Goal: Information Seeking & Learning: Learn about a topic

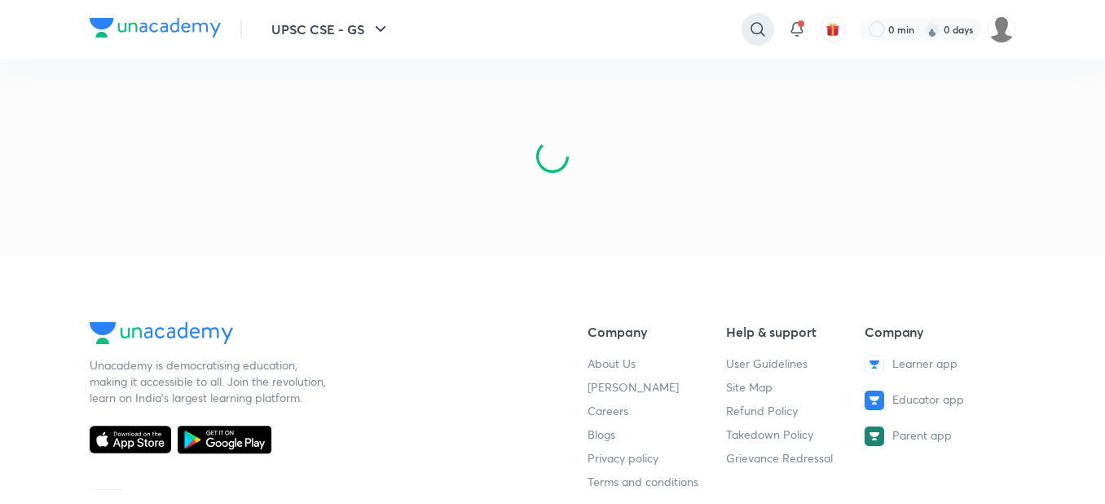
click at [751, 25] on icon at bounding box center [758, 29] width 14 height 14
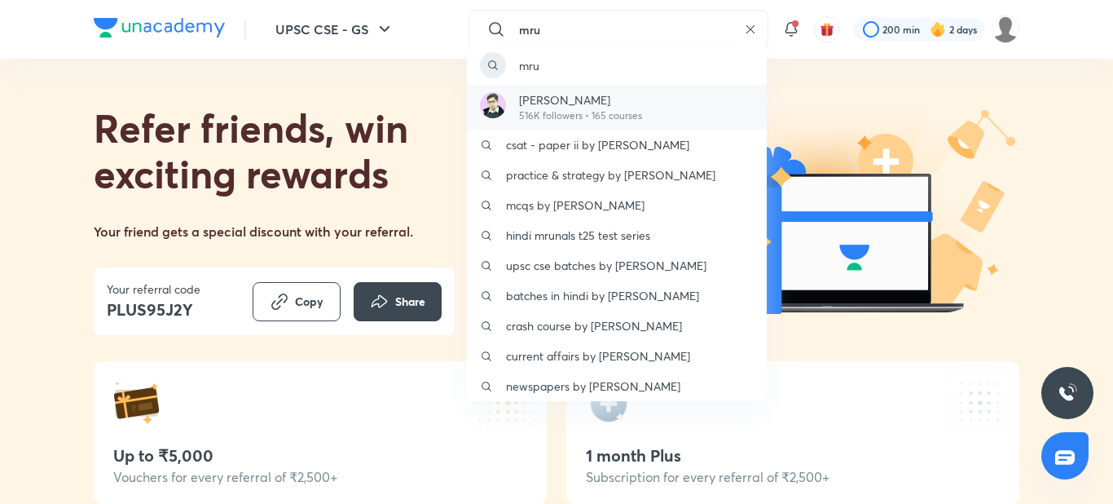
type input "mru"
click at [595, 95] on p "[PERSON_NAME]" at bounding box center [580, 99] width 123 height 17
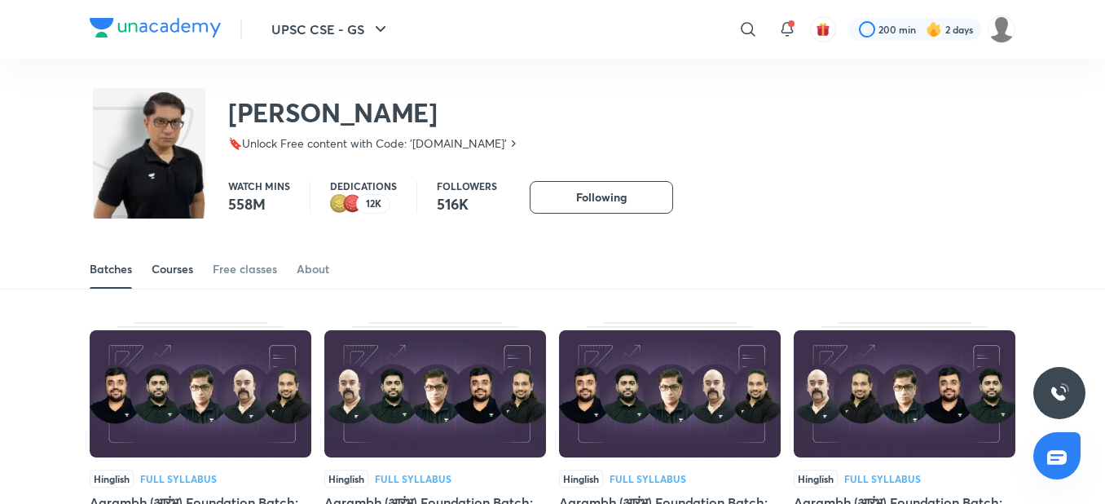
click at [165, 266] on div "Courses" at bounding box center [173, 269] width 42 height 16
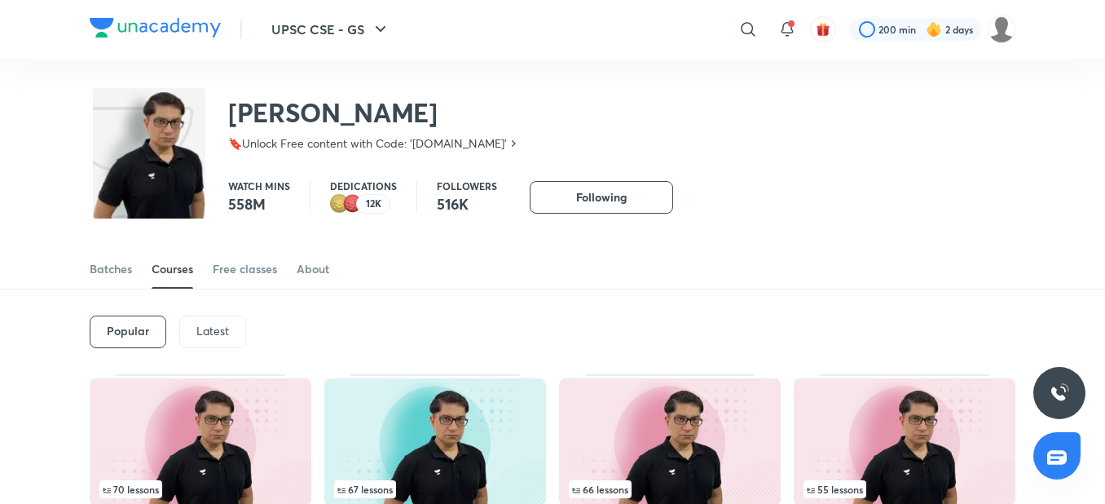
click at [213, 336] on p "Latest" at bounding box center [212, 330] width 33 height 13
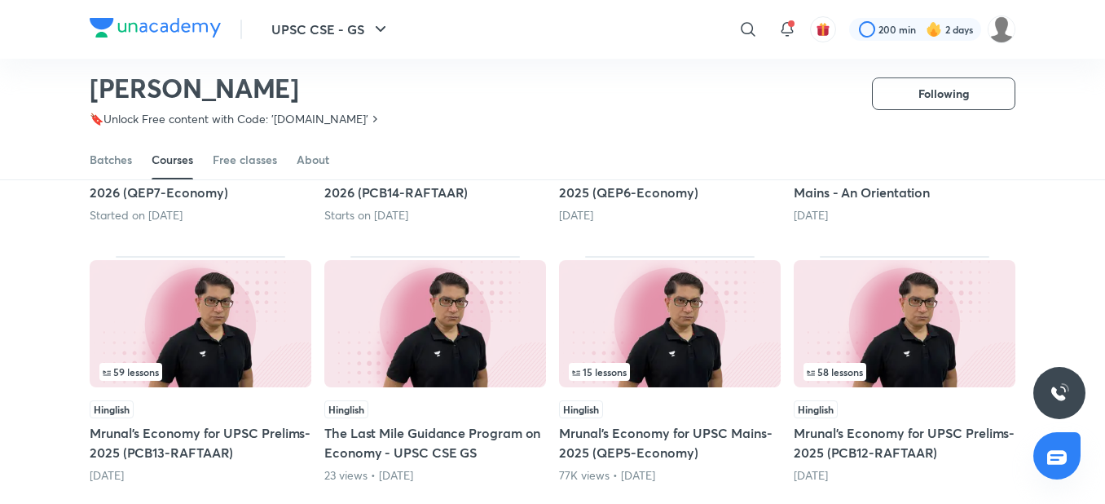
scroll to position [361, 0]
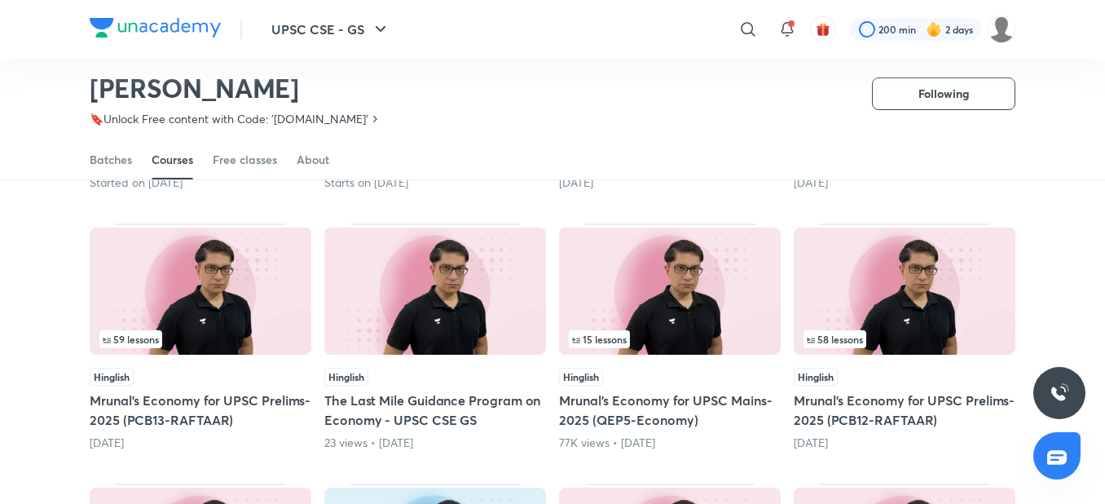
click at [213, 336] on div "59 lessons" at bounding box center [200, 339] width 202 height 18
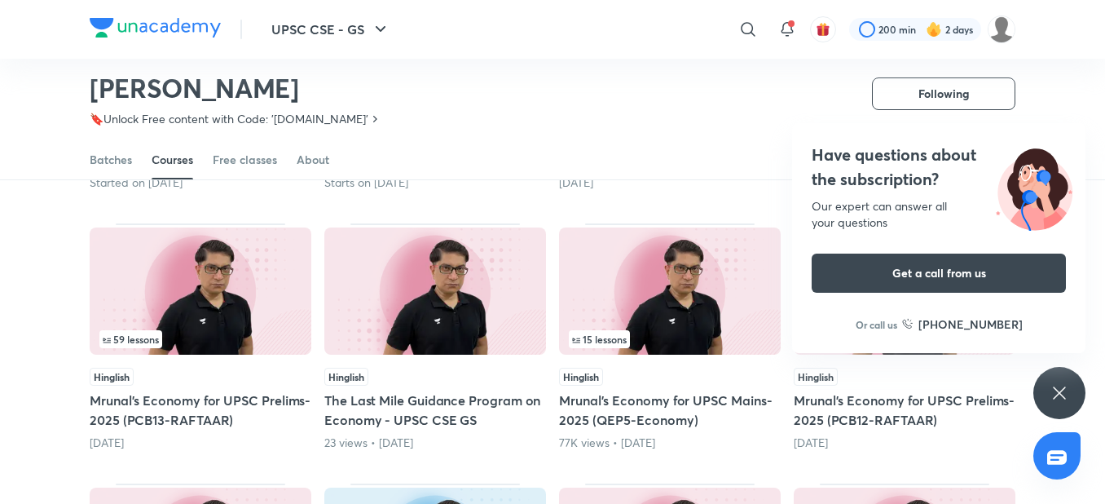
scroll to position [0, 0]
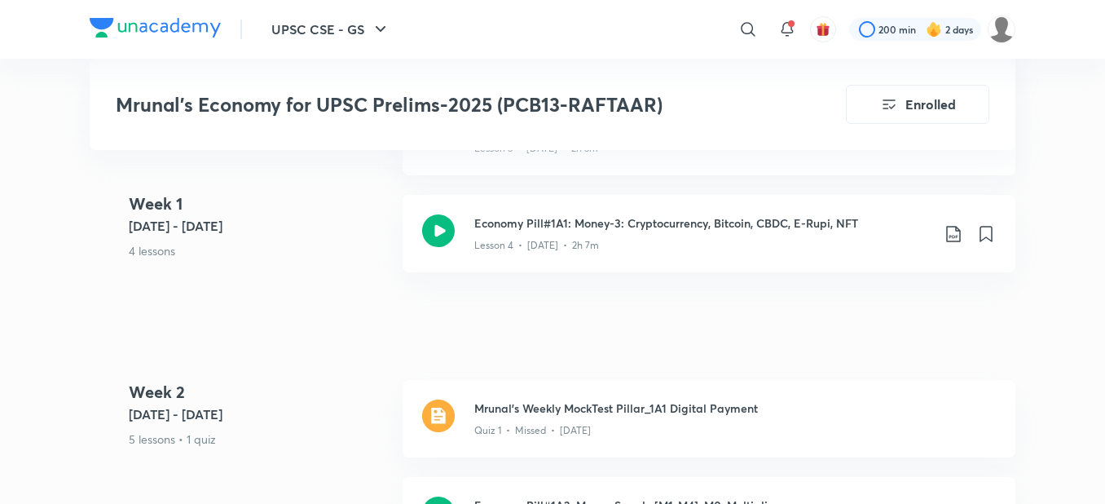
scroll to position [1304, 0]
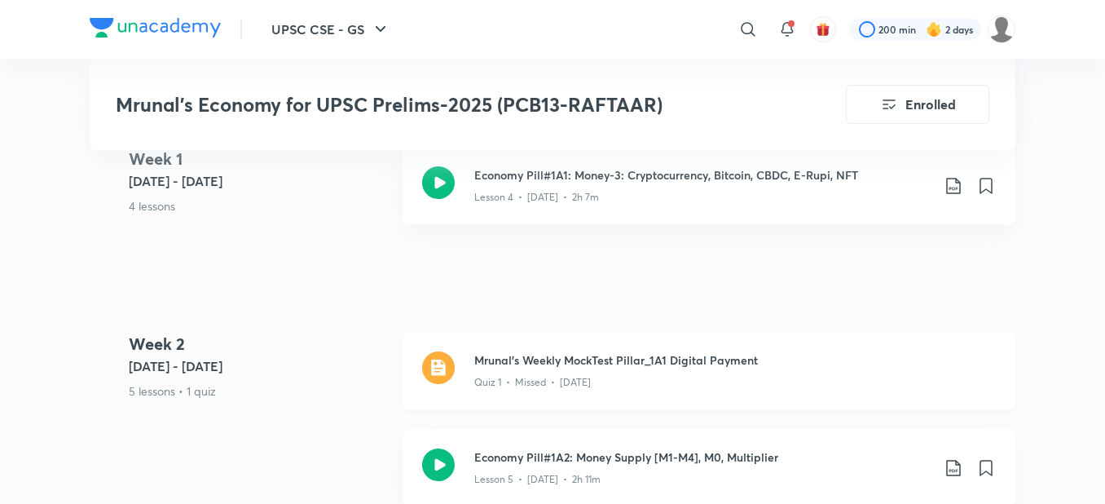
click at [435, 359] on img at bounding box center [438, 367] width 33 height 33
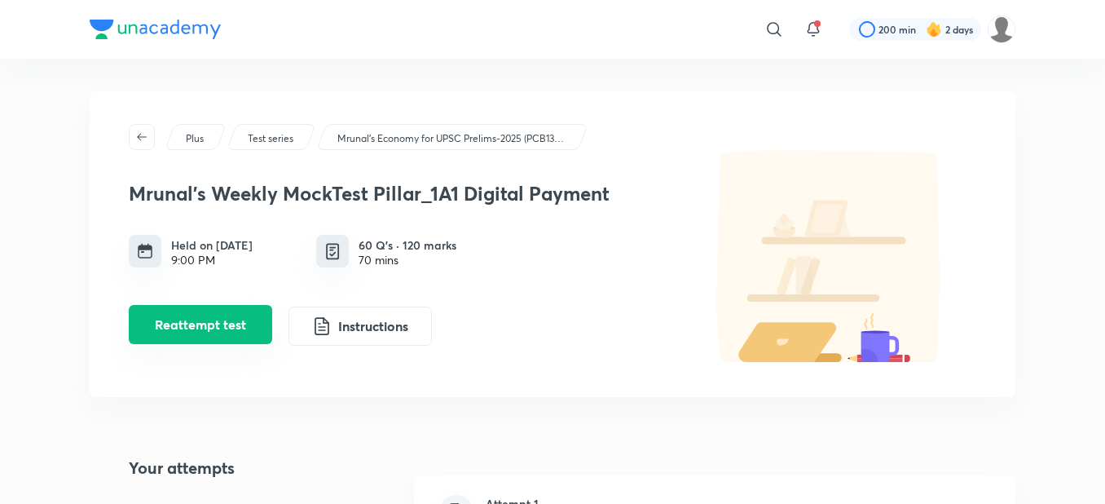
click at [247, 324] on button "Reattempt test" at bounding box center [200, 324] width 143 height 39
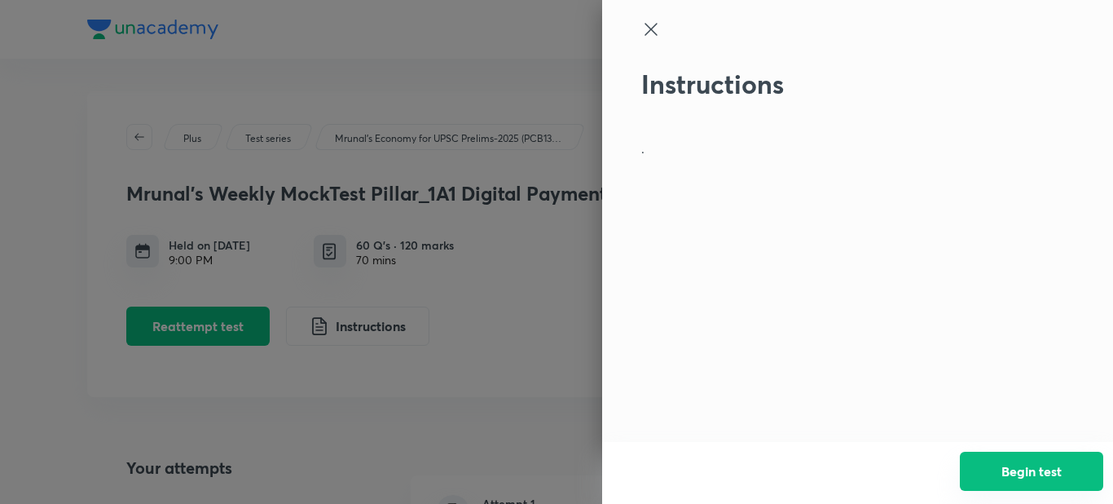
click at [995, 456] on button "Begin test" at bounding box center [1031, 470] width 143 height 39
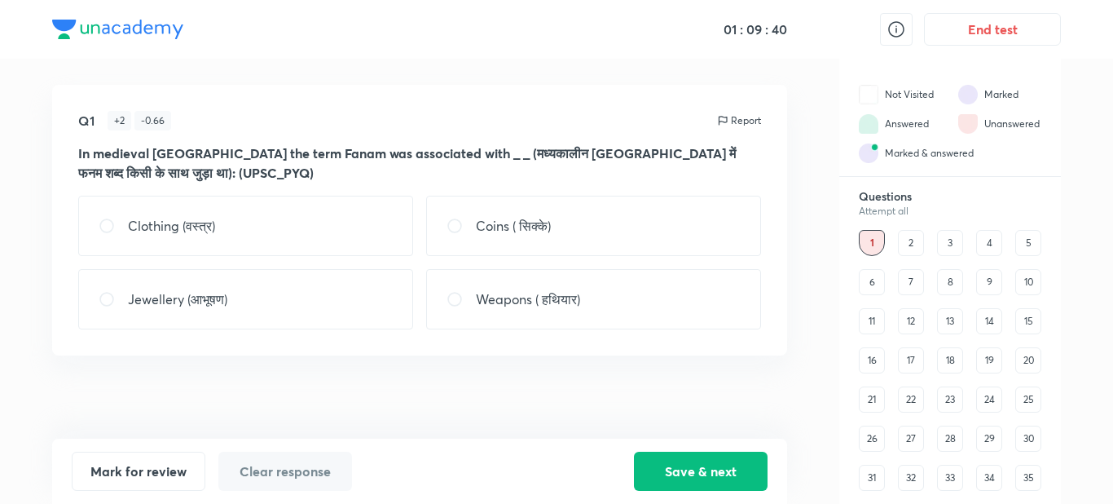
click at [620, 211] on div "Coins ( सिक्के)" at bounding box center [593, 226] width 335 height 60
radio input "true"
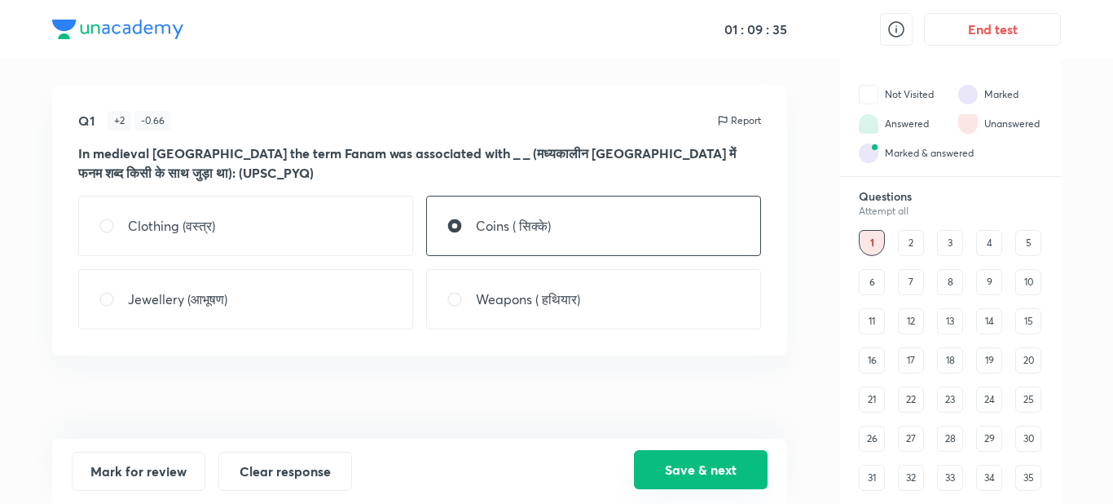
click at [650, 466] on button "Save & next" at bounding box center [701, 469] width 134 height 39
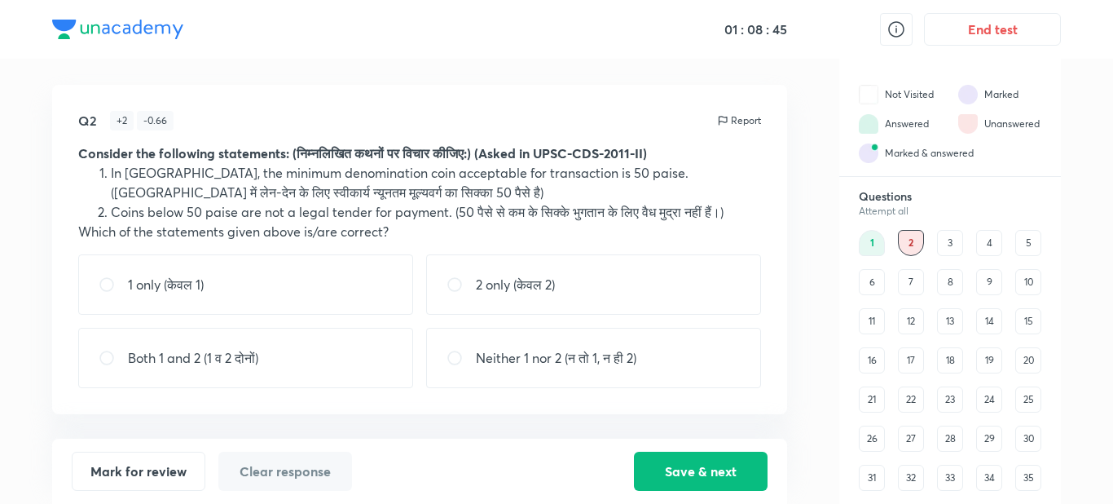
click at [370, 339] on div "Both 1 and 2 (1 व 2 दोनों)" at bounding box center [245, 358] width 335 height 60
radio input "true"
click at [694, 473] on button "Save & next" at bounding box center [701, 469] width 134 height 39
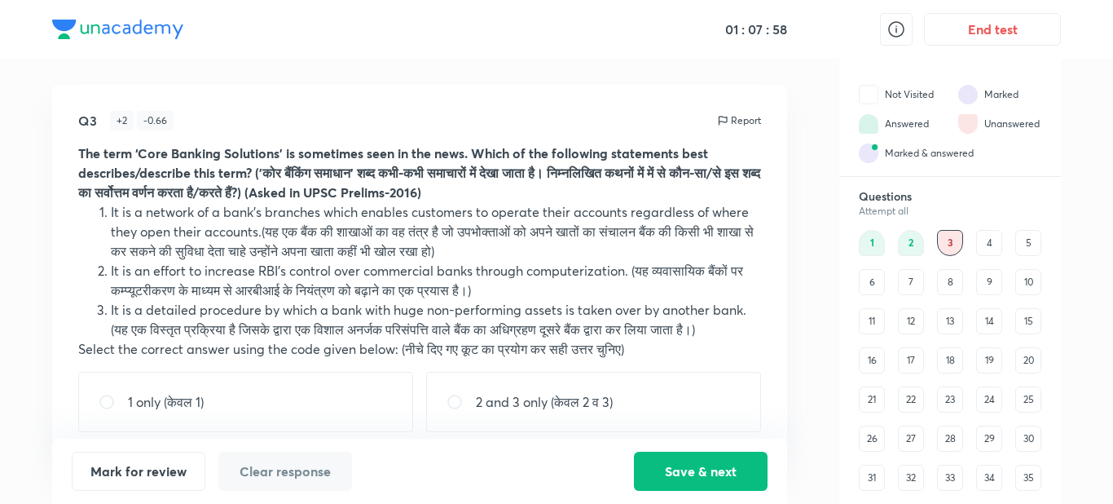
click at [773, 419] on div "Q3 + 2 - 0.66 Report The term ‘Core Banking Solutions’ is sometimes seen in the…" at bounding box center [419, 264] width 735 height 359
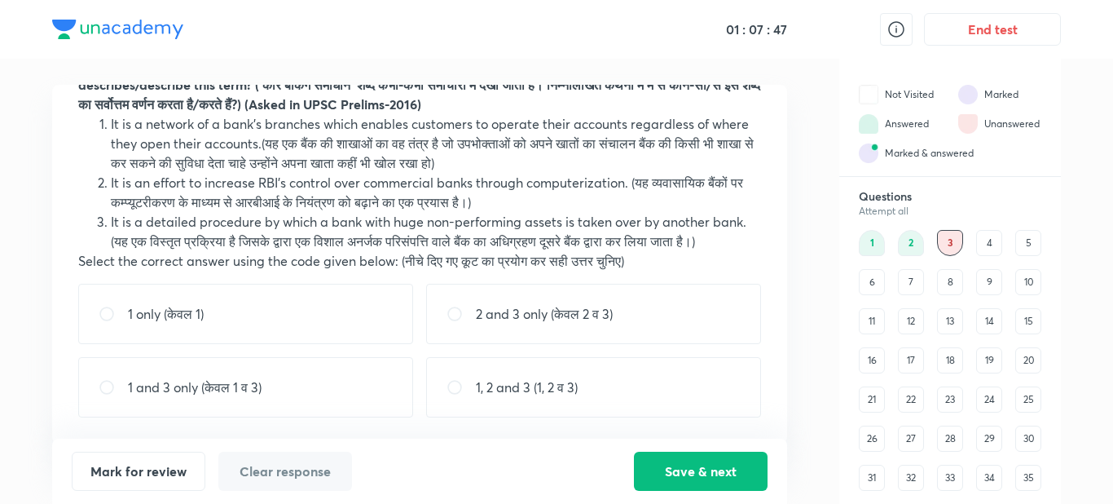
scroll to position [108, 0]
click at [296, 307] on div "1 only (केवल 1)" at bounding box center [245, 314] width 335 height 60
radio input "true"
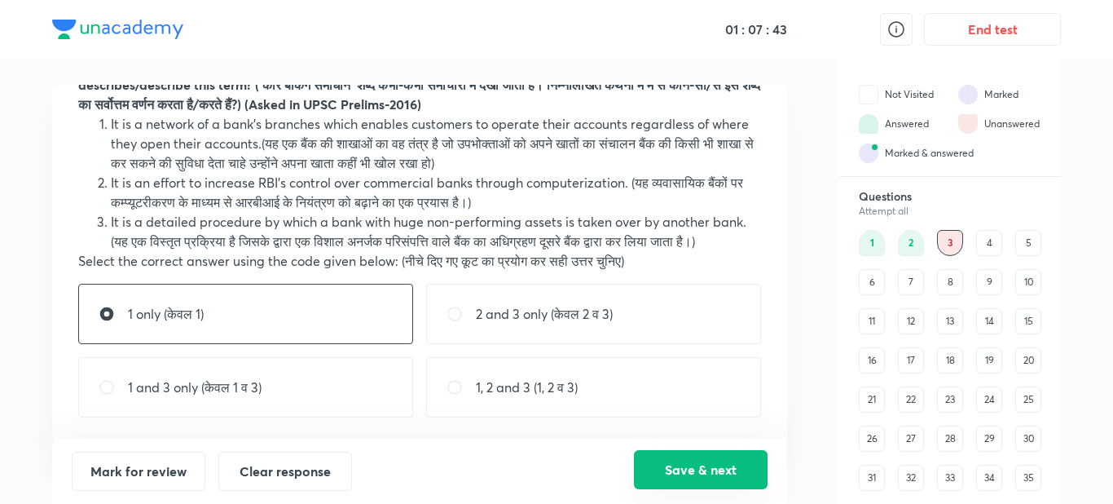
click at [663, 465] on button "Save & next" at bounding box center [701, 469] width 134 height 39
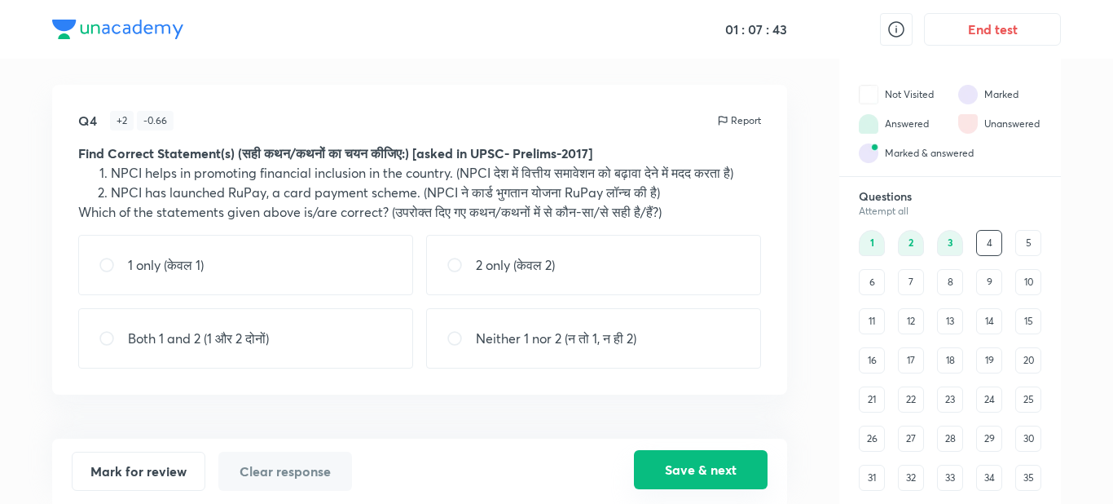
scroll to position [0, 0]
click at [375, 368] on div "Both 1 and 2 (1 और 2 दोनों)" at bounding box center [245, 338] width 335 height 60
radio input "true"
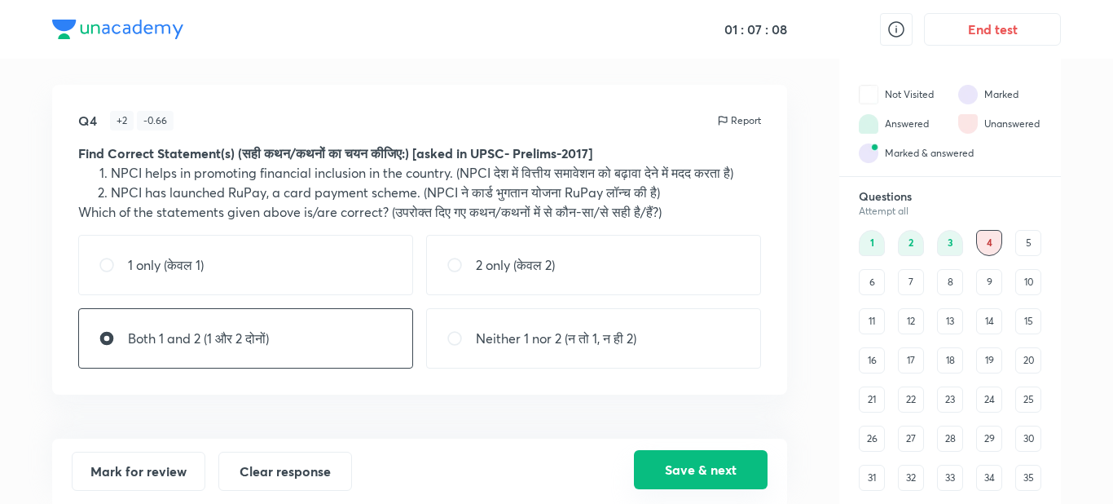
click at [678, 473] on button "Save & next" at bounding box center [701, 469] width 134 height 39
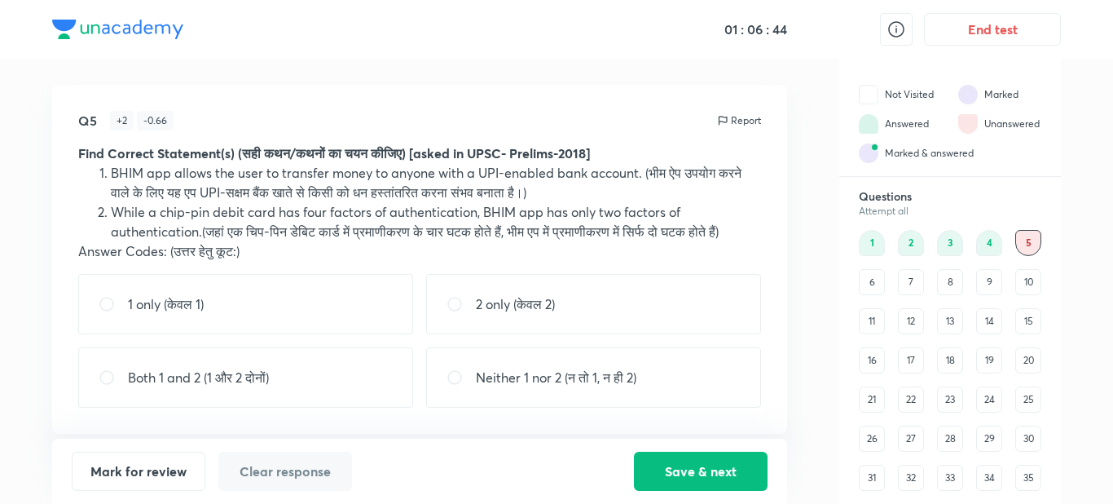
click at [368, 321] on div "1 only (केवल 1)" at bounding box center [245, 304] width 335 height 60
radio input "true"
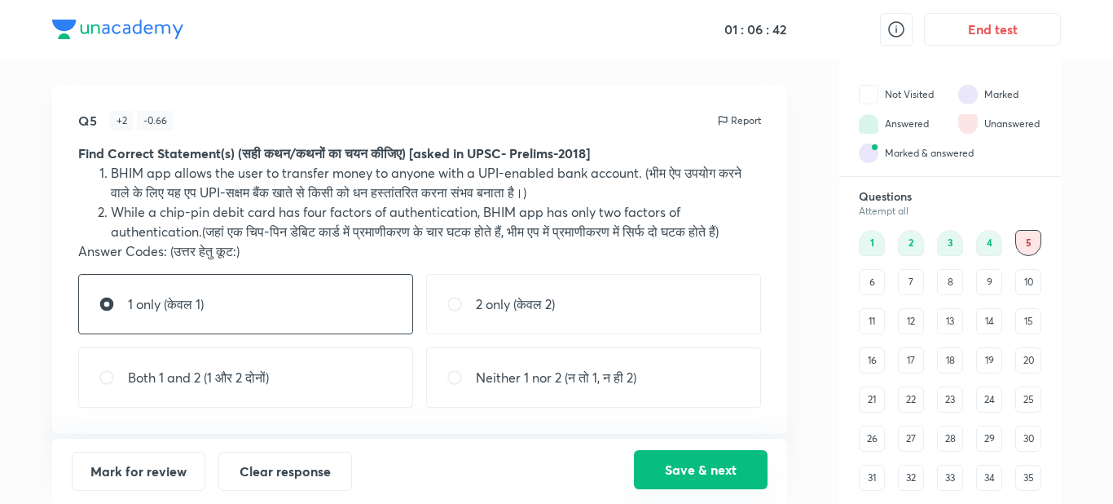
click at [649, 466] on button "Save & next" at bounding box center [701, 469] width 134 height 39
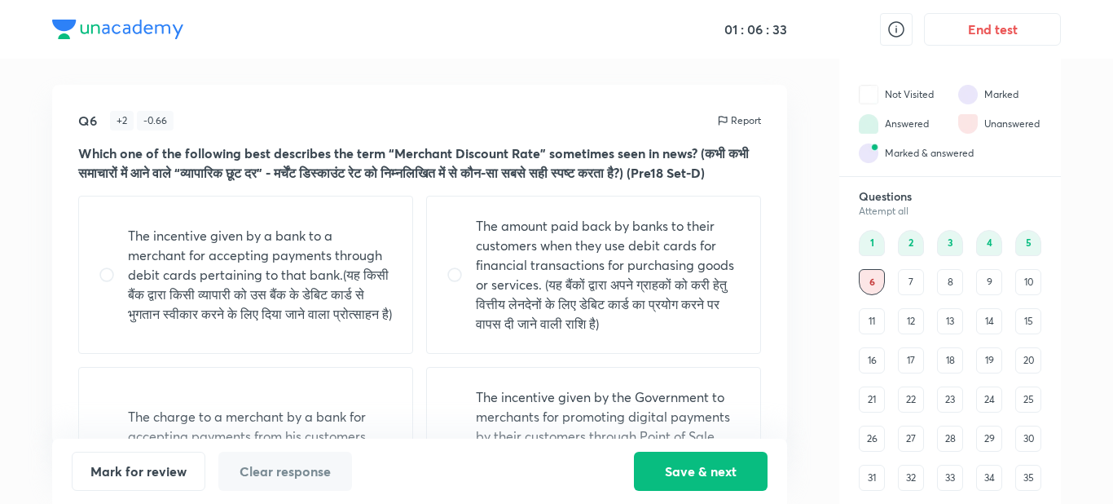
click at [773, 395] on div "Q6 + 2 - 0.66 Report Which one of the following best describes the term “Mercha…" at bounding box center [419, 264] width 735 height 359
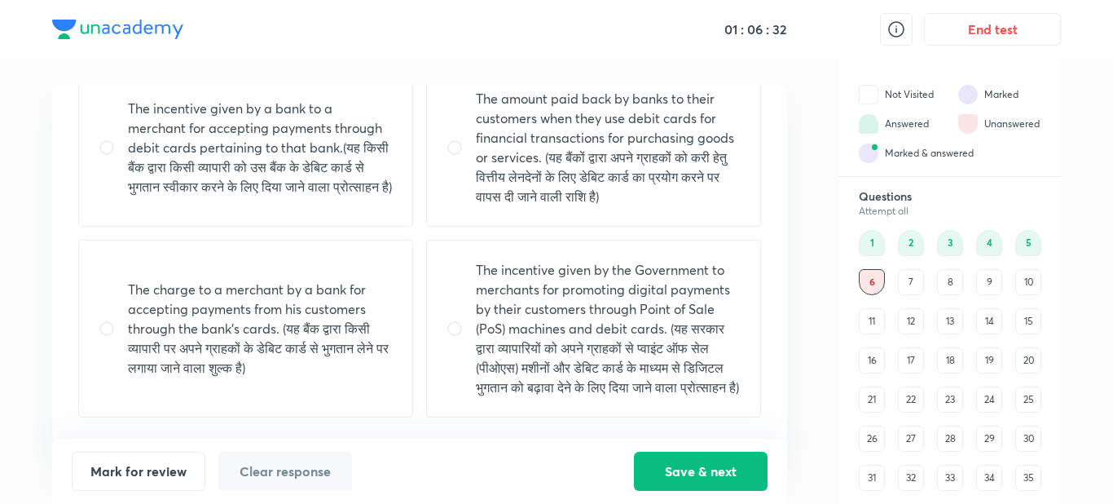
scroll to position [163, 0]
click at [338, 363] on p "The charge to a merchant by a bank for accepting payments from his customers th…" at bounding box center [260, 329] width 265 height 98
radio input "true"
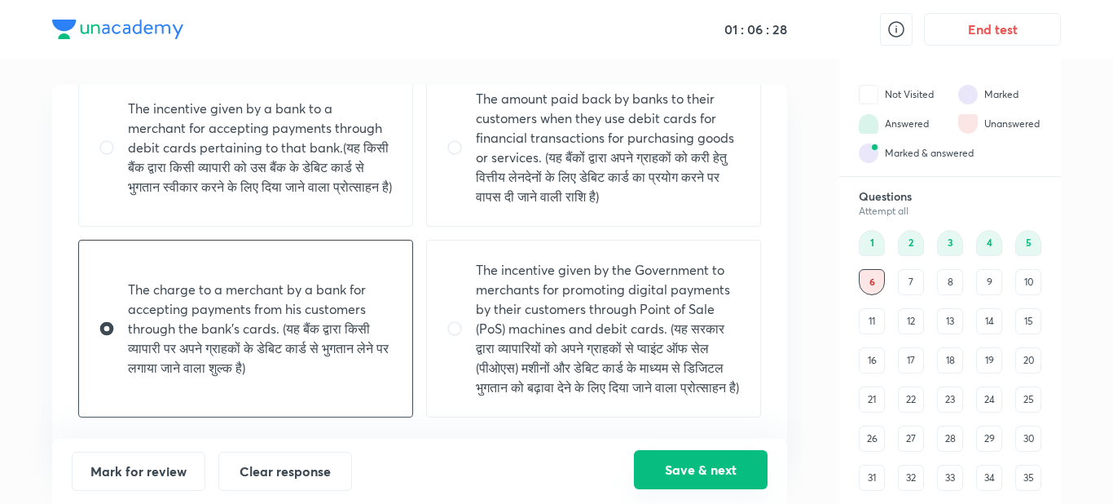
click at [654, 471] on button "Save & next" at bounding box center [701, 469] width 134 height 39
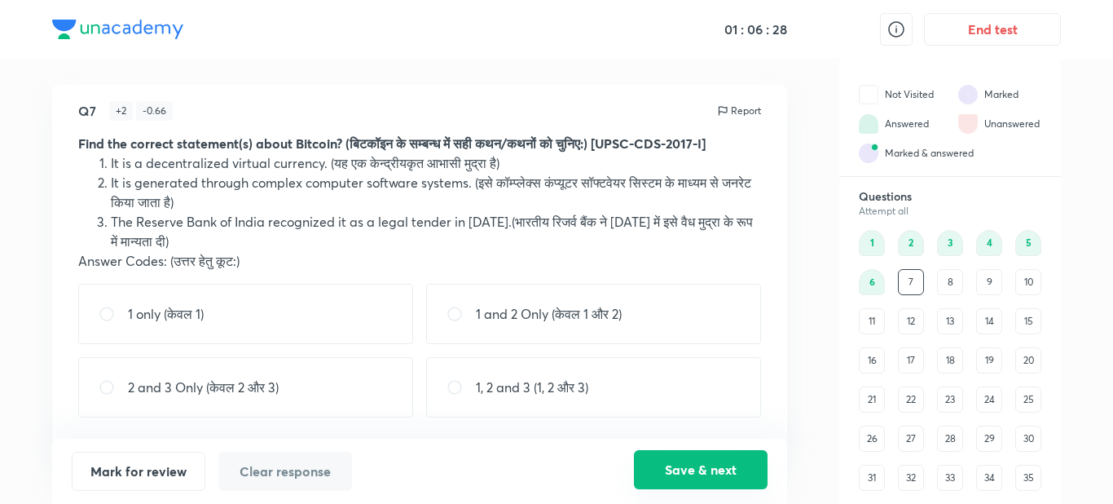
scroll to position [10, 0]
click at [600, 319] on p "1 and 2 Only (केवल 1 और 2)" at bounding box center [549, 314] width 146 height 20
radio input "true"
click at [688, 473] on button "Save & next" at bounding box center [701, 469] width 134 height 39
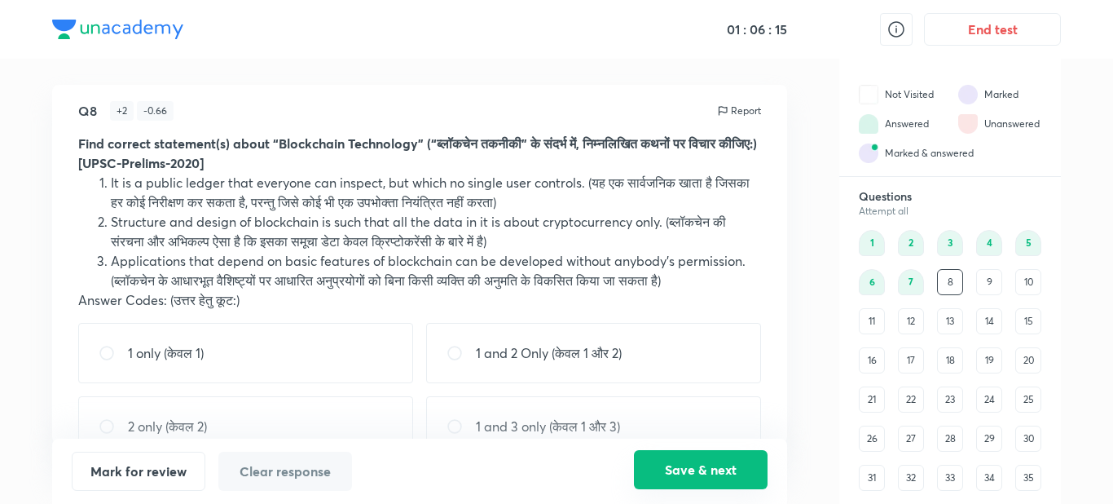
scroll to position [49, 0]
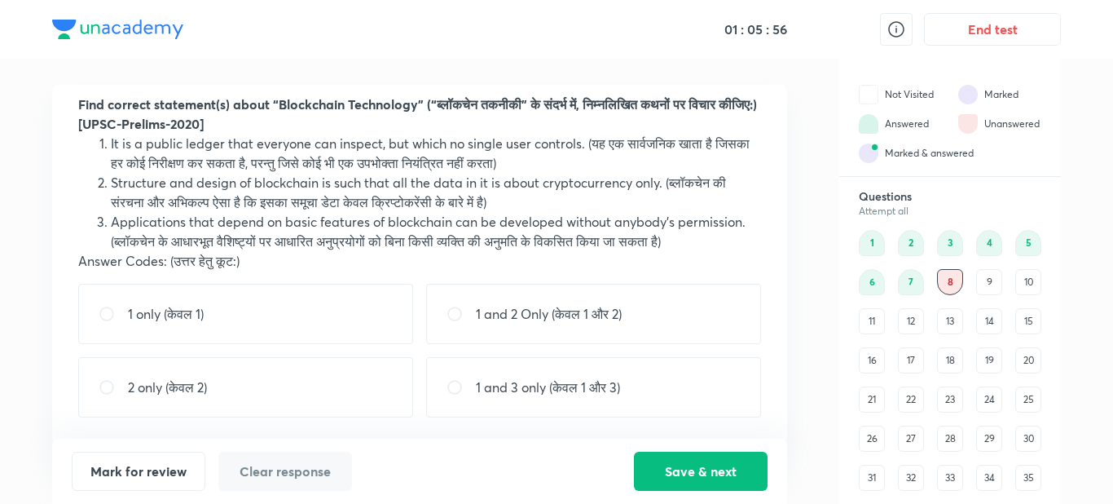
click at [504, 391] on p "1 and 3 only (केवल 1 और 3)" at bounding box center [548, 387] width 144 height 20
radio input "true"
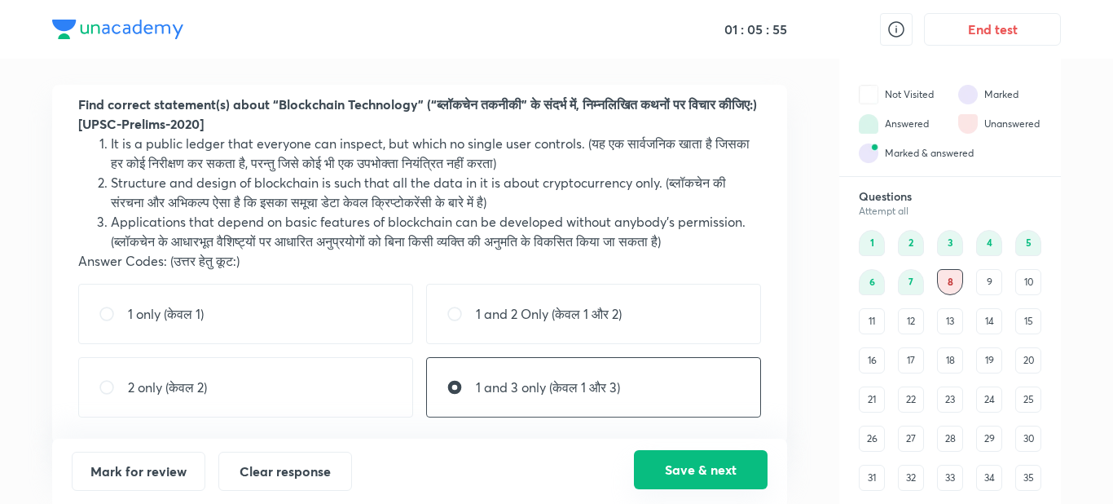
click at [663, 466] on button "Save & next" at bounding box center [701, 469] width 134 height 39
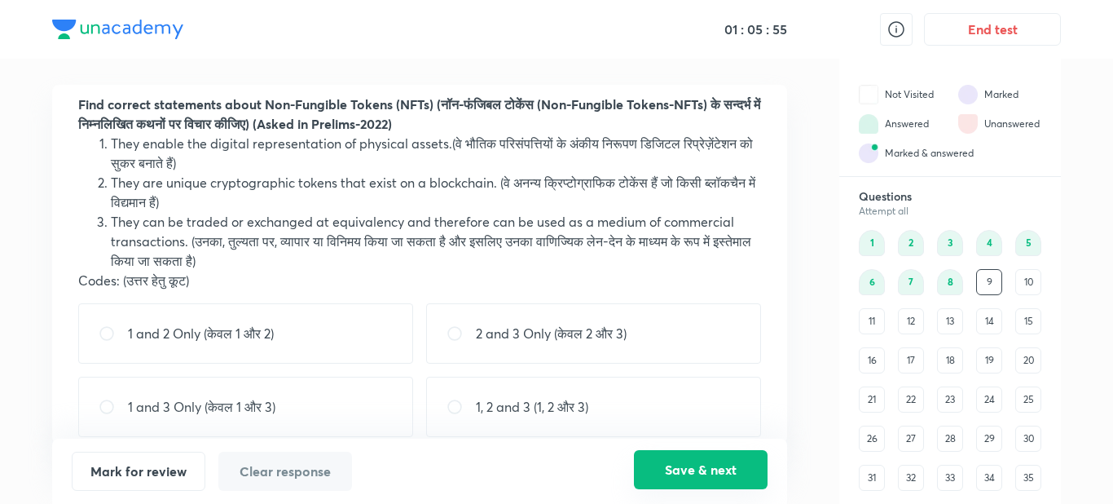
scroll to position [68, 0]
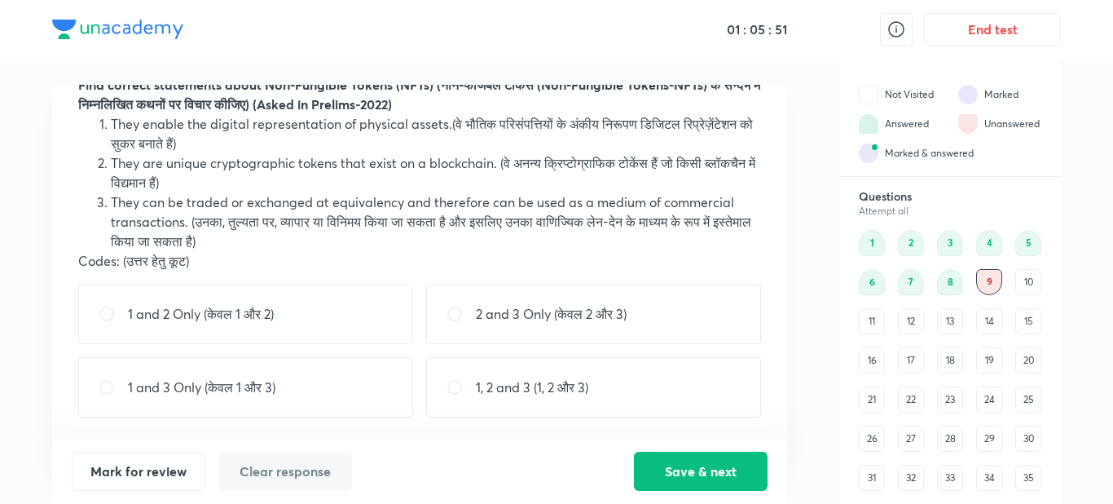
click at [775, 315] on div "Q9 + 2 - 0.66 Report Find correct statements about Non-Fungible Tokens (NFTs) (…" at bounding box center [419, 264] width 735 height 359
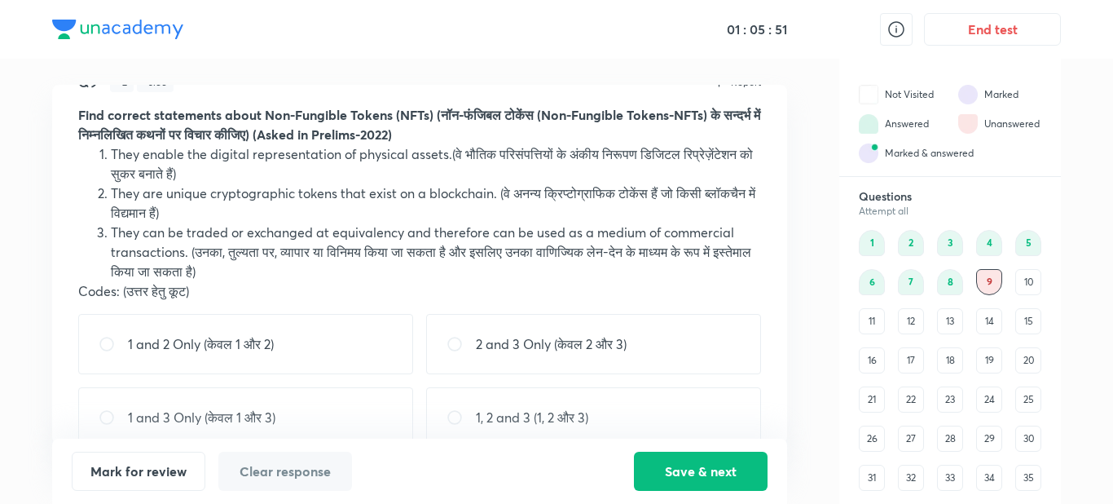
scroll to position [36, 0]
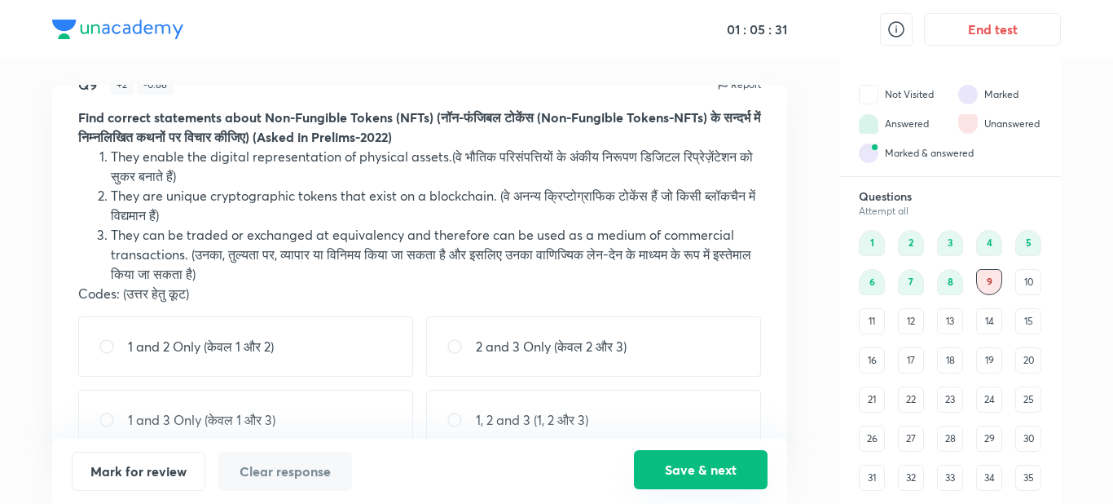
click at [680, 461] on button "Save & next" at bounding box center [701, 469] width 134 height 39
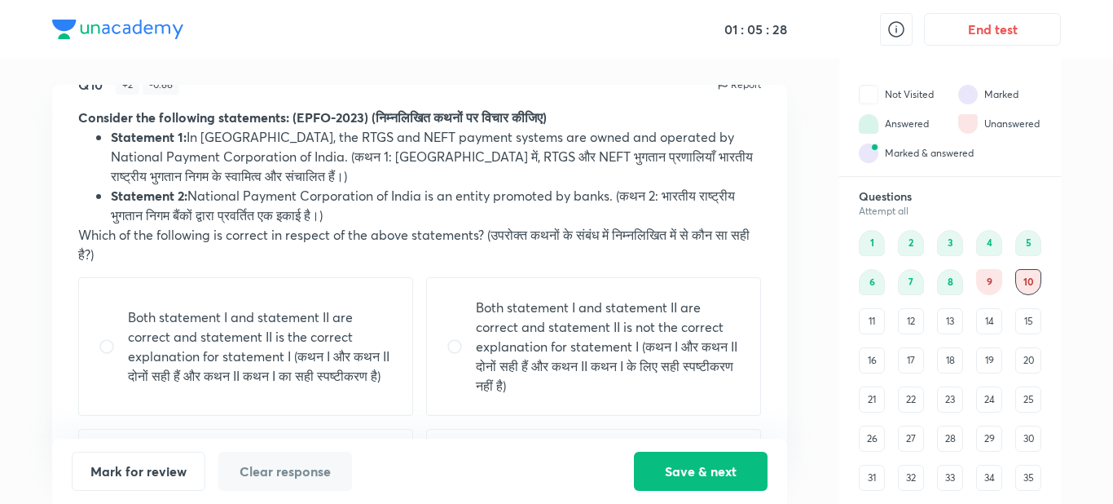
click at [984, 284] on div "9" at bounding box center [989, 282] width 26 height 26
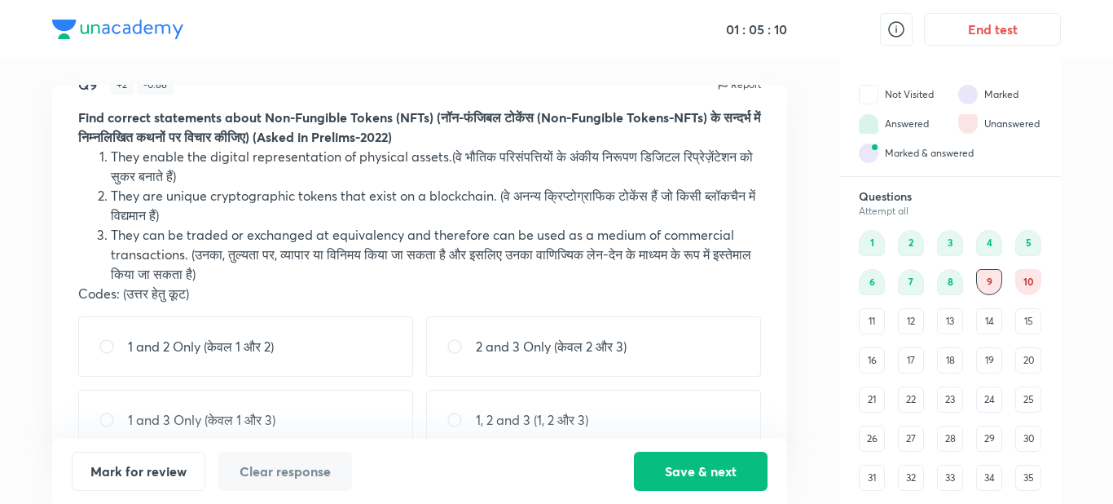
click at [385, 349] on div "1 and 2 Only (केवल 1 और 2)" at bounding box center [245, 346] width 335 height 60
radio input "true"
click at [668, 474] on button "Save & next" at bounding box center [701, 469] width 134 height 39
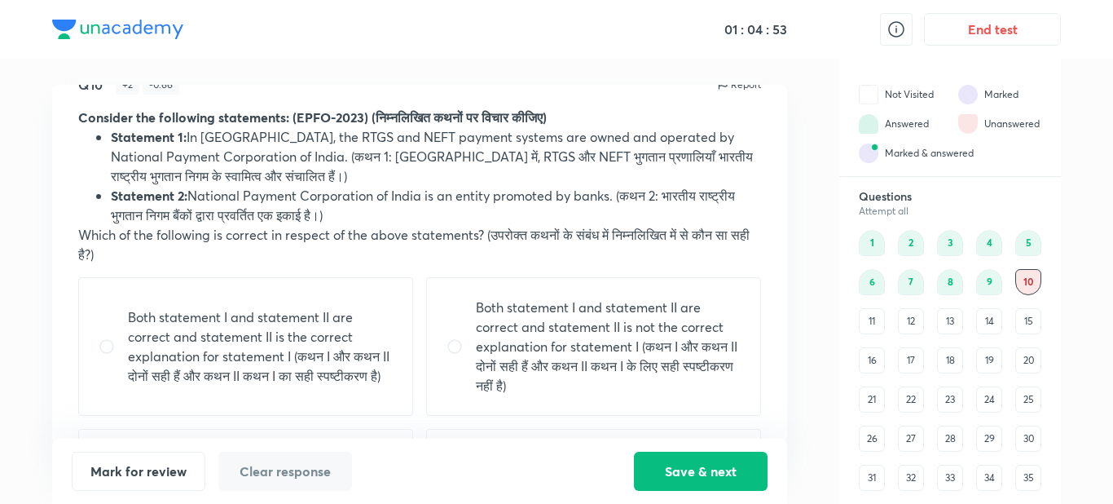
click at [773, 431] on div "Q10 + 2 - 0.66 Report Consider the following statements: (EPFO-2023) (निम्नलिखि…" at bounding box center [419, 264] width 735 height 359
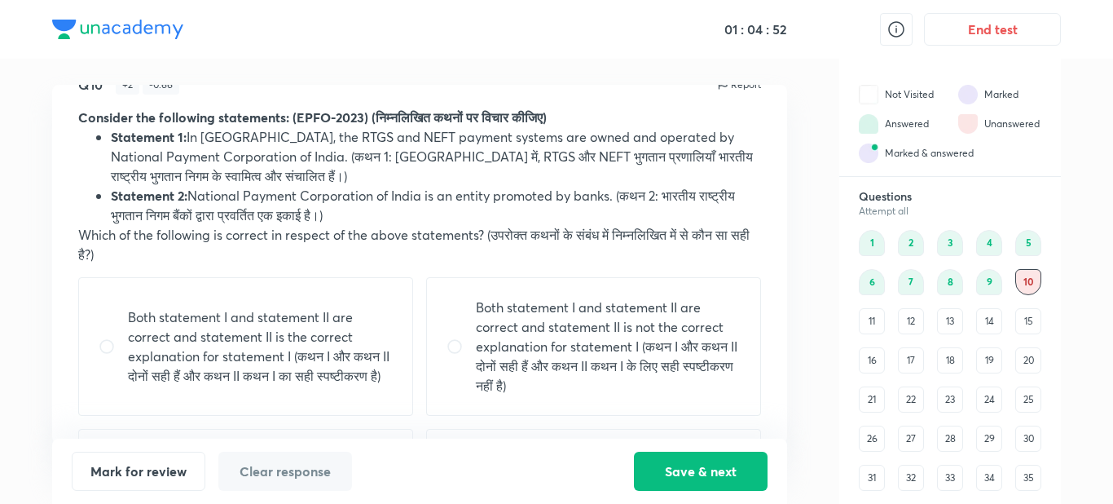
click at [773, 431] on div "Q10 + 2 - 0.66 Report Consider the following statements: (EPFO-2023) (निम्नलिखि…" at bounding box center [419, 264] width 735 height 359
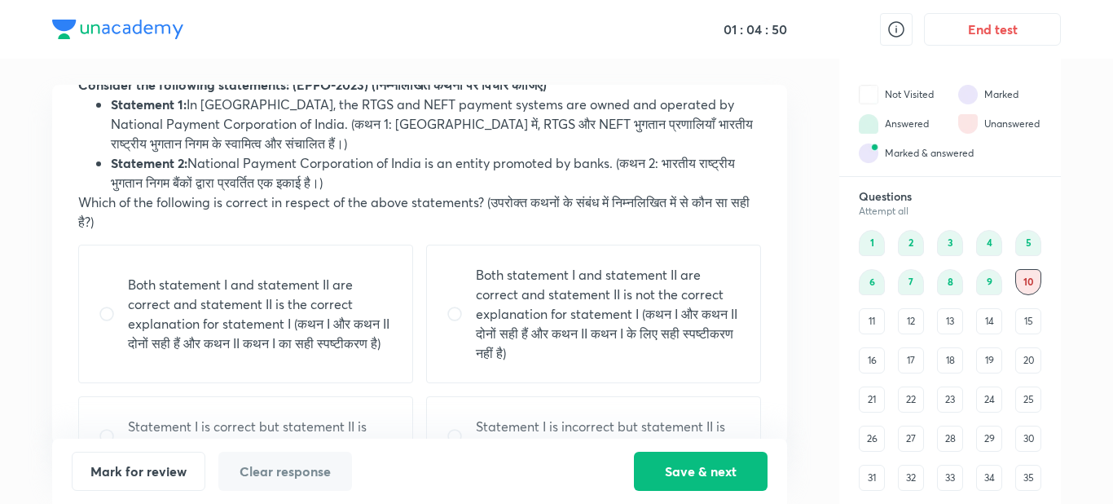
scroll to position [101, 0]
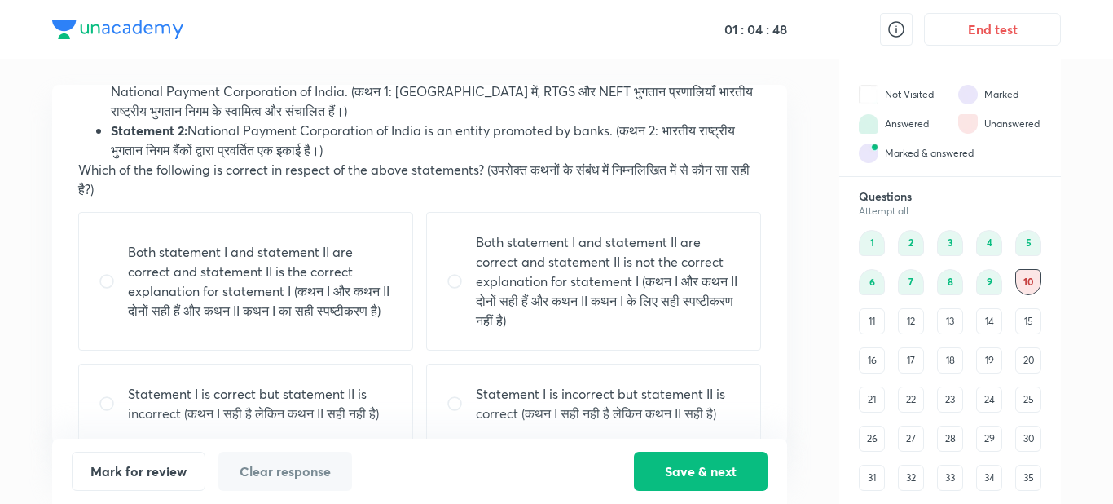
click at [732, 411] on p "Statement I is incorrect but statement II is correct (कथन I सही नही है लेकिन कथ…" at bounding box center [608, 403] width 265 height 39
radio input "true"
click at [715, 472] on button "Save & next" at bounding box center [701, 469] width 134 height 39
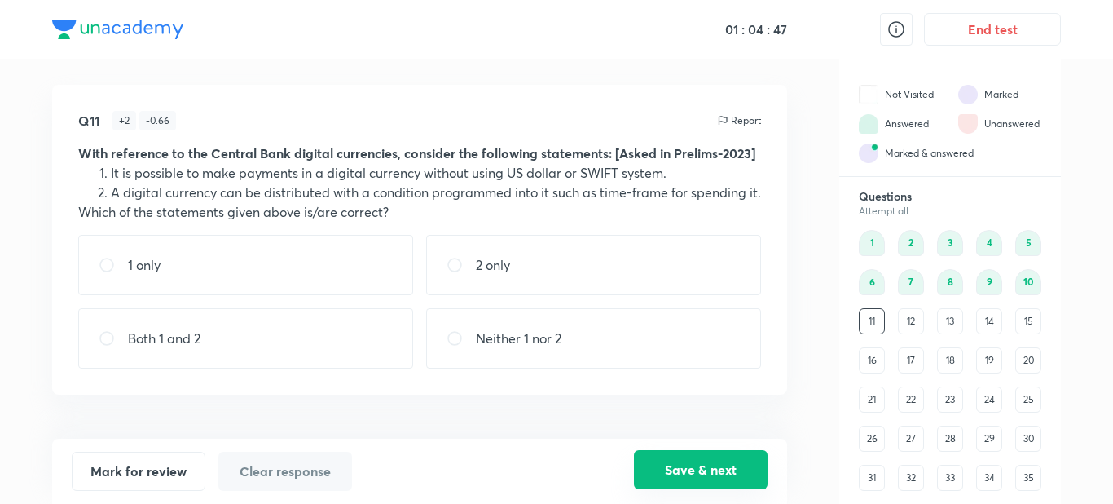
scroll to position [0, 0]
click at [315, 335] on div "Both 1 and 2" at bounding box center [245, 338] width 335 height 60
radio input "true"
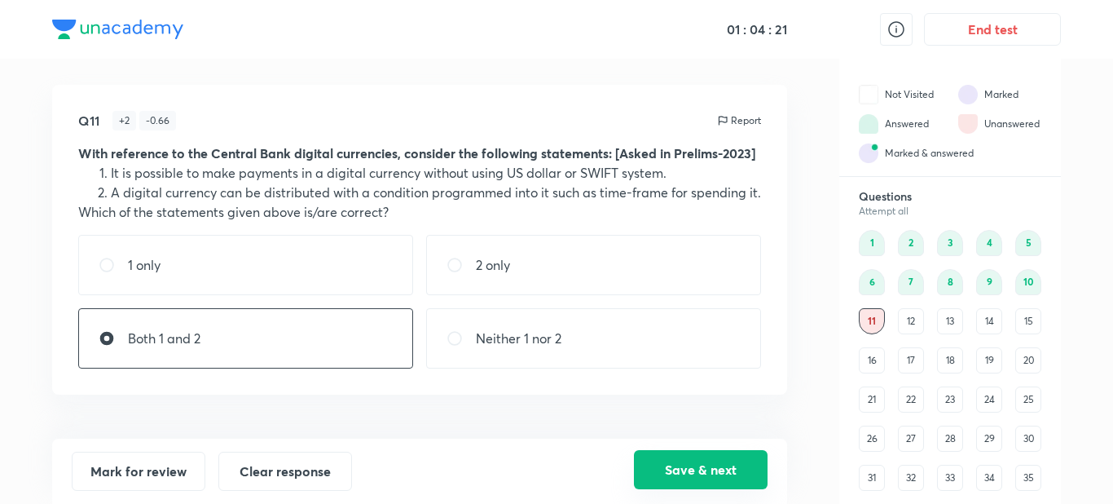
click at [675, 472] on button "Save & next" at bounding box center [701, 469] width 134 height 39
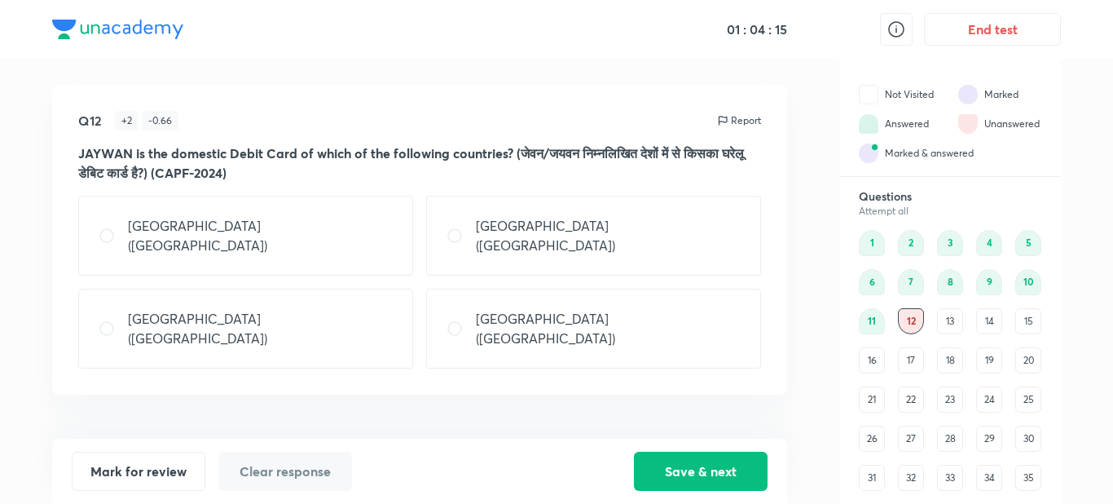
click at [328, 229] on div "[GEOGRAPHIC_DATA] ([GEOGRAPHIC_DATA])" at bounding box center [245, 236] width 335 height 80
radio input "true"
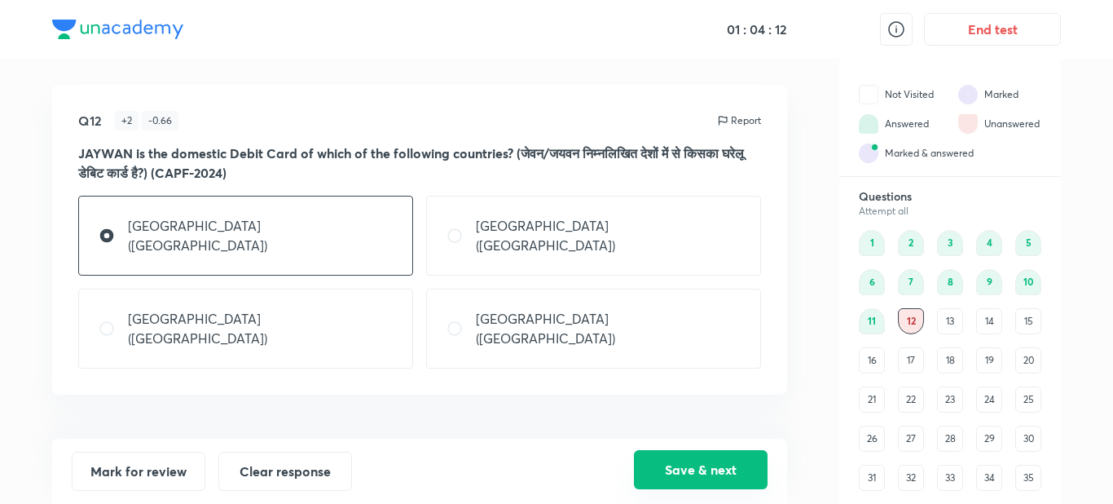
click at [674, 474] on button "Save & next" at bounding box center [701, 469] width 134 height 39
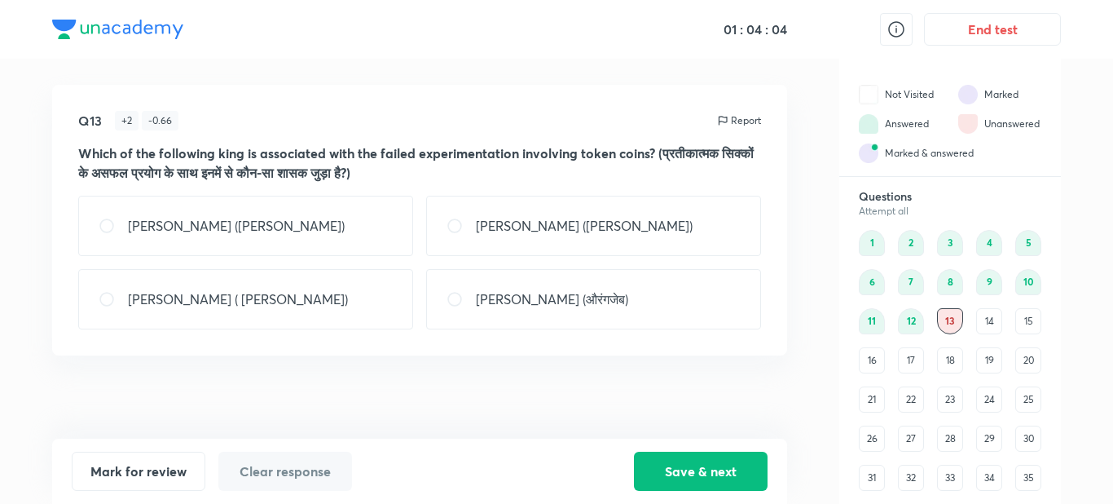
click at [672, 249] on div "[PERSON_NAME] ([PERSON_NAME])" at bounding box center [593, 226] width 335 height 60
radio input "true"
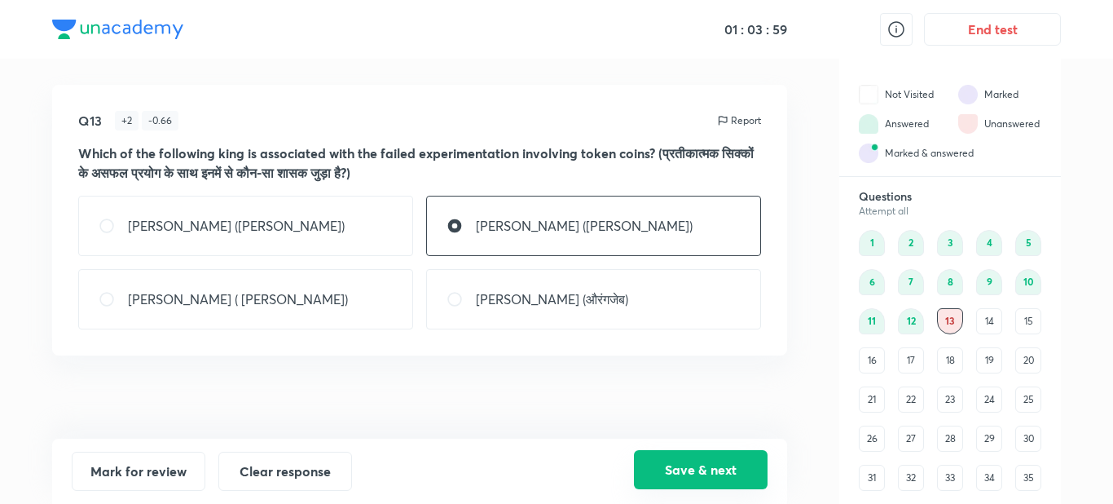
click at [673, 459] on button "Save & next" at bounding box center [701, 469] width 134 height 39
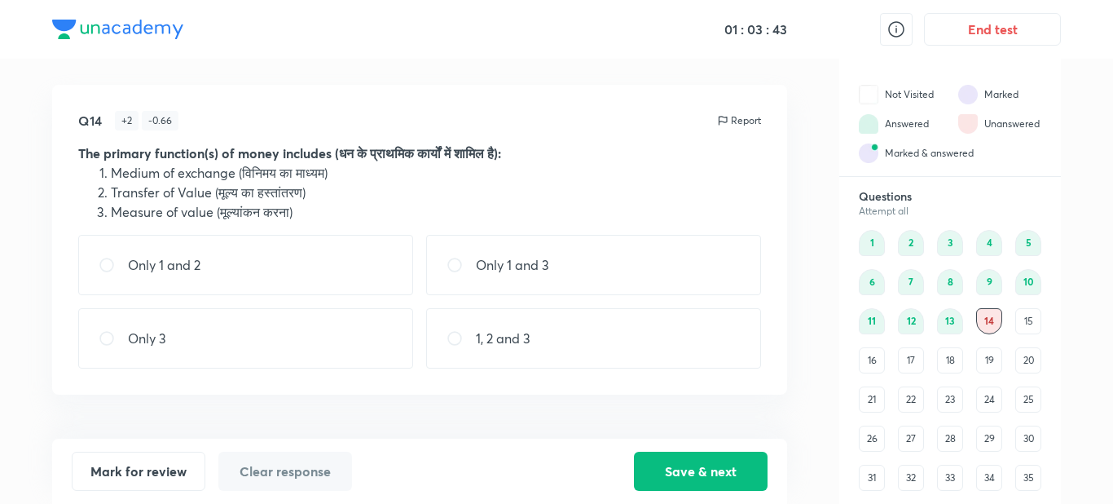
click at [503, 271] on p "Only 1 and 3" at bounding box center [512, 265] width 73 height 20
radio input "true"
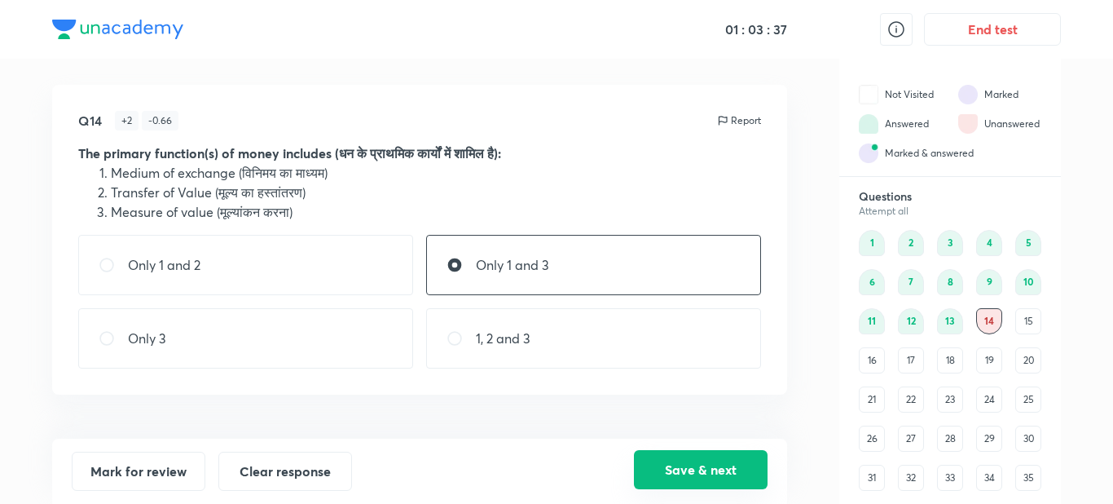
click at [659, 464] on button "Save & next" at bounding box center [701, 469] width 134 height 39
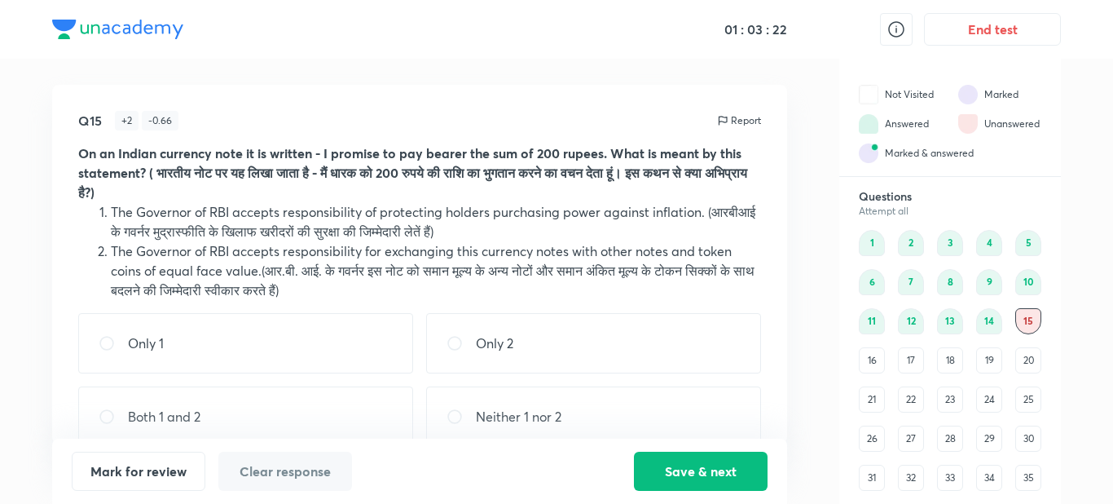
click at [619, 335] on div "Only 2" at bounding box center [593, 343] width 335 height 60
radio input "true"
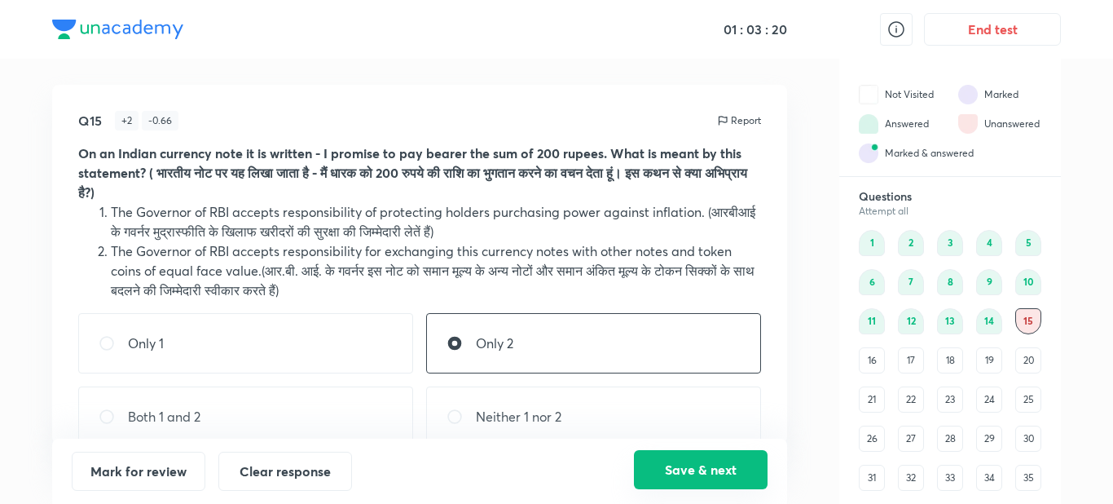
click at [711, 474] on button "Save & next" at bounding box center [701, 469] width 134 height 39
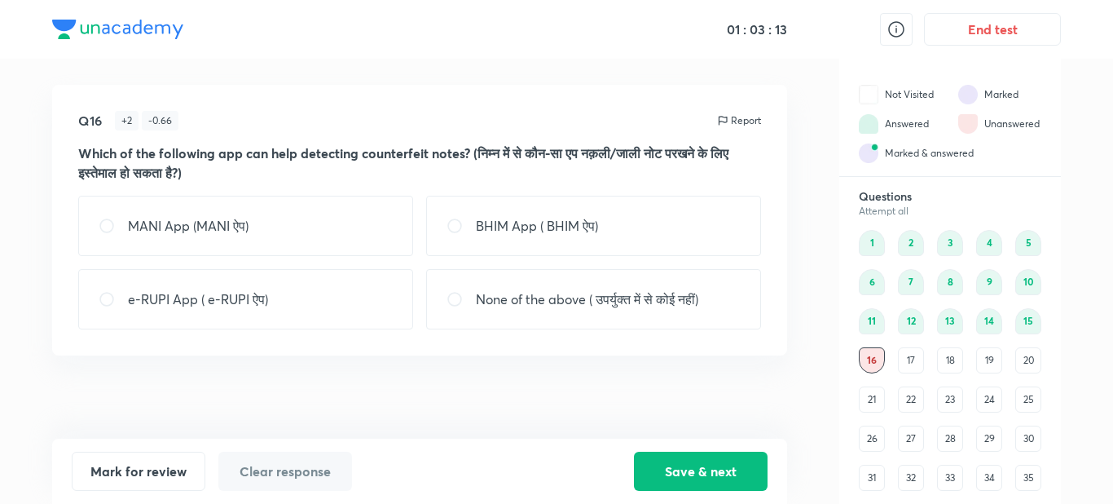
click at [685, 297] on p "None of the above ( उपर्युक्त में से कोई नहीं)" at bounding box center [587, 299] width 222 height 20
radio input "true"
click at [694, 460] on button "Save & next" at bounding box center [701, 469] width 134 height 39
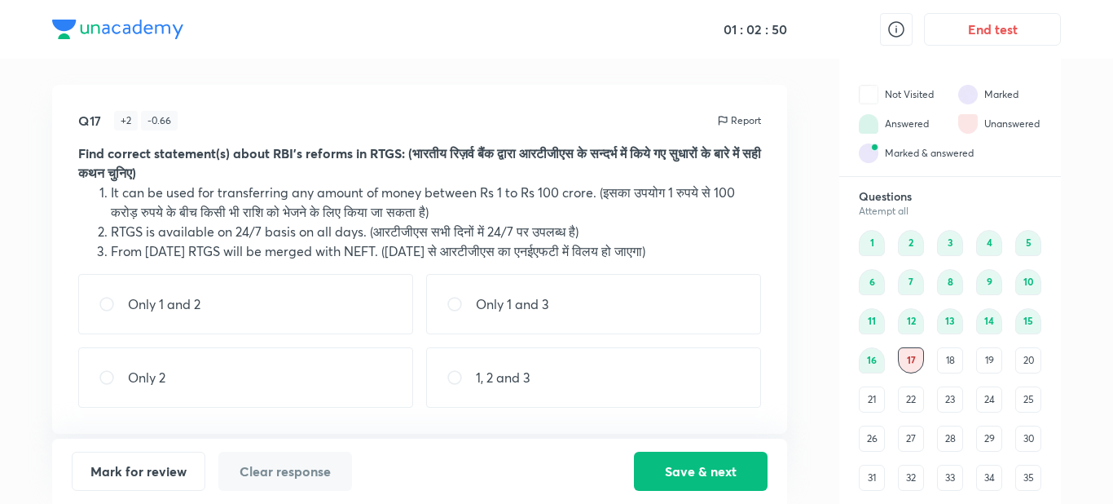
click at [384, 378] on div "Only 2" at bounding box center [245, 377] width 335 height 60
click at [384, 377] on div "Only 2" at bounding box center [245, 377] width 335 height 60
click at [374, 383] on div "Only 2" at bounding box center [245, 377] width 335 height 60
radio input "true"
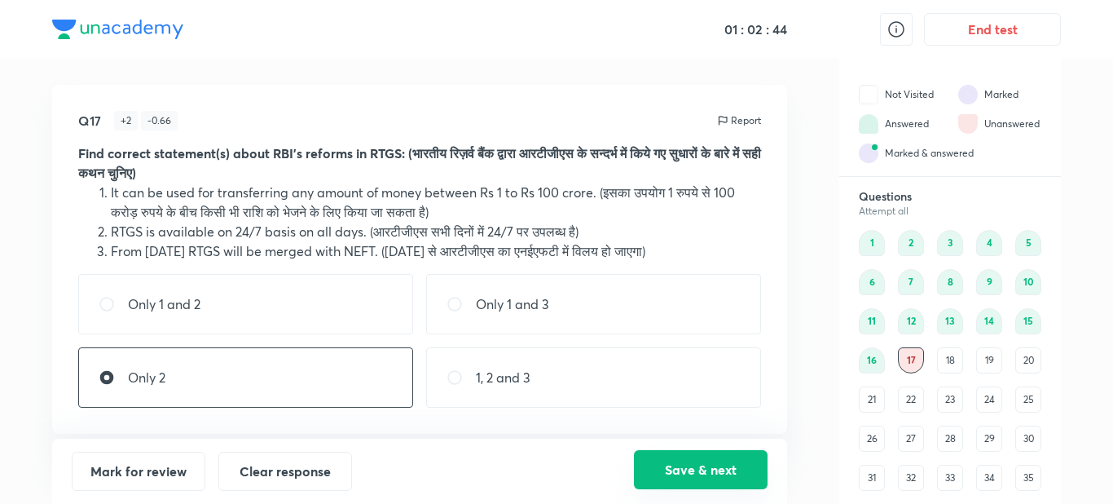
click at [732, 465] on button "Save & next" at bounding box center [701, 469] width 134 height 39
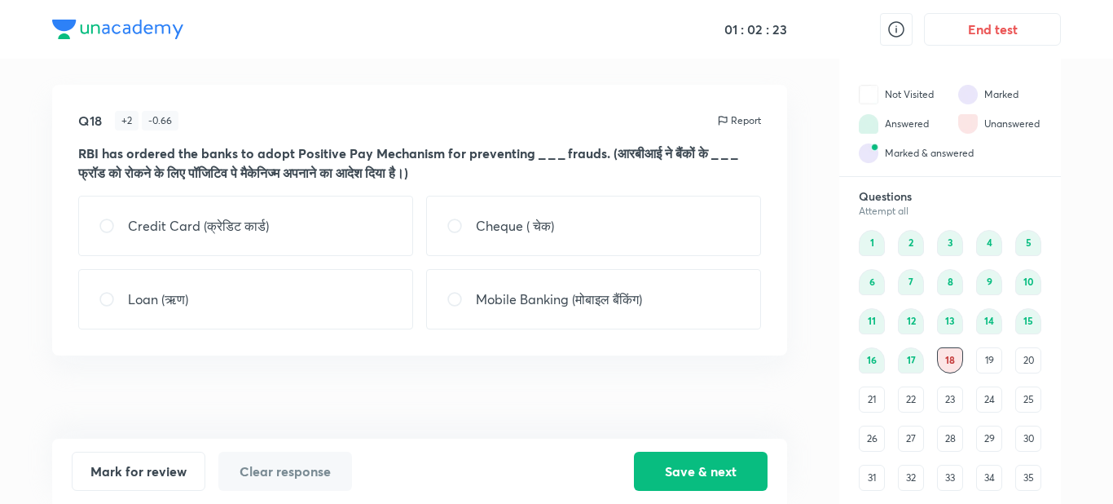
click at [623, 225] on div "Cheque ( चेक)" at bounding box center [593, 226] width 335 height 60
radio input "true"
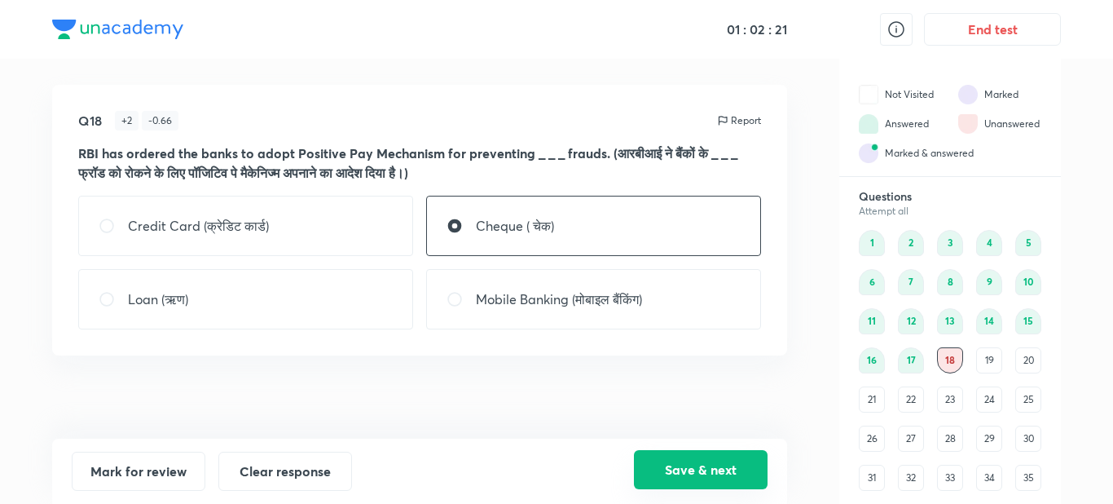
click at [663, 471] on button "Save & next" at bounding box center [701, 469] width 134 height 39
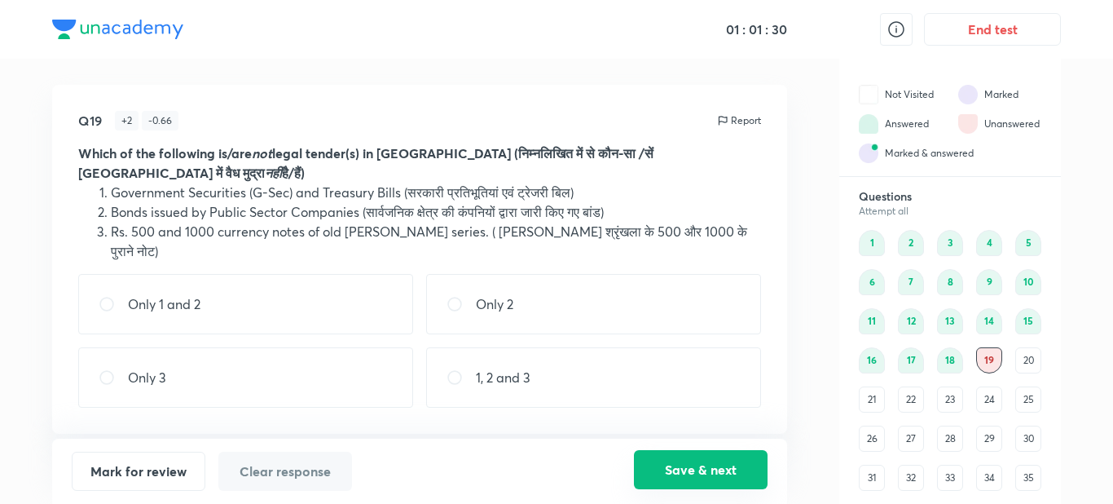
click at [663, 471] on button "Save & next" at bounding box center [701, 469] width 134 height 39
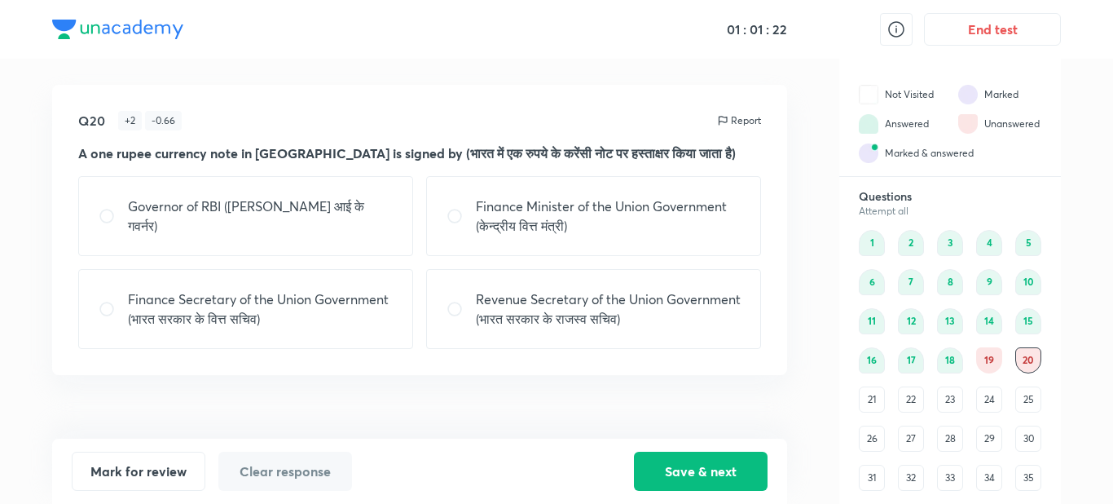
click at [351, 287] on div "Finance Secretary of the Union Government (भारत सरकार के वित्त सचिव)" at bounding box center [245, 309] width 335 height 80
radio input "true"
click at [672, 457] on button "Save & next" at bounding box center [701, 469] width 134 height 39
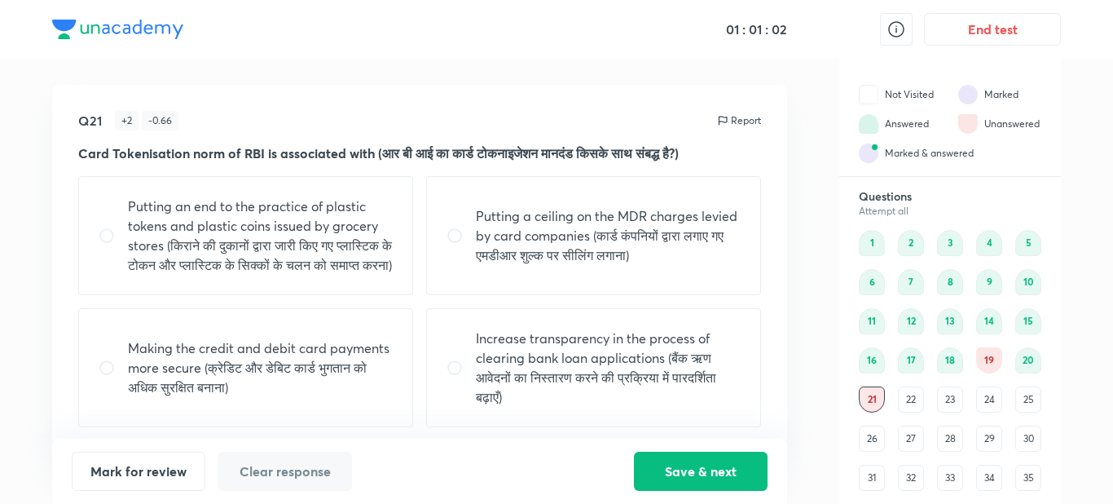
click at [327, 376] on p "Making the credit and debit card payments more secure (क्रेडिट और डेबिट कार्ड भ…" at bounding box center [260, 367] width 265 height 59
radio input "true"
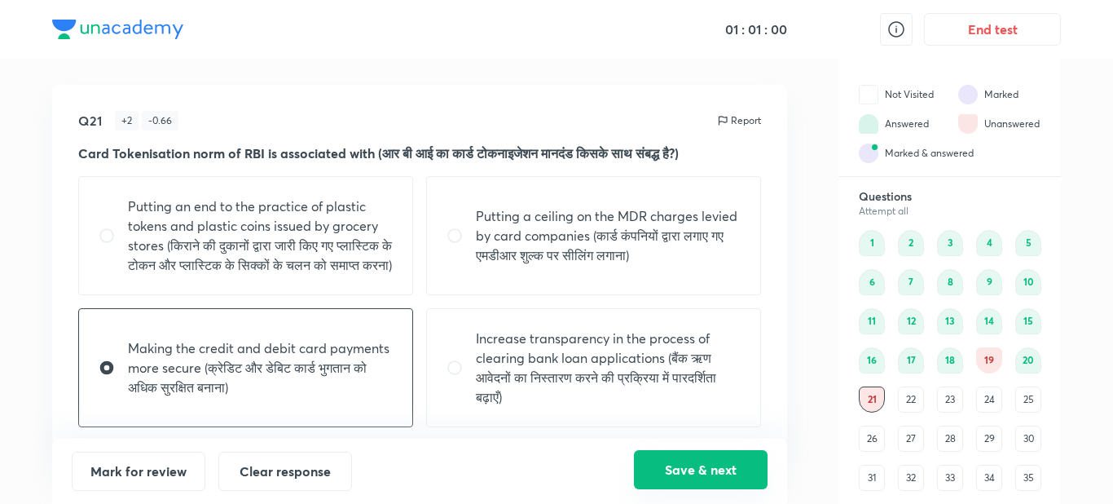
click at [662, 465] on button "Save & next" at bounding box center [701, 469] width 134 height 39
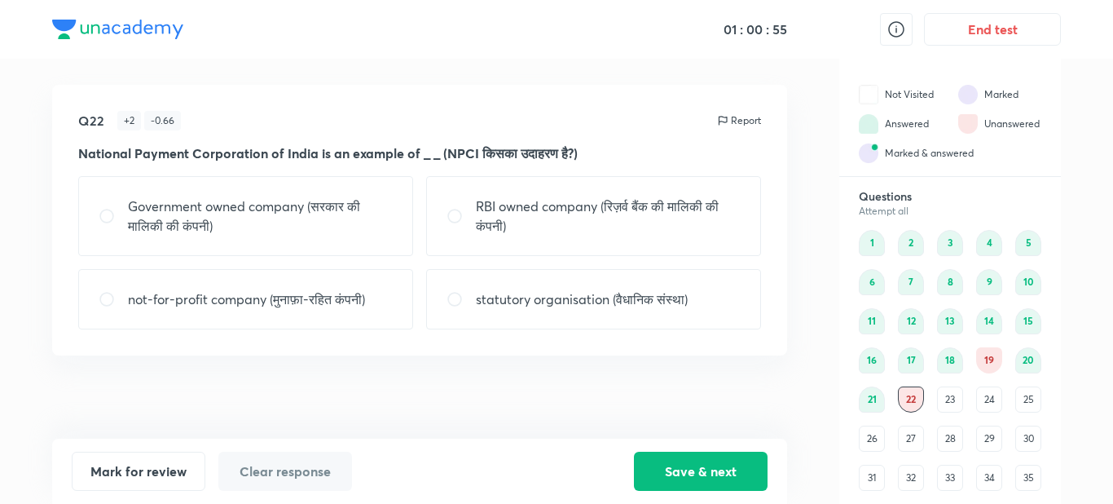
click at [321, 297] on p "not-for-profit company (मुनाफ़ा-रहित कंपनी)" at bounding box center [246, 299] width 237 height 20
radio input "true"
click at [645, 456] on button "Save & next" at bounding box center [701, 469] width 134 height 39
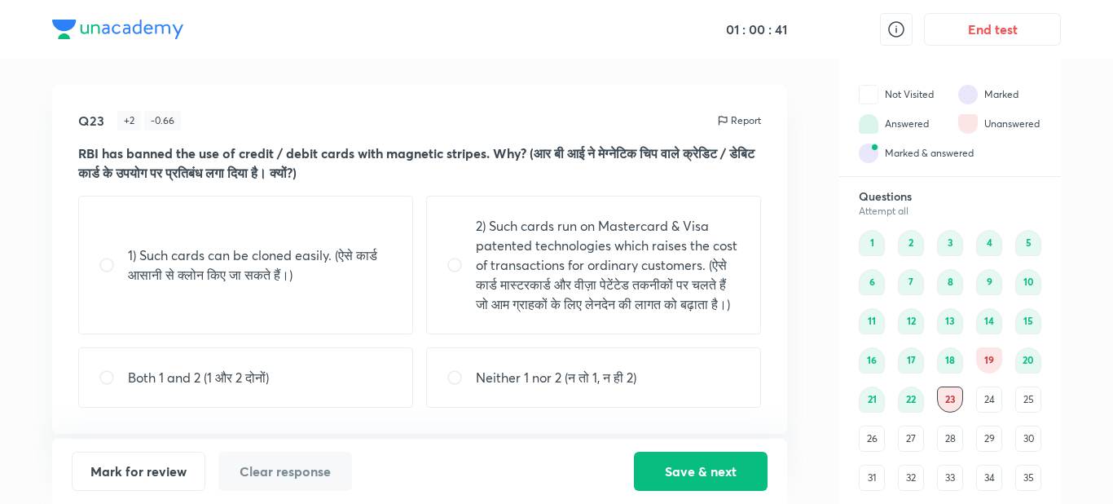
click at [371, 281] on p "1) Such cards can be cloned easily. (ऐसे कार्ड आसानी से क्लोन किए जा सकते हैं।)" at bounding box center [260, 264] width 265 height 39
radio input "true"
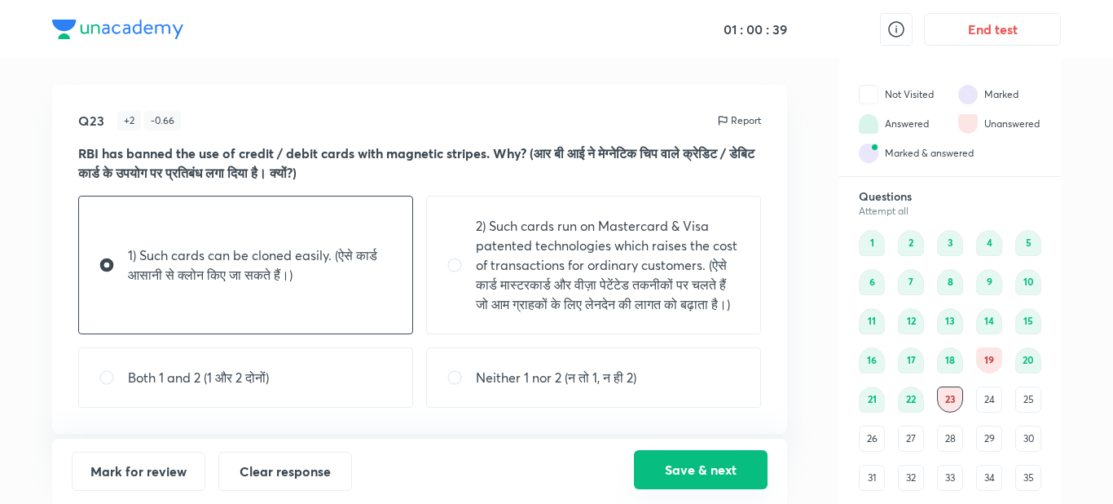
click at [677, 471] on button "Save & next" at bounding box center [701, 469] width 134 height 39
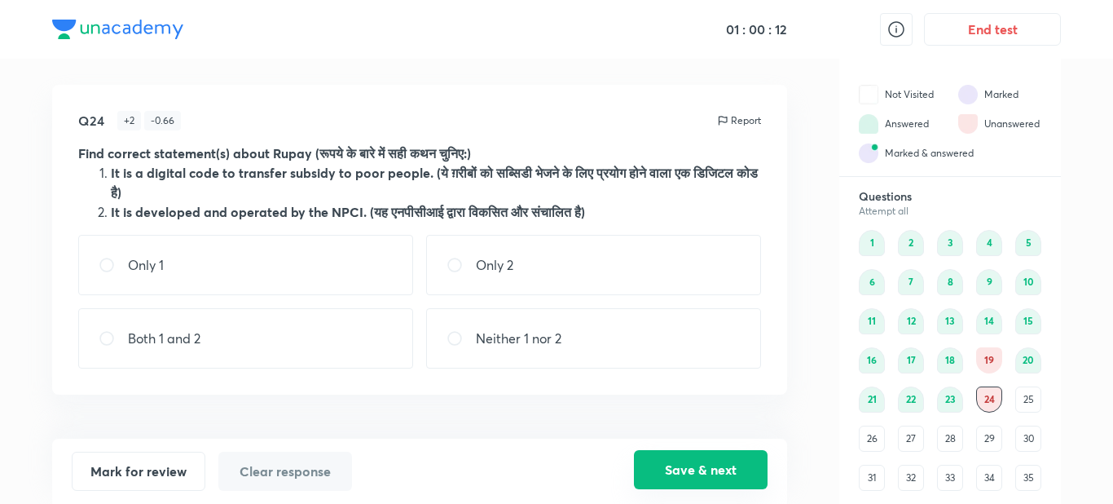
click at [677, 471] on button "Save & next" at bounding box center [701, 469] width 134 height 39
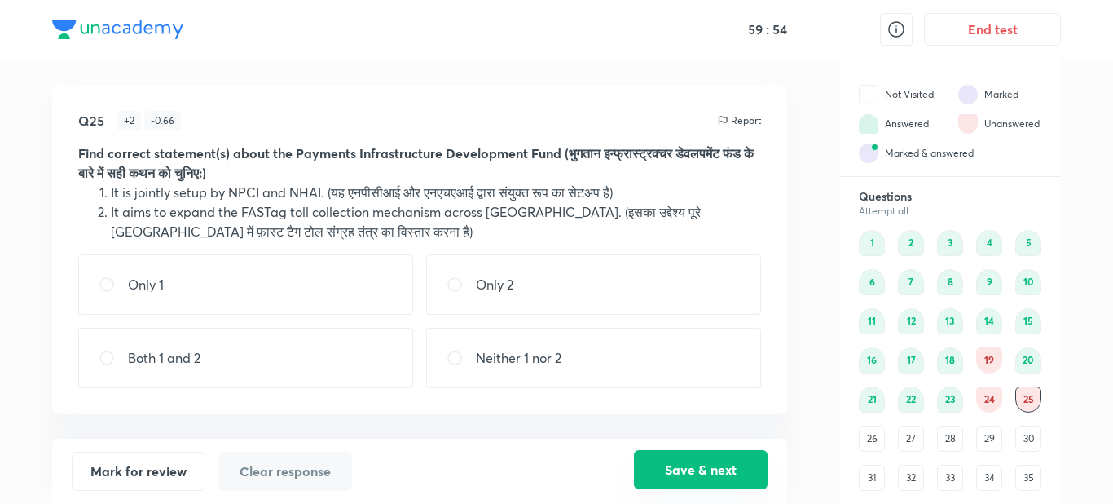
click at [677, 471] on button "Save & next" at bounding box center [701, 469] width 134 height 39
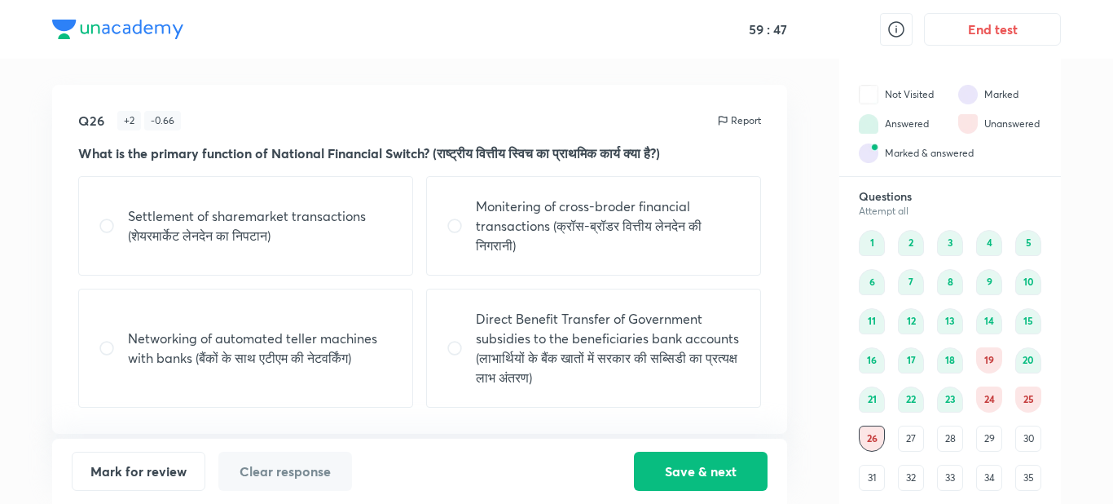
click at [337, 372] on div "Networking of automated teller machines with banks (बैंकों के साथ एटीएम की नेटव…" at bounding box center [245, 347] width 335 height 119
radio input "true"
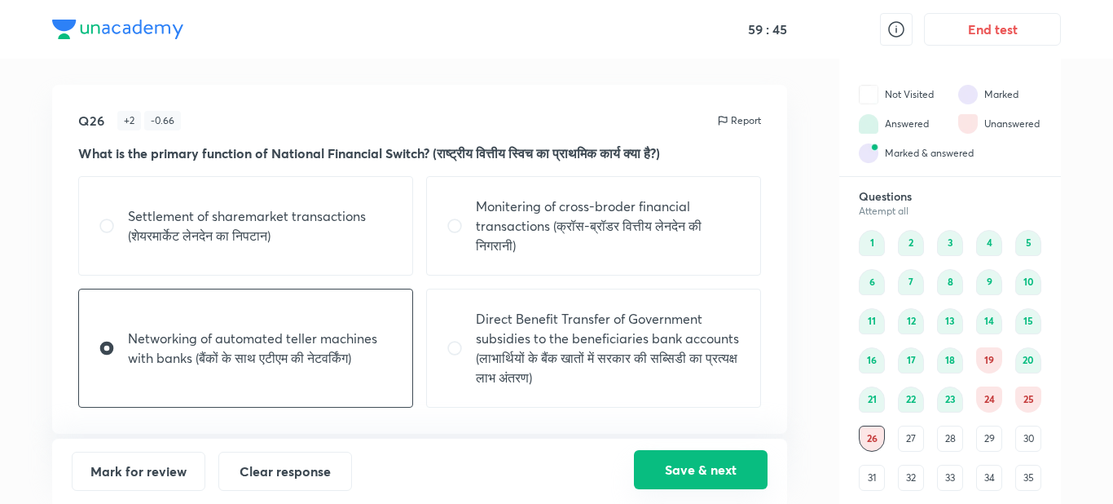
click at [663, 473] on button "Save & next" at bounding box center [701, 469] width 134 height 39
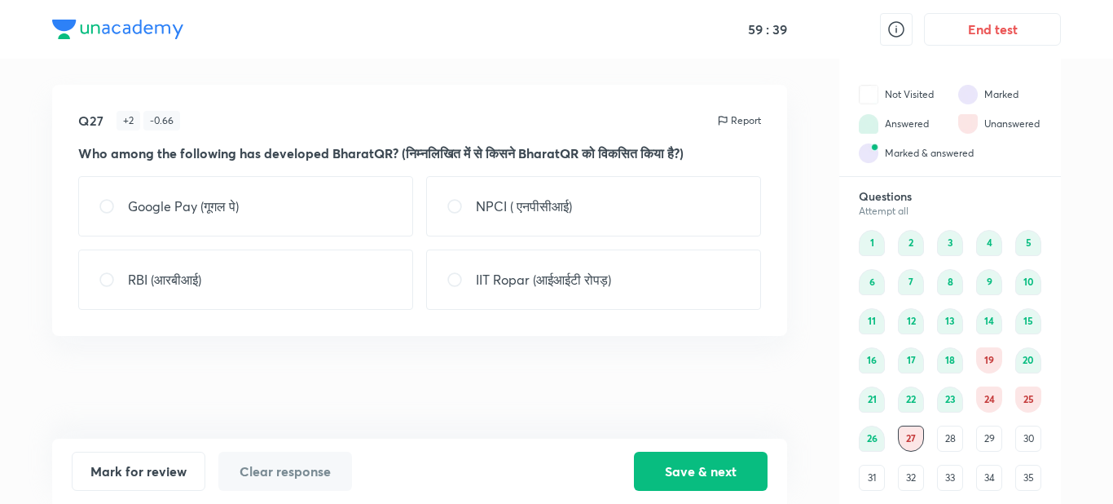
click at [666, 223] on div "NPCI ( एनपीसीआई)" at bounding box center [593, 206] width 335 height 60
radio input "true"
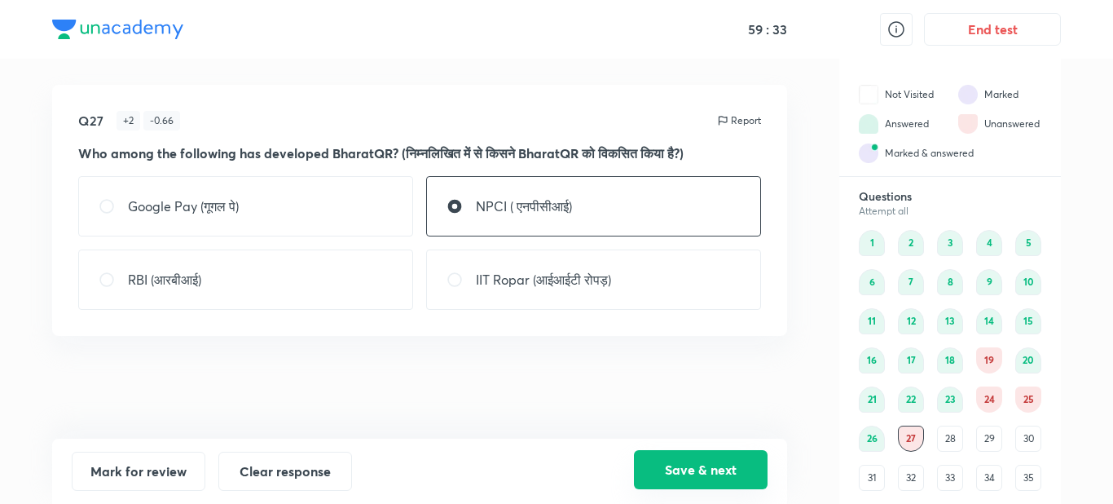
click at [694, 458] on button "Save & next" at bounding box center [701, 469] width 134 height 39
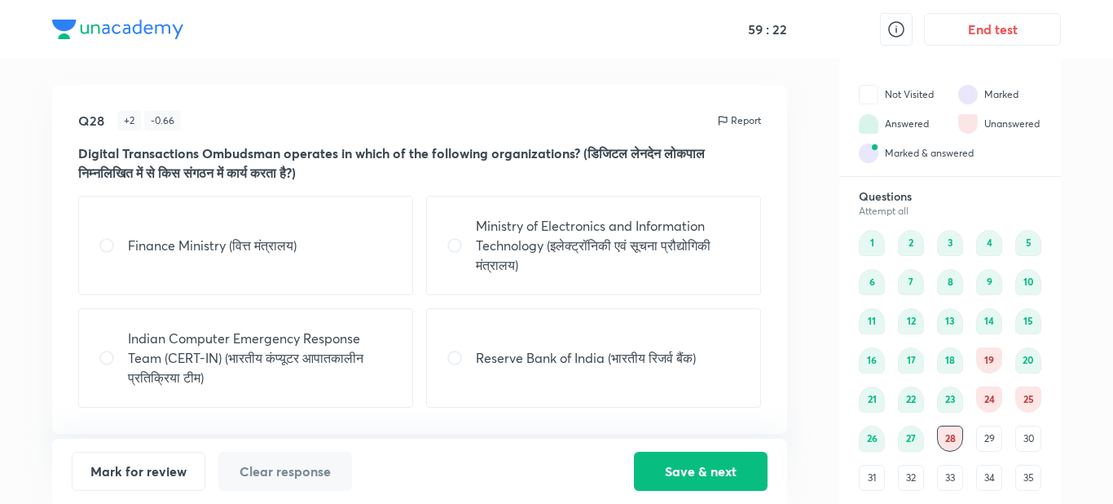
click at [666, 355] on p "Reserve Bank of India (भारतीय रिजर्व बैंक)" at bounding box center [586, 358] width 220 height 20
radio input "true"
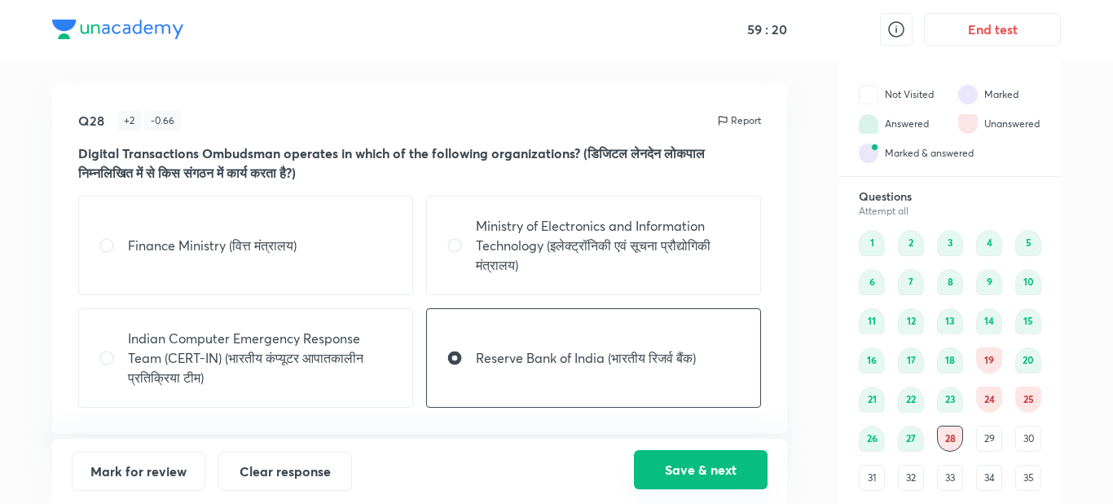
click at [679, 474] on button "Save & next" at bounding box center [701, 469] width 134 height 39
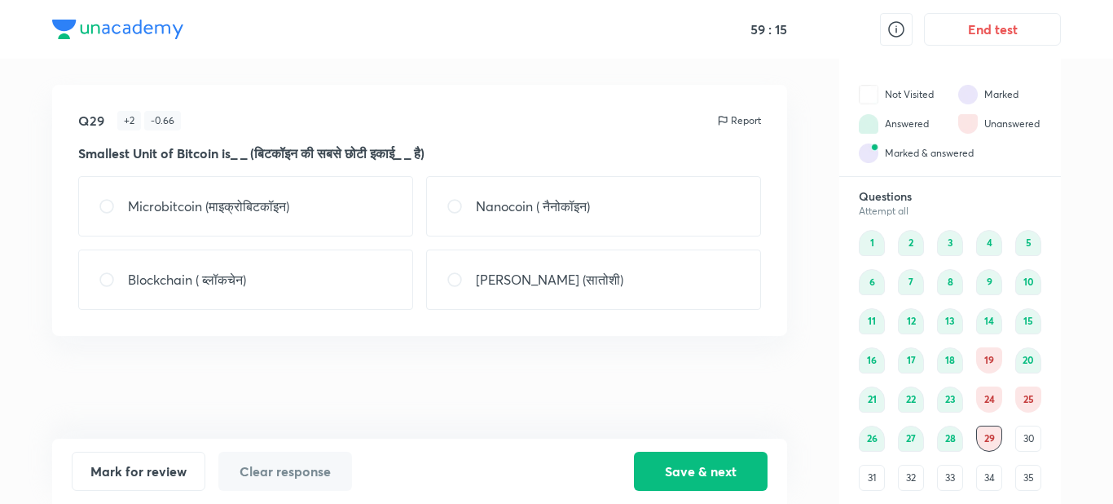
click at [584, 288] on div "[PERSON_NAME] (सातोशी)" at bounding box center [593, 279] width 335 height 60
radio input "true"
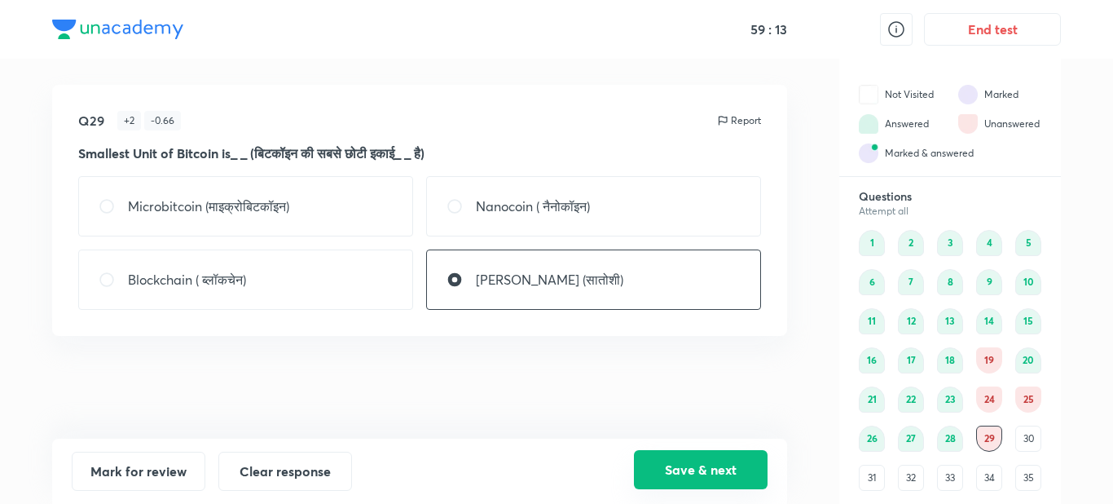
click at [673, 459] on button "Save & next" at bounding box center [701, 469] width 134 height 39
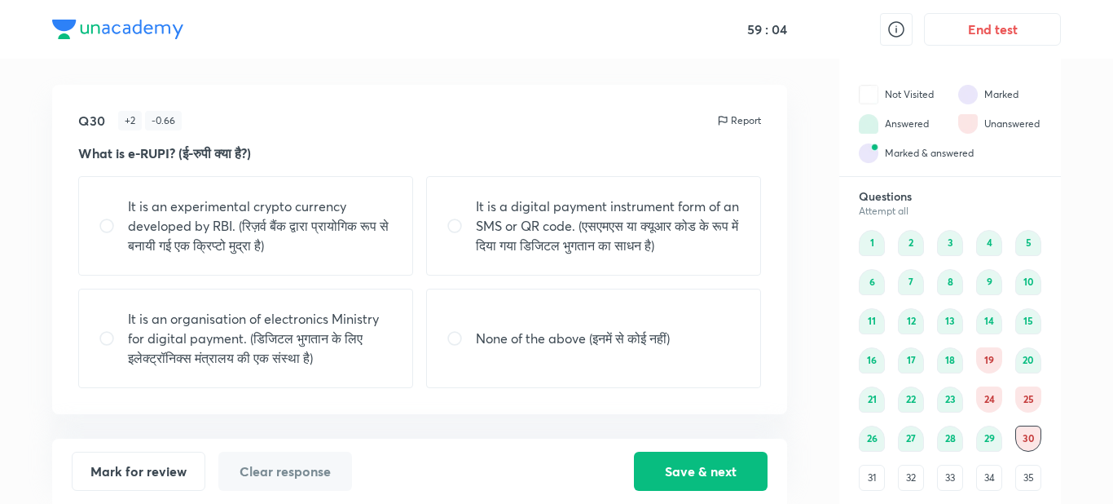
click at [667, 209] on p "It is a digital payment instrument form of an SMS or QR code. (एसएमएस या क्यूआर…" at bounding box center [608, 225] width 265 height 59
radio input "true"
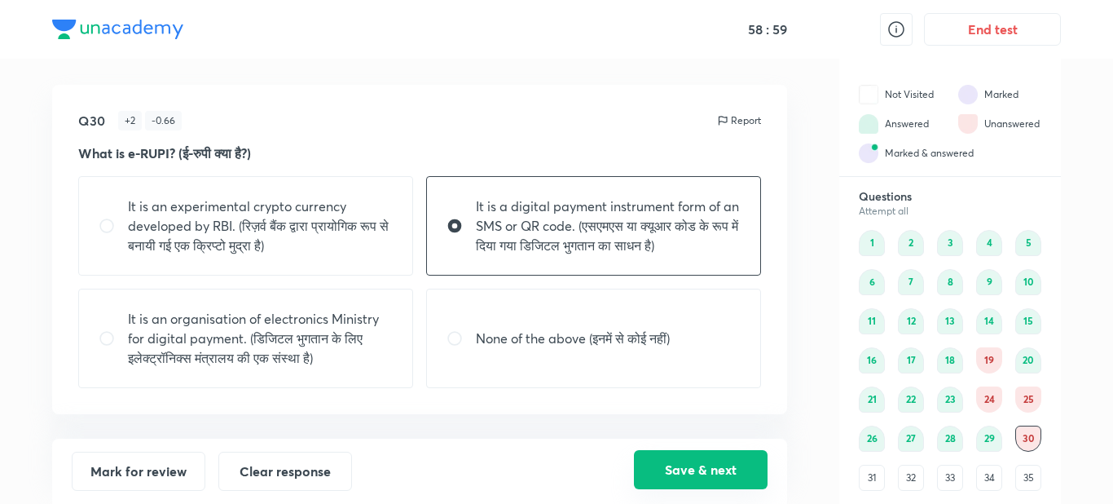
click at [673, 460] on button "Save & next" at bounding box center [701, 469] width 134 height 39
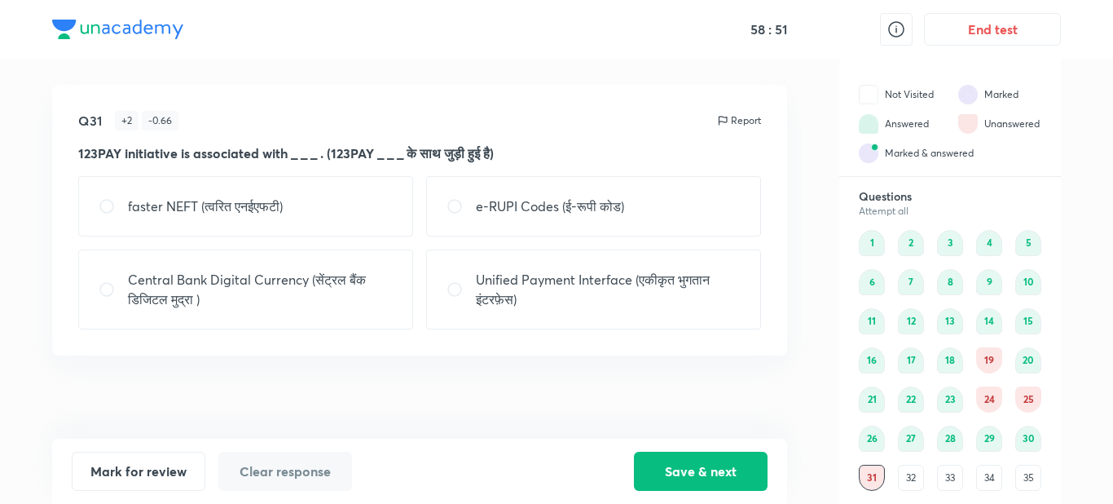
click at [713, 297] on p "Unified Payment Interface (एकीकृत भुगतान इंटरफ़ेस)" at bounding box center [608, 289] width 265 height 39
radio input "true"
click at [678, 470] on button "Save & next" at bounding box center [701, 469] width 134 height 39
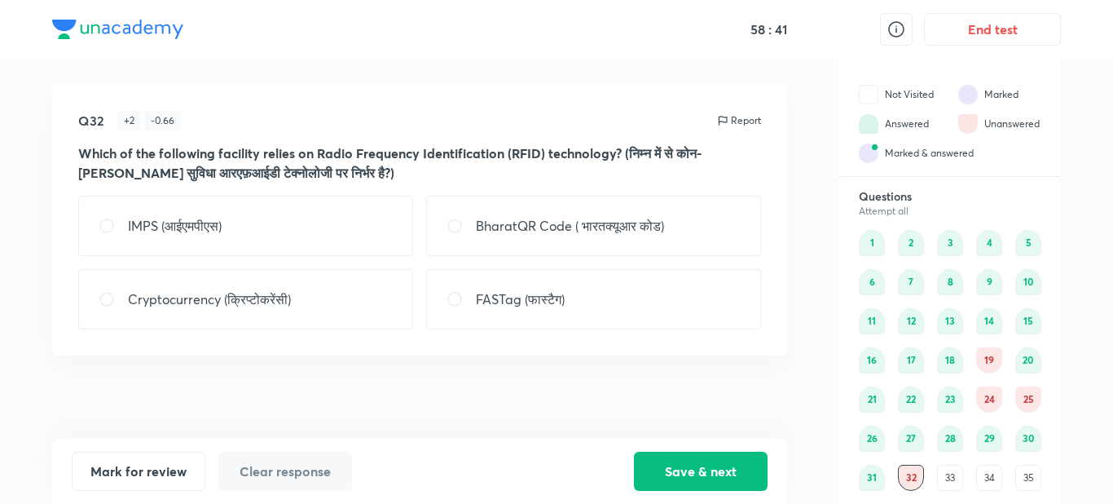
click at [505, 285] on div "FASTag (फास्टैग)" at bounding box center [593, 299] width 335 height 60
radio input "true"
click at [658, 460] on button "Save & next" at bounding box center [701, 469] width 134 height 39
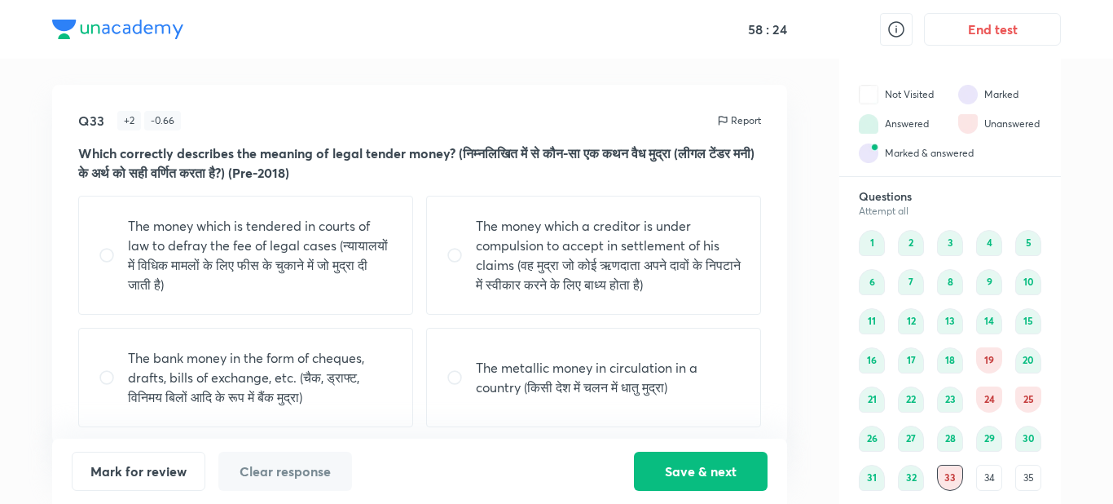
click at [664, 224] on p "The money which a creditor is under compulsion to accept in settlement of his c…" at bounding box center [608, 255] width 265 height 78
radio input "true"
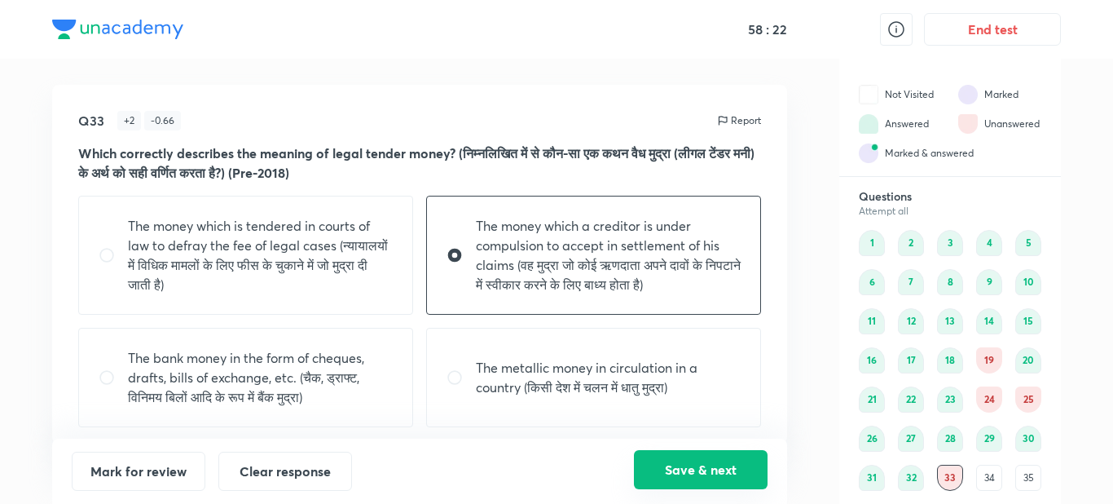
click at [684, 461] on button "Save & next" at bounding box center [701, 469] width 134 height 39
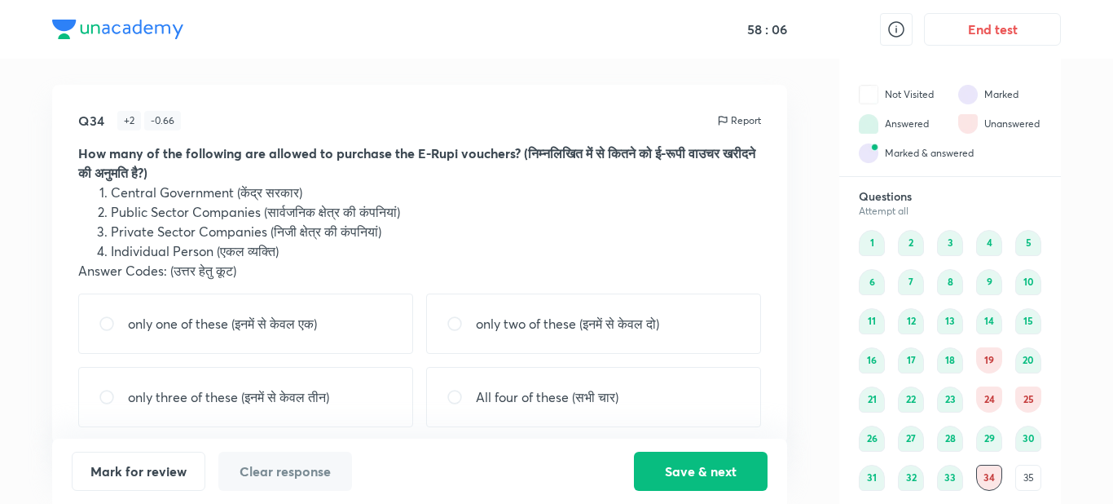
click at [663, 390] on div "All four of these (सभी चार)" at bounding box center [593, 397] width 335 height 60
radio input "true"
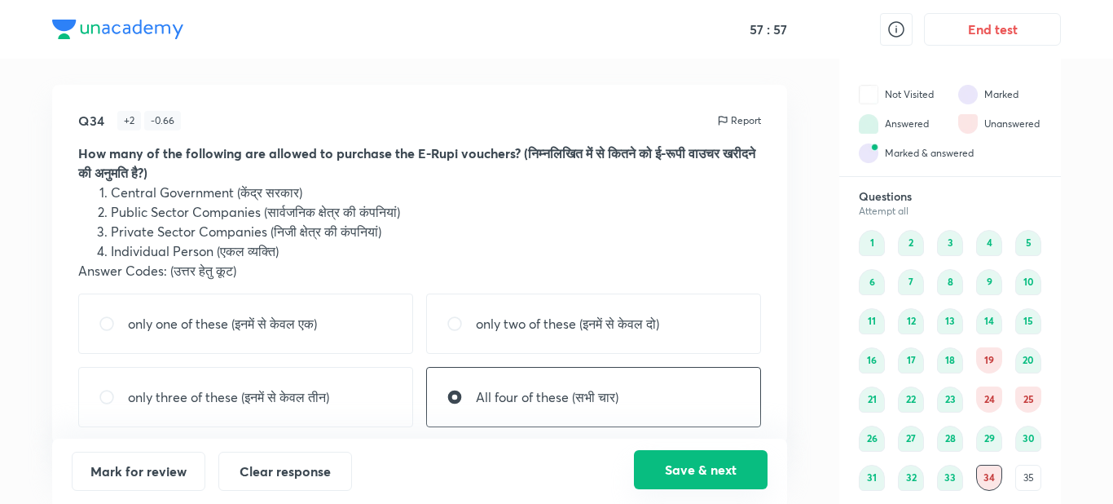
click at [669, 467] on button "Save & next" at bounding box center [701, 469] width 134 height 39
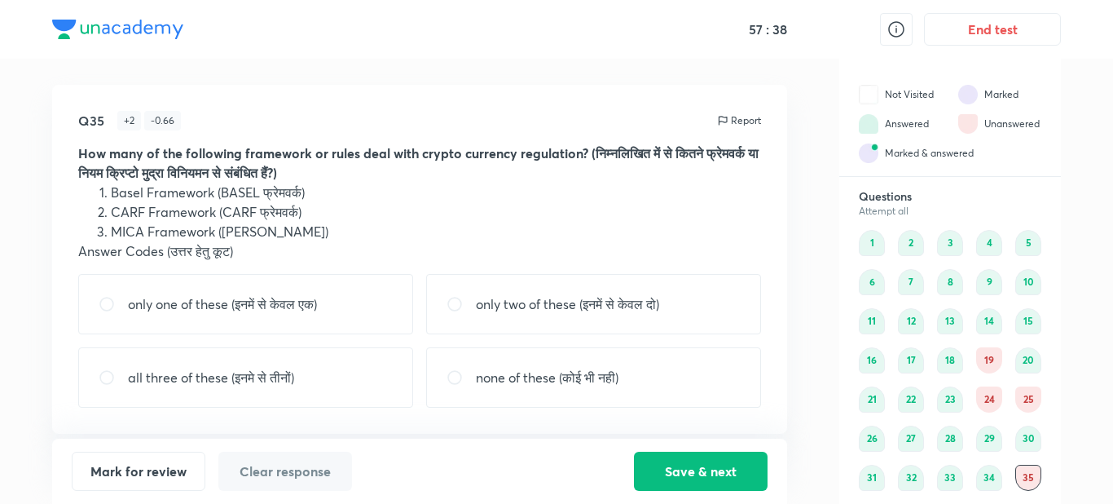
click at [631, 308] on p "only two of these (इनमें से केवल दो)" at bounding box center [567, 304] width 183 height 20
radio input "true"
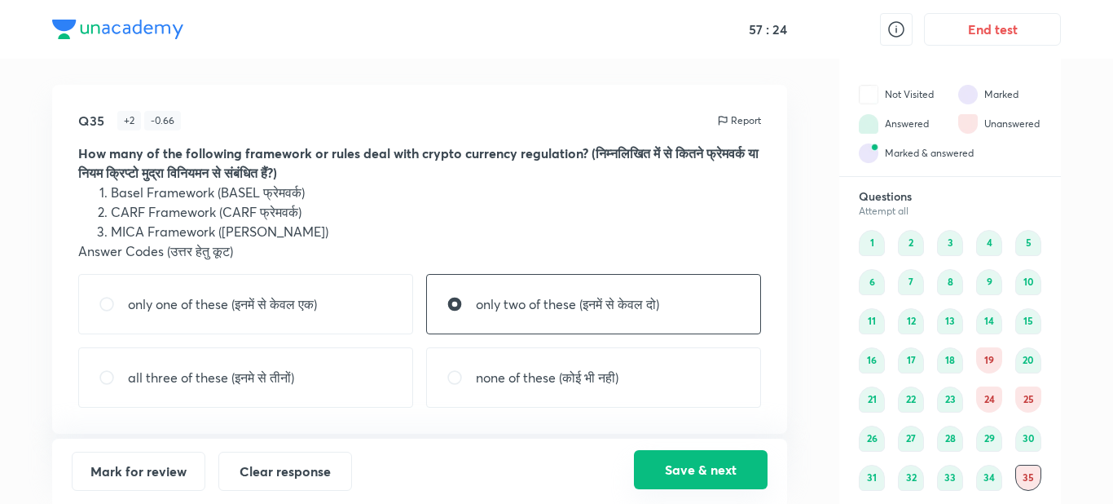
click at [666, 459] on button "Save & next" at bounding box center [701, 469] width 134 height 39
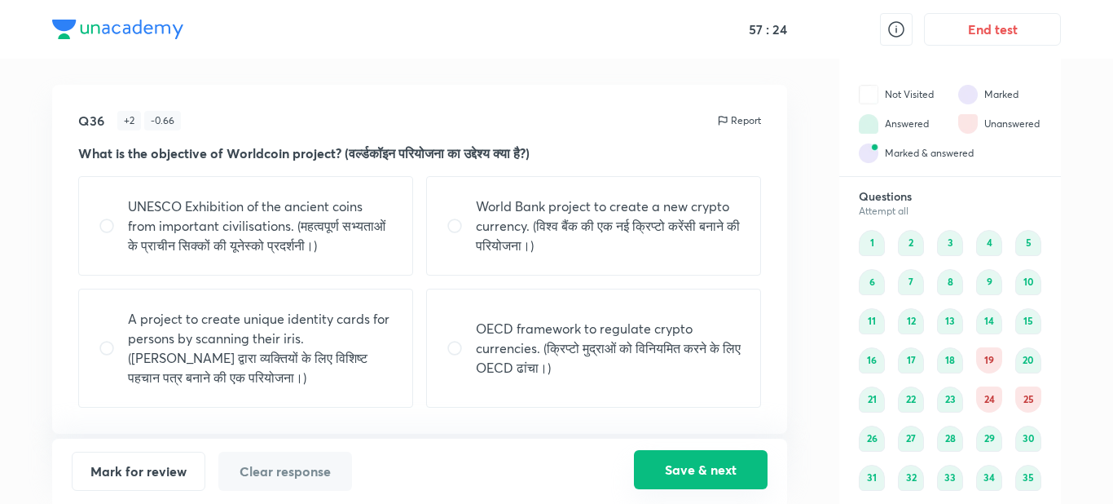
scroll to position [27, 0]
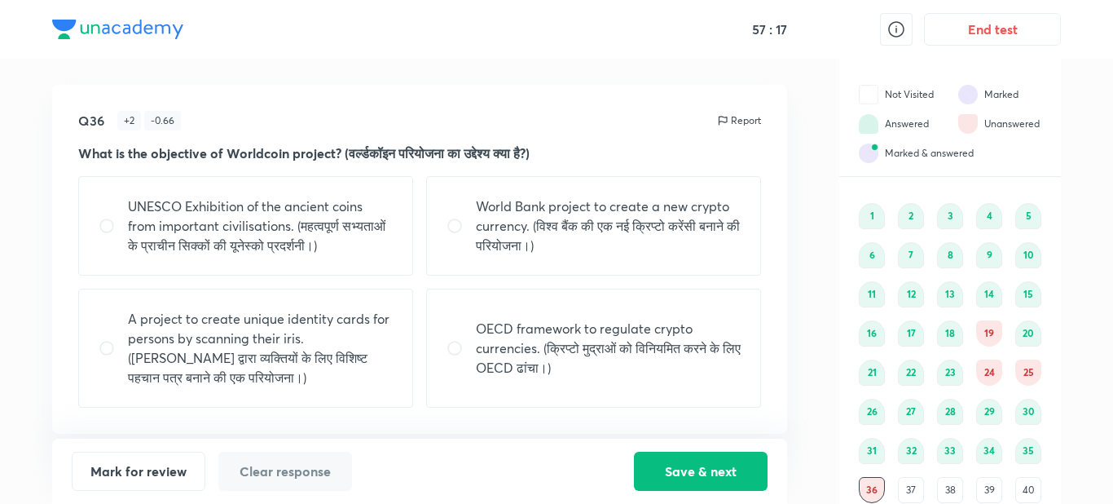
click at [305, 319] on p "A project to create unique identity cards for persons by scanning their iris. (…" at bounding box center [260, 348] width 265 height 78
radio input "true"
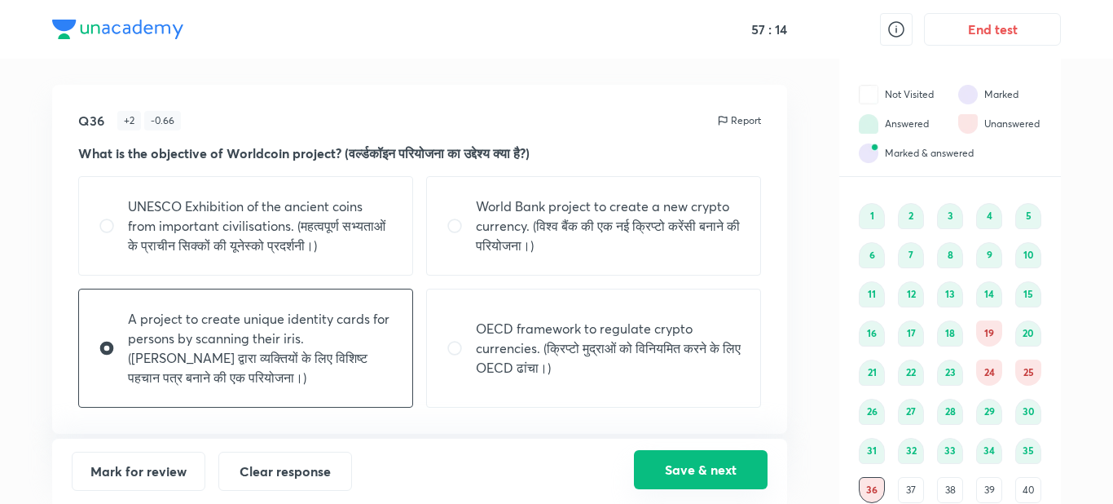
click at [644, 469] on button "Save & next" at bounding box center [701, 469] width 134 height 39
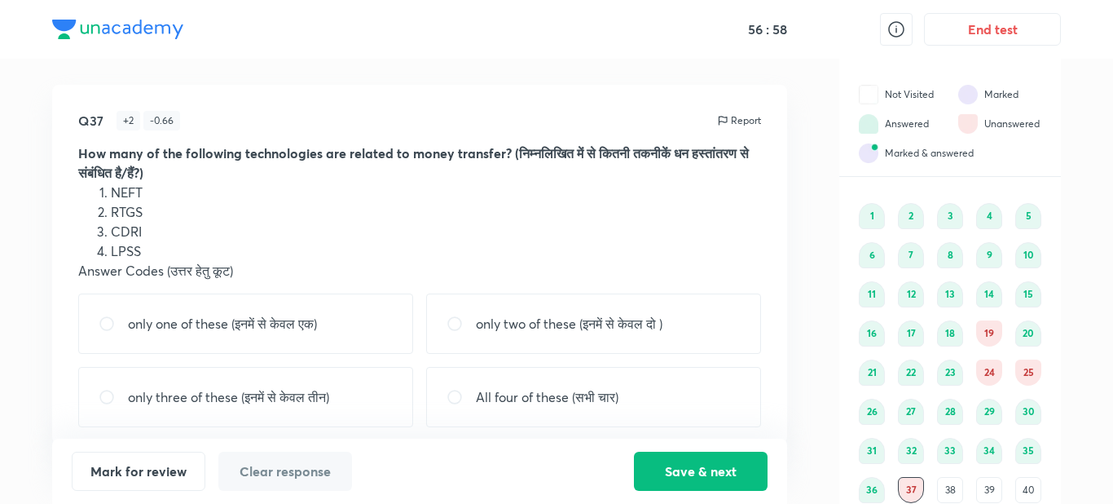
click at [561, 340] on div "only two of these (इनमें से केवल दो )" at bounding box center [593, 323] width 335 height 60
click at [356, 402] on div "only three of these (इनमें से केवल तीन)" at bounding box center [245, 397] width 335 height 60
radio input "false"
radio input "true"
click at [619, 334] on div "only two of these (इनमें से केवल दो )" at bounding box center [593, 323] width 335 height 60
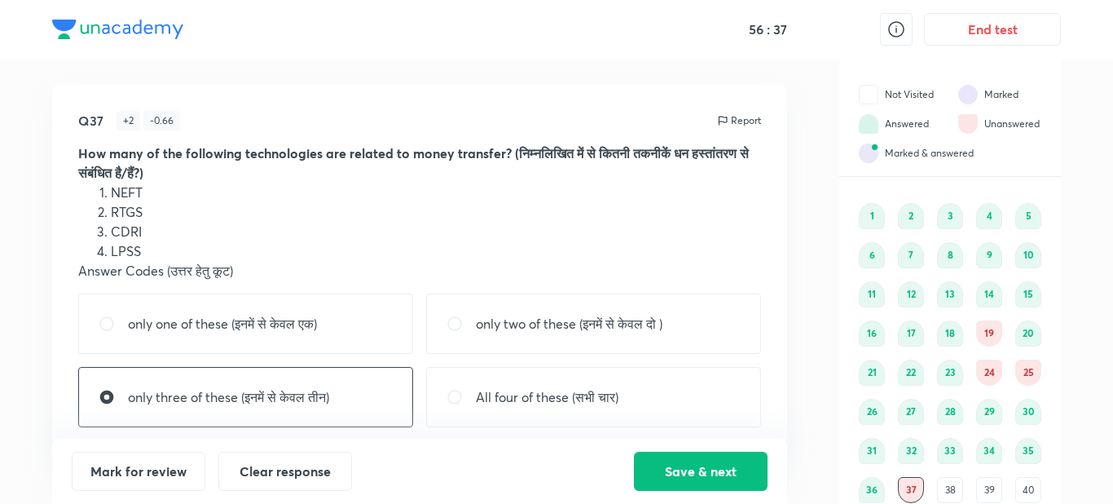
radio input "true"
radio input "false"
click at [651, 314] on p "only two of these (इनमें से केवल दो )" at bounding box center [569, 324] width 187 height 20
radio input "false"
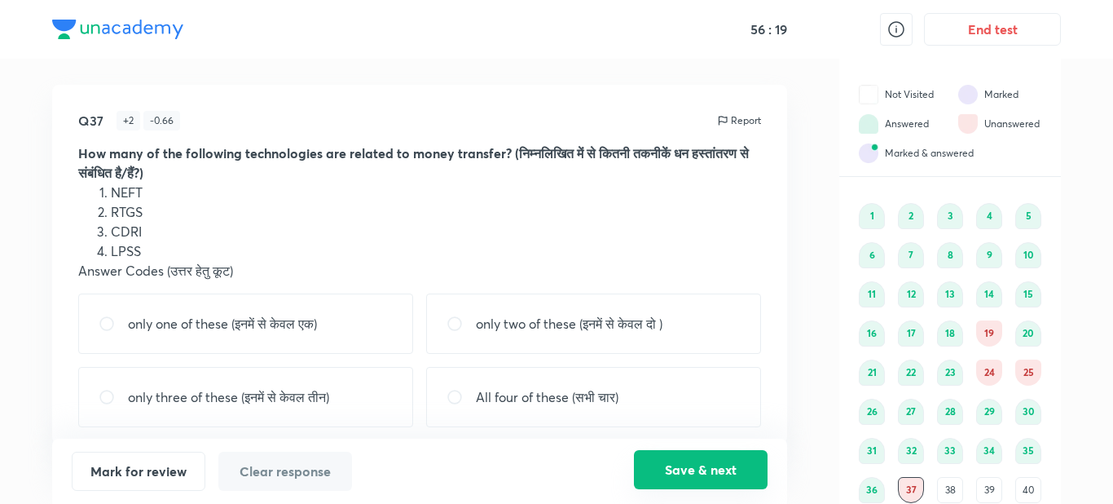
click at [688, 461] on button "Save & next" at bounding box center [701, 469] width 134 height 39
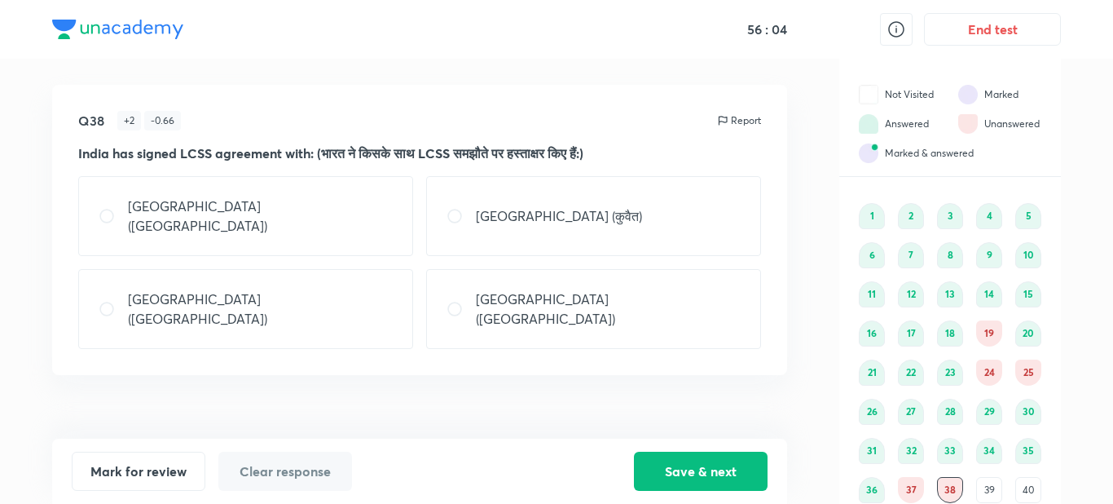
click at [680, 269] on div "[GEOGRAPHIC_DATA] ([GEOGRAPHIC_DATA])" at bounding box center [593, 309] width 335 height 80
radio input "true"
click at [691, 479] on button "Save & next" at bounding box center [701, 469] width 134 height 39
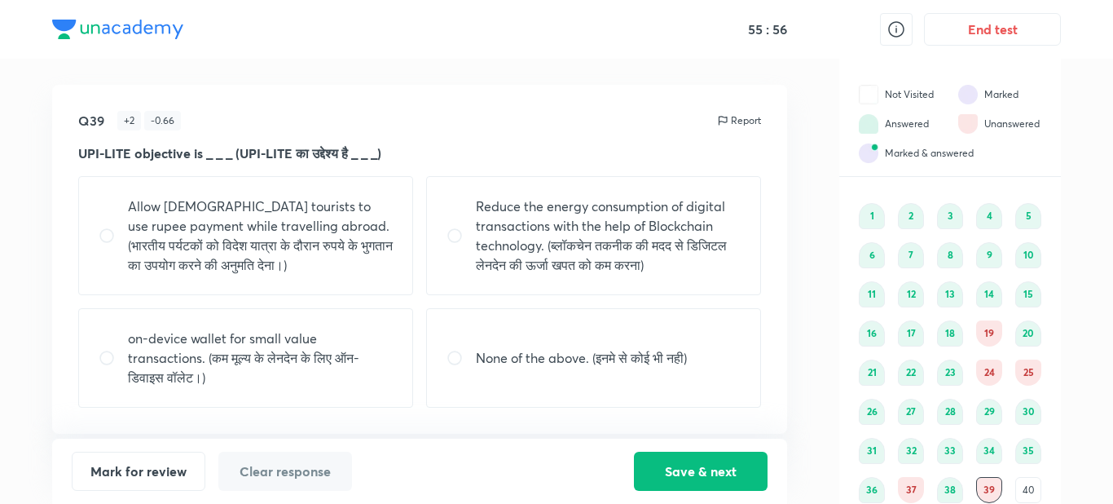
click at [374, 357] on p "on-device wallet for small value transactions. (कम मूल्य के लेनदेन के लिए ऑन-डि…" at bounding box center [260, 357] width 265 height 59
radio input "true"
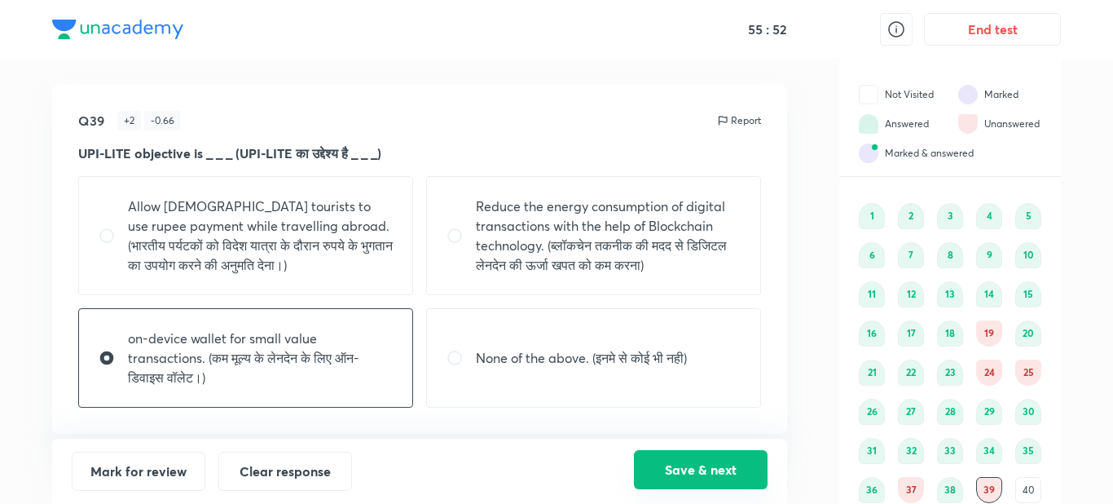
click at [685, 462] on button "Save & next" at bounding box center [701, 469] width 134 height 39
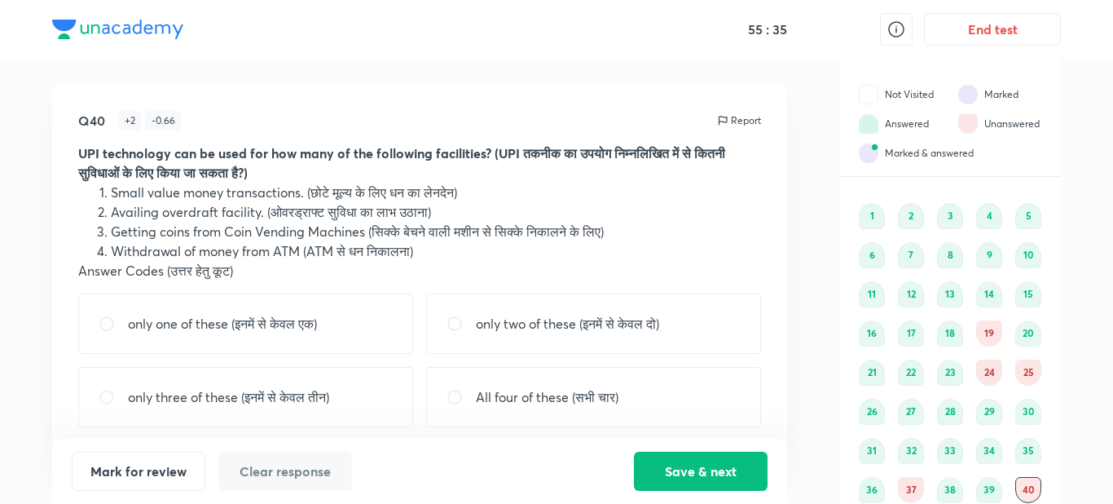
click at [676, 403] on div "All four of these (सभी चार)" at bounding box center [593, 397] width 335 height 60
radio input "true"
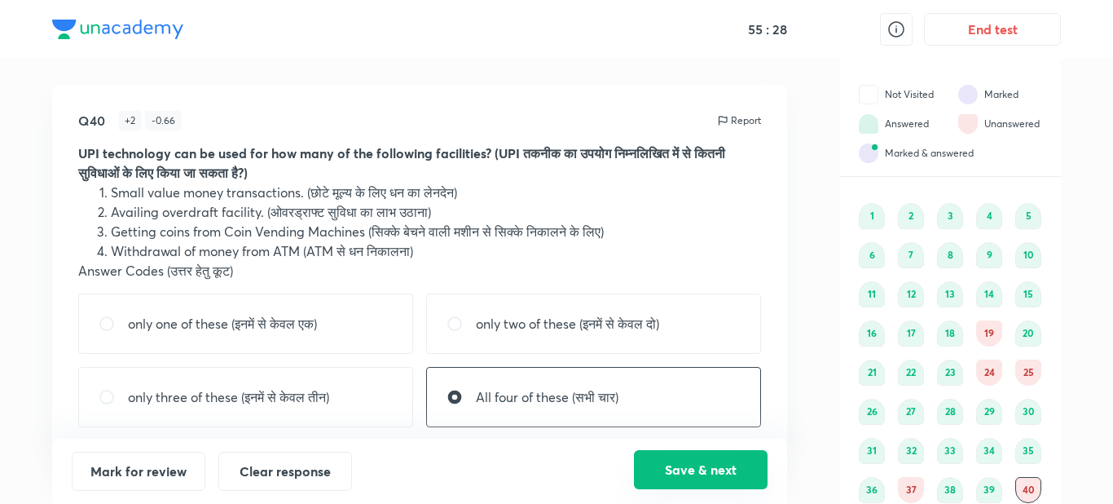
click at [693, 473] on button "Save & next" at bounding box center [701, 469] width 134 height 39
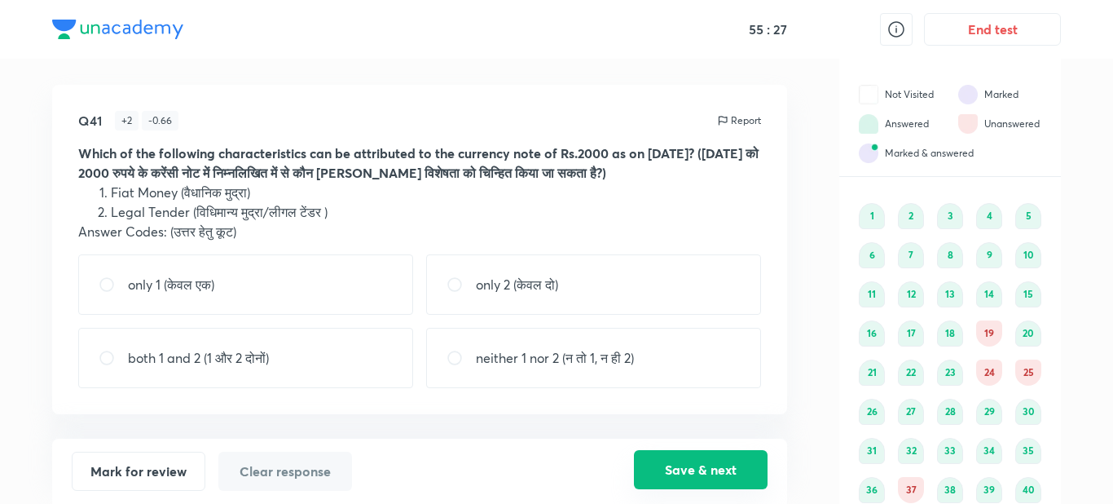
scroll to position [66, 0]
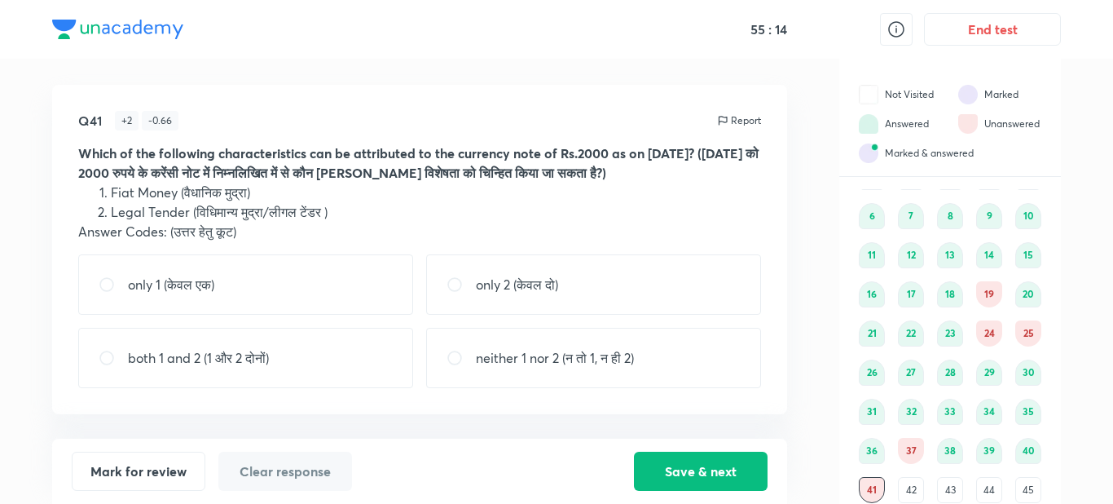
click at [332, 358] on div "both 1 and 2 (1 और 2 दोनों)" at bounding box center [245, 358] width 335 height 60
radio input "true"
click at [675, 478] on button "Save & next" at bounding box center [701, 469] width 134 height 39
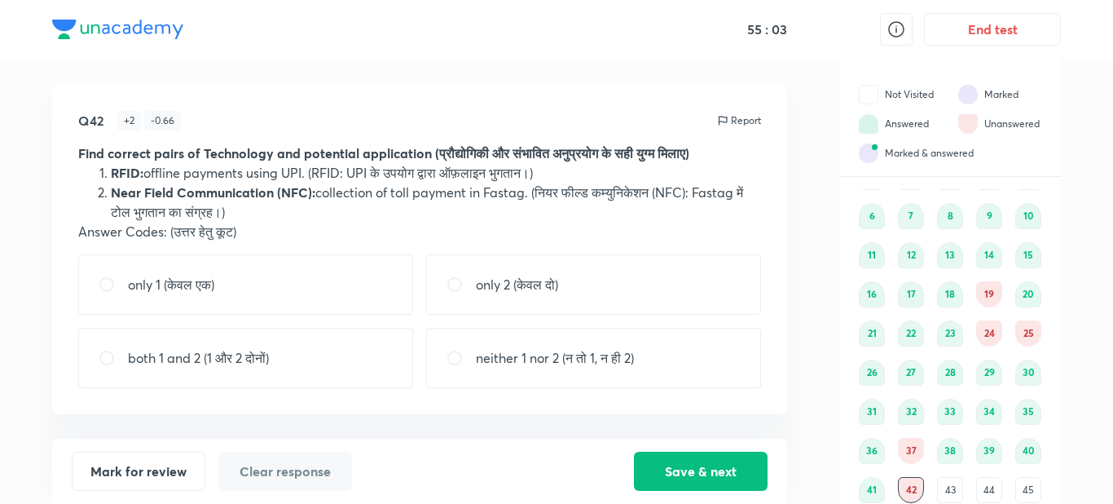
click at [634, 360] on p "neither 1 nor 2 (न तो 1, न ही 2)" at bounding box center [555, 358] width 158 height 20
radio input "true"
click at [686, 466] on button "Save & next" at bounding box center [701, 469] width 134 height 39
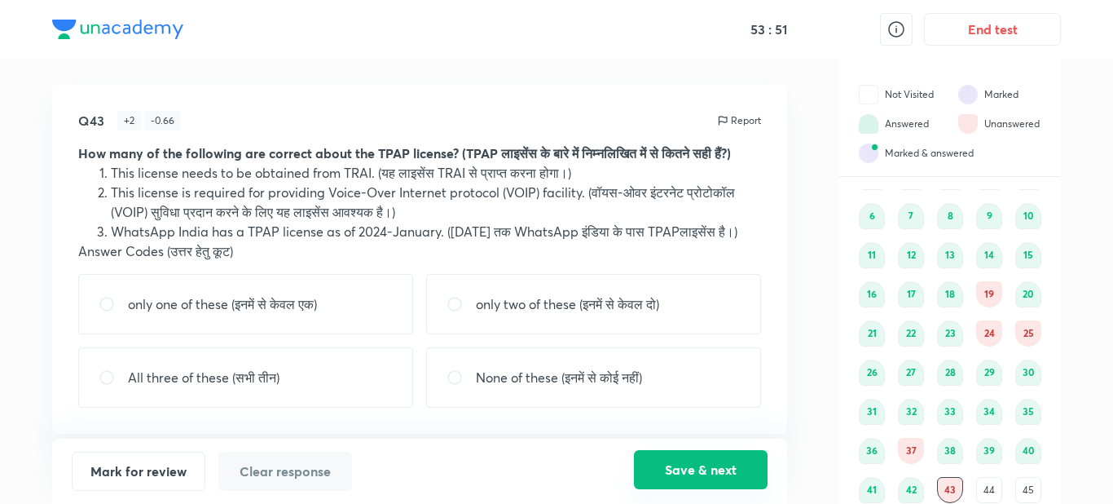
click at [686, 466] on button "Save & next" at bounding box center [701, 469] width 134 height 39
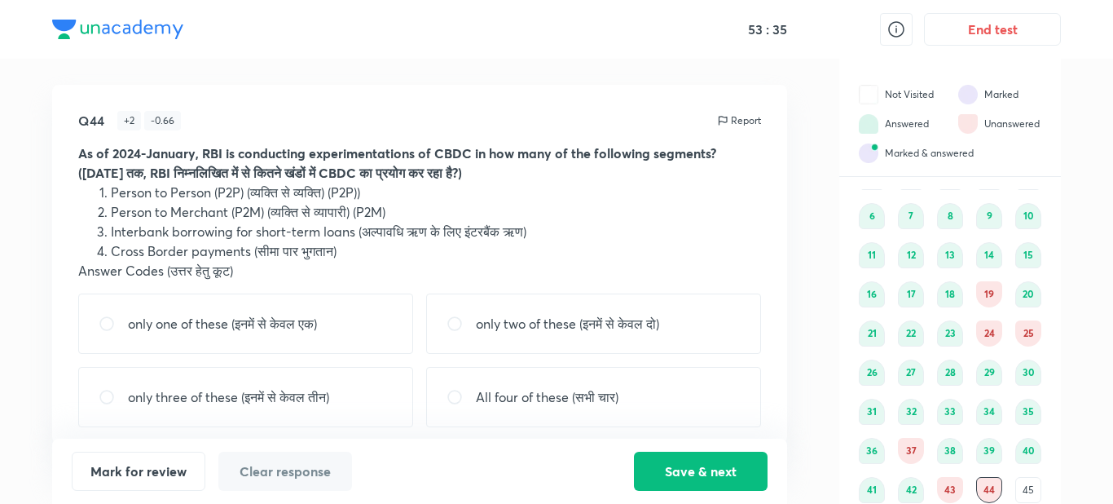
click at [667, 375] on div "All four of these (सभी चार)" at bounding box center [593, 397] width 335 height 60
radio input "true"
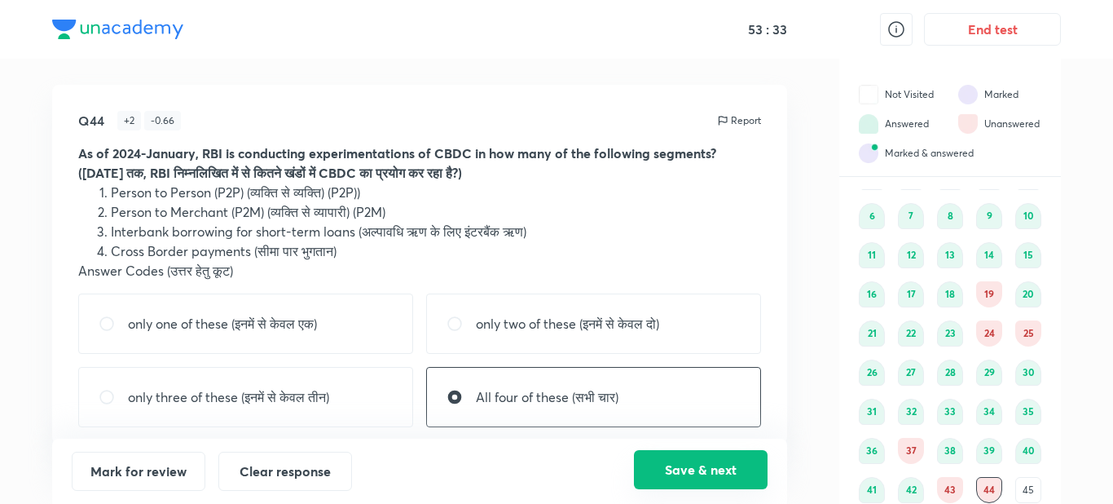
click at [673, 465] on button "Save & next" at bounding box center [701, 469] width 134 height 39
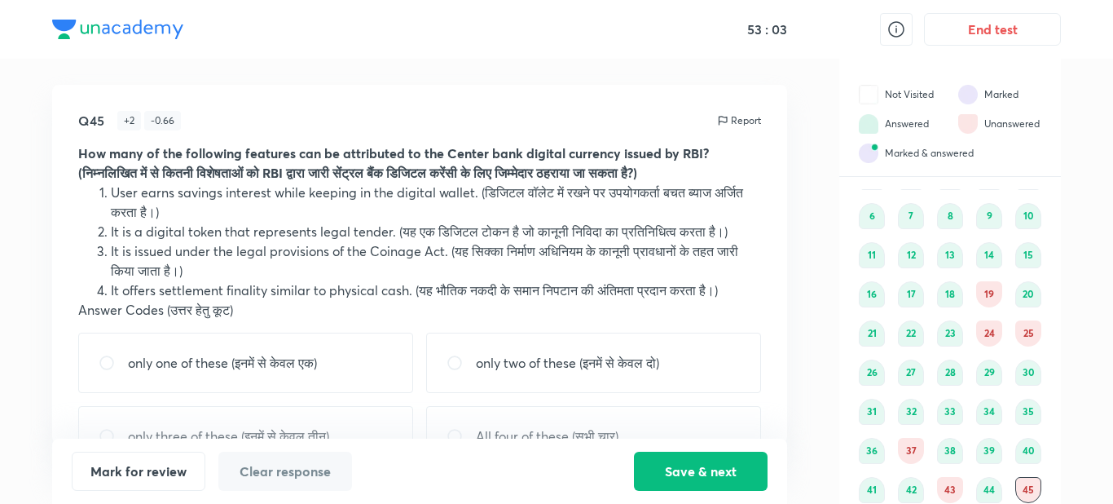
click at [659, 372] on p "only two of these (इनमें से केवल दो)" at bounding box center [567, 363] width 183 height 20
radio input "true"
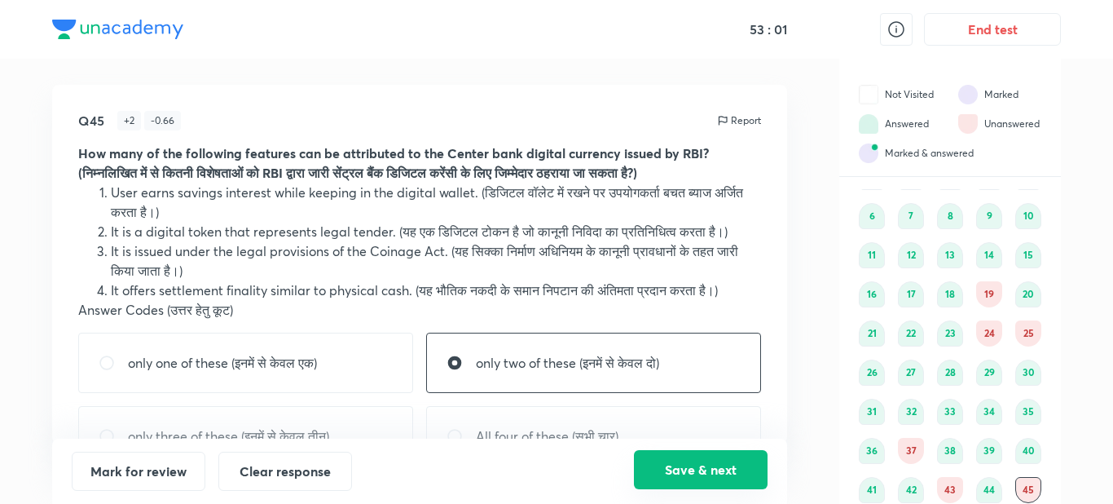
click at [668, 458] on button "Save & next" at bounding box center [701, 469] width 134 height 39
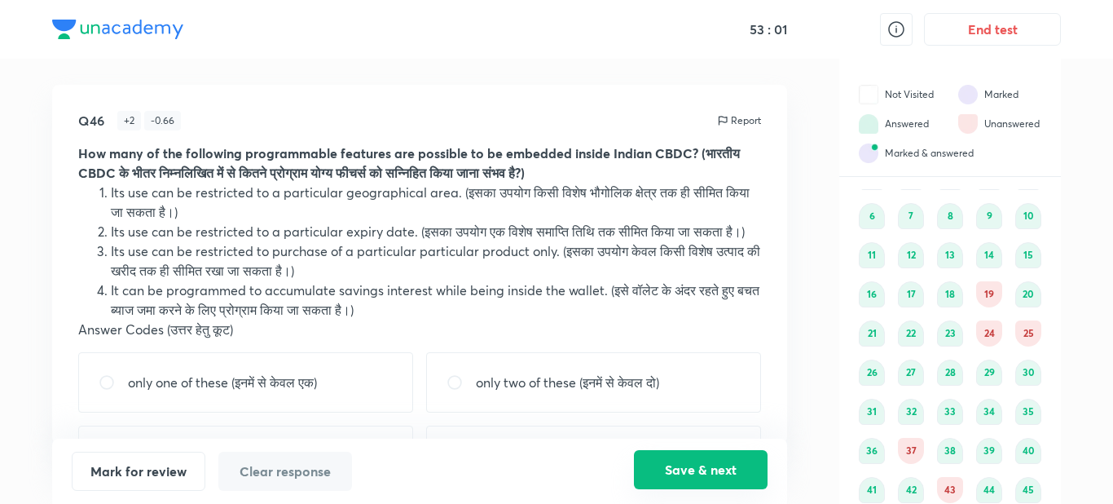
scroll to position [105, 0]
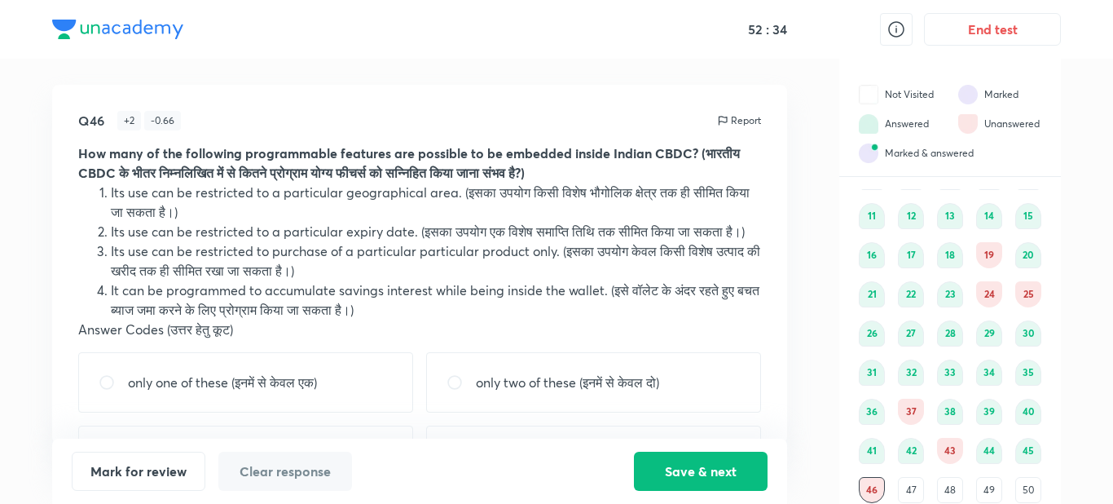
click at [742, 339] on p "Answer Codes (उत्तर हेतु कूट)" at bounding box center [419, 329] width 683 height 20
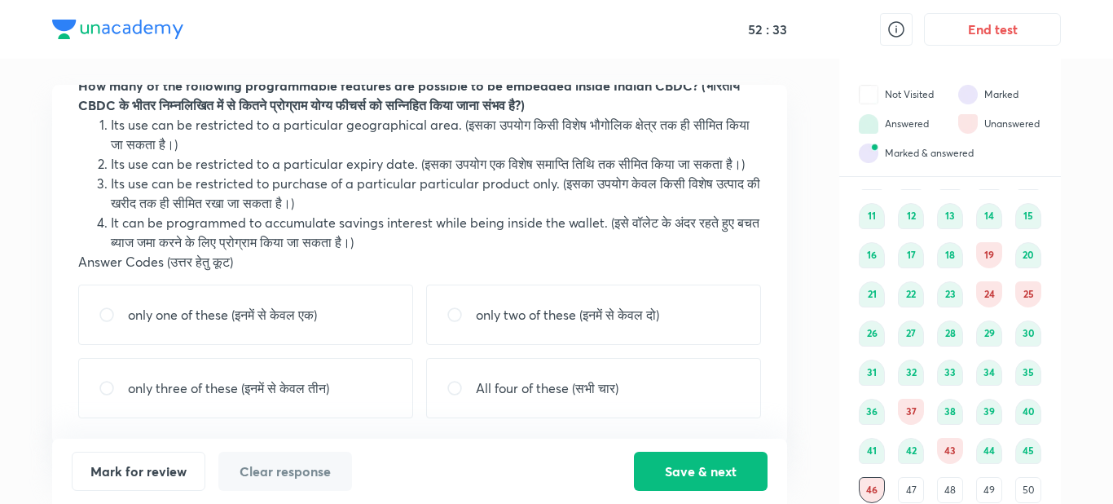
scroll to position [88, 0]
click at [386, 398] on div "only three of these (इनमें से केवल तीन)" at bounding box center [245, 387] width 335 height 60
radio input "true"
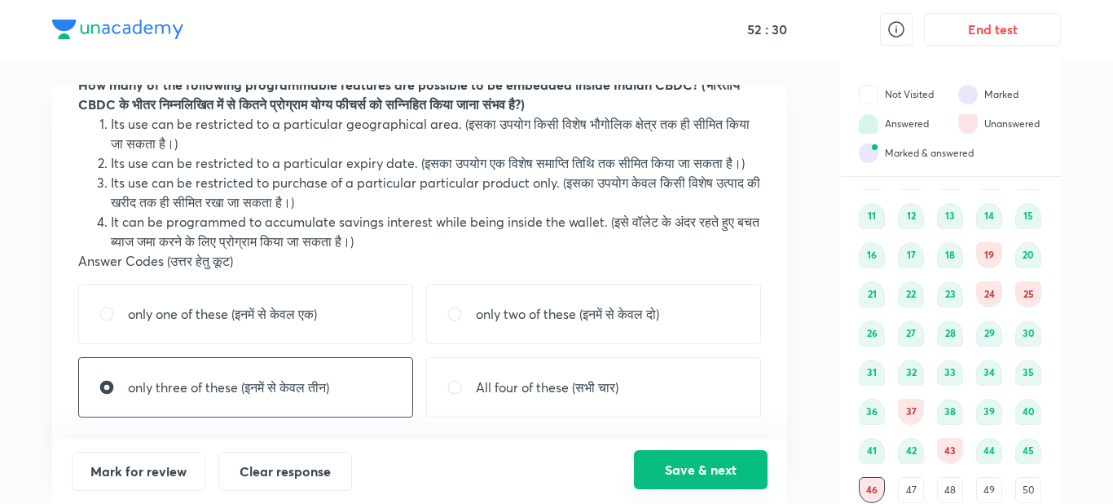
click at [680, 459] on button "Save & next" at bounding box center [701, 469] width 134 height 39
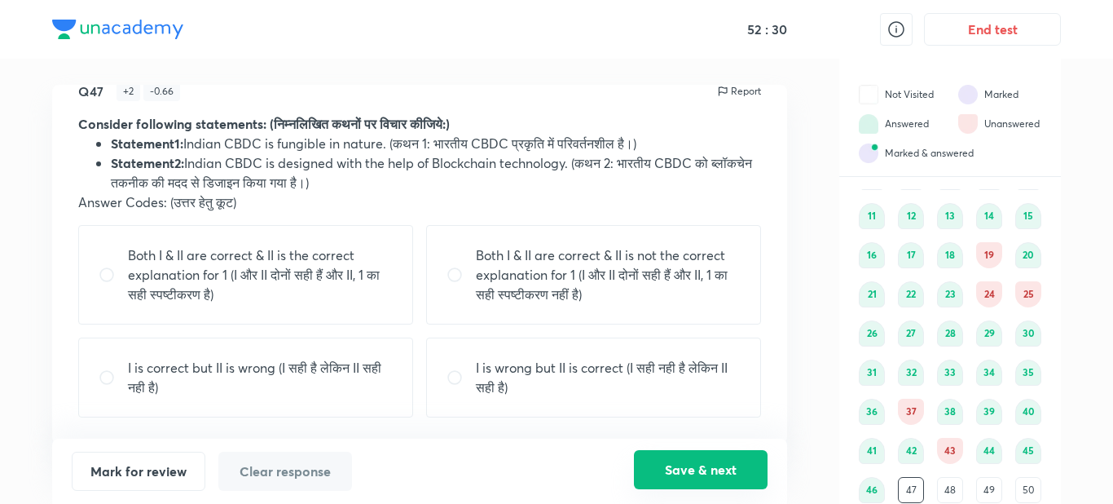
scroll to position [29, 0]
click at [350, 311] on div "Both I & II are correct & II is the correct explanation for 1 (I और II दोनों सह…" at bounding box center [245, 274] width 335 height 99
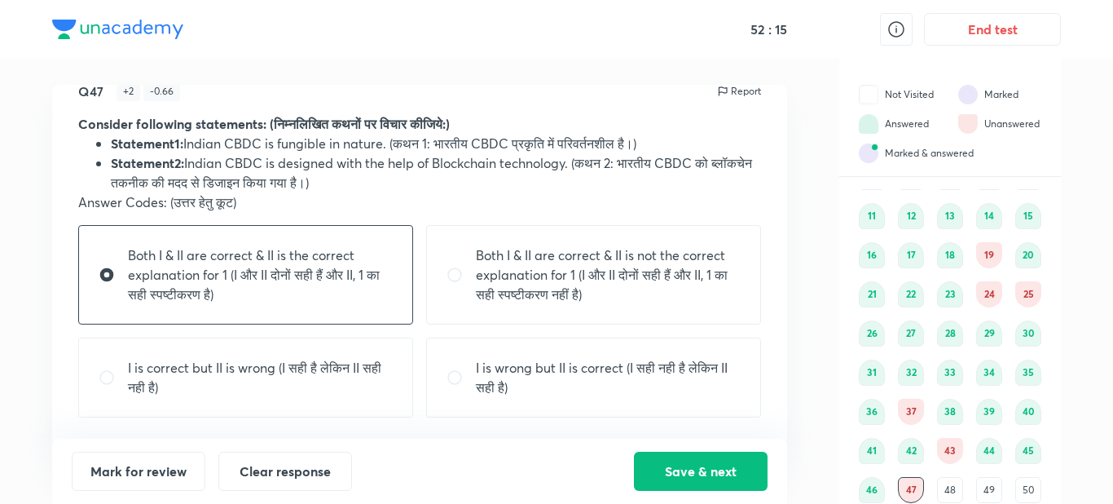
click at [585, 283] on p "Both I & II are correct & II is not the correct explanation for 1 (I और II दोनो…" at bounding box center [608, 274] width 265 height 59
radio input "false"
radio input "true"
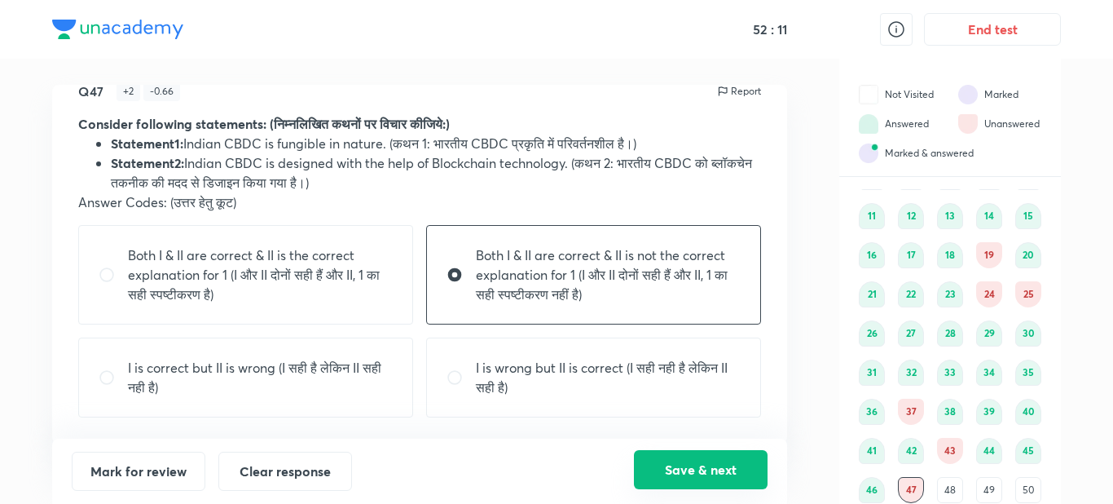
click at [672, 470] on button "Save & next" at bounding box center [701, 469] width 134 height 39
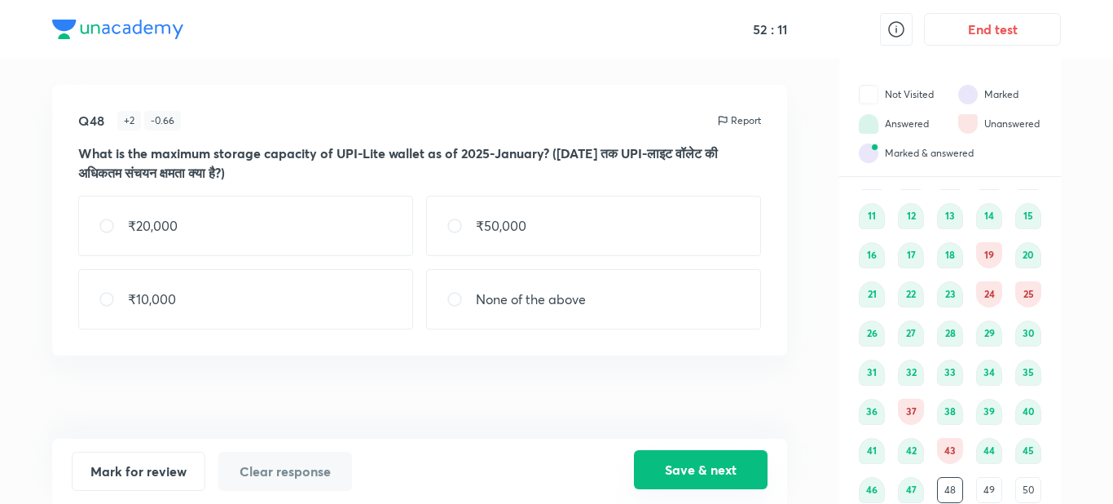
scroll to position [0, 0]
click at [361, 284] on div "₹10,000" at bounding box center [245, 299] width 335 height 60
click at [526, 295] on p "None of the above" at bounding box center [531, 299] width 110 height 20
radio input "false"
radio input "true"
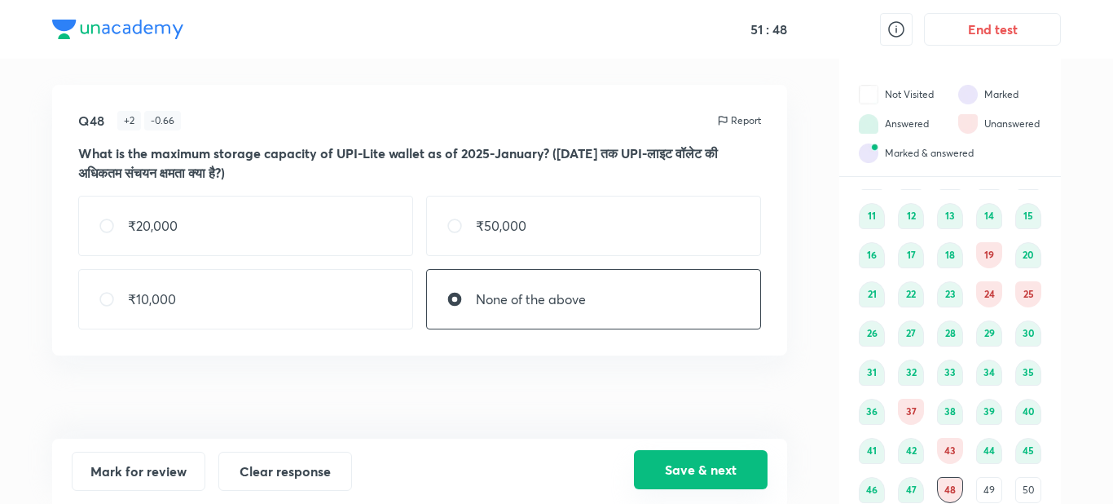
click at [693, 460] on button "Save & next" at bounding box center [701, 469] width 134 height 39
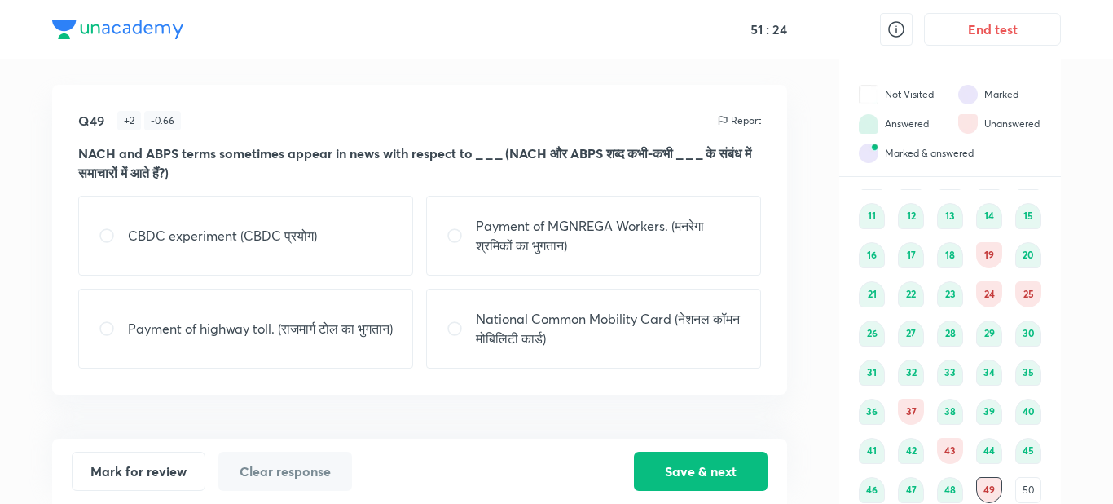
click at [578, 240] on p "Payment of MGNREGA Workers. (मनरेगा श्रमिकों का भुगतान)" at bounding box center [608, 235] width 265 height 39
radio input "true"
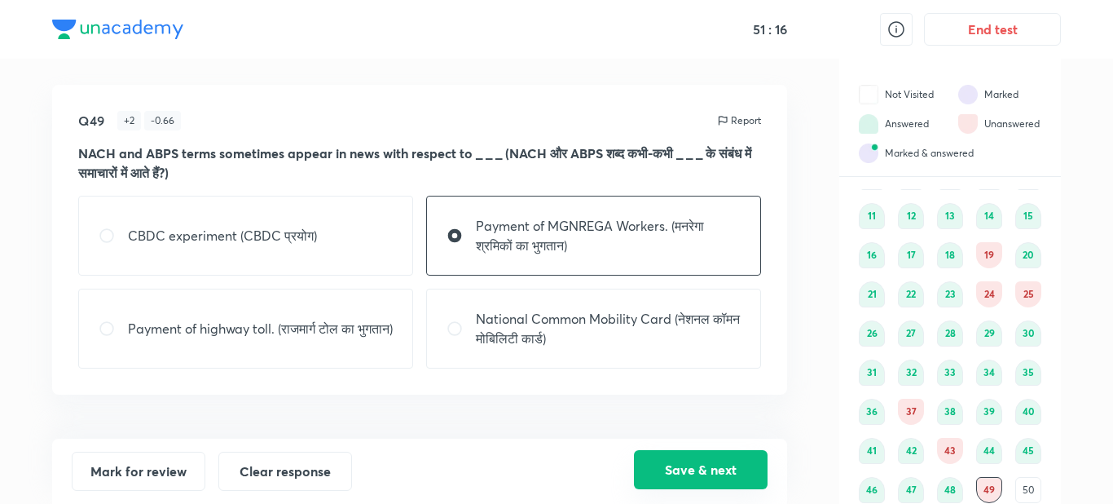
click at [649, 460] on button "Save & next" at bounding box center [701, 469] width 134 height 39
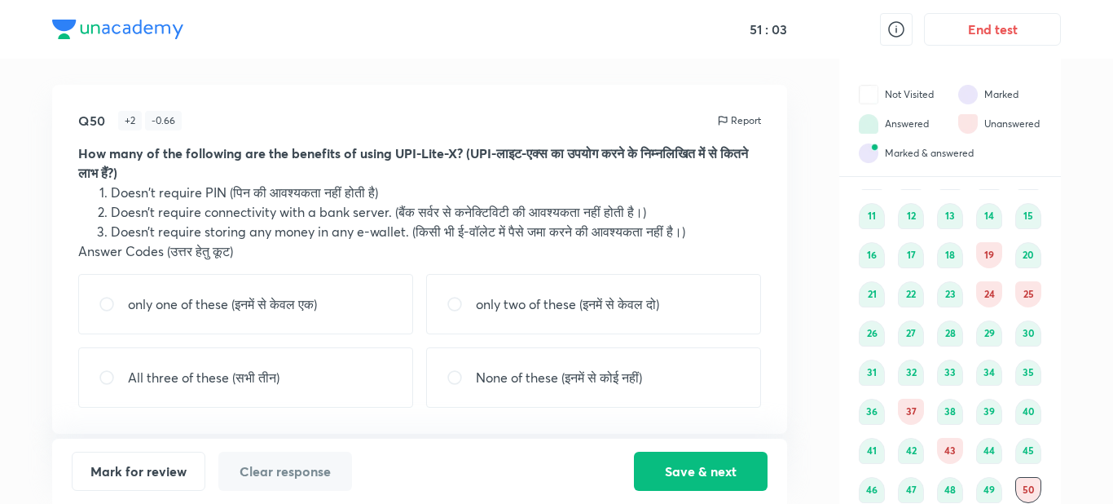
click at [330, 370] on div "All three of these (सभी तीन)" at bounding box center [245, 377] width 335 height 60
radio input "true"
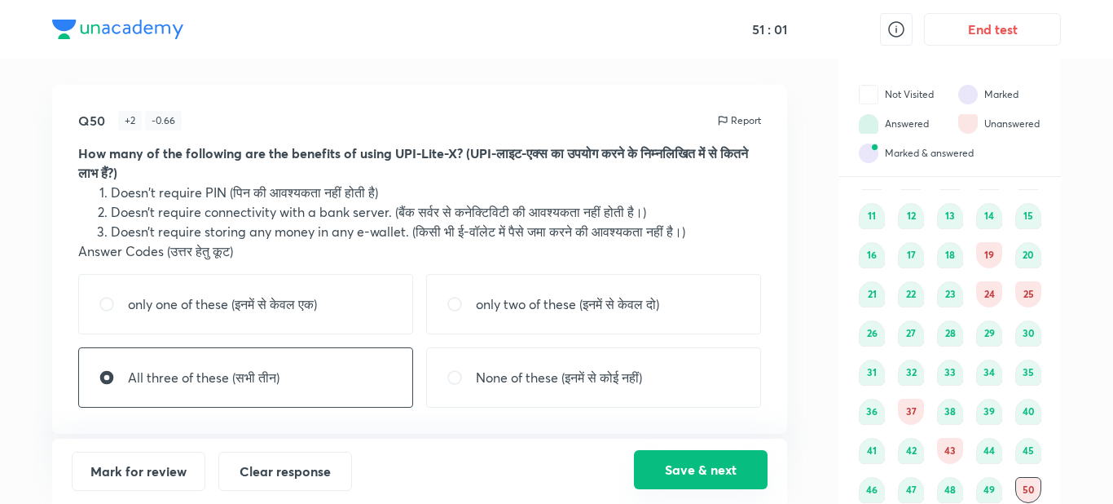
click at [677, 461] on button "Save & next" at bounding box center [701, 469] width 134 height 39
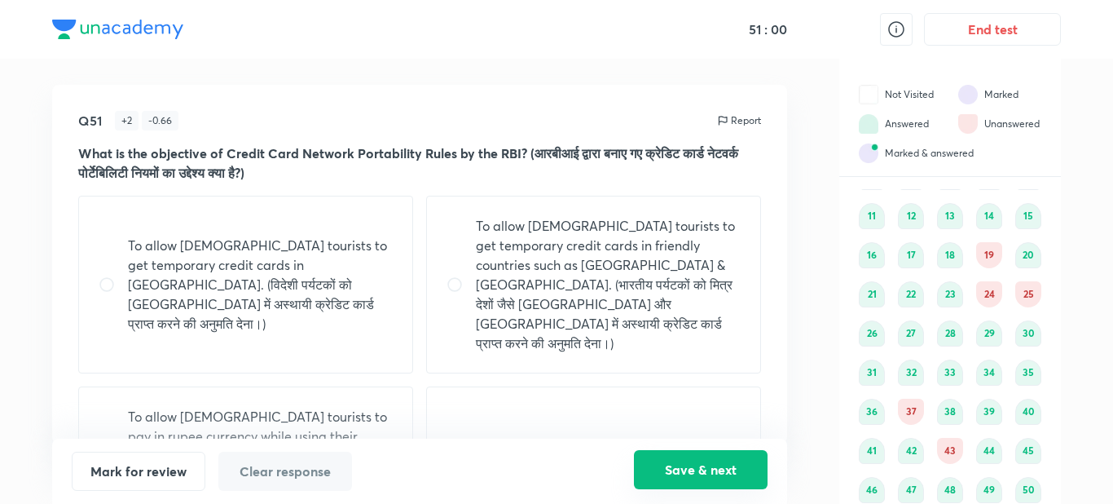
scroll to position [144, 0]
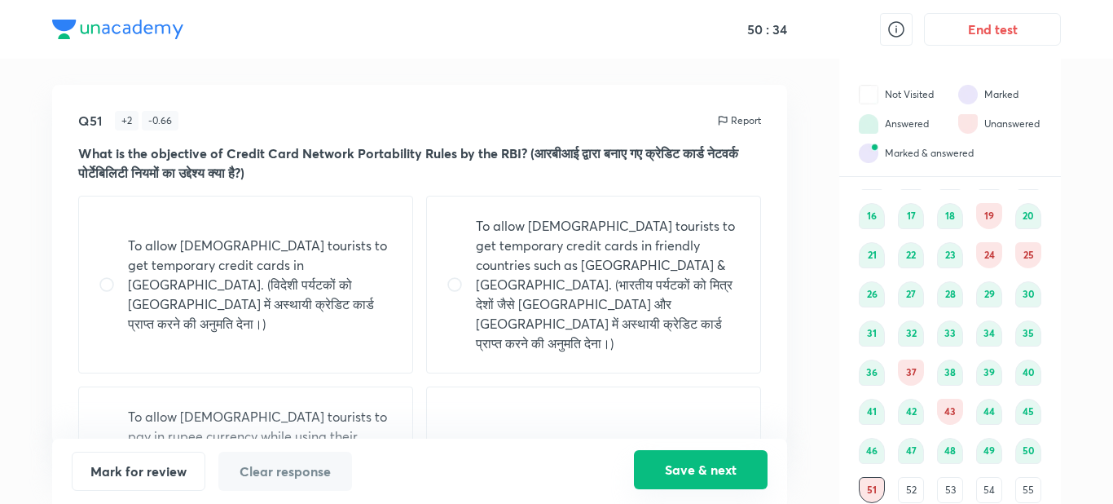
click at [677, 461] on button "Save & next" at bounding box center [701, 469] width 134 height 39
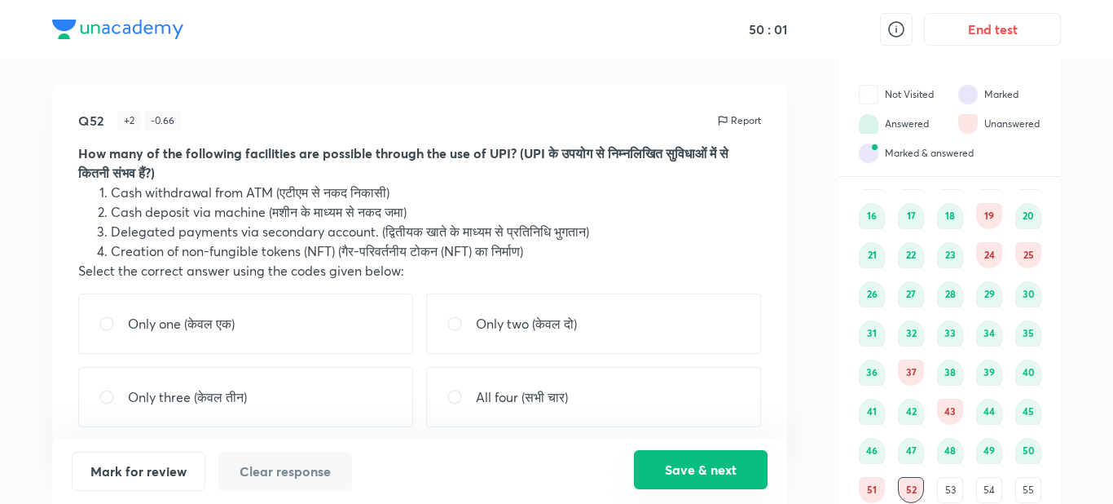
click at [652, 461] on button "Save & next" at bounding box center [701, 469] width 134 height 39
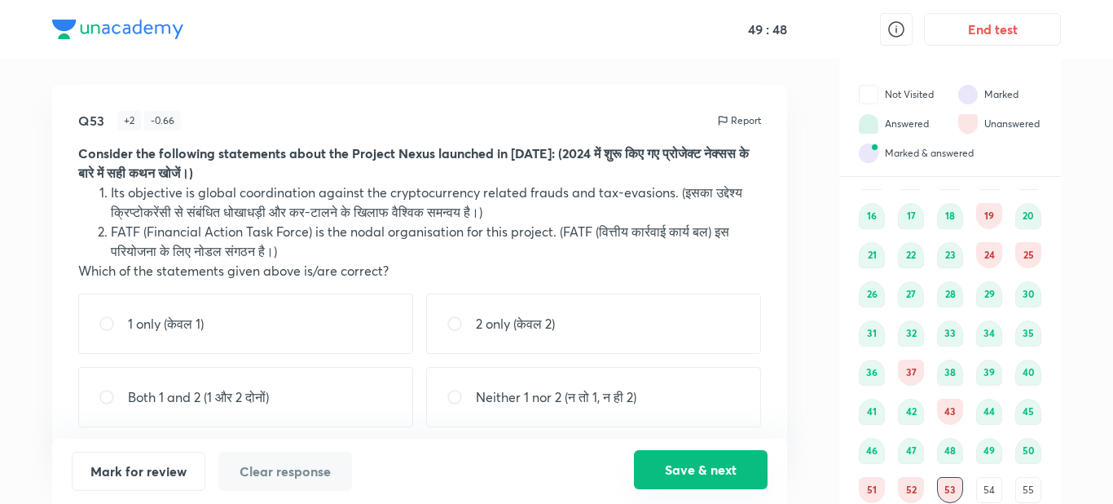
click at [652, 461] on button "Save & next" at bounding box center [701, 469] width 134 height 39
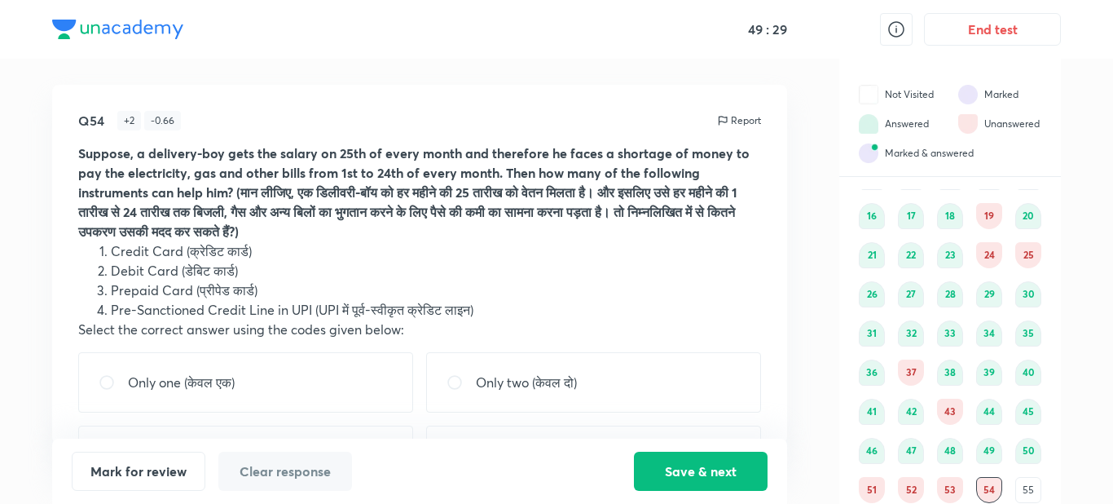
click at [645, 307] on li "Pre-Sanctioned Credit Line in UPI (UPI में पूर्व-स्वीकृत क्रेडिट लाइन)" at bounding box center [436, 310] width 650 height 20
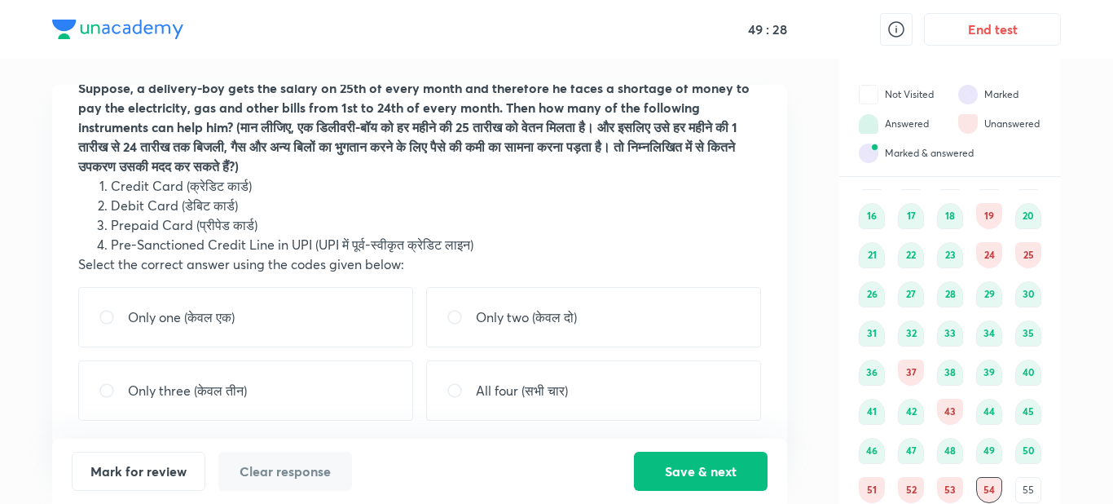
scroll to position [68, 0]
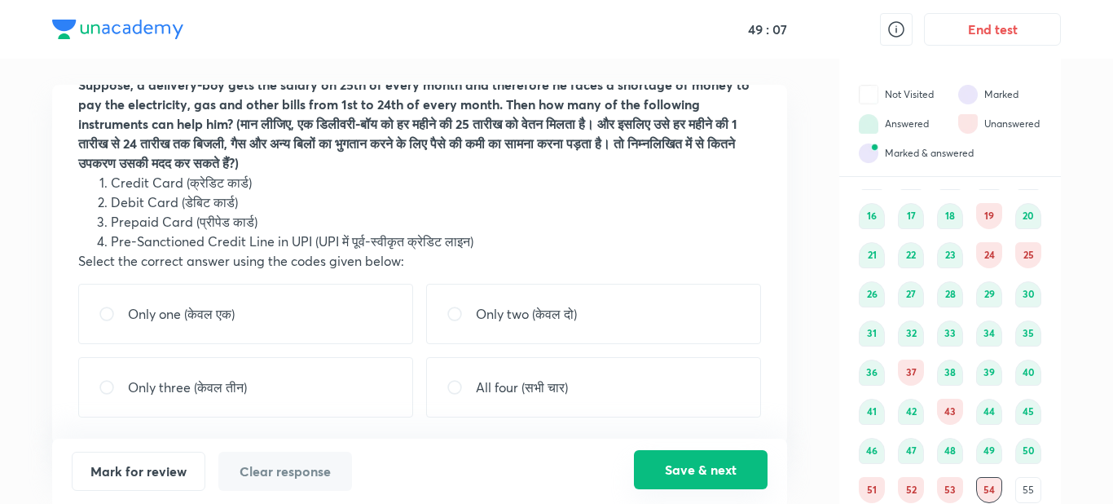
click at [711, 468] on button "Save & next" at bounding box center [701, 469] width 134 height 39
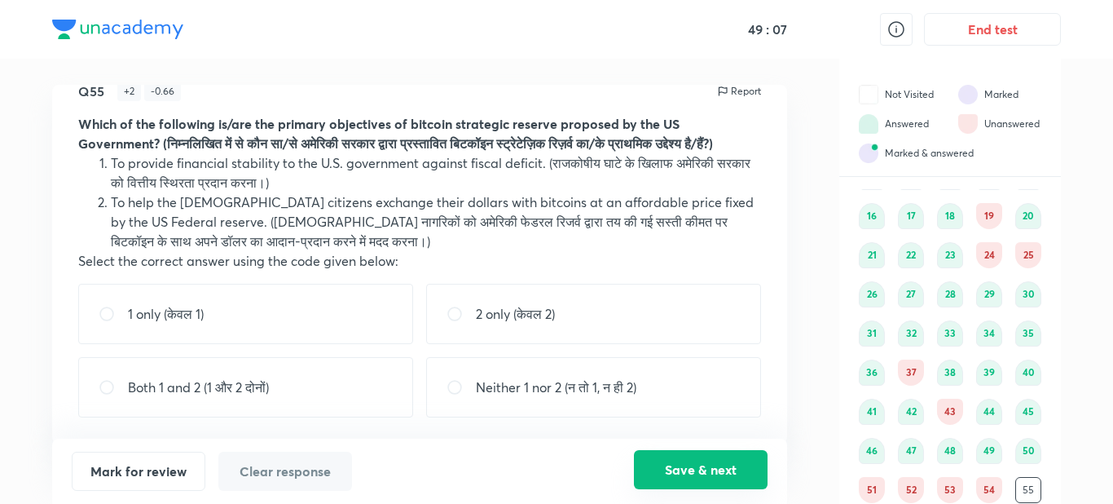
scroll to position [49, 0]
click at [711, 468] on button "Save & next" at bounding box center [701, 469] width 134 height 39
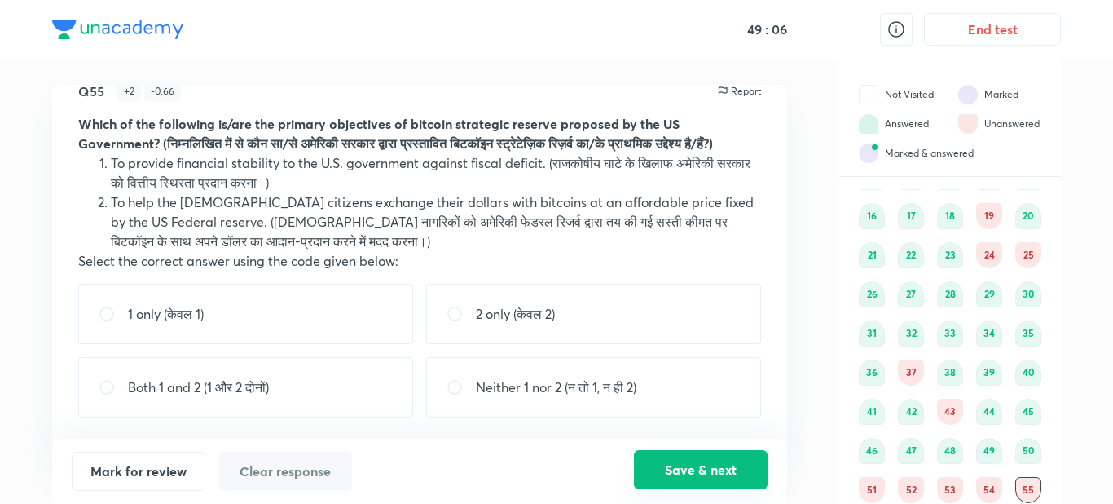
click at [711, 468] on button "Save & next" at bounding box center [701, 469] width 134 height 39
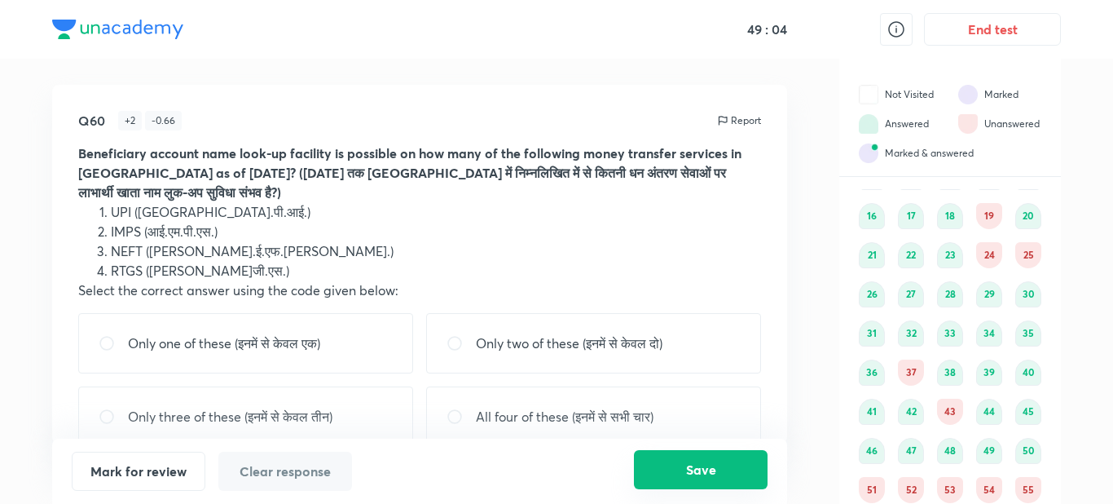
scroll to position [183, 0]
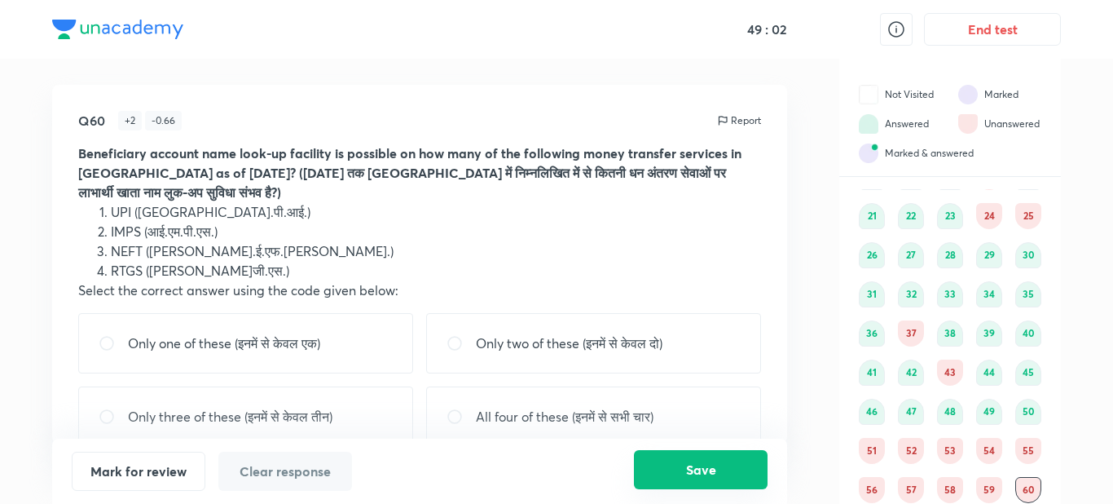
click at [711, 468] on button "Save" at bounding box center [701, 469] width 134 height 39
click at [872, 497] on div "56" at bounding box center [872, 490] width 26 height 26
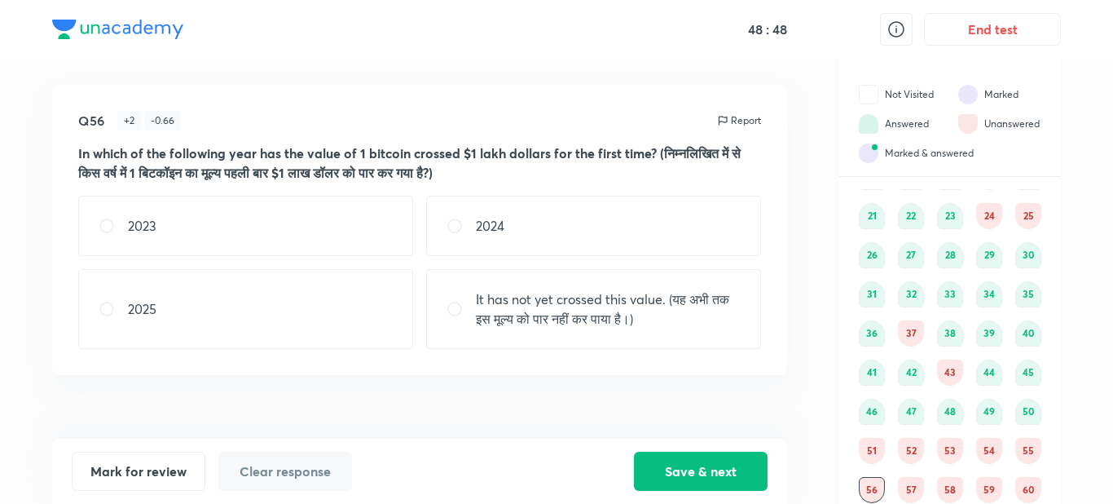
click at [707, 232] on div "2024" at bounding box center [593, 226] width 335 height 60
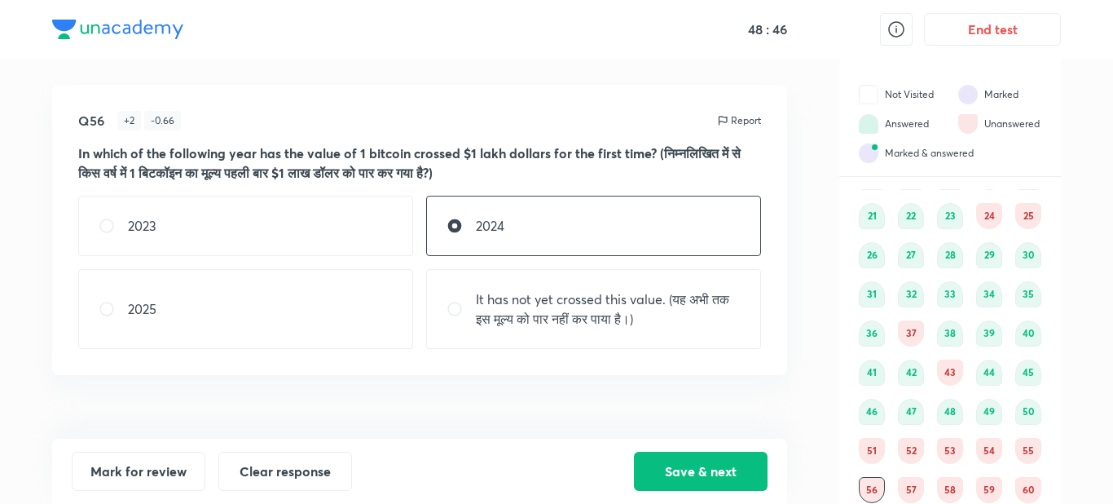
click at [707, 232] on div "2024" at bounding box center [593, 226] width 335 height 60
radio input "false"
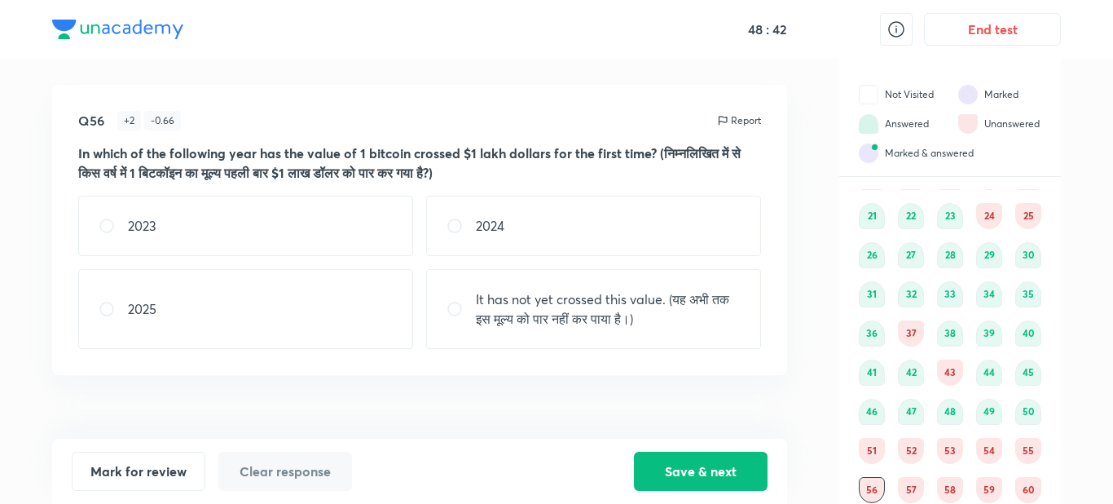
click at [682, 324] on p "It has not yet crossed this value. (यह अभी तक इस मूल्य को पार नहीं कर पाया है।)" at bounding box center [608, 308] width 265 height 39
radio input "true"
click at [696, 470] on button "Save & next" at bounding box center [701, 469] width 134 height 39
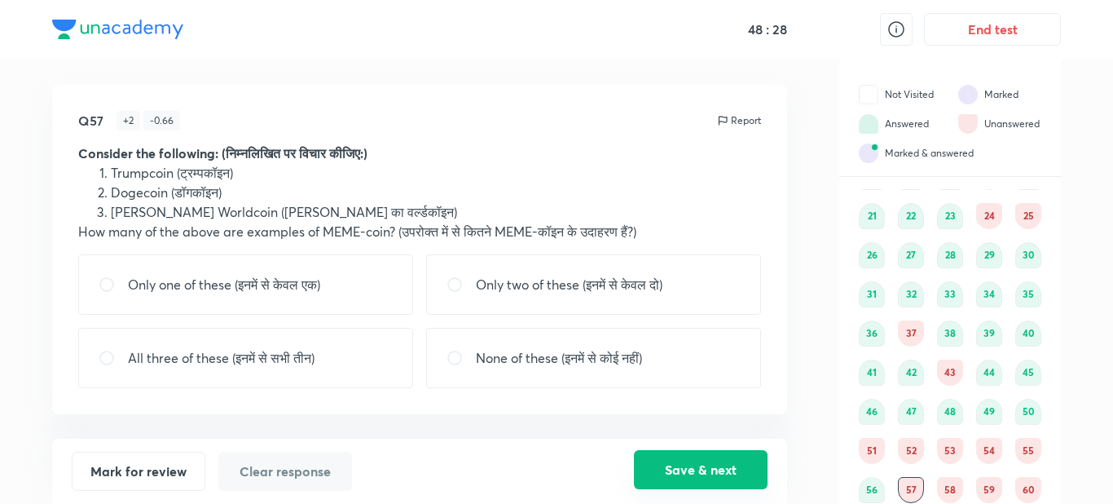
click at [696, 470] on button "Save & next" at bounding box center [701, 469] width 134 height 39
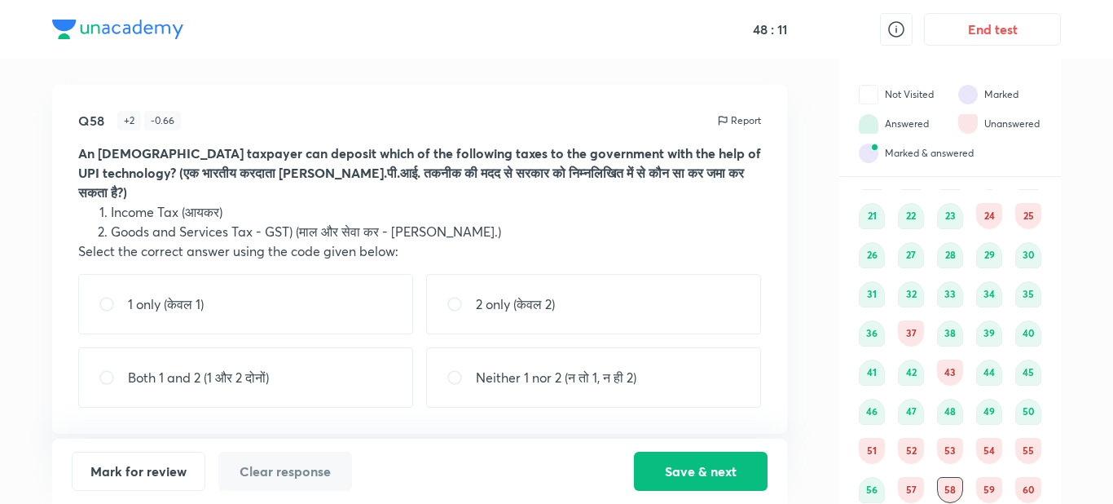
click at [347, 377] on div "Both 1 and 2 (1 और 2 दोनों)" at bounding box center [245, 377] width 335 height 60
radio input "true"
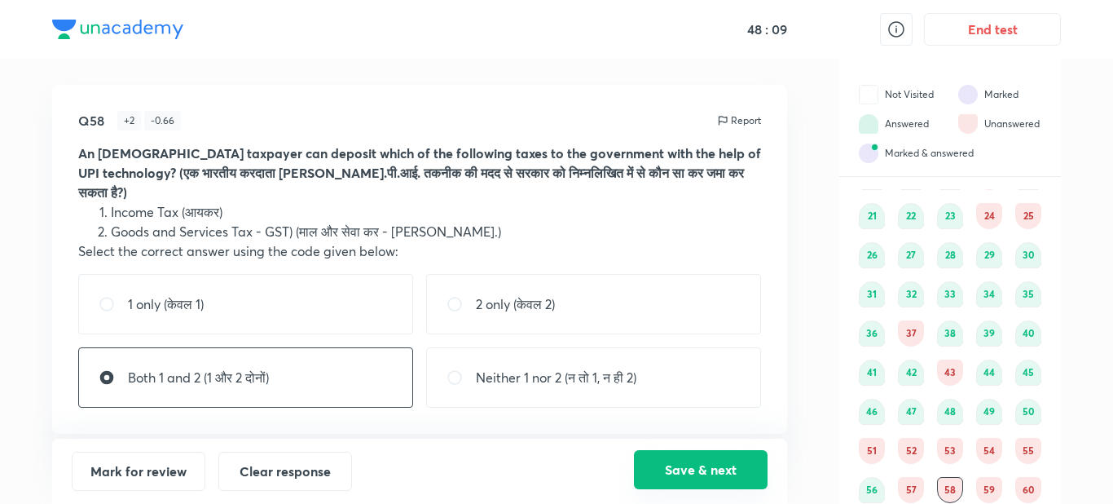
click at [666, 461] on button "Save & next" at bounding box center [701, 469] width 134 height 39
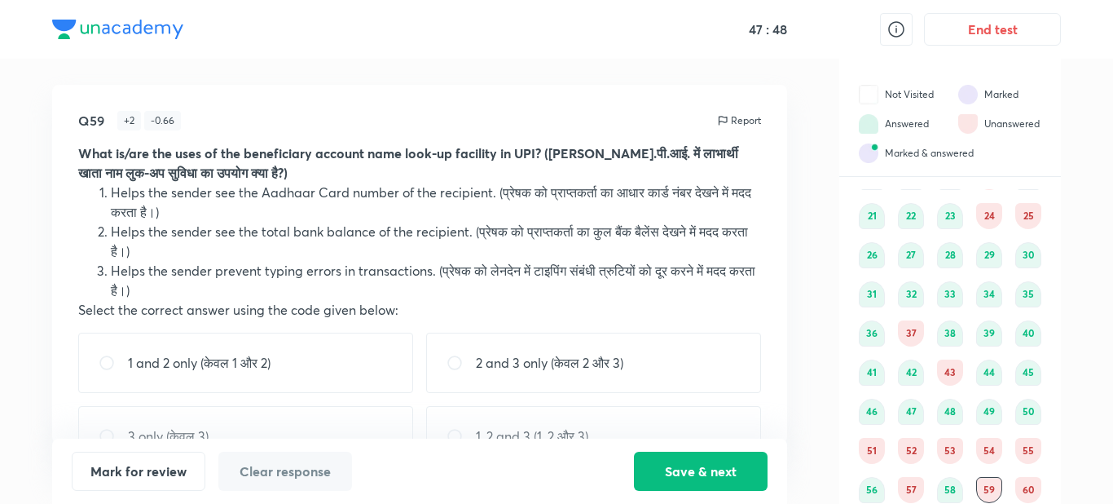
click at [309, 421] on div "3 only (केवल 3)" at bounding box center [245, 436] width 335 height 60
radio input "true"
click at [658, 460] on button "Save & next" at bounding box center [701, 469] width 134 height 39
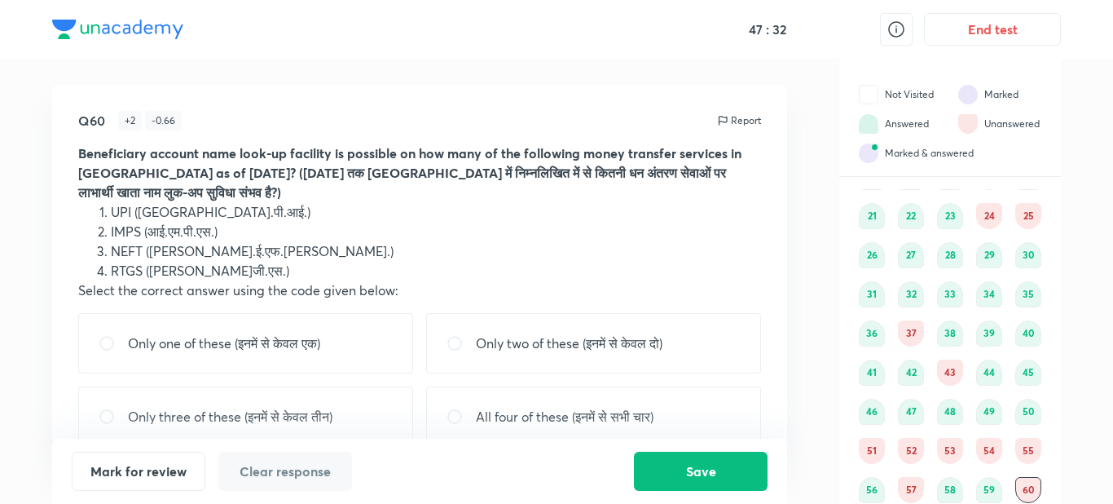
click at [558, 404] on div "All four of these (इनमें से सभी चार)" at bounding box center [593, 416] width 335 height 60
radio input "true"
click at [654, 474] on button "Save" at bounding box center [701, 469] width 134 height 39
click at [873, 456] on div "51" at bounding box center [872, 451] width 26 height 26
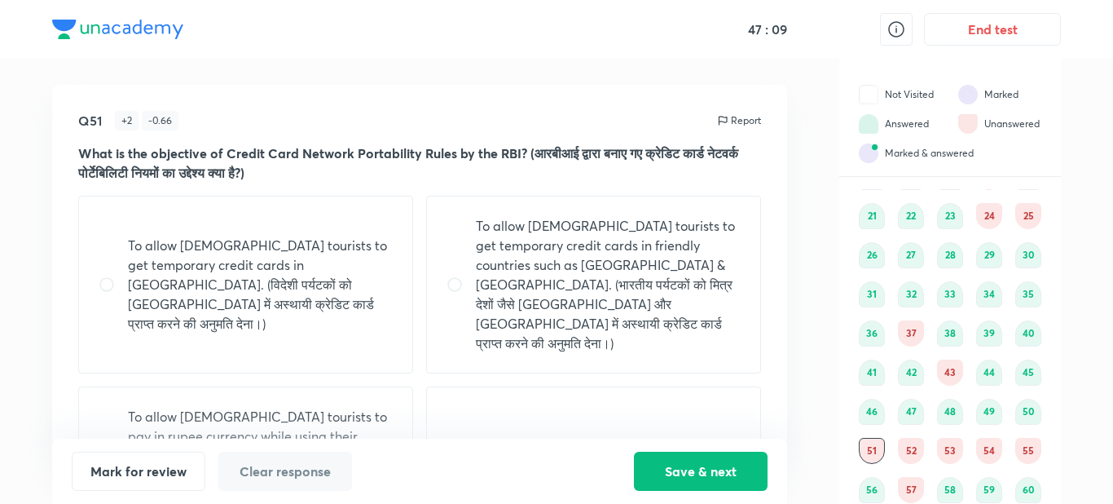
click at [680, 398] on div "None of the above. (उपरोक्त में से कोई नहीं।)" at bounding box center [593, 465] width 335 height 158
radio input "true"
click at [691, 464] on button "Save & next" at bounding box center [701, 469] width 134 height 39
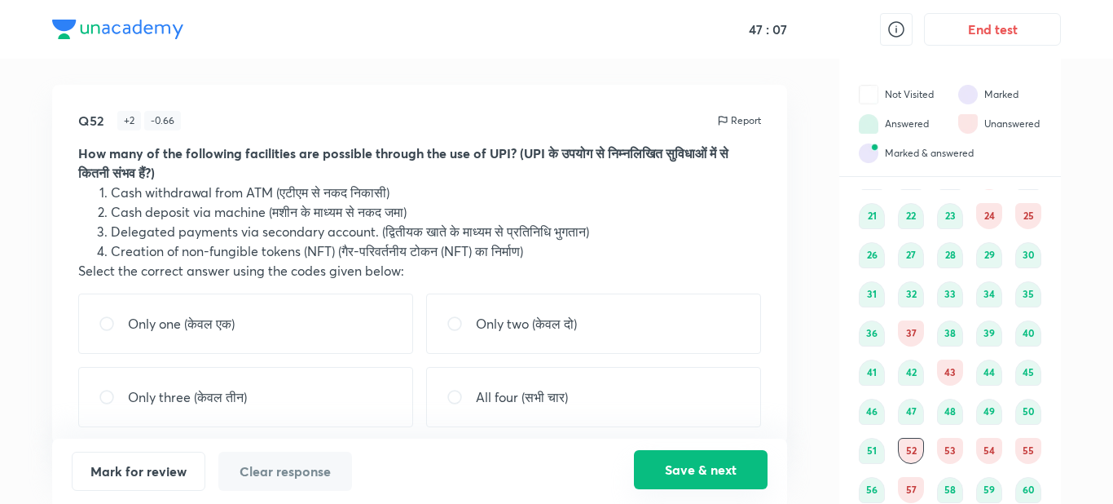
scroll to position [144, 0]
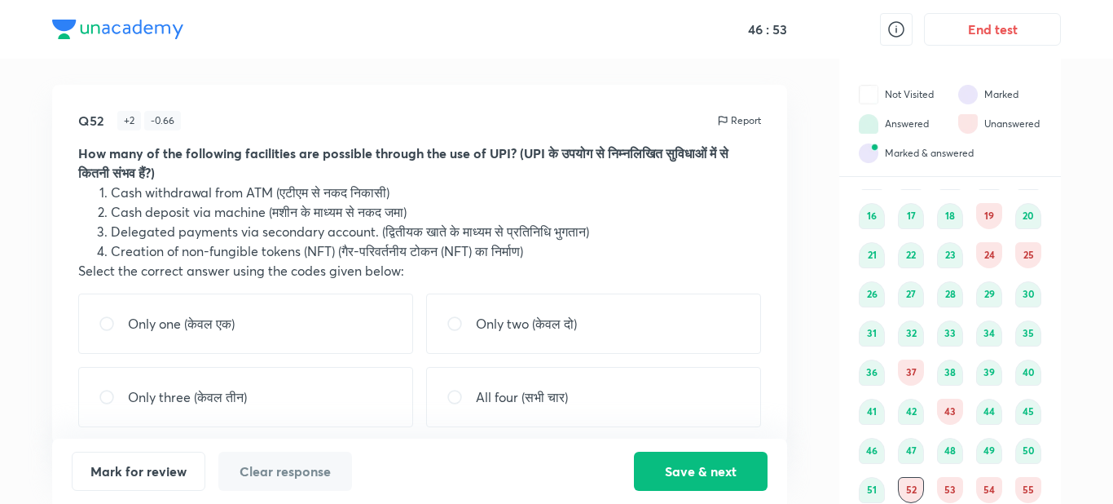
click at [584, 404] on div "All four (सभी चार)" at bounding box center [593, 397] width 335 height 60
radio input "true"
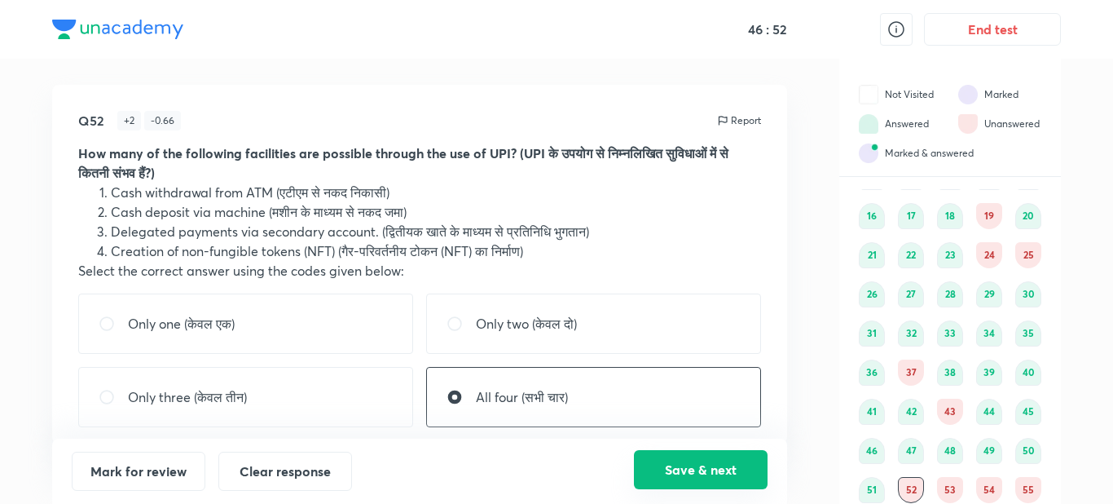
click at [667, 465] on button "Save & next" at bounding box center [701, 469] width 134 height 39
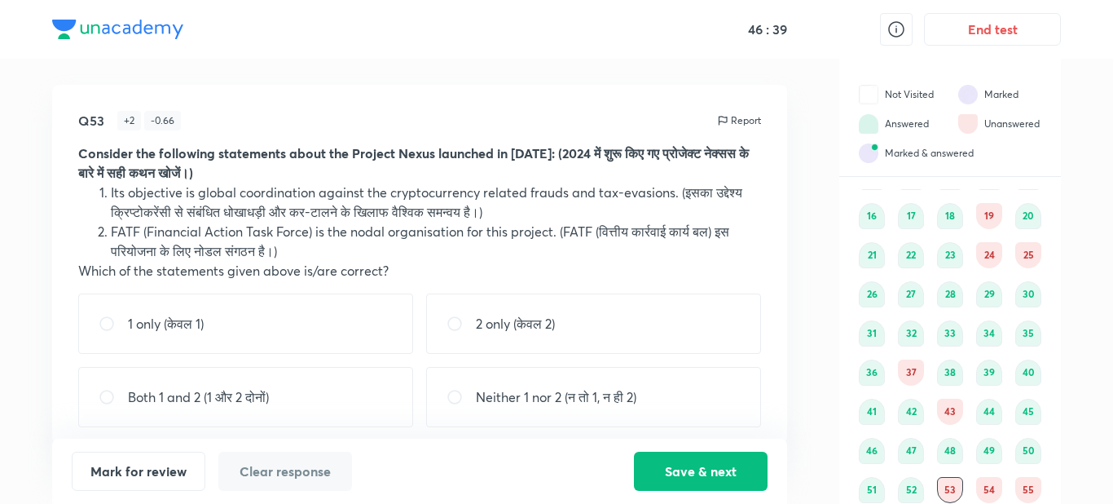
click at [660, 395] on div "Neither 1 nor 2 (न तो 1, न ही 2)" at bounding box center [593, 397] width 335 height 60
radio input "true"
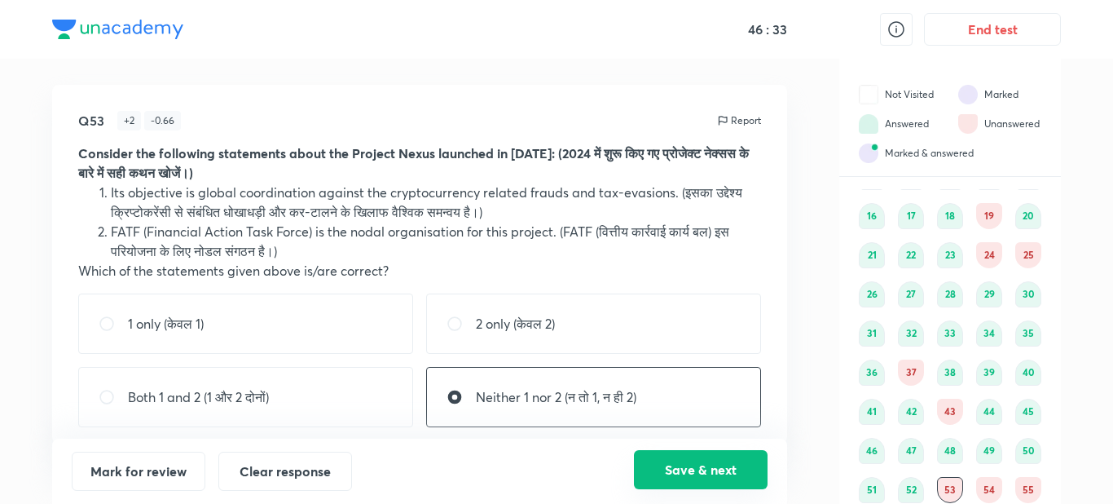
click at [658, 470] on button "Save & next" at bounding box center [701, 469] width 134 height 39
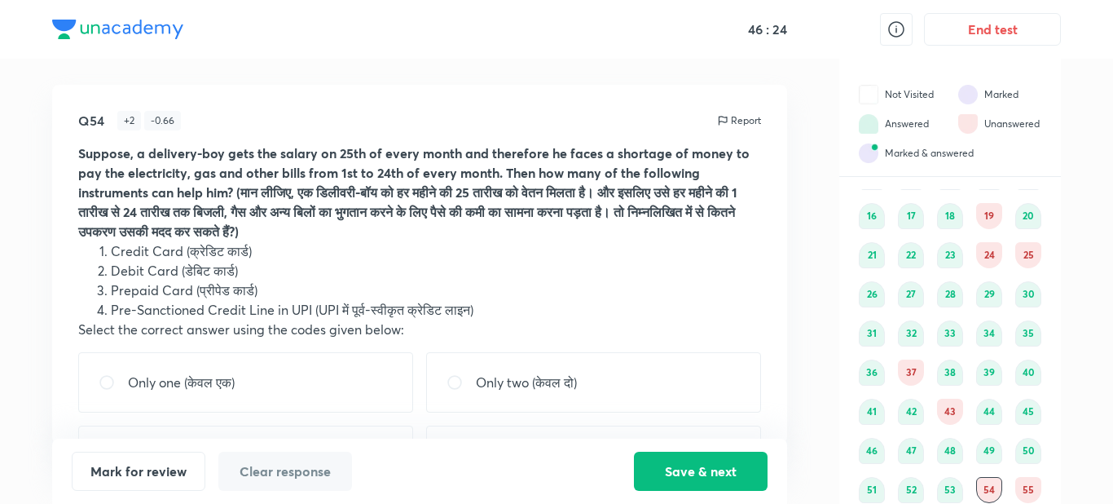
click at [577, 385] on p "Only two (केवल दो)" at bounding box center [526, 382] width 101 height 20
radio input "true"
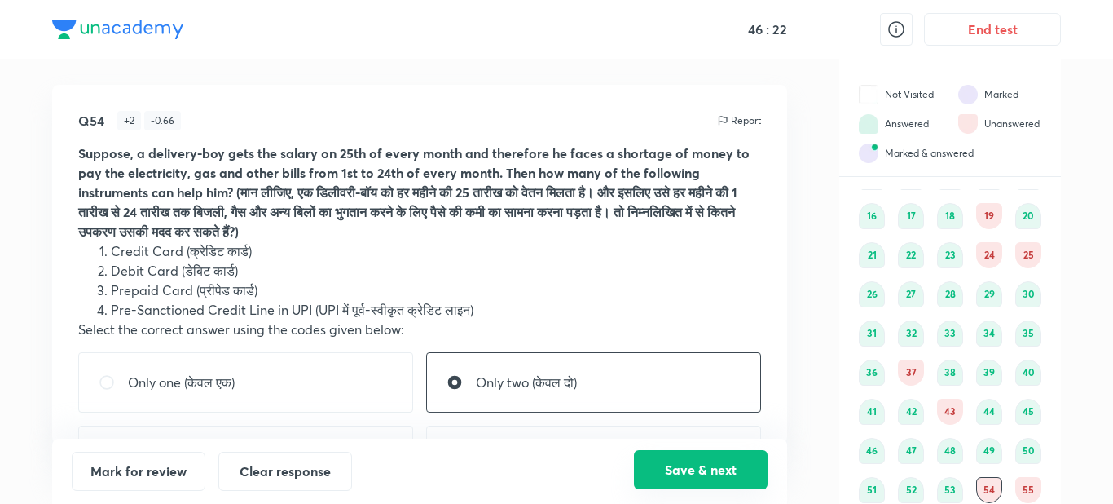
click at [662, 468] on button "Save & next" at bounding box center [701, 469] width 134 height 39
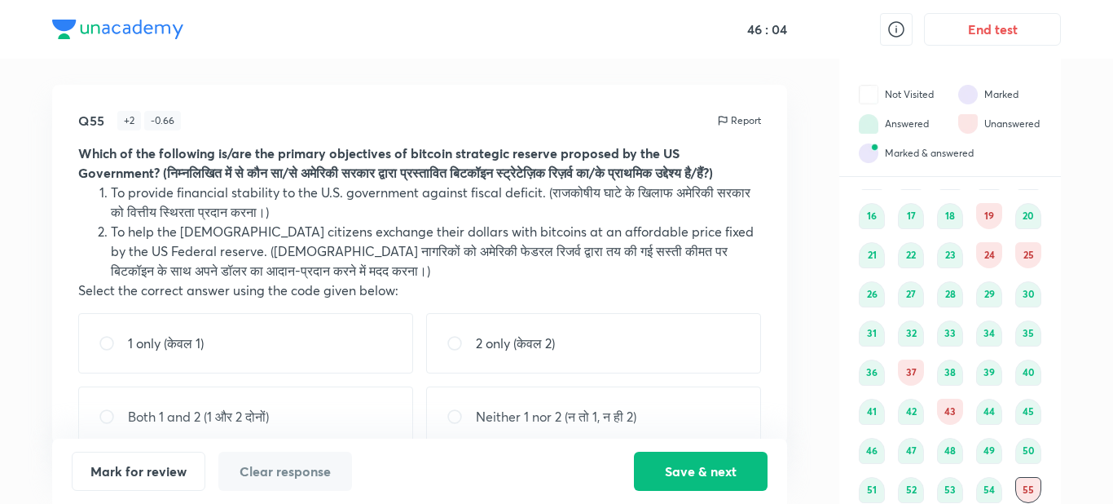
click at [336, 363] on div "1 only (केवल 1)" at bounding box center [245, 343] width 335 height 60
radio input "true"
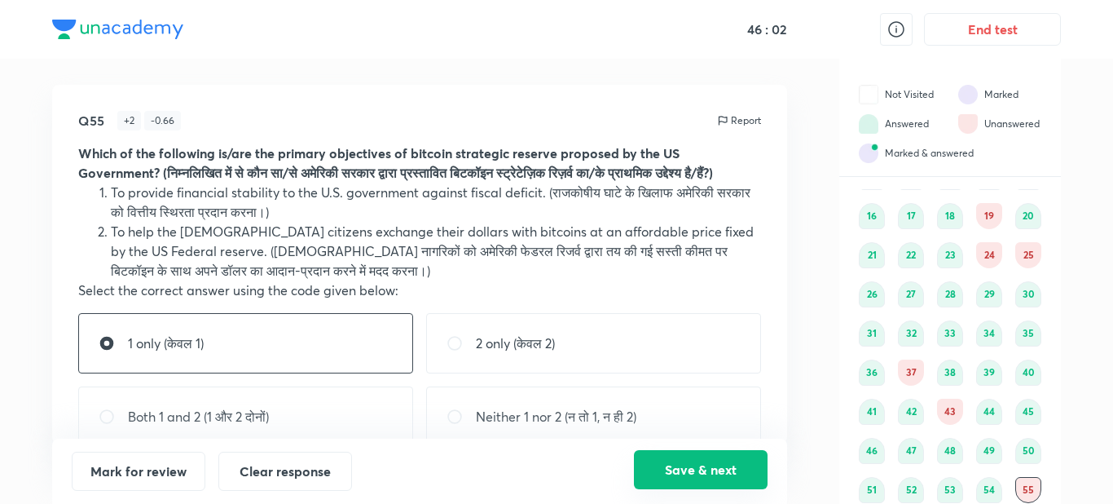
click at [698, 470] on button "Save & next" at bounding box center [701, 469] width 134 height 39
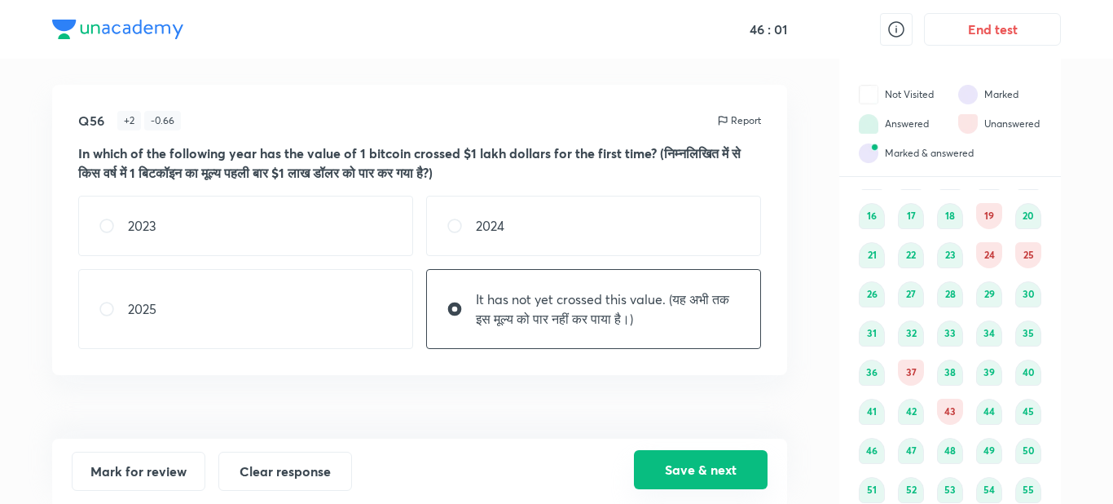
scroll to position [183, 0]
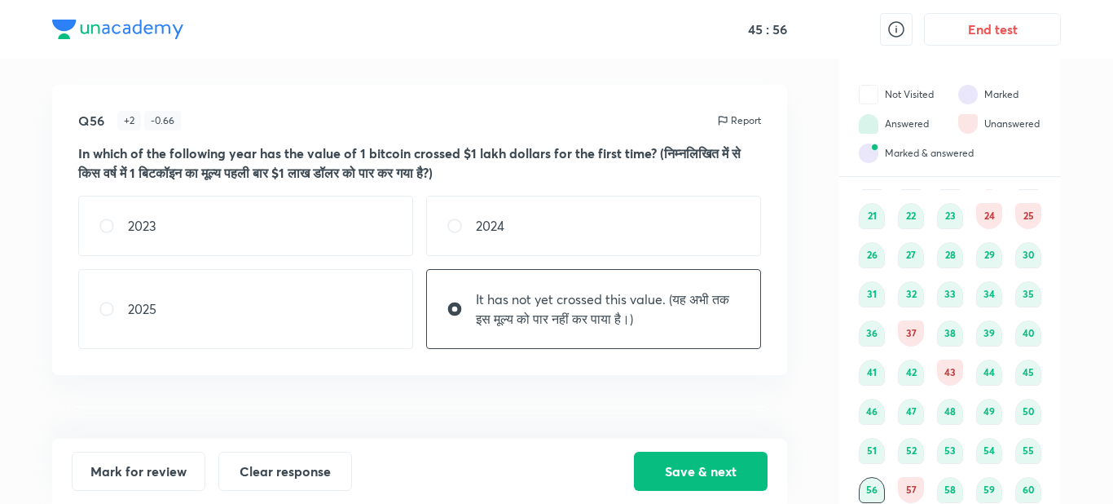
click at [905, 483] on div "57" at bounding box center [911, 490] width 26 height 26
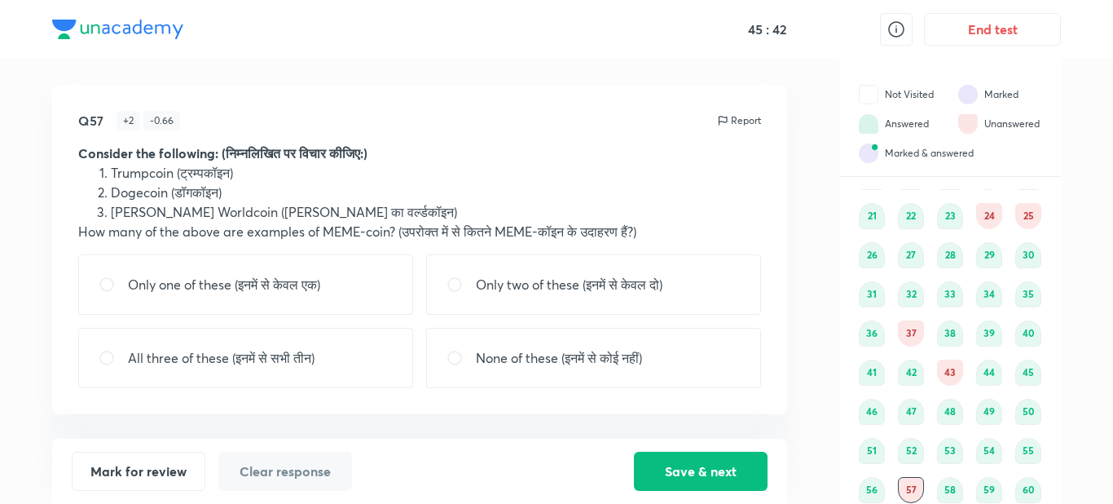
click at [689, 292] on div "Only two of these (इनमें से केवल दो)" at bounding box center [593, 284] width 335 height 60
radio input "true"
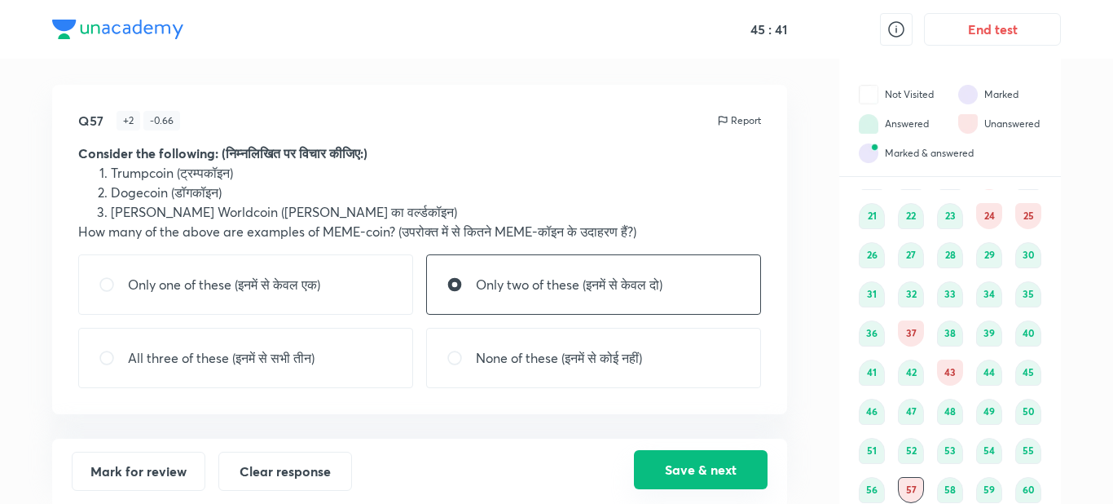
click at [738, 467] on button "Save & next" at bounding box center [701, 469] width 134 height 39
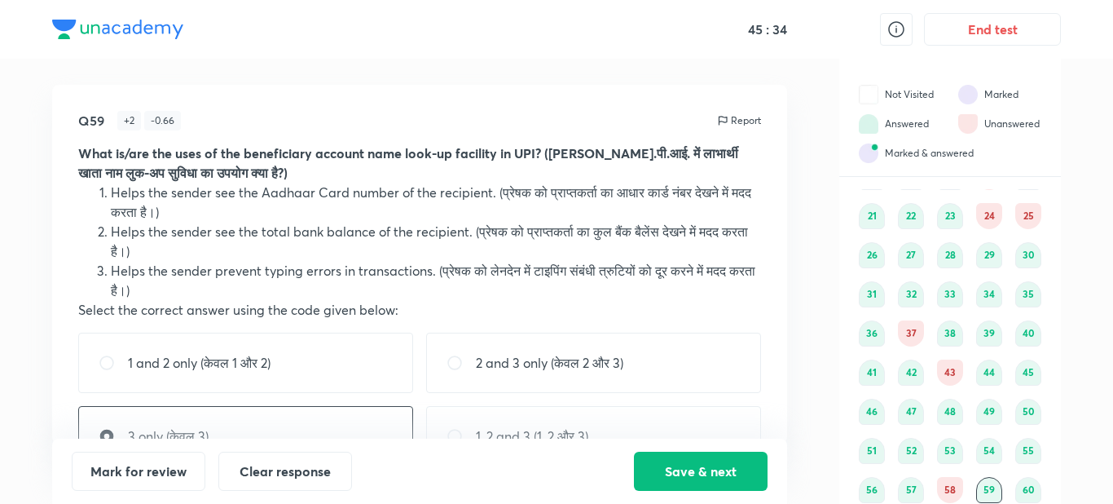
click at [953, 368] on div "43" at bounding box center [950, 372] width 26 height 26
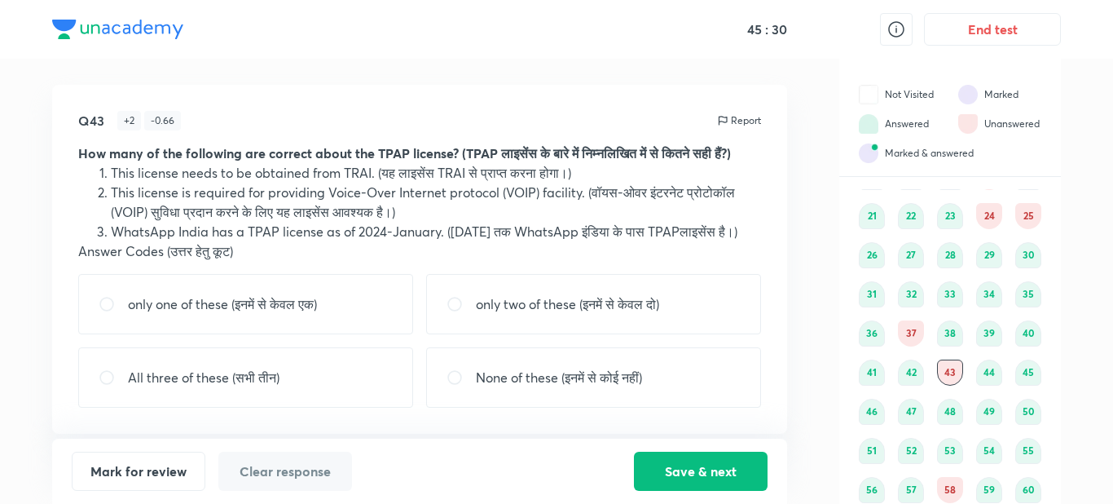
click at [911, 340] on div "37" at bounding box center [911, 333] width 26 height 26
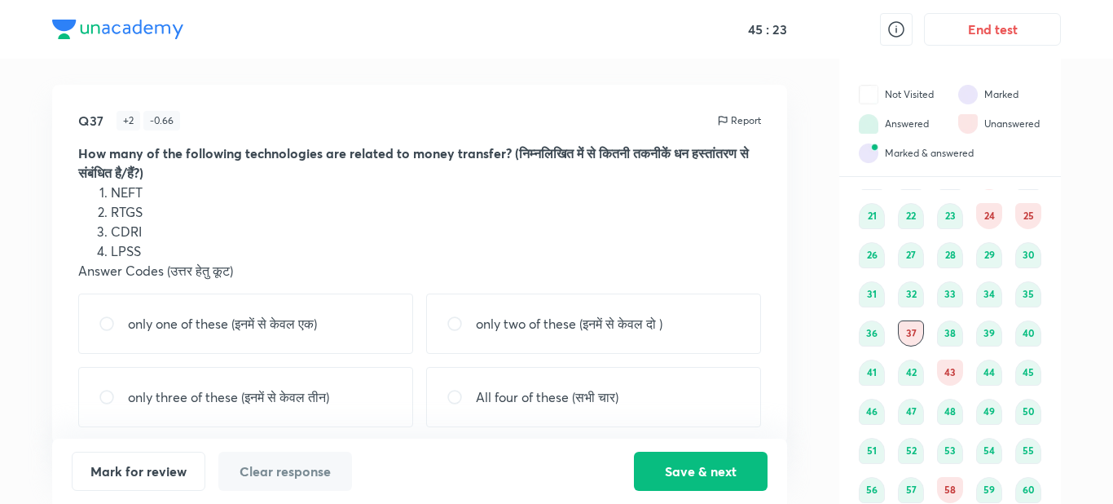
click at [729, 338] on div "only two of these (इनमें से केवल दो )" at bounding box center [593, 323] width 335 height 60
radio input "true"
click at [705, 466] on button "Save & next" at bounding box center [701, 469] width 134 height 39
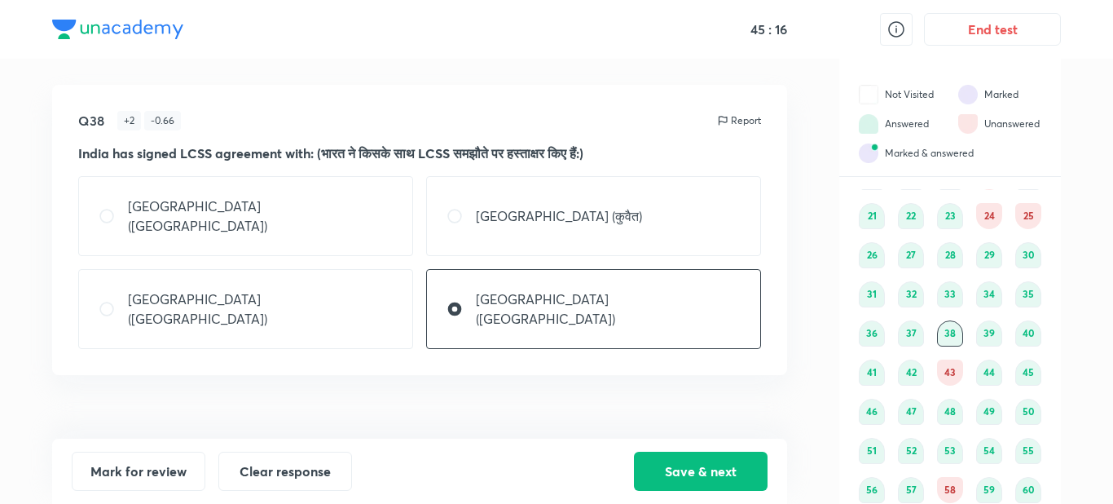
click at [989, 218] on div "24" at bounding box center [989, 216] width 26 height 26
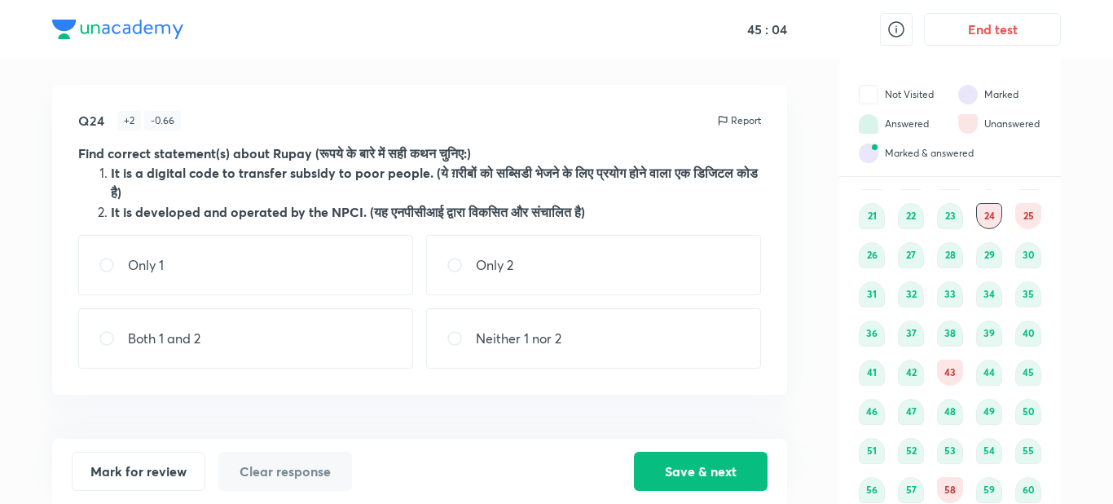
click at [1028, 211] on div "25" at bounding box center [1028, 216] width 26 height 26
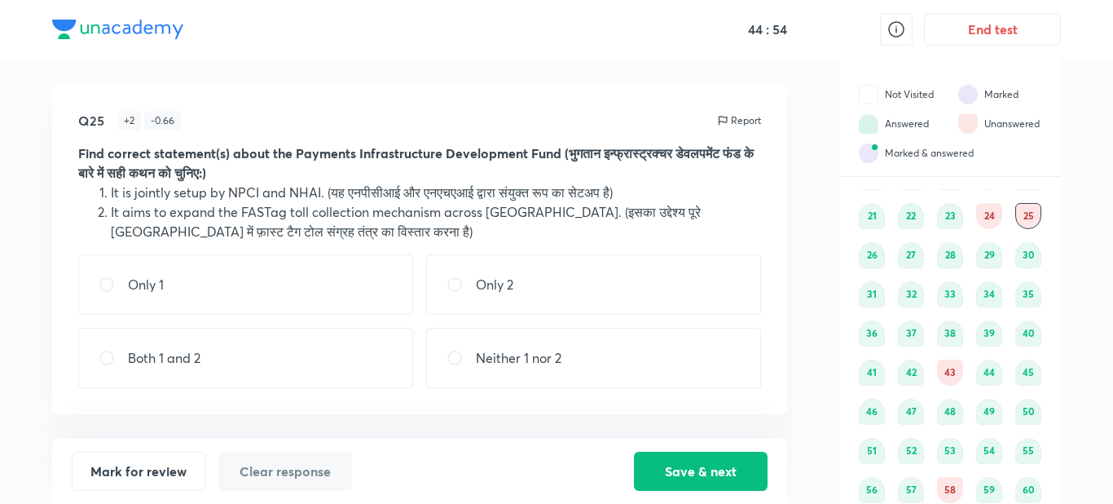
click at [848, 254] on div "Questions Attempt all 1 2 3 4 5 6 7 8 9 10 11 12 13 14 15 16 17 18 19 20 21 22 …" at bounding box center [950, 254] width 222 height 497
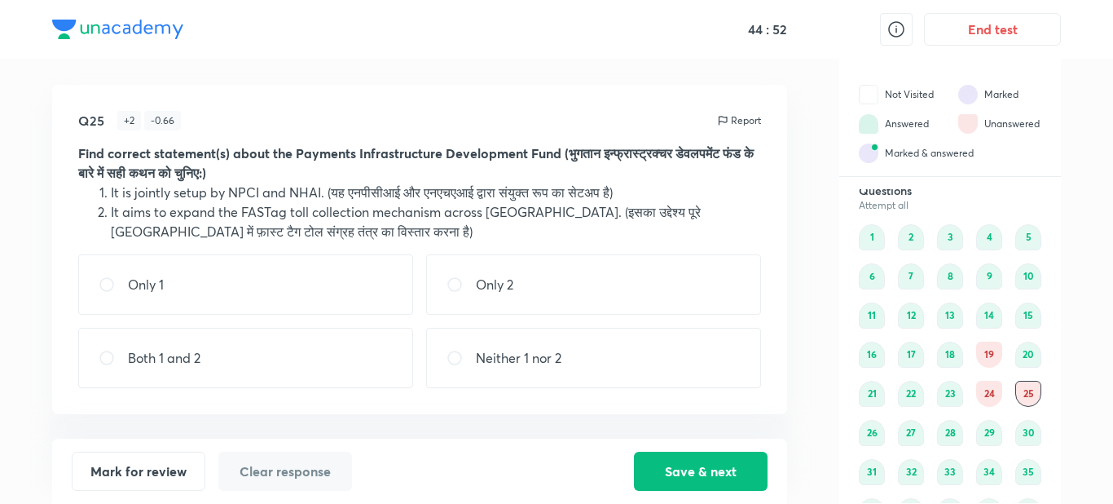
scroll to position [0, 0]
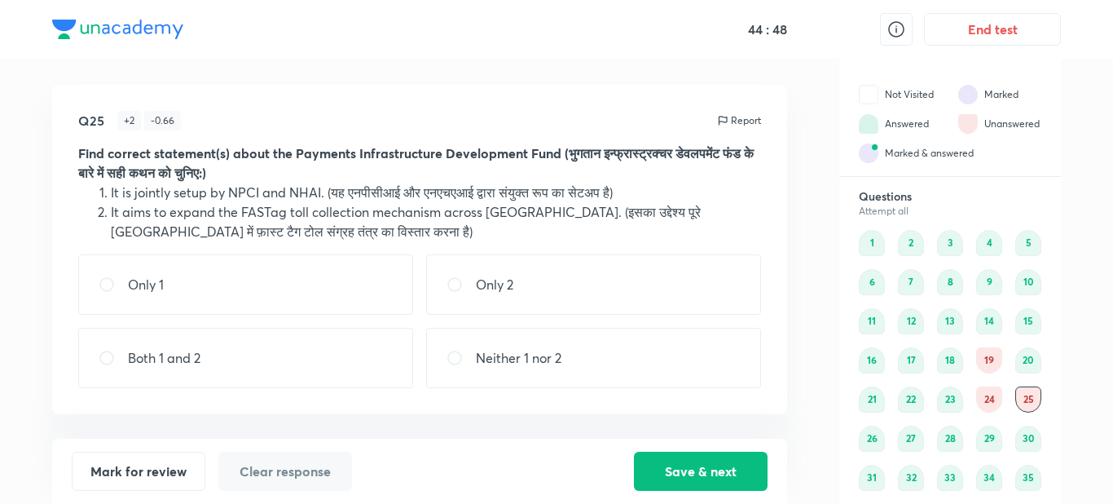
click at [987, 360] on div "19" at bounding box center [989, 360] width 26 height 26
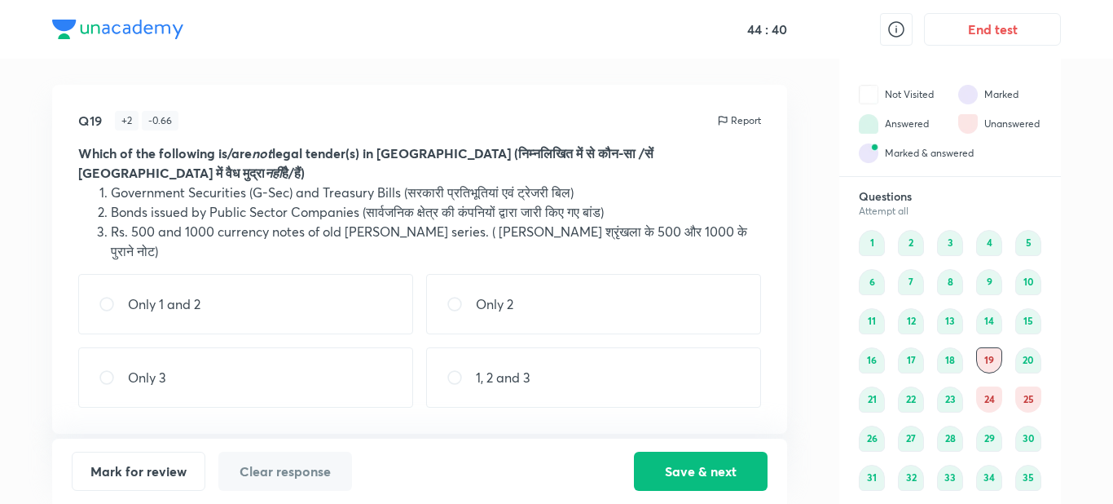
click at [662, 372] on div "1, 2 and 3" at bounding box center [593, 377] width 335 height 60
radio input "false"
click at [684, 473] on button "Save & next" at bounding box center [701, 469] width 134 height 39
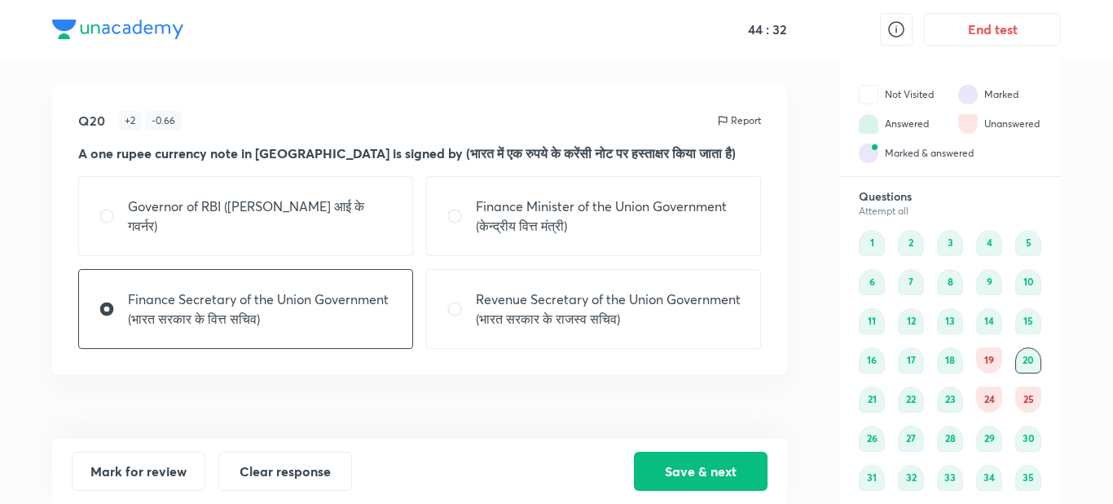
click at [996, 359] on div "19" at bounding box center [989, 360] width 26 height 26
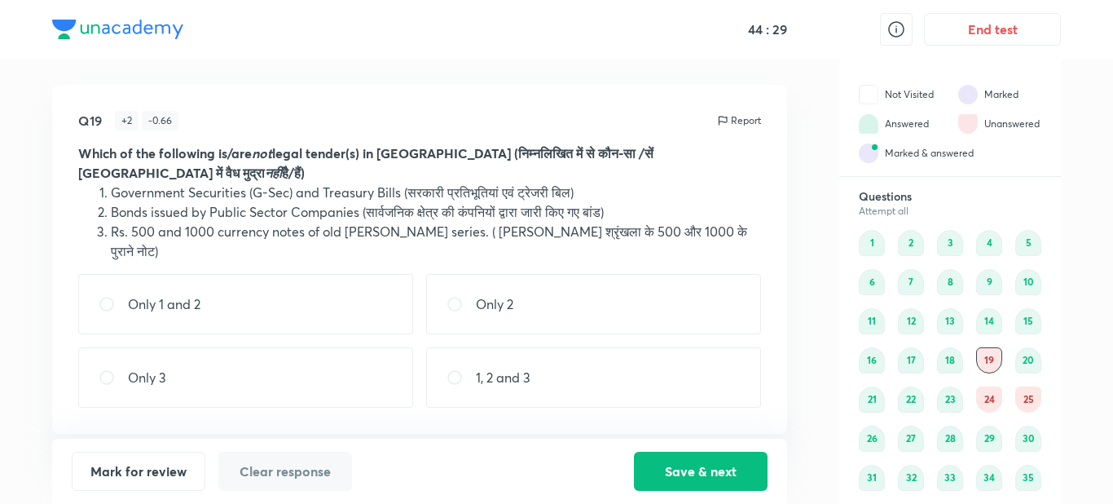
click at [716, 372] on div "1, 2 and 3" at bounding box center [593, 377] width 335 height 60
radio input "true"
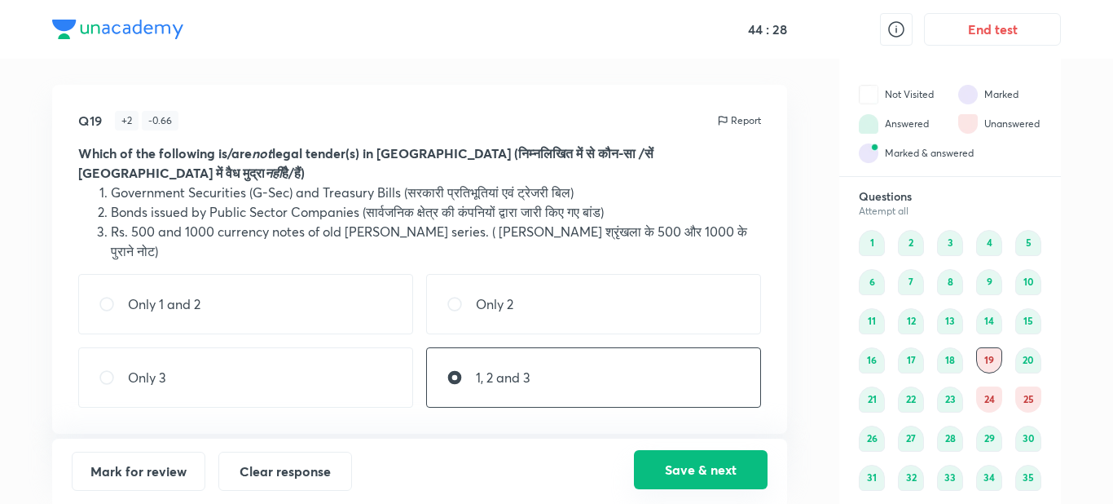
click at [733, 480] on button "Save & next" at bounding box center [701, 469] width 134 height 39
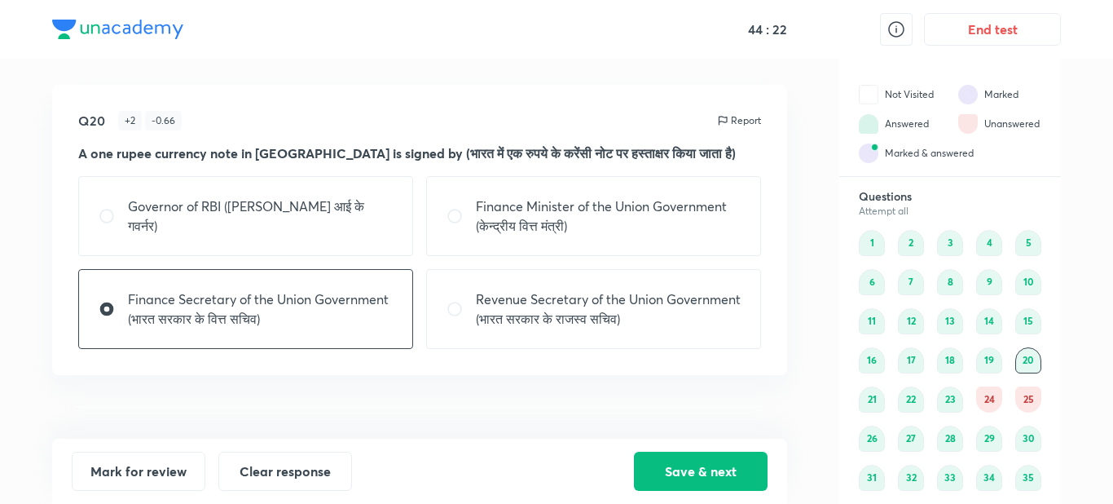
click at [1055, 426] on div "Questions Attempt all 1 2 3 4 5 6 7 8 9 10 11 12 13 14 15 16 17 18 19 20 21 22 …" at bounding box center [950, 437] width 222 height 497
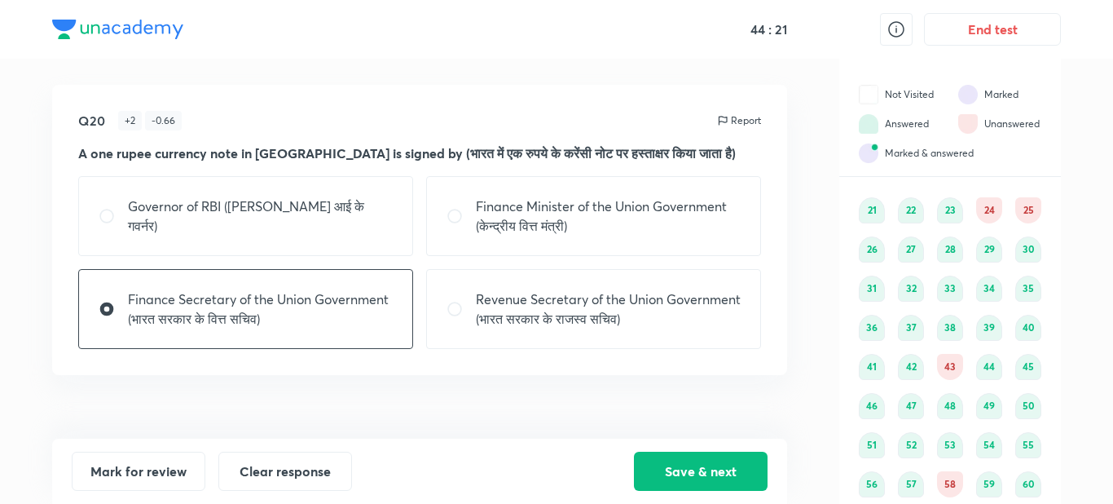
scroll to position [203, 0]
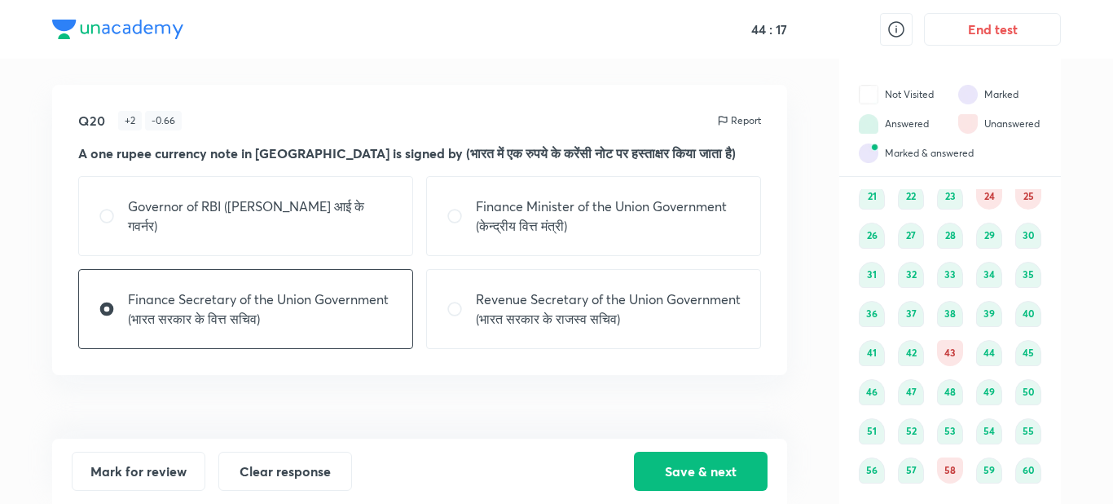
click at [950, 469] on div "58" at bounding box center [950, 470] width 26 height 26
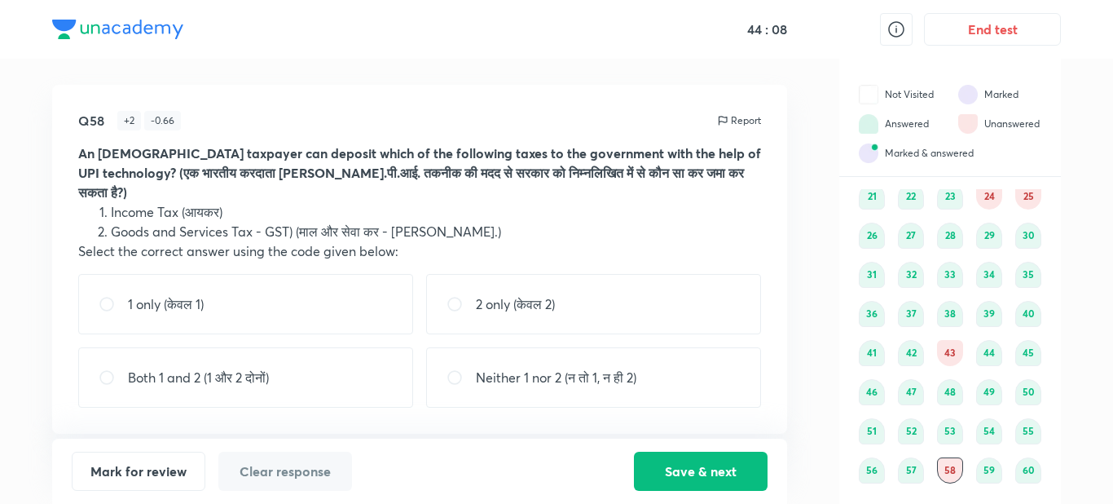
click at [381, 363] on div "Both 1 and 2 (1 और 2 दोनों)" at bounding box center [245, 377] width 335 height 60
radio input "true"
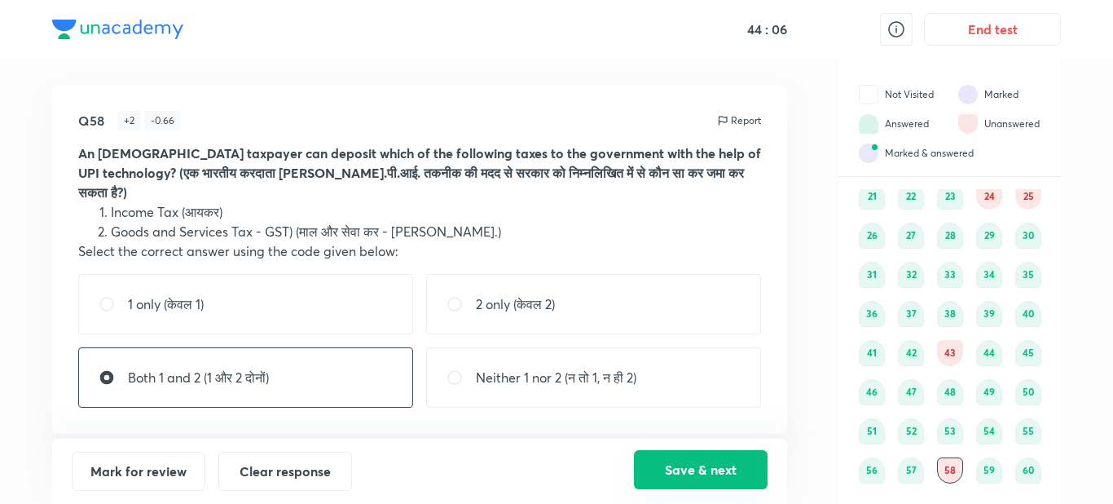
click at [653, 477] on button "Save & next" at bounding box center [701, 469] width 134 height 39
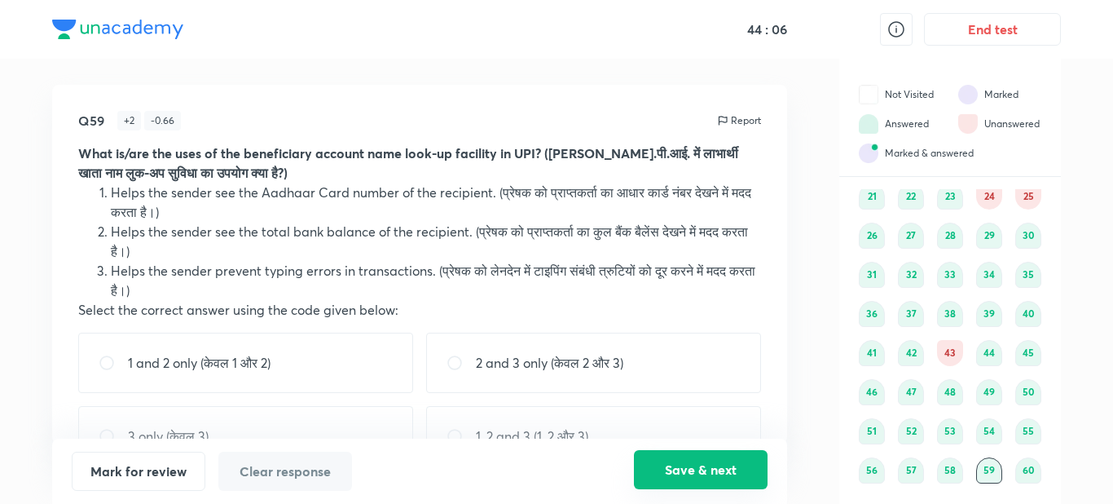
radio input "true"
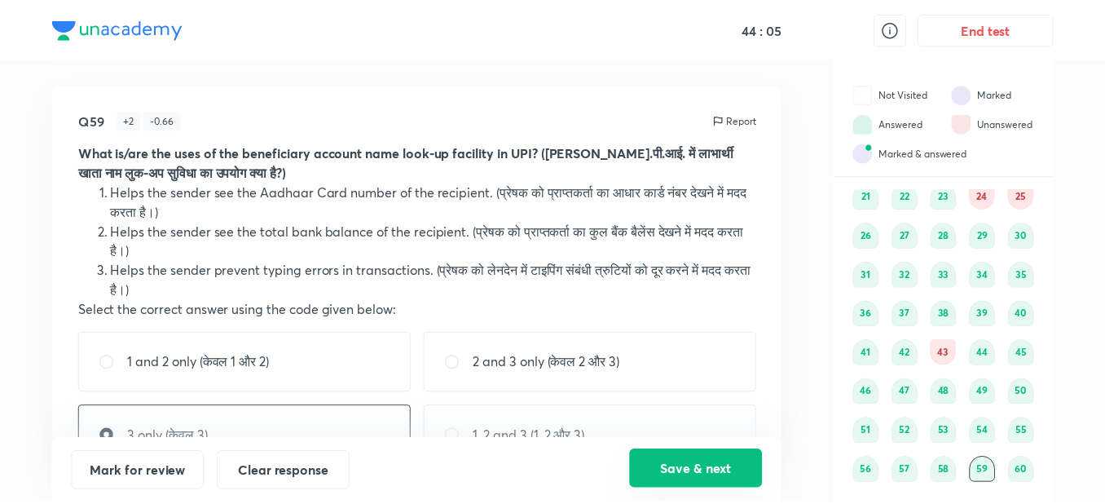
scroll to position [183, 0]
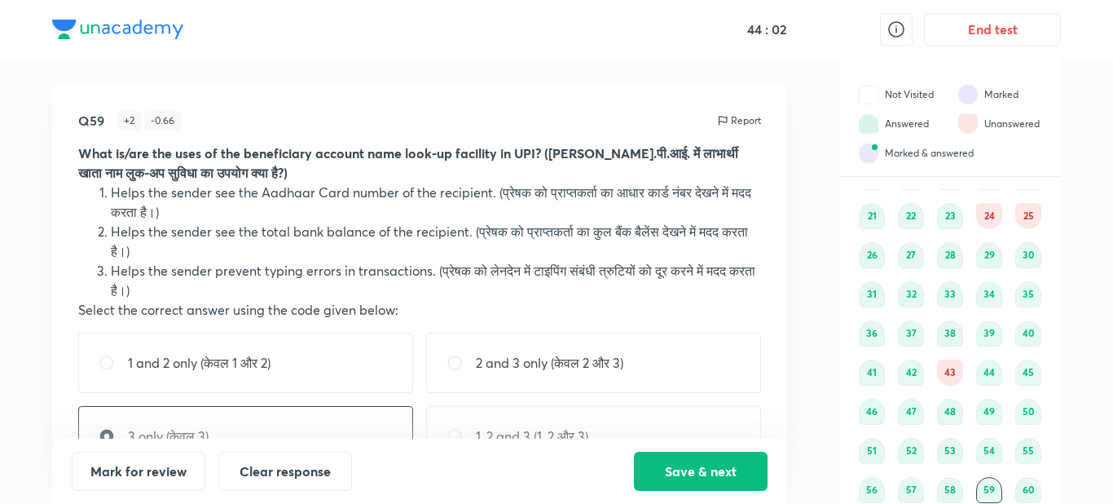
click at [984, 211] on div "24" at bounding box center [989, 216] width 26 height 26
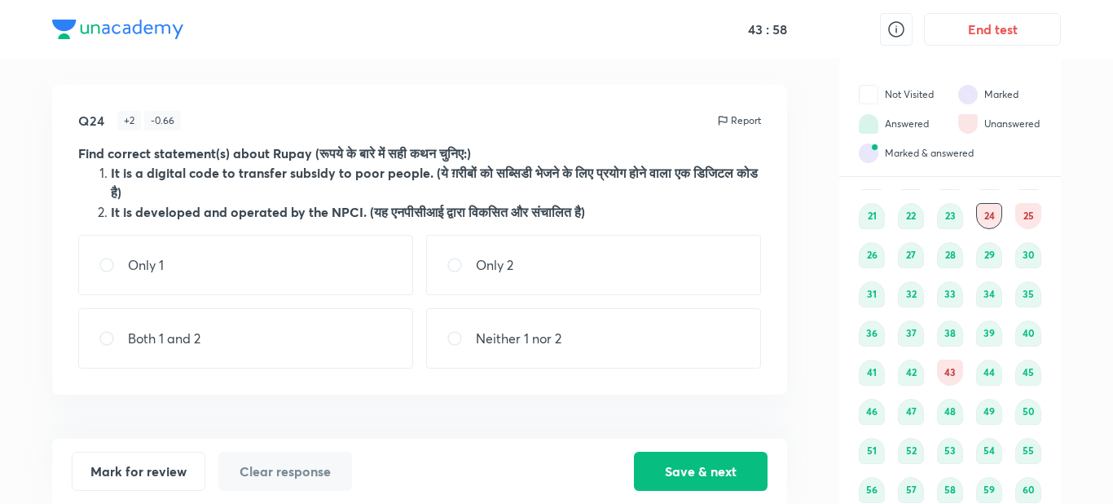
click at [1029, 216] on div "25" at bounding box center [1028, 216] width 26 height 26
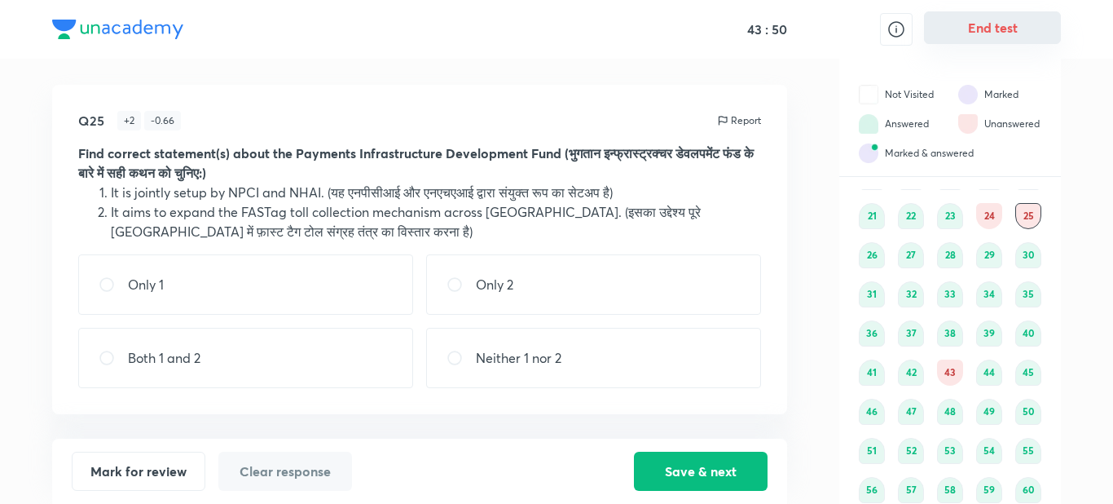
click at [1004, 33] on button "End test" at bounding box center [992, 27] width 137 height 33
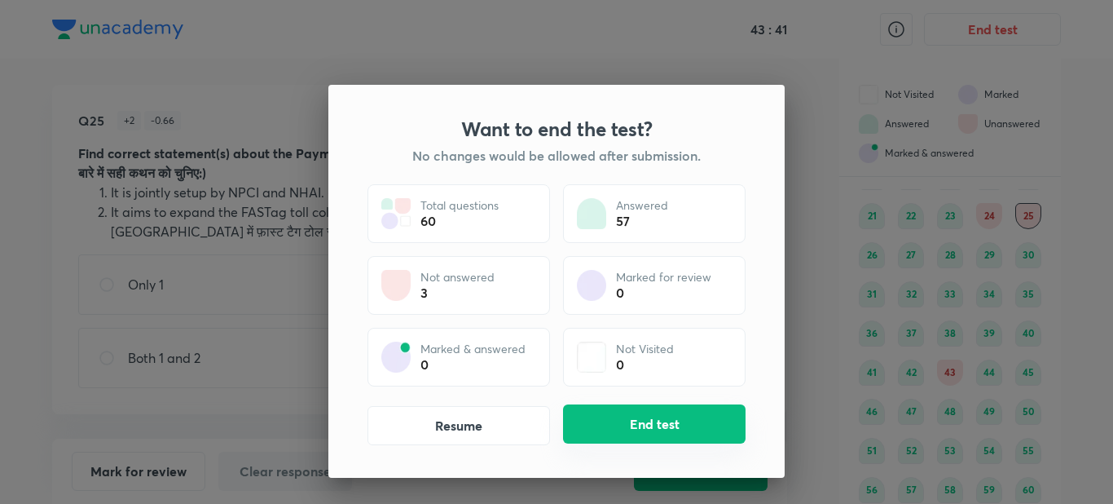
click at [666, 416] on button "End test" at bounding box center [654, 423] width 183 height 39
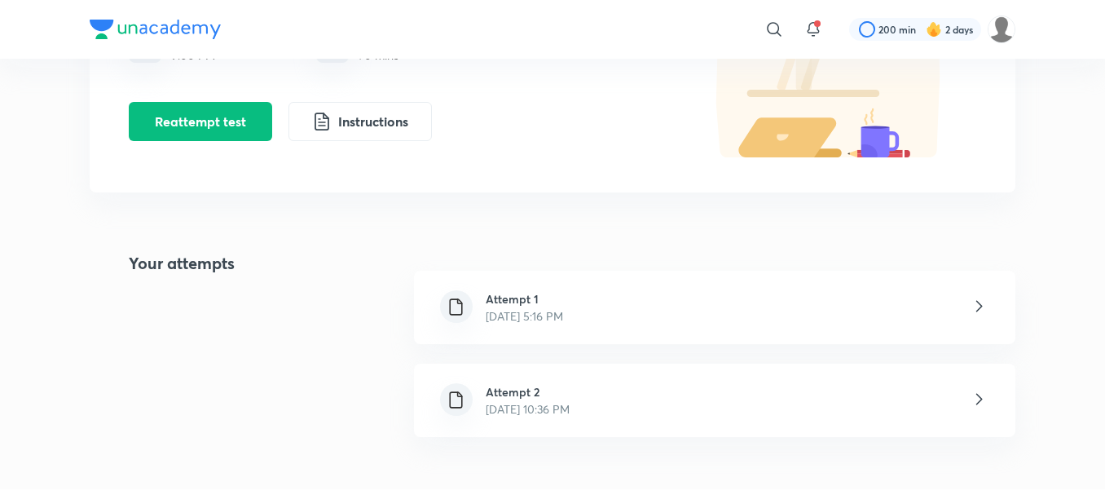
scroll to position [228, 0]
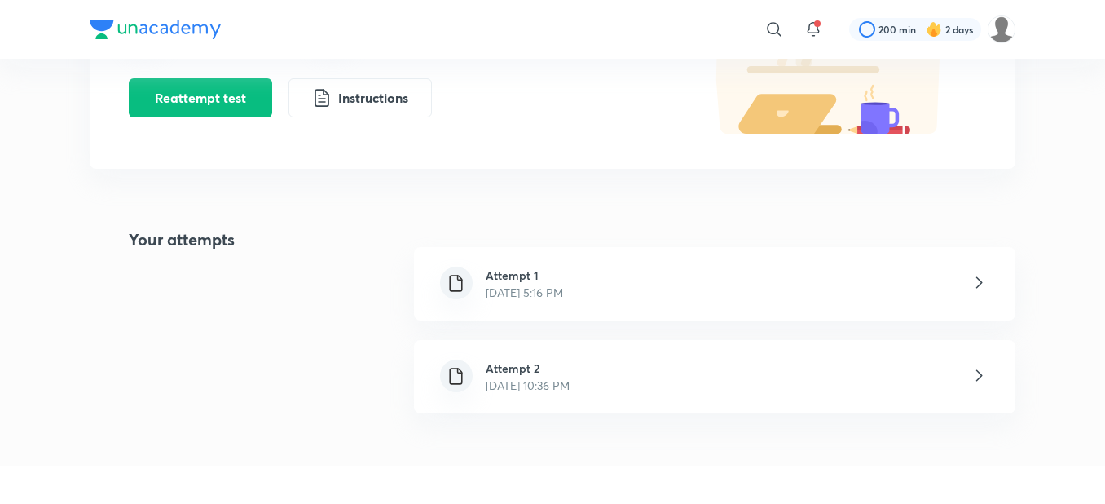
click at [980, 375] on icon at bounding box center [979, 375] width 20 height 20
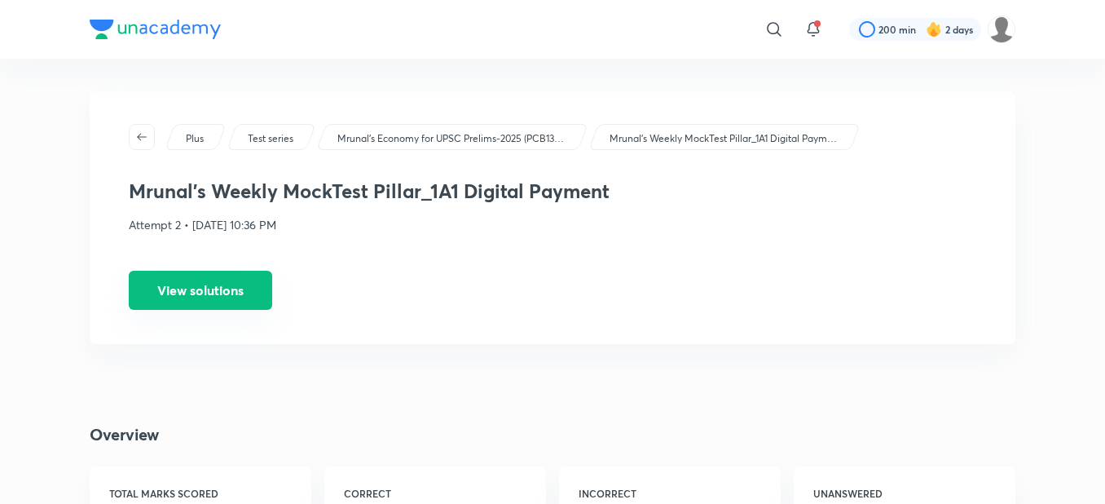
click at [231, 283] on button "View solutions" at bounding box center [200, 290] width 143 height 39
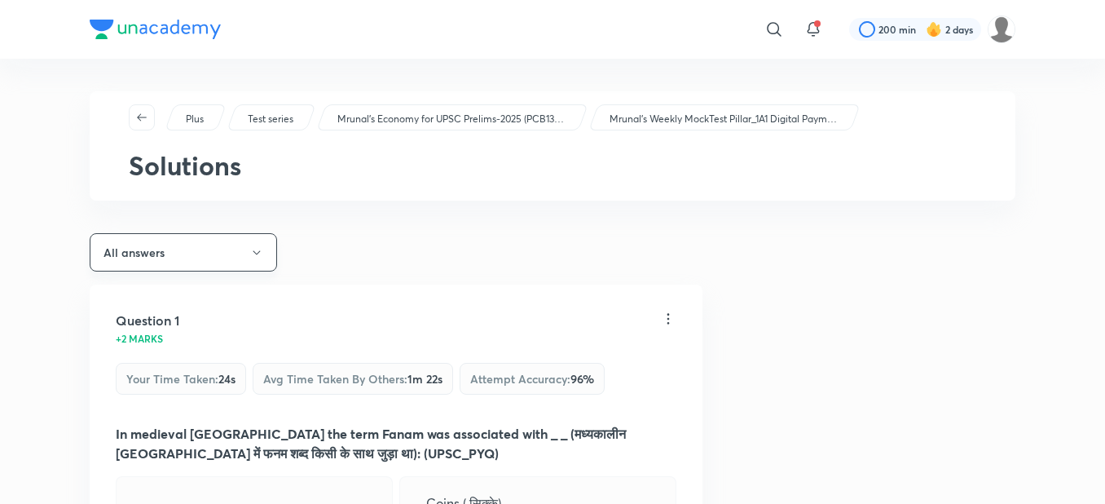
click at [238, 248] on button "All answers" at bounding box center [183, 252] width 187 height 38
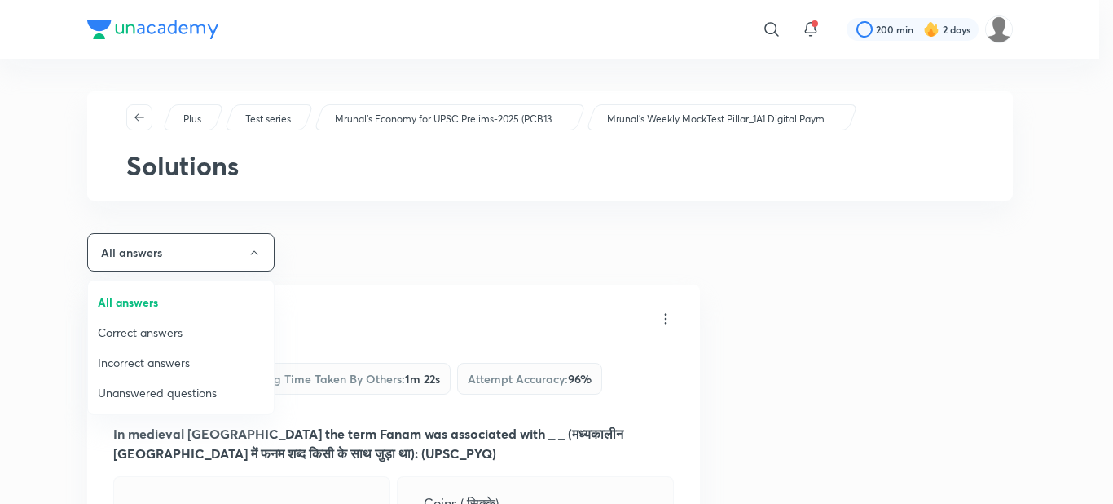
click at [172, 364] on span "Incorrect answers" at bounding box center [181, 362] width 166 height 17
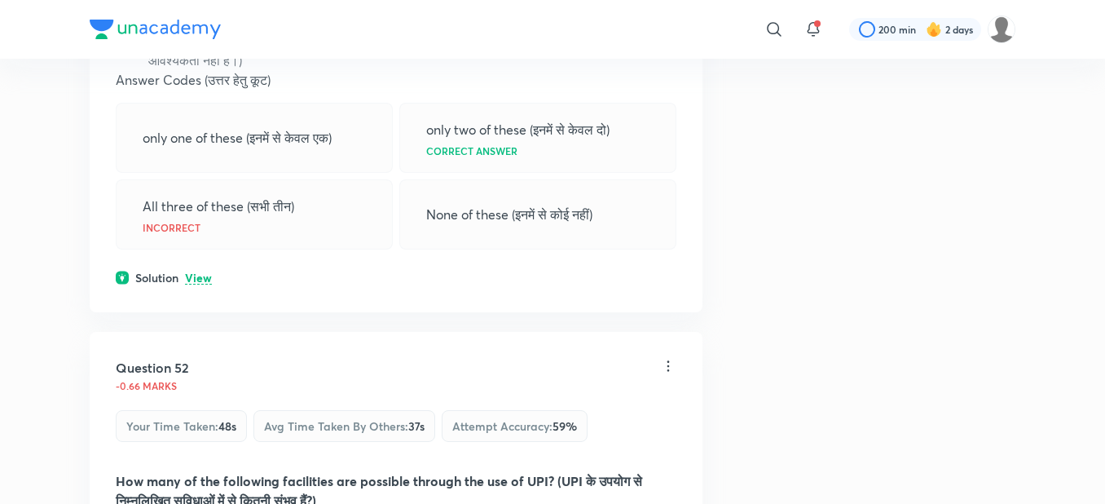
scroll to position [1011, 0]
click at [193, 271] on p "View" at bounding box center [198, 277] width 27 height 12
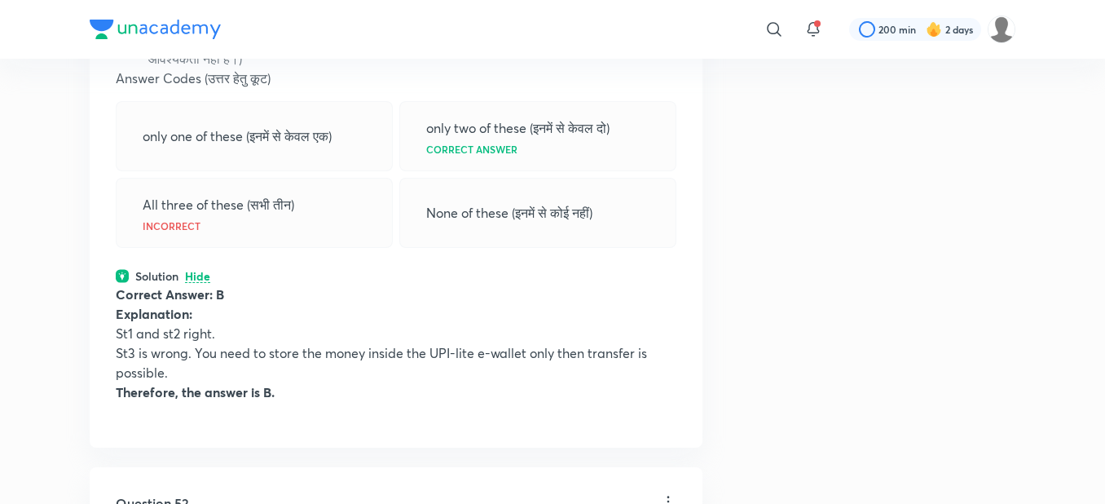
click at [793, 304] on div "Question 37 -0.66 marks Your time taken : 1m 6s Avg time taken by others : 28s …" at bounding box center [553, 347] width 926 height 2147
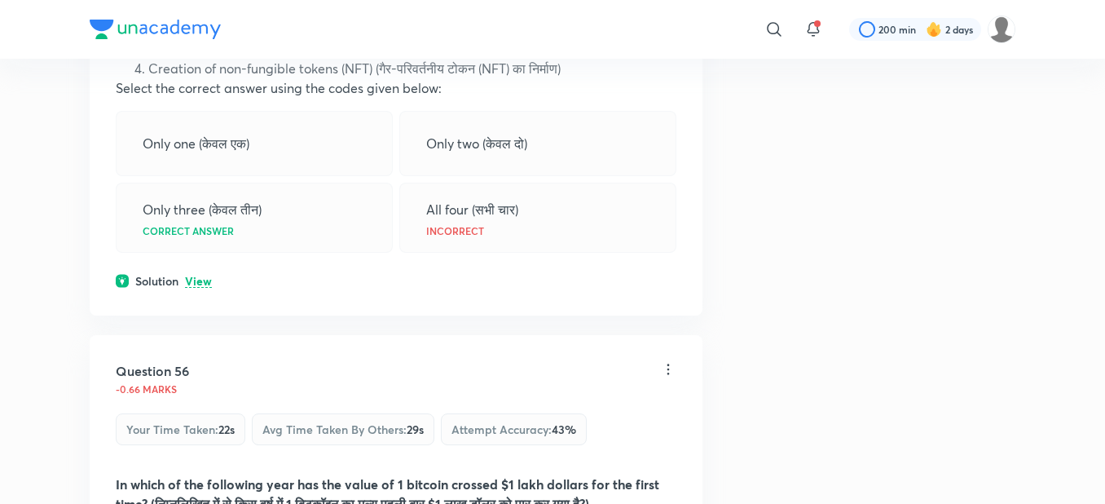
scroll to position [1662, 0]
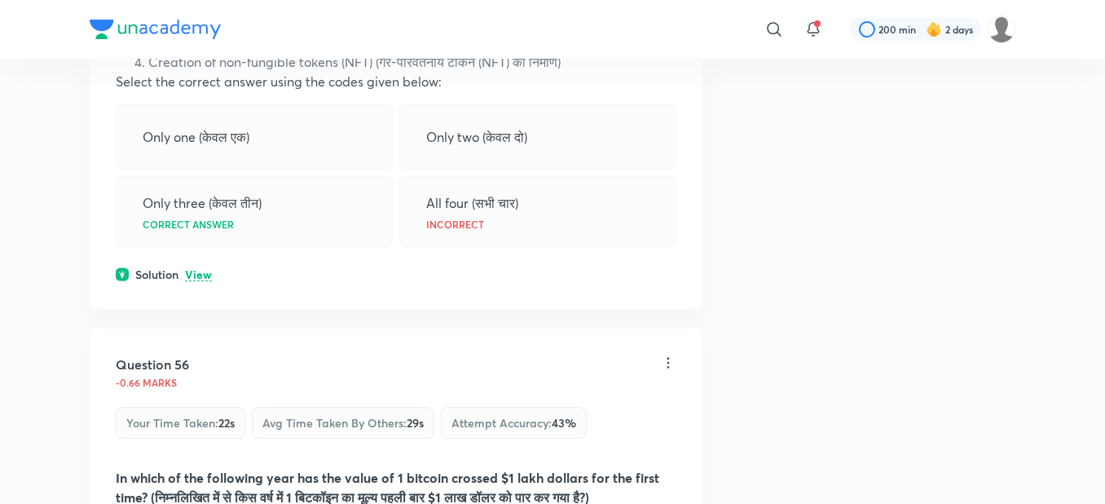
click at [196, 271] on p "View" at bounding box center [198, 275] width 27 height 12
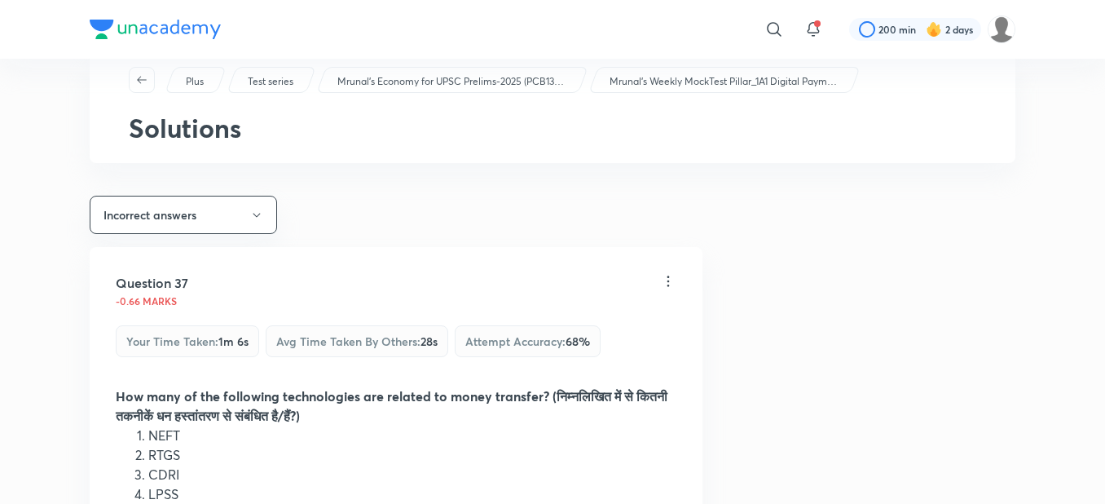
scroll to position [0, 0]
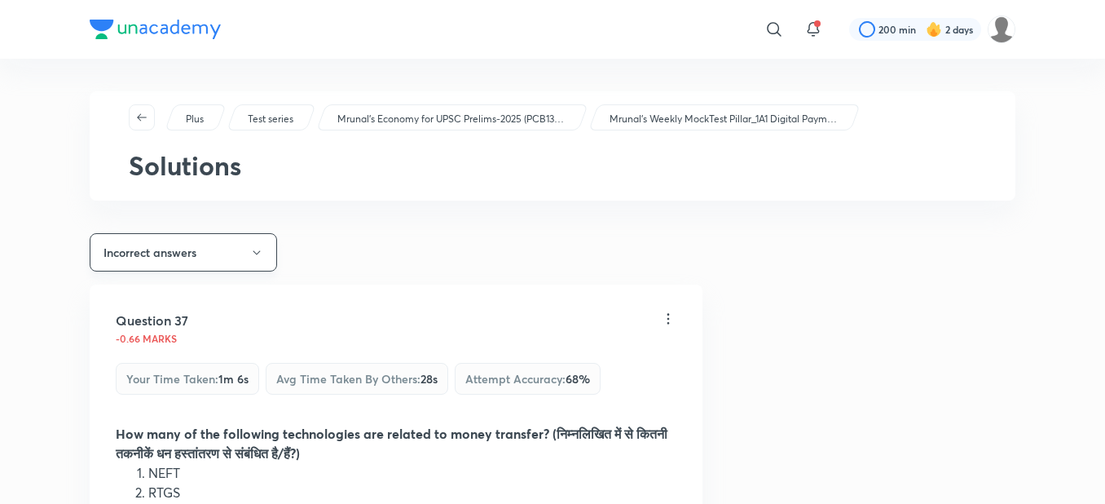
click at [234, 260] on button "Incorrect answers" at bounding box center [183, 252] width 187 height 38
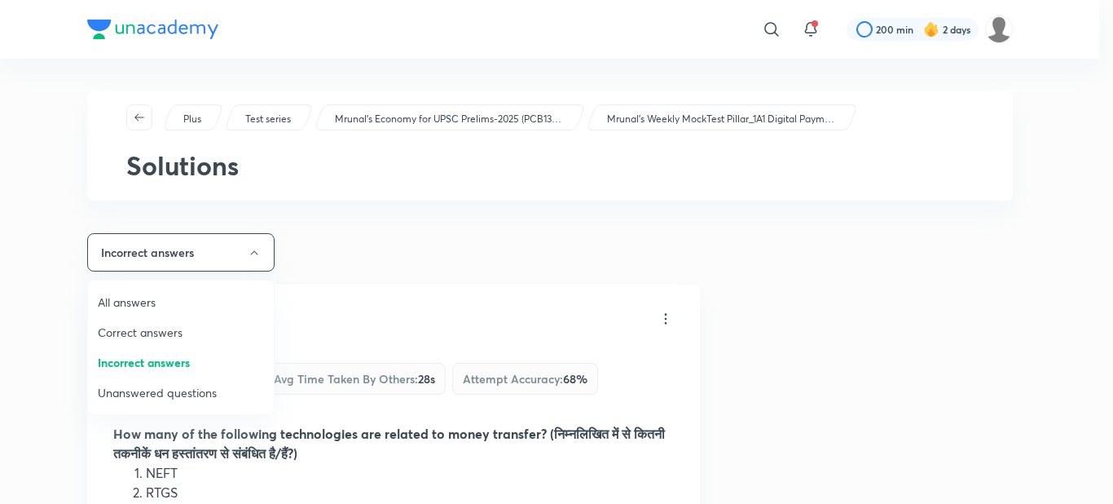
click at [196, 396] on span "Unanswered questions" at bounding box center [181, 392] width 166 height 17
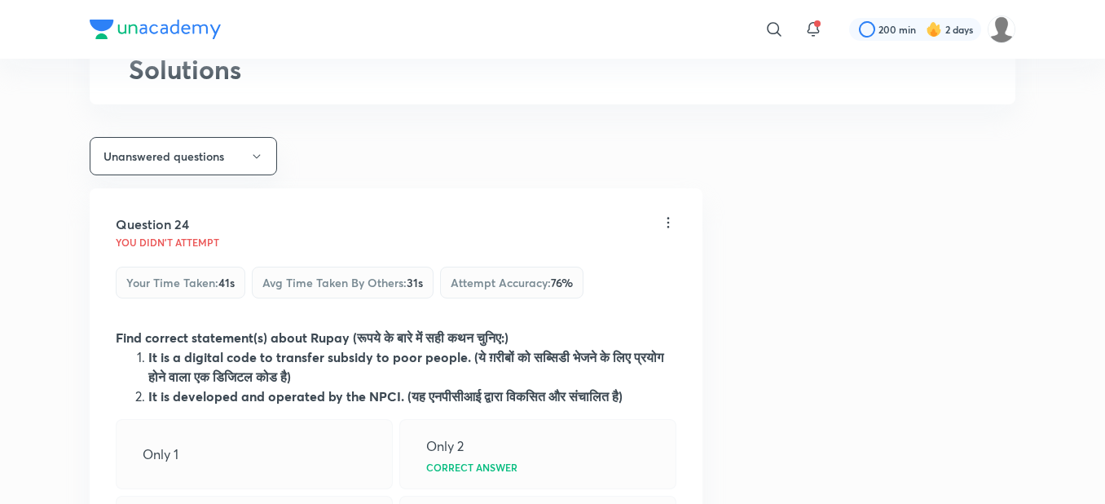
scroll to position [98, 0]
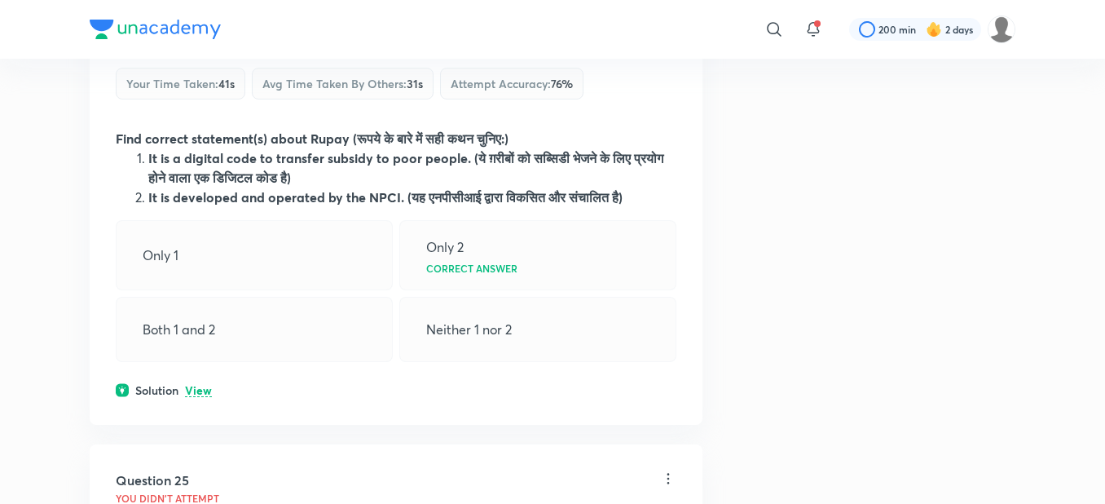
scroll to position [326, 0]
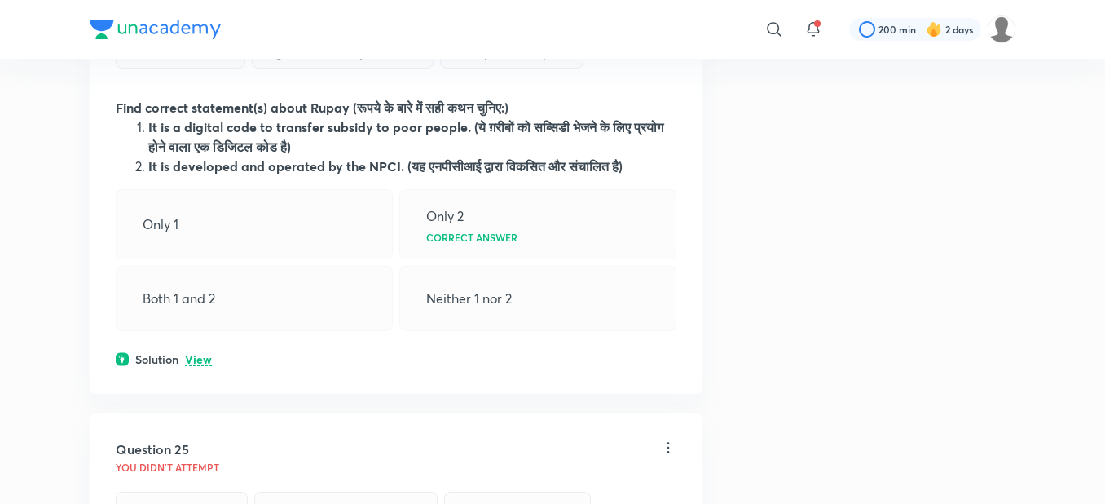
click at [197, 355] on p "View" at bounding box center [198, 360] width 27 height 12
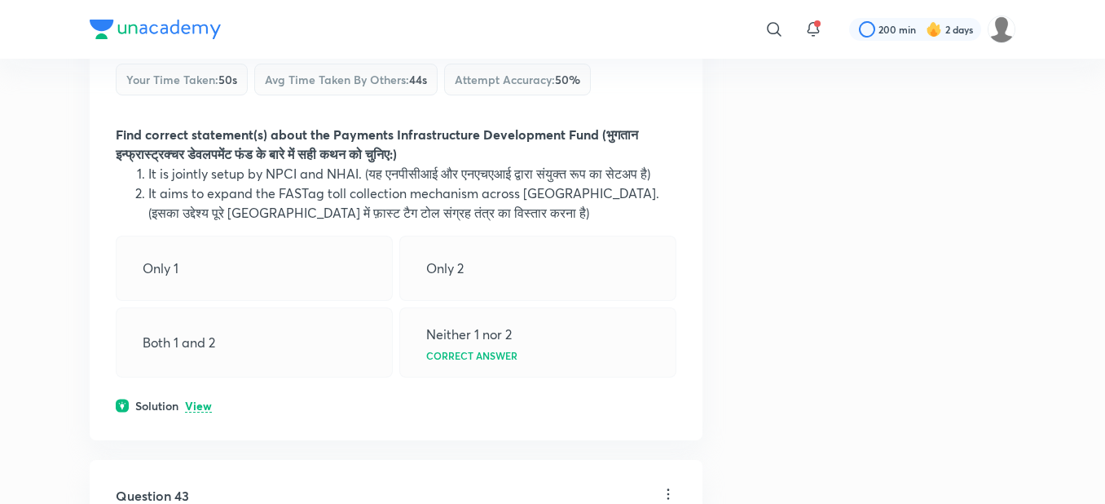
scroll to position [815, 0]
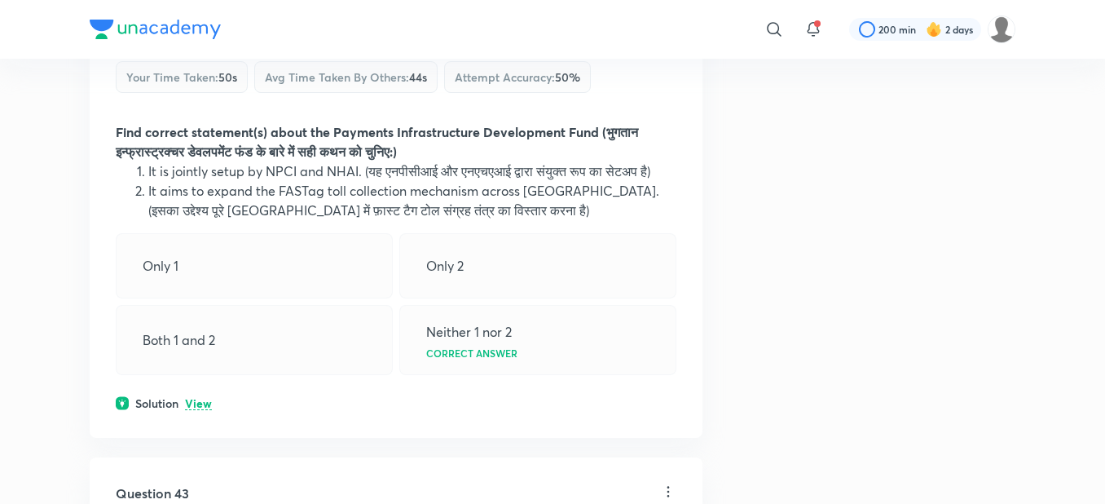
click at [208, 410] on p "View" at bounding box center [198, 404] width 27 height 12
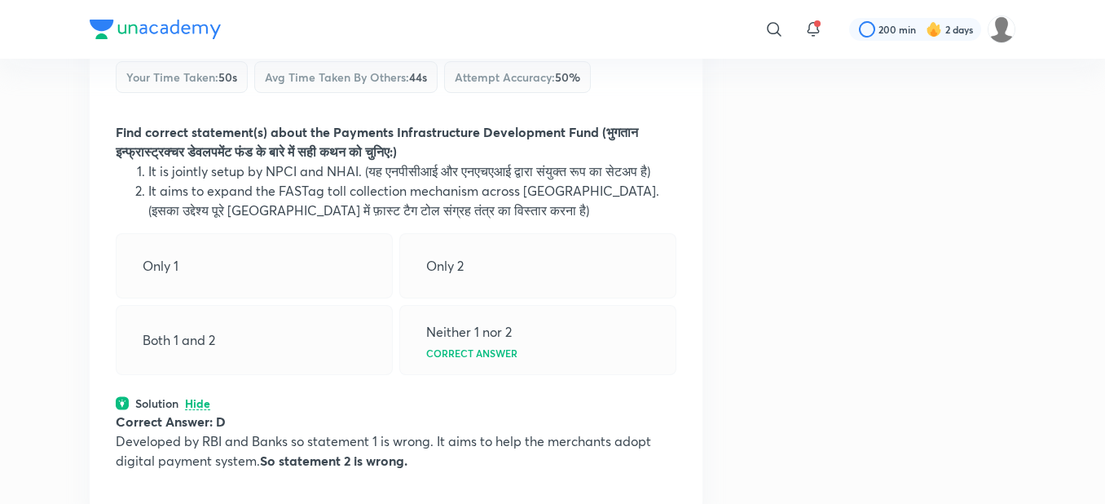
click at [785, 354] on div "Question 24 You didn't Attempt Your time taken : 41s Avg time taken by others :…" at bounding box center [553, 268] width 926 height 1599
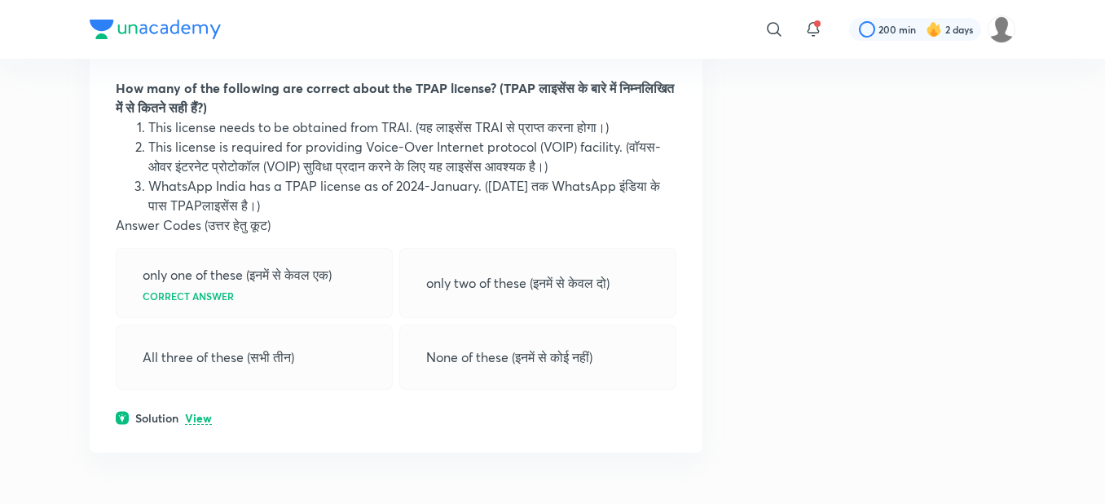
scroll to position [1434, 0]
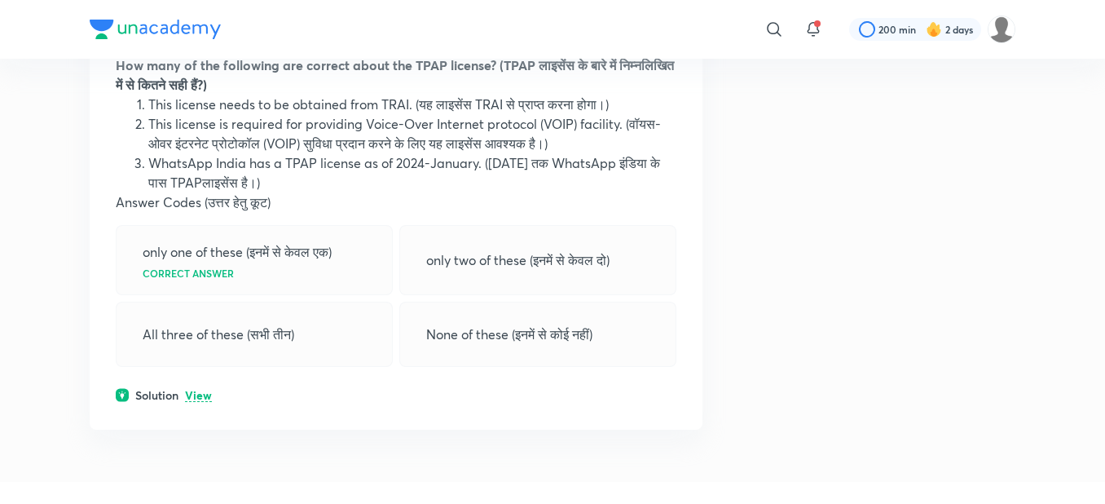
click at [191, 402] on p "View" at bounding box center [198, 396] width 27 height 12
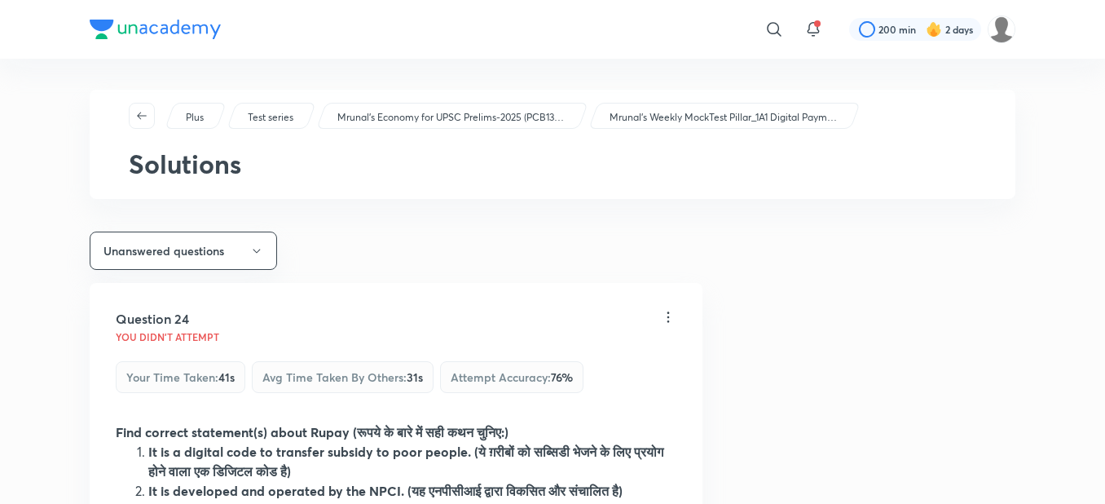
scroll to position [0, 0]
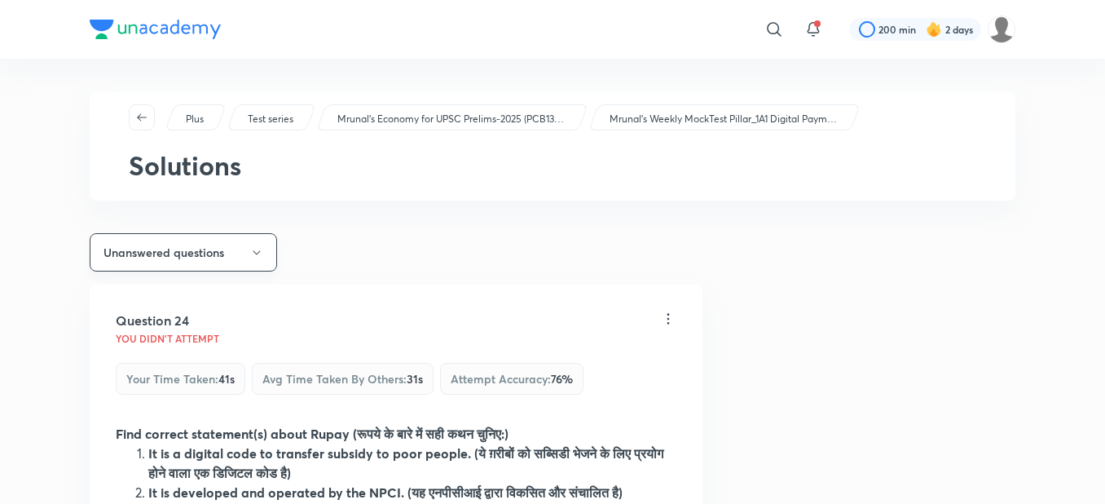
click at [229, 240] on button "Unanswered questions" at bounding box center [183, 252] width 187 height 38
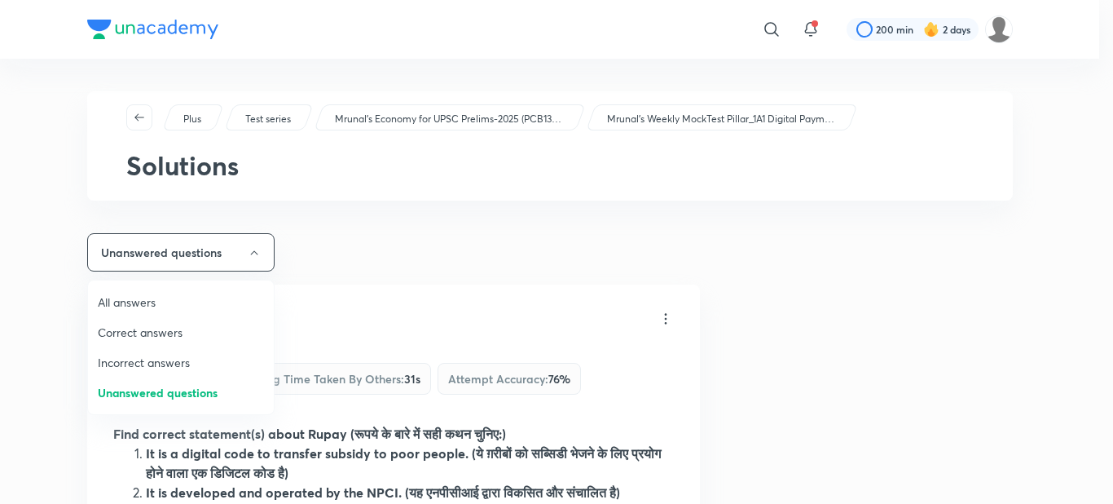
click at [196, 362] on span "Incorrect answers" at bounding box center [181, 362] width 166 height 17
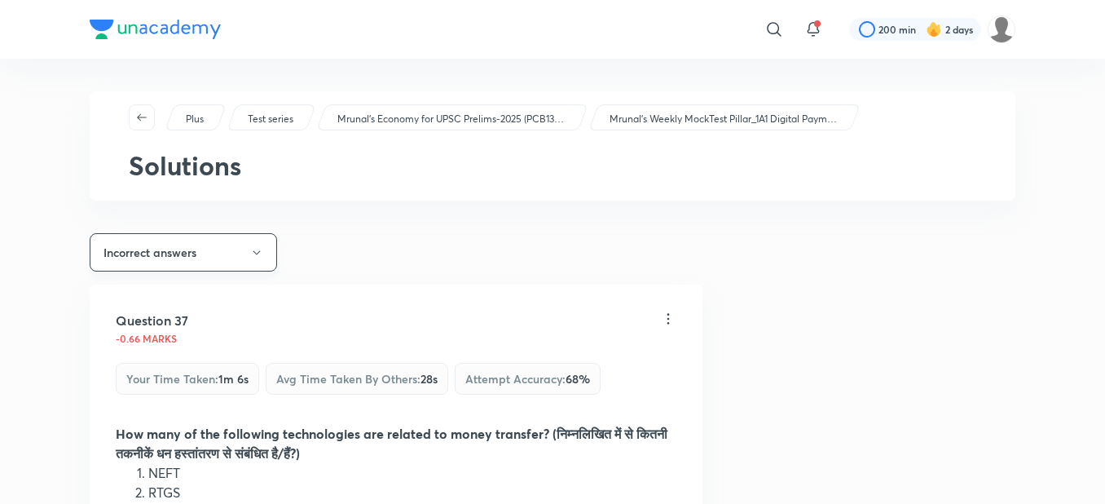
click at [158, 248] on button "Incorrect answers" at bounding box center [183, 252] width 187 height 38
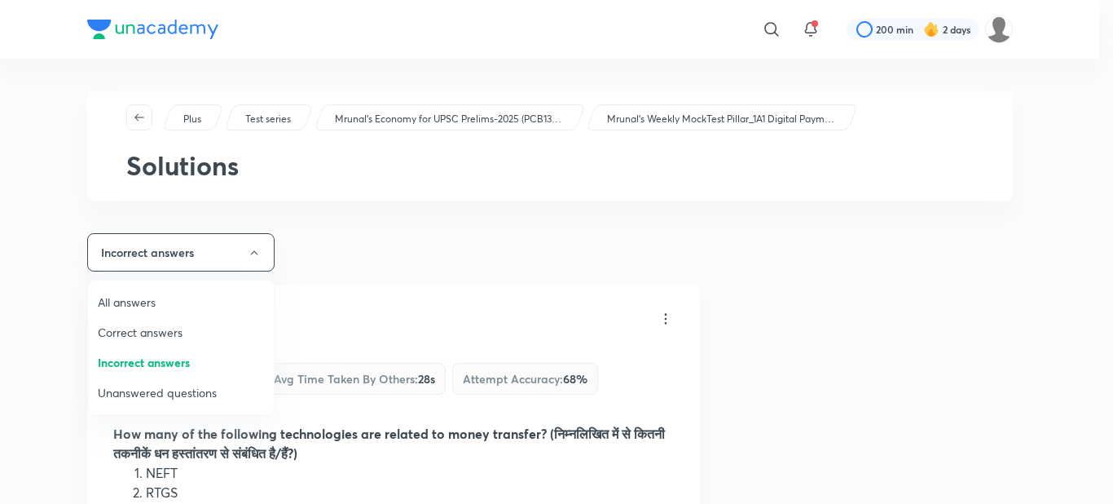
click at [153, 306] on span "All answers" at bounding box center [181, 301] width 166 height 17
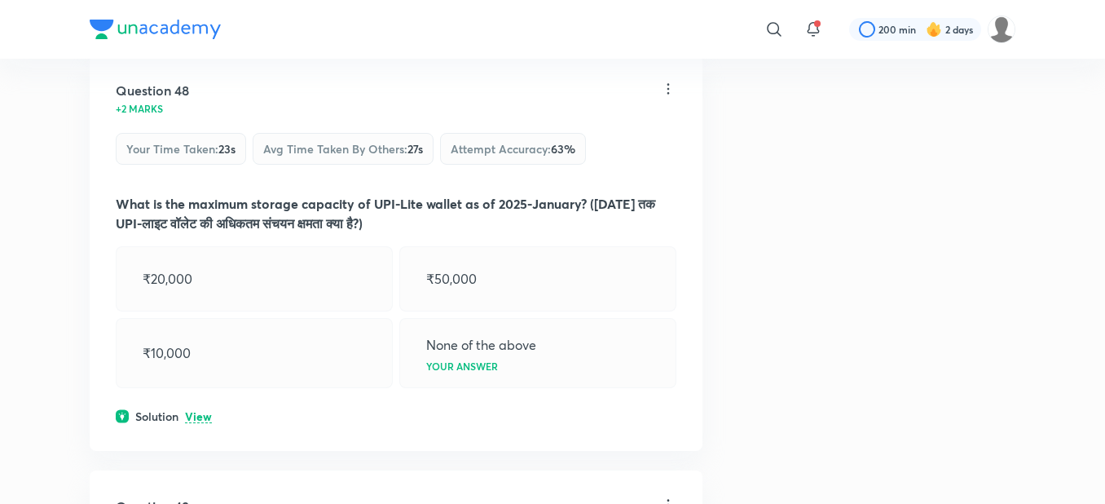
scroll to position [23882, 0]
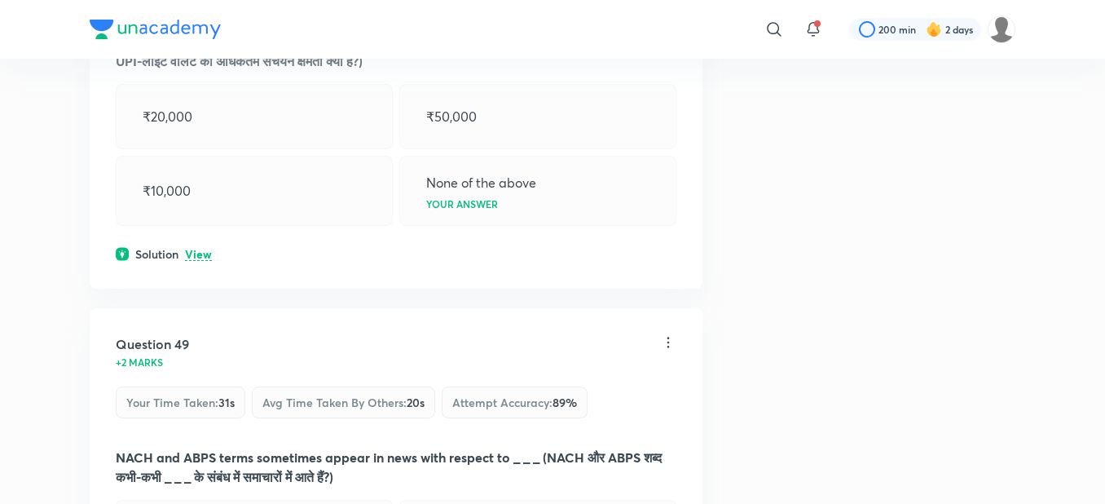
scroll to position [24143, 0]
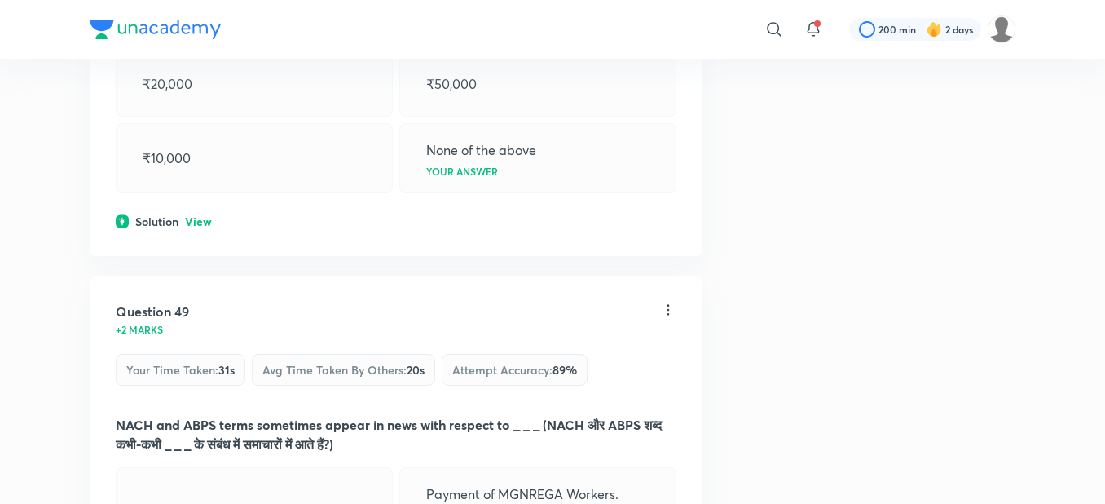
click at [190, 228] on p "View" at bounding box center [198, 222] width 27 height 12
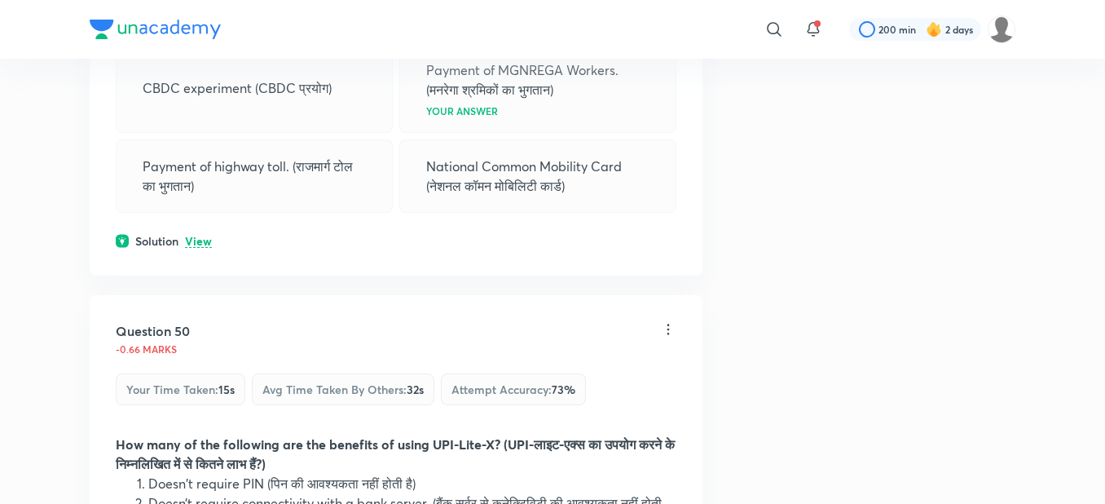
scroll to position [24697, 0]
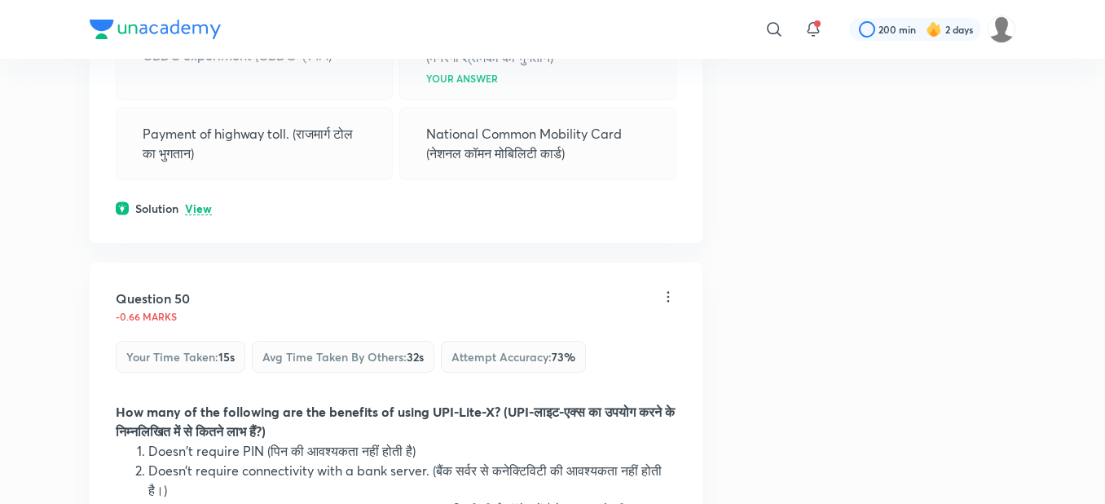
click at [187, 215] on p "View" at bounding box center [198, 209] width 27 height 12
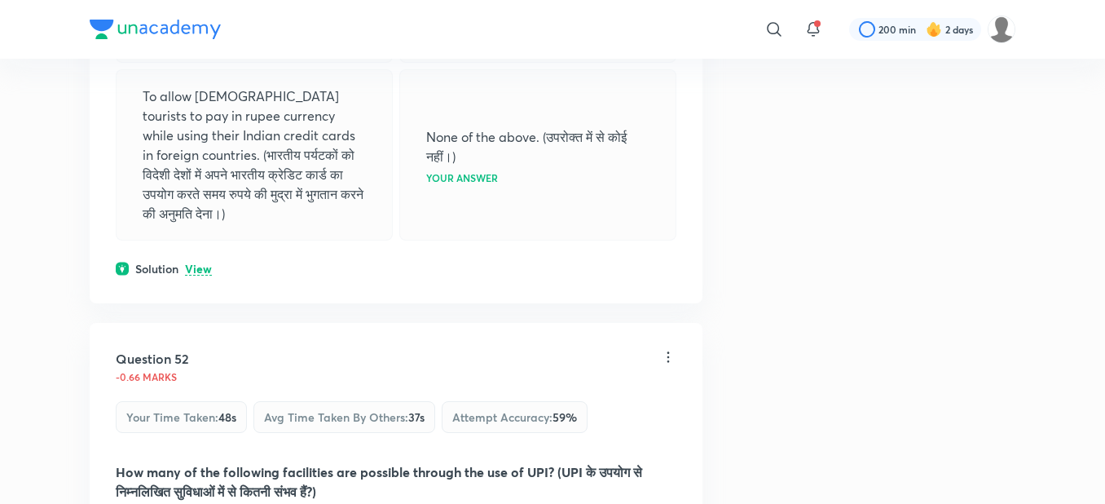
scroll to position [25936, 0]
click at [189, 274] on p "View" at bounding box center [198, 268] width 27 height 12
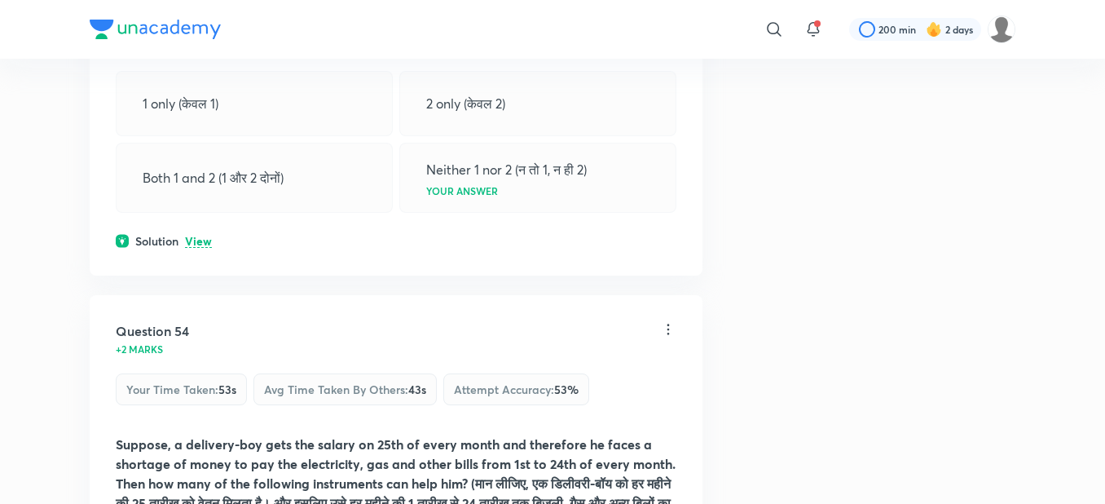
scroll to position [27109, 0]
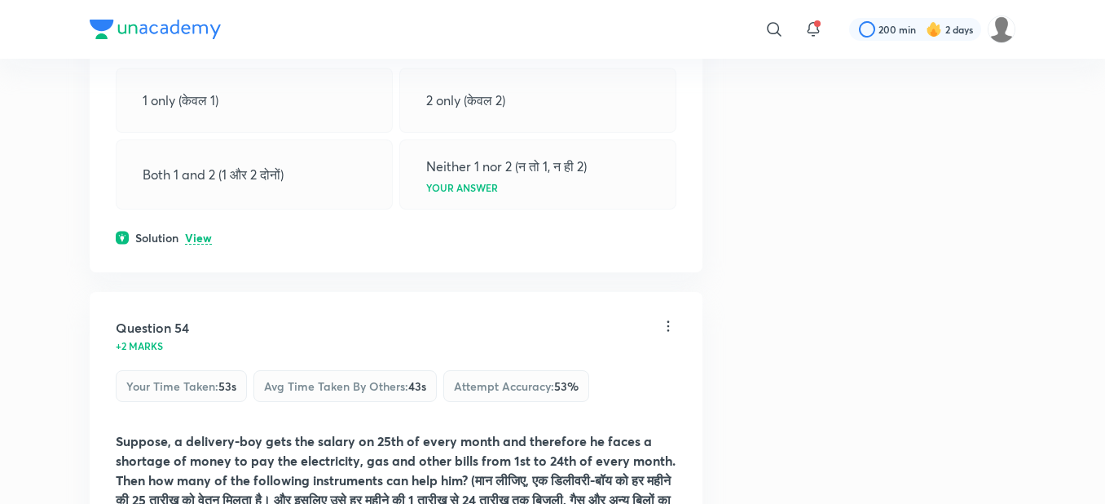
click at [192, 244] on p "View" at bounding box center [198, 238] width 27 height 12
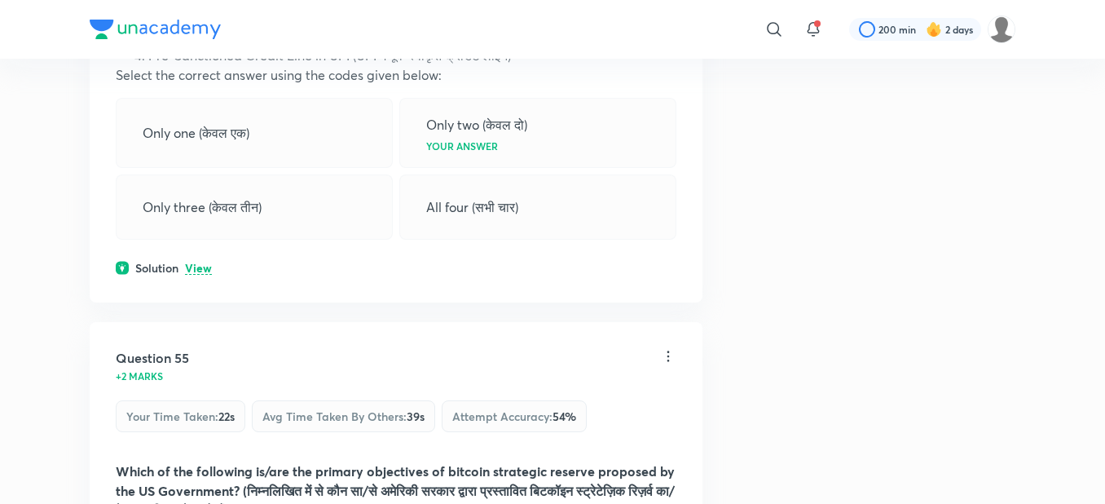
scroll to position [27859, 0]
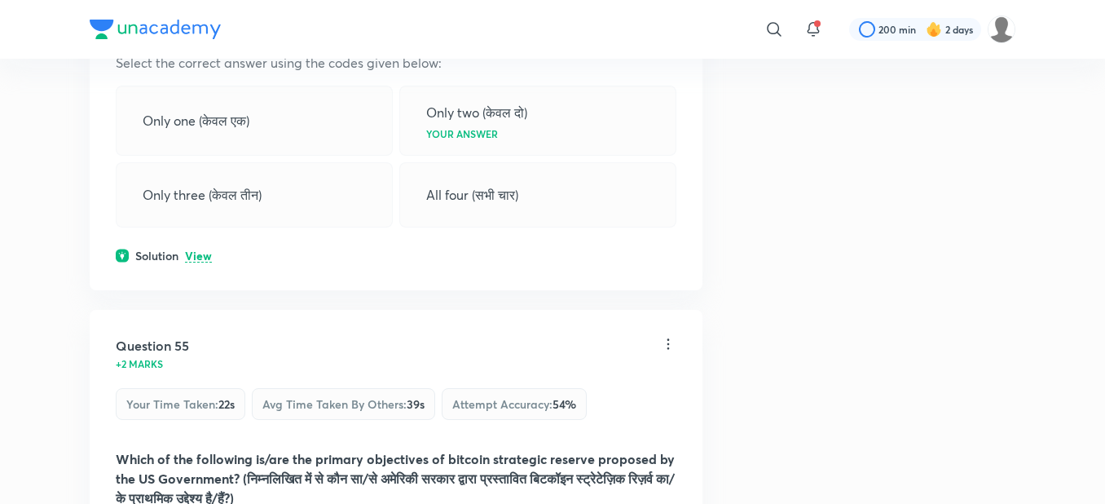
click at [189, 262] on p "View" at bounding box center [198, 256] width 27 height 12
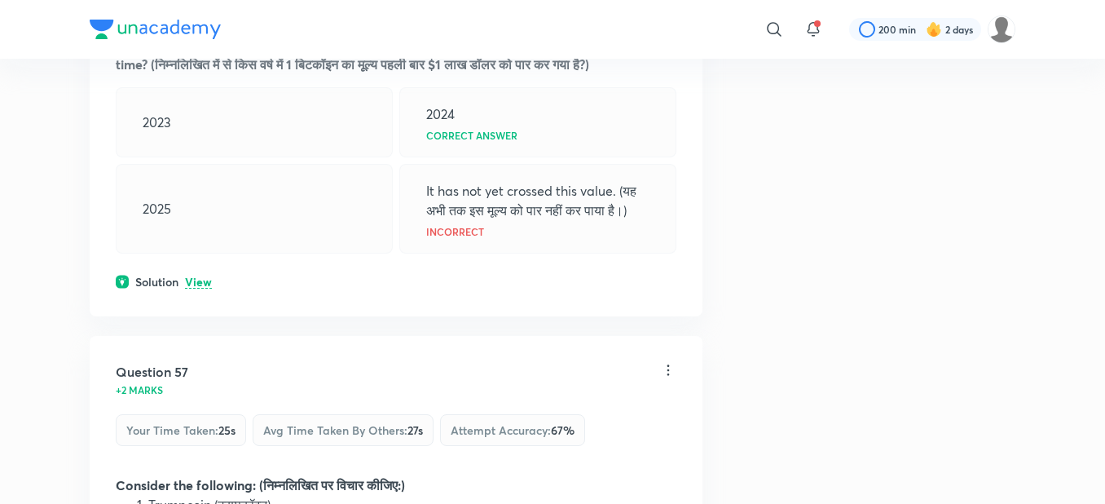
scroll to position [28967, 0]
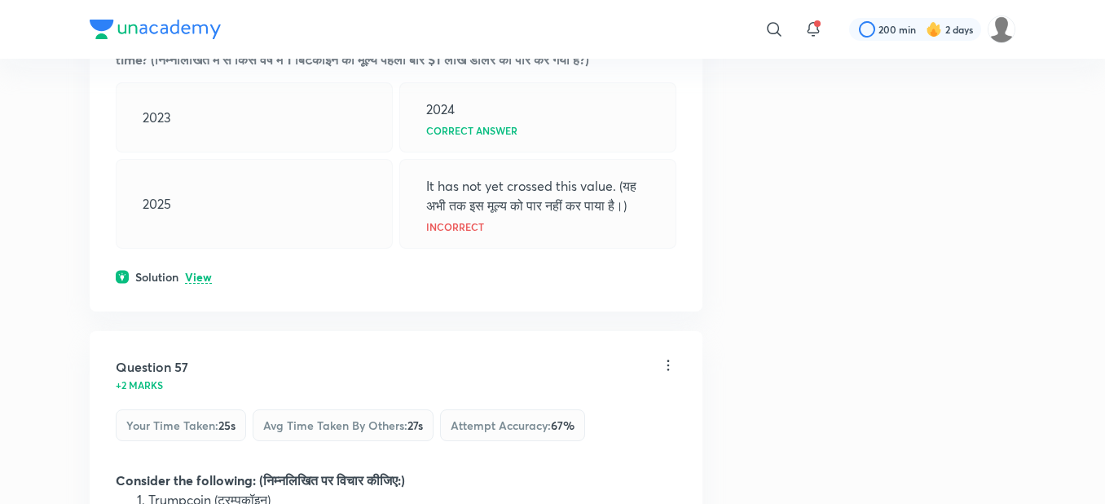
click at [192, 284] on p "View" at bounding box center [198, 277] width 27 height 12
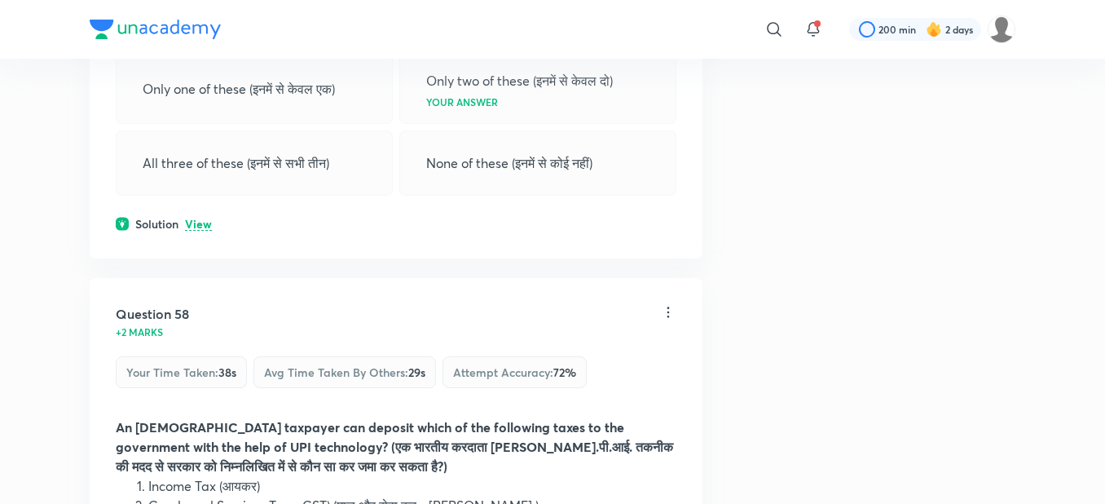
scroll to position [29619, 0]
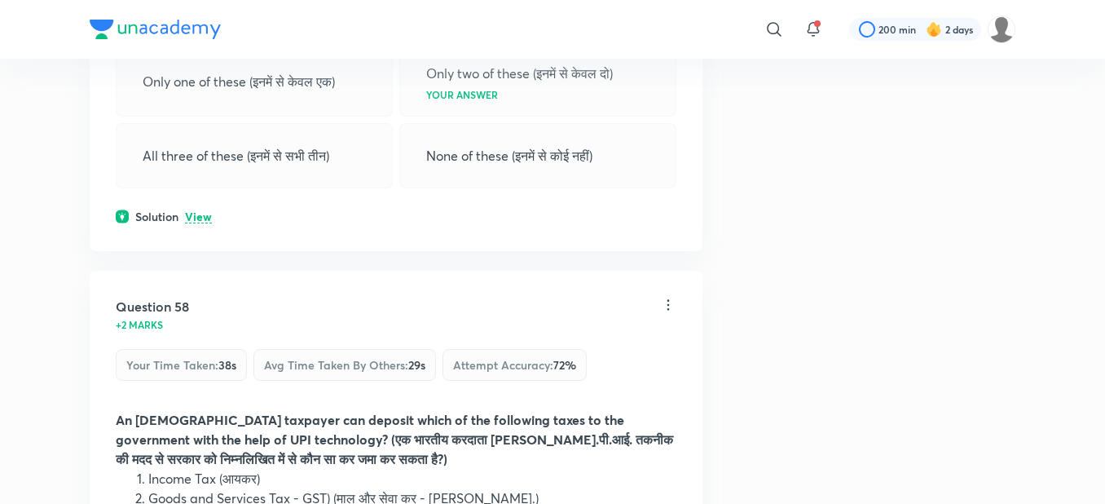
click at [191, 223] on p "View" at bounding box center [198, 217] width 27 height 12
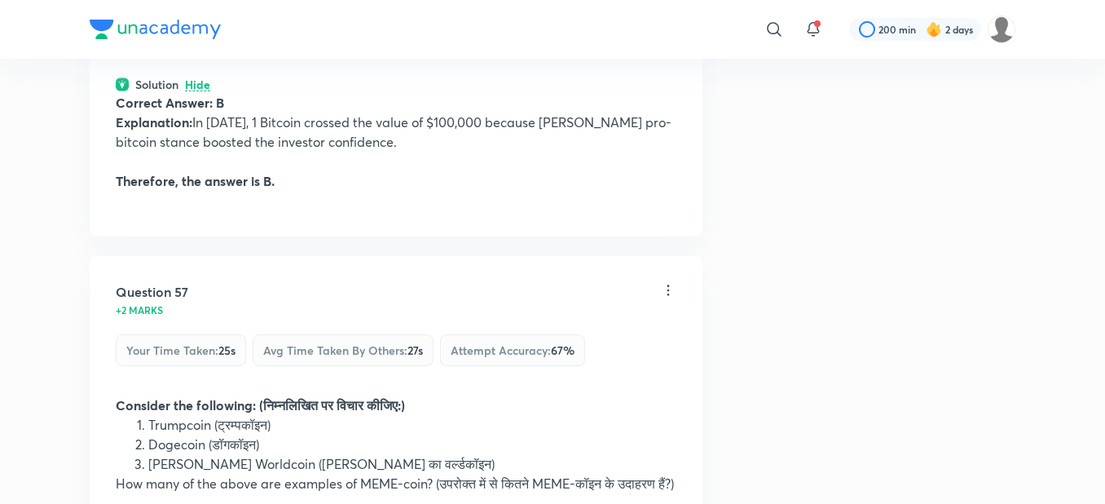
scroll to position [29156, 0]
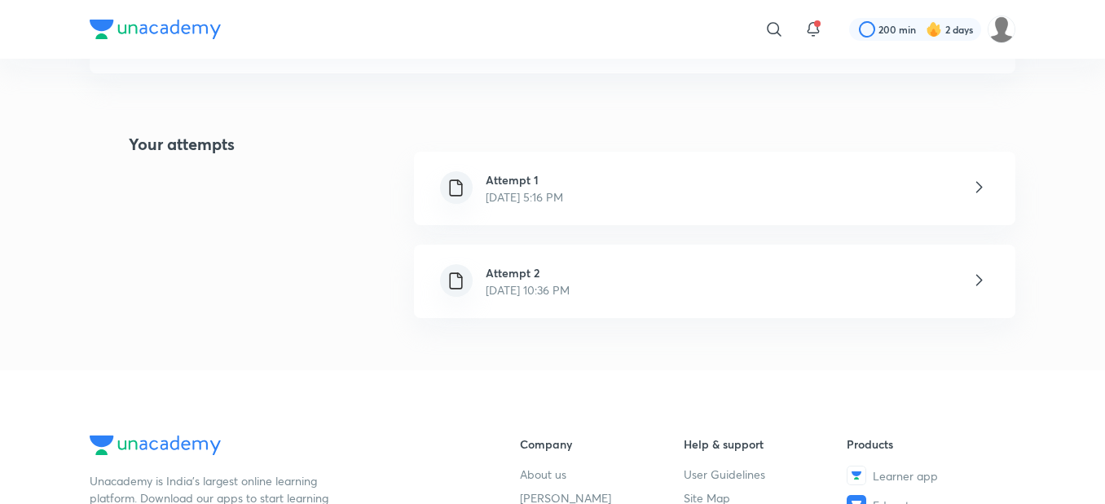
scroll to position [326, 0]
click at [980, 179] on icon at bounding box center [979, 184] width 20 height 20
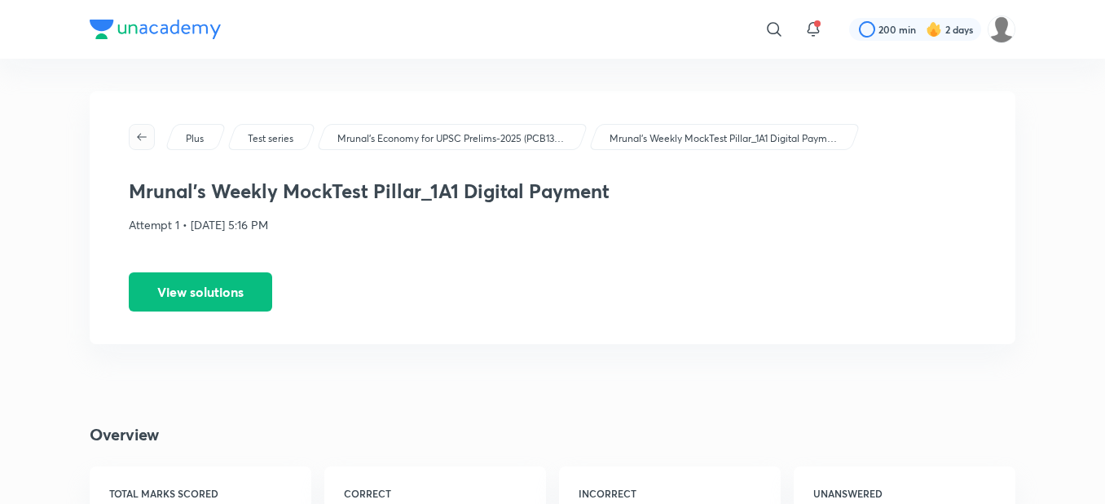
click at [137, 132] on icon "button" at bounding box center [141, 136] width 13 height 13
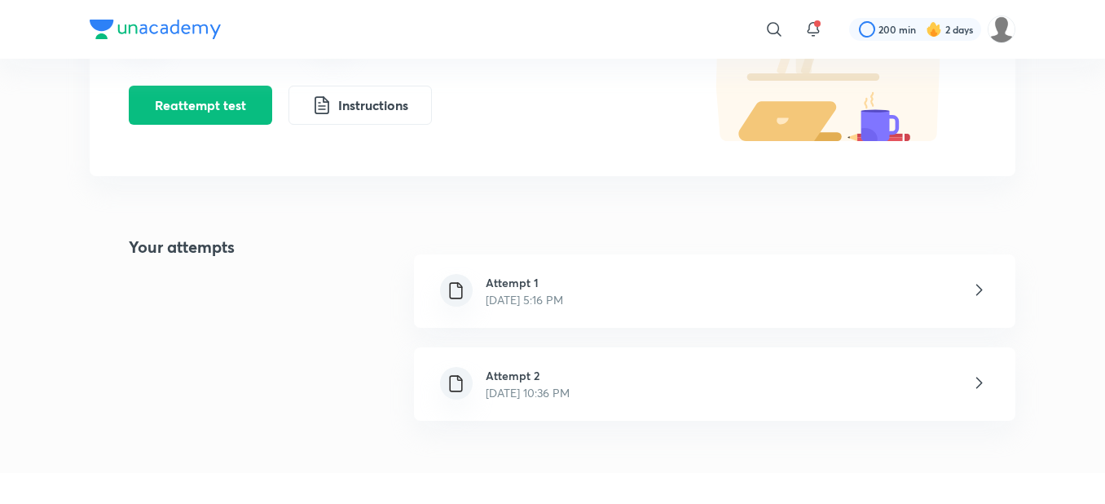
scroll to position [228, 0]
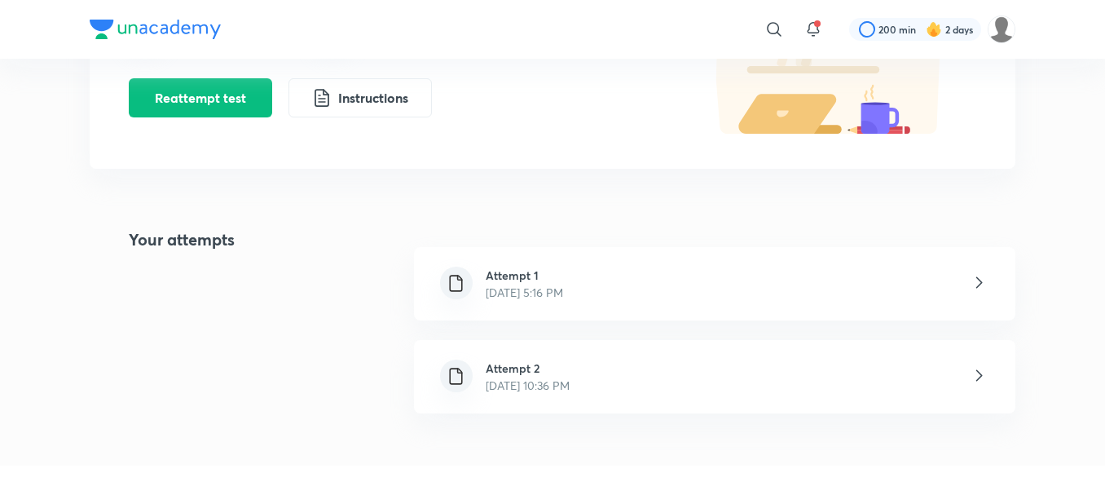
click at [979, 377] on icon at bounding box center [979, 375] width 20 height 20
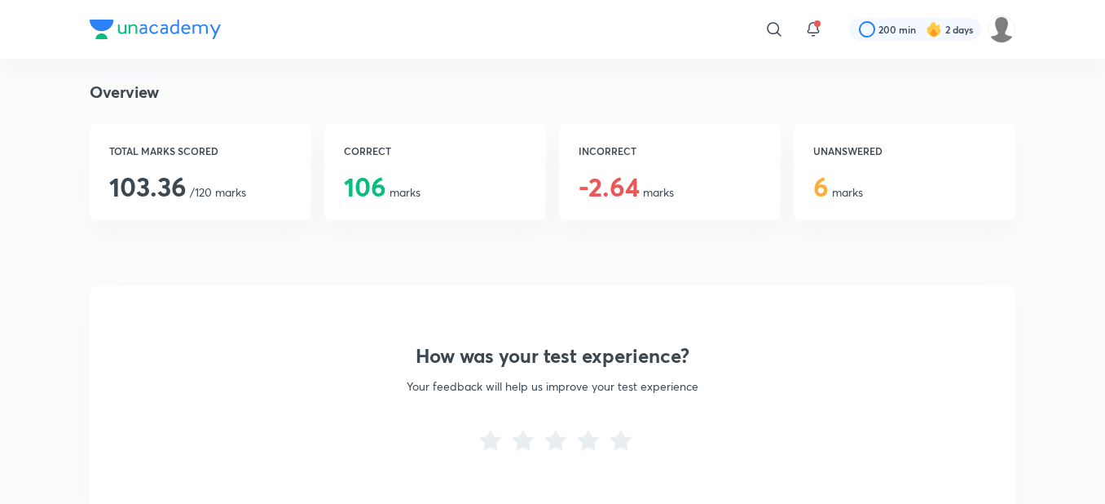
scroll to position [341, 0]
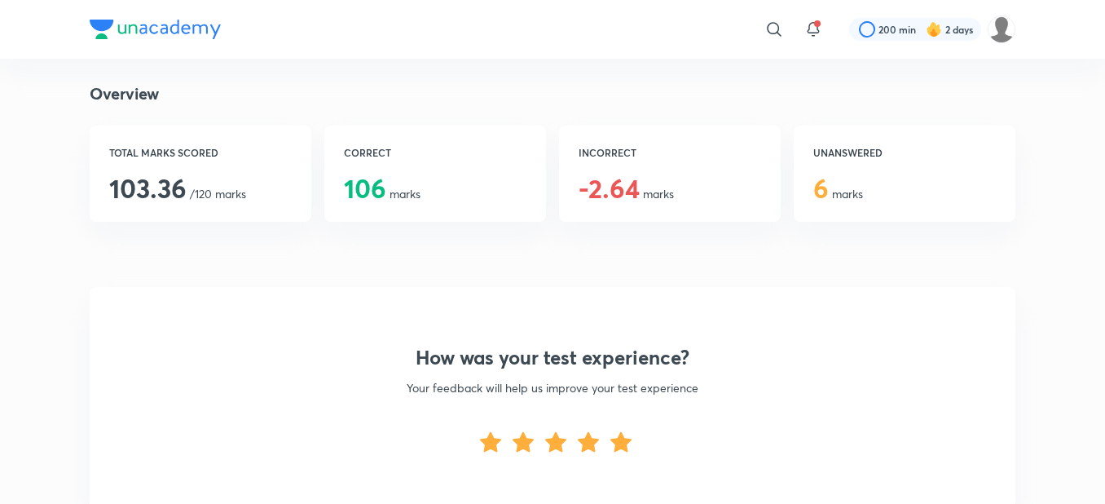
click at [625, 434] on icon at bounding box center [621, 442] width 26 height 26
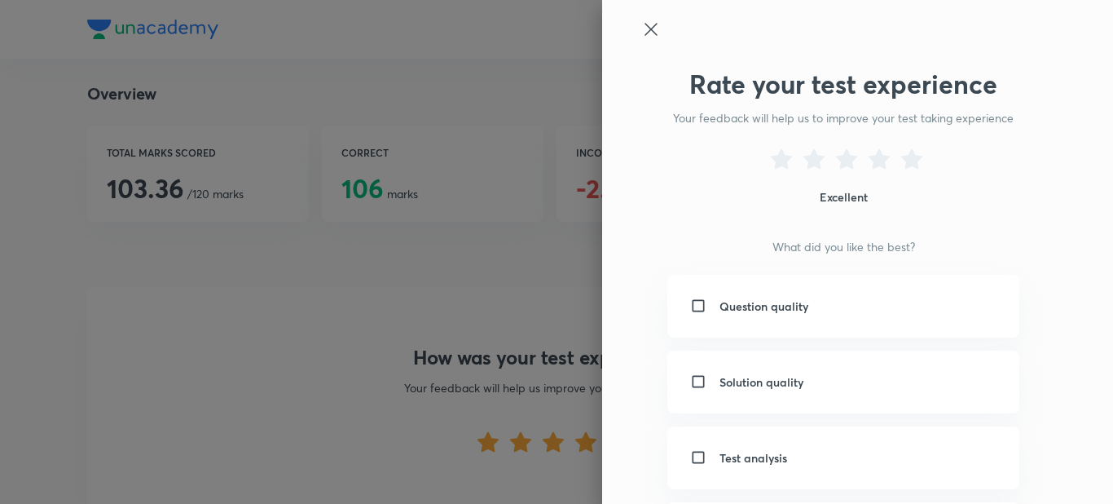
click at [697, 306] on input "checkbox" at bounding box center [701, 305] width 23 height 17
checkbox input "true"
drag, startPoint x: 697, startPoint y: 306, endPoint x: 672, endPoint y: 227, distance: 82.0
click at [672, 227] on div "Rate your test experience Your feedback will help us to improve your test takin…" at bounding box center [830, 441] width 378 height 747
click at [645, 28] on icon at bounding box center [651, 29] width 12 height 12
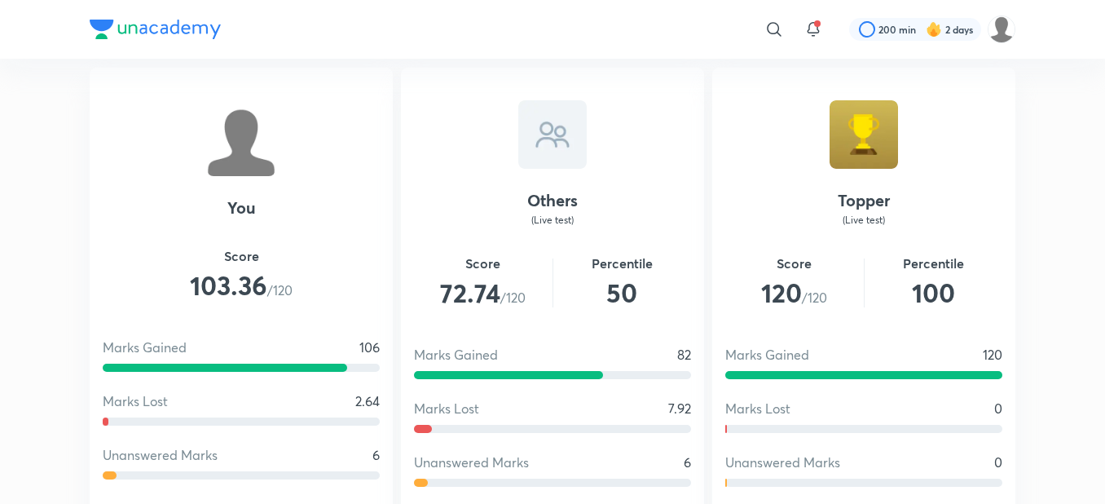
scroll to position [913, 0]
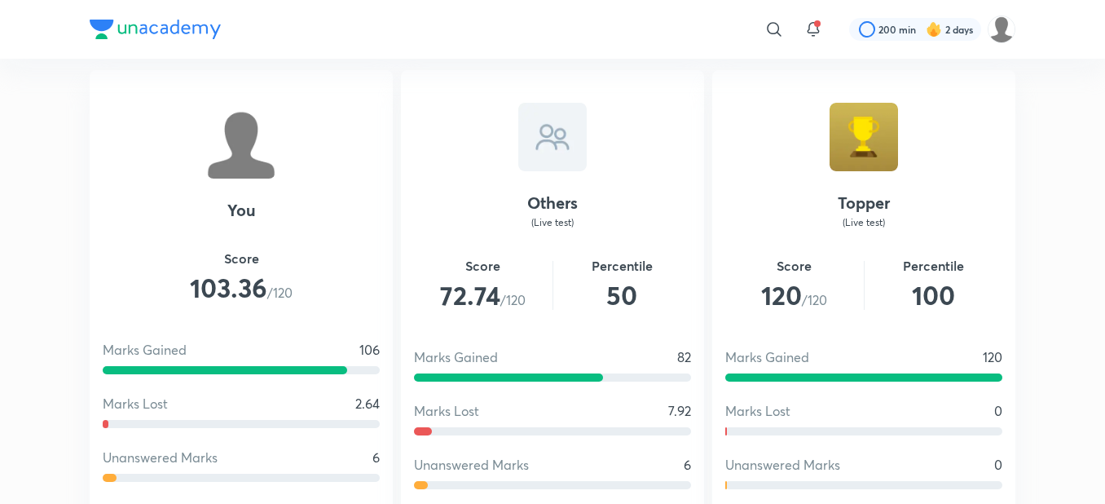
click at [687, 160] on div "Others (Live test) Score 72.74 /120 Percentile 50 Marks Gained 82 Marks Lost 7.…" at bounding box center [552, 332] width 303 height 525
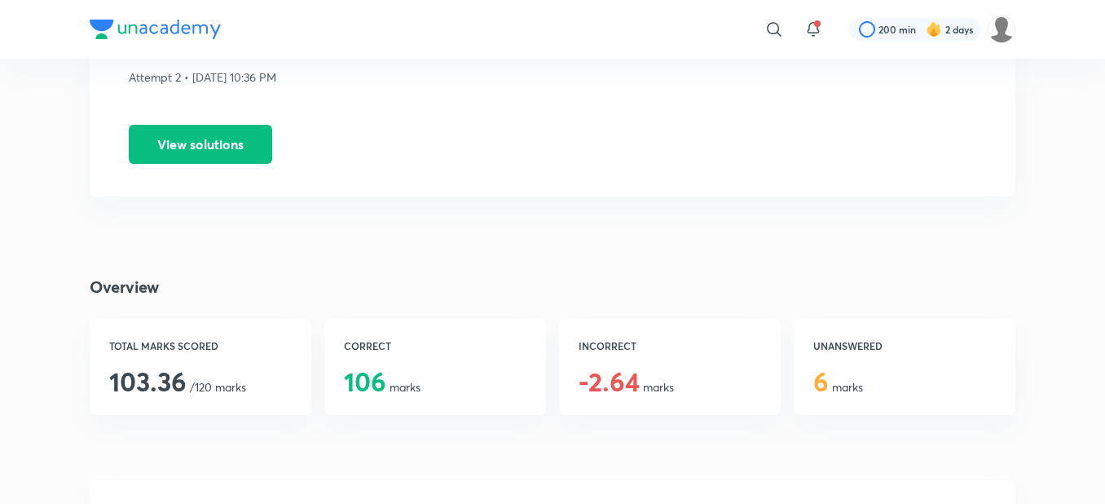
scroll to position [0, 0]
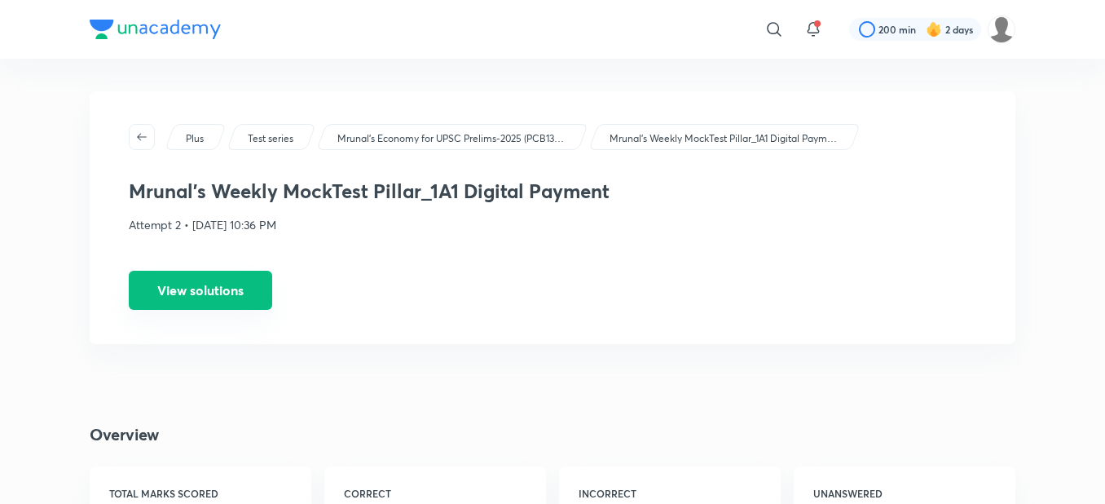
click at [164, 289] on button "View solutions" at bounding box center [200, 290] width 143 height 39
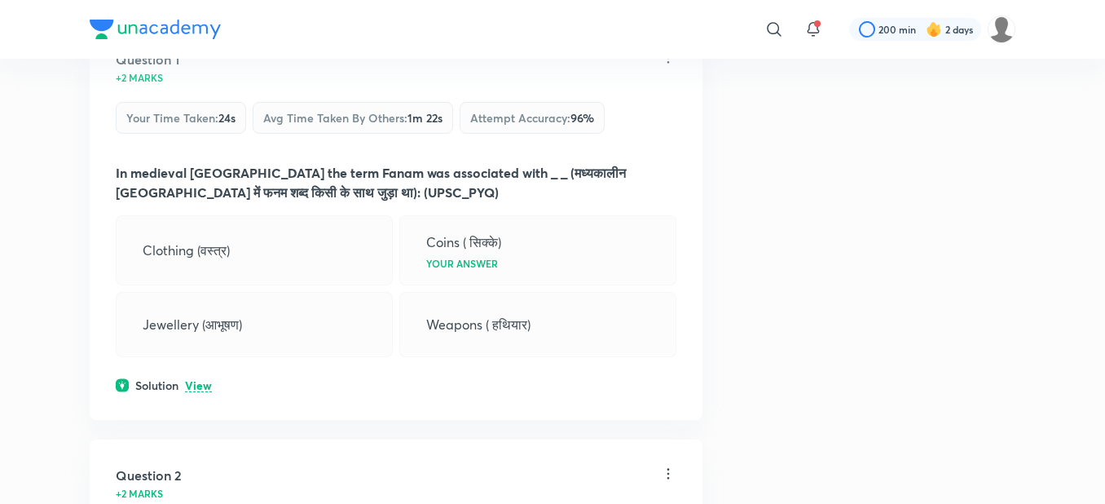
scroll to position [293, 0]
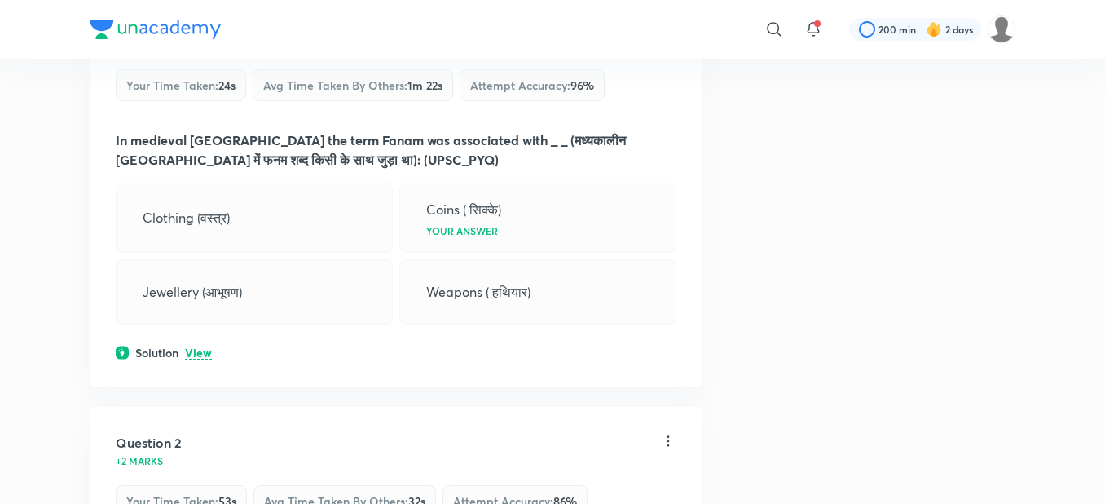
click at [204, 348] on p "View" at bounding box center [198, 353] width 27 height 12
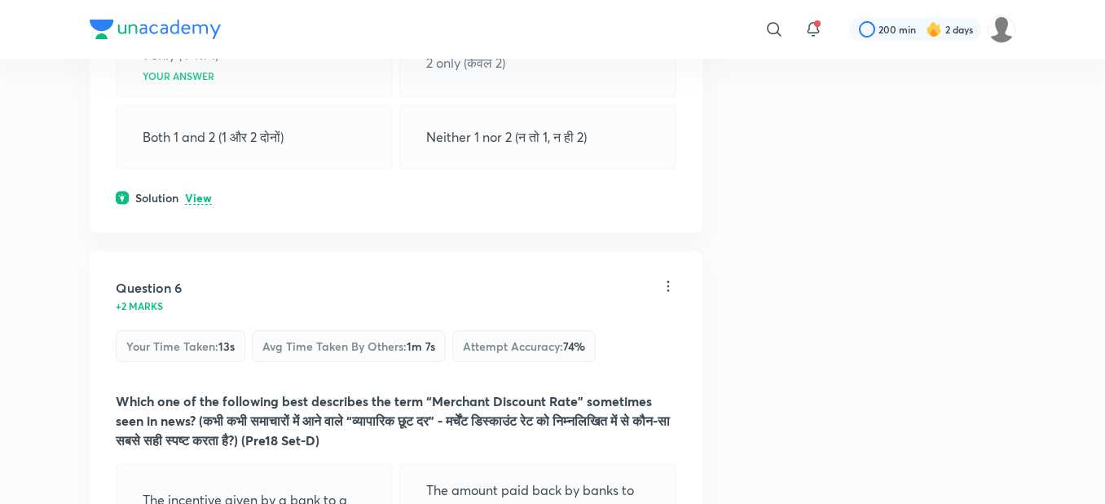
scroll to position [2771, 0]
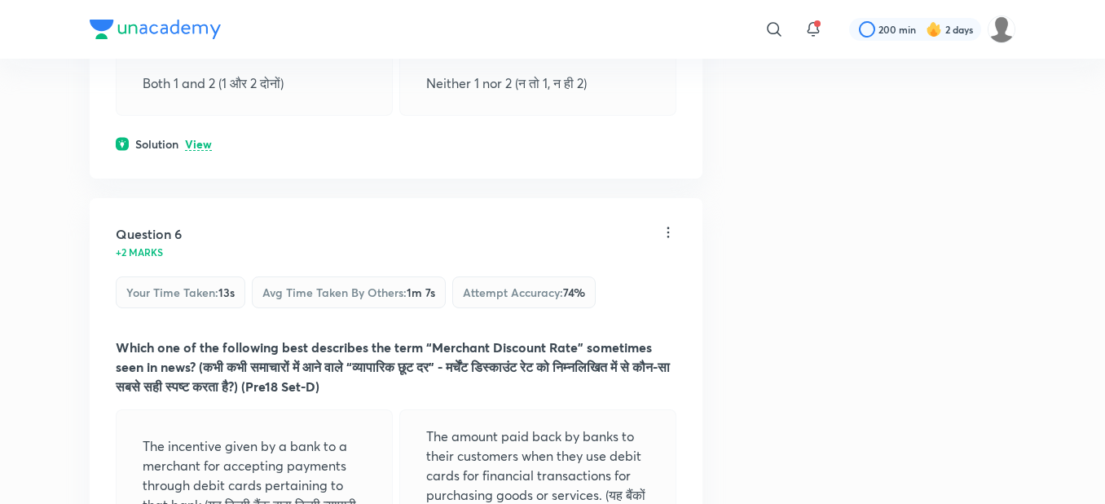
click at [190, 151] on p "View" at bounding box center [198, 145] width 27 height 12
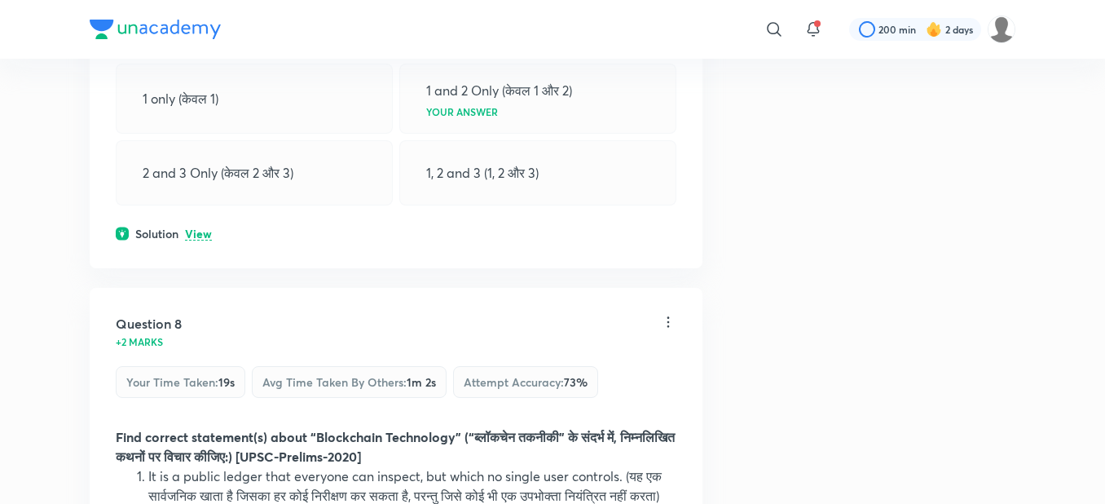
scroll to position [4075, 0]
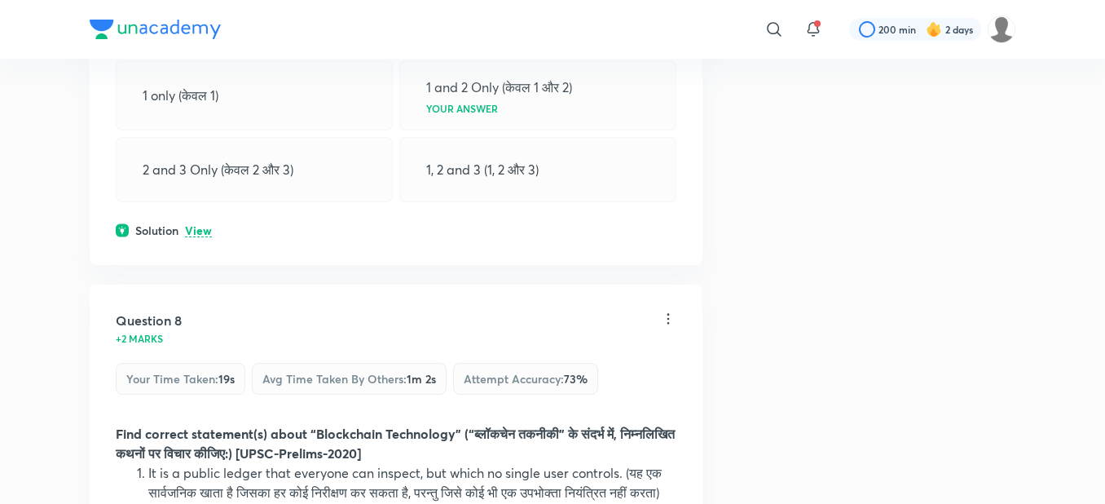
click at [192, 237] on p "View" at bounding box center [198, 231] width 27 height 12
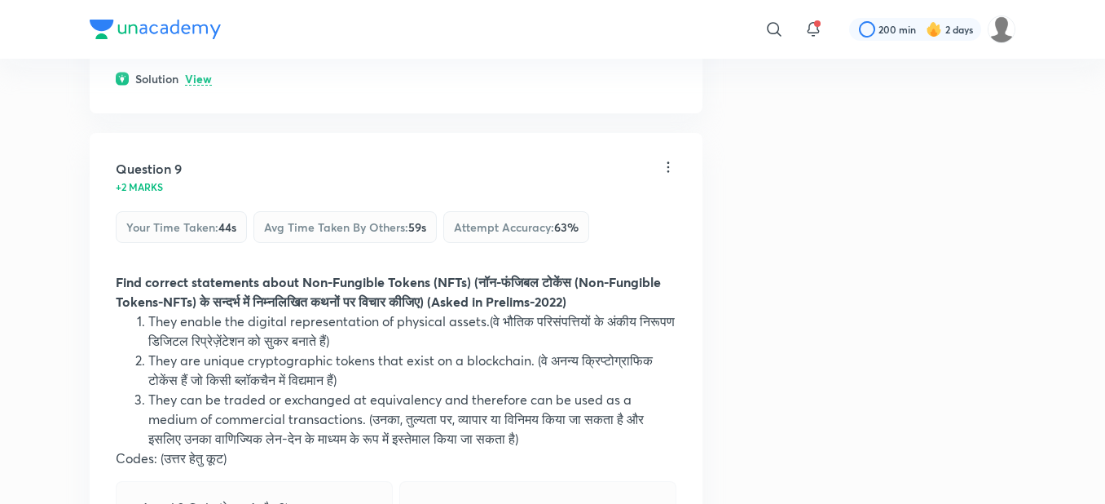
scroll to position [5053, 0]
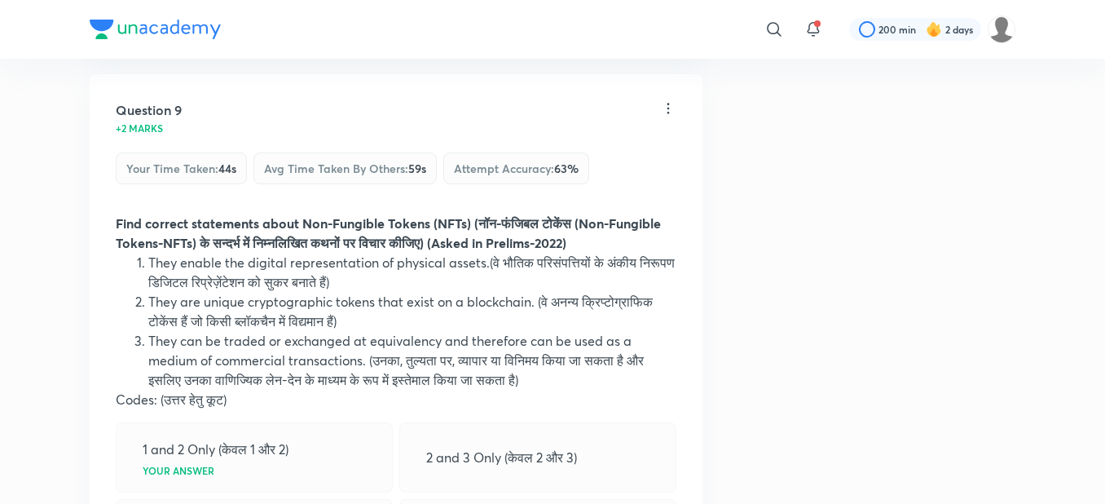
click at [197, 27] on p "View" at bounding box center [198, 21] width 27 height 12
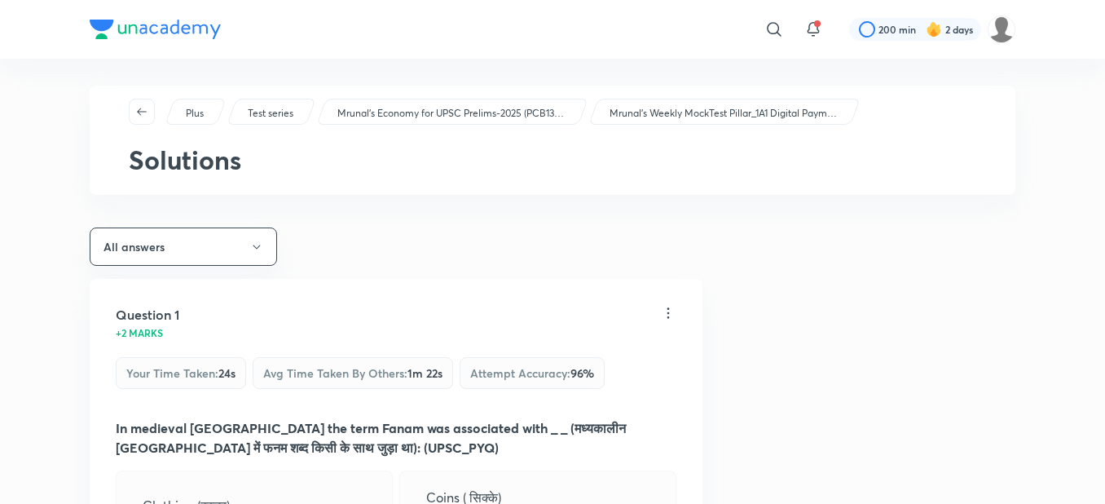
scroll to position [0, 0]
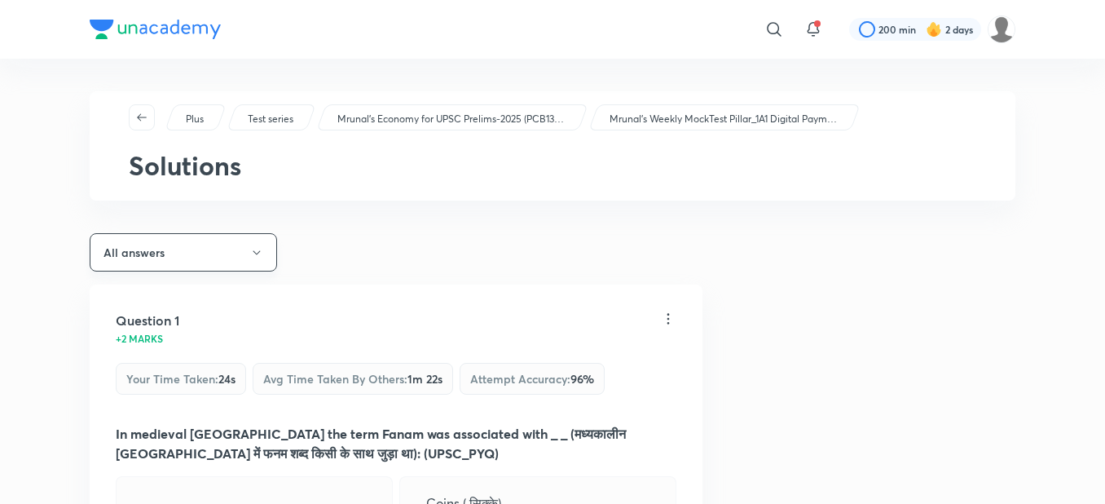
click at [169, 246] on button "All answers" at bounding box center [183, 252] width 187 height 38
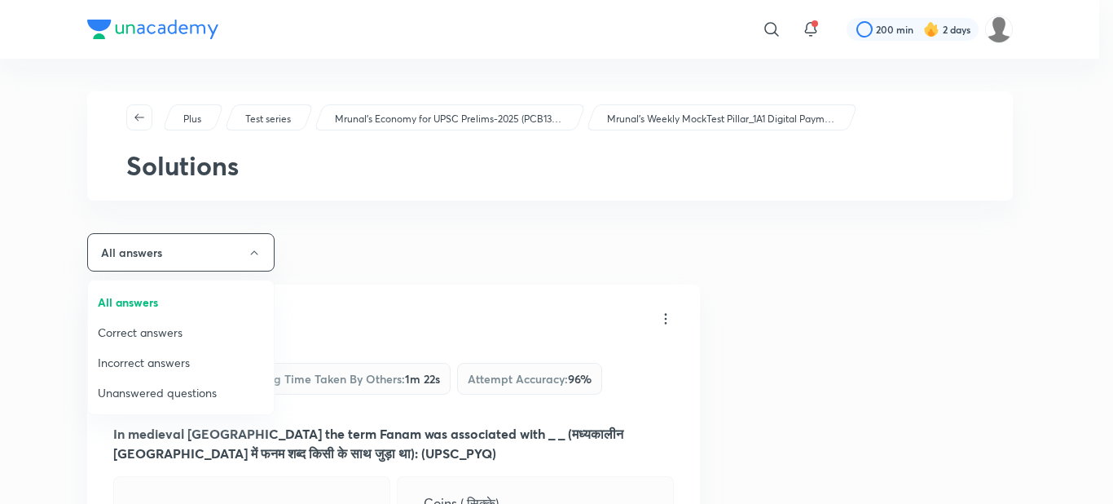
click at [148, 358] on span "Incorrect answers" at bounding box center [181, 362] width 166 height 17
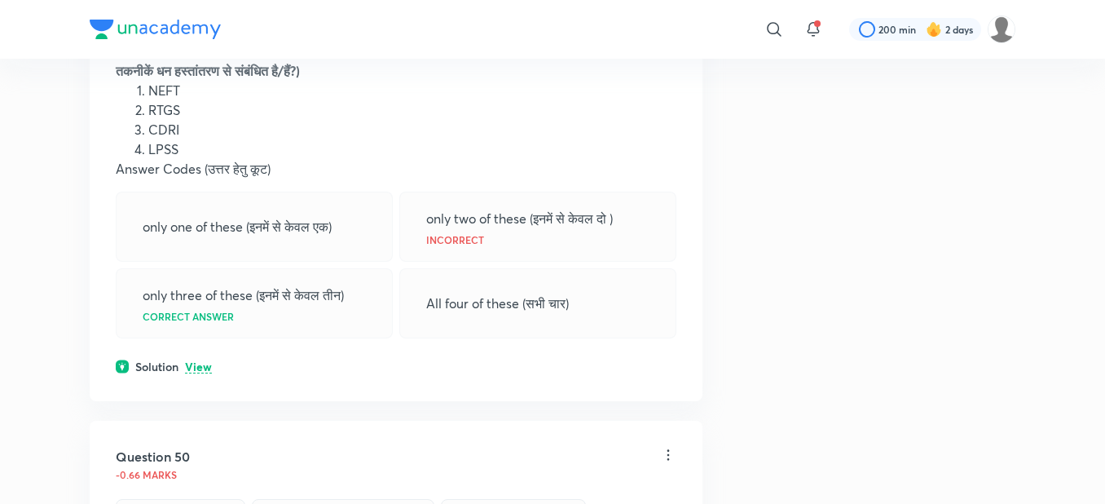
scroll to position [424, 0]
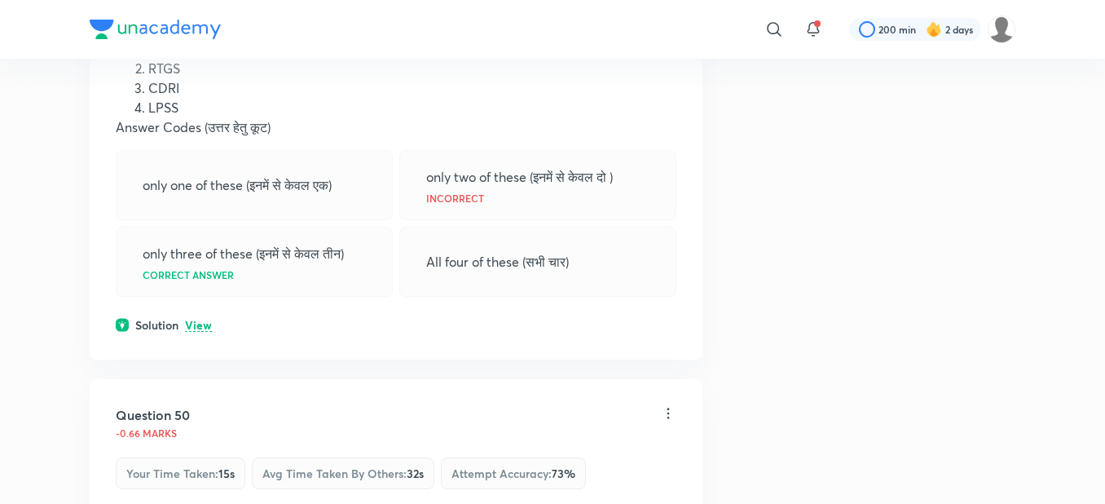
click at [189, 319] on p "View" at bounding box center [198, 325] width 27 height 12
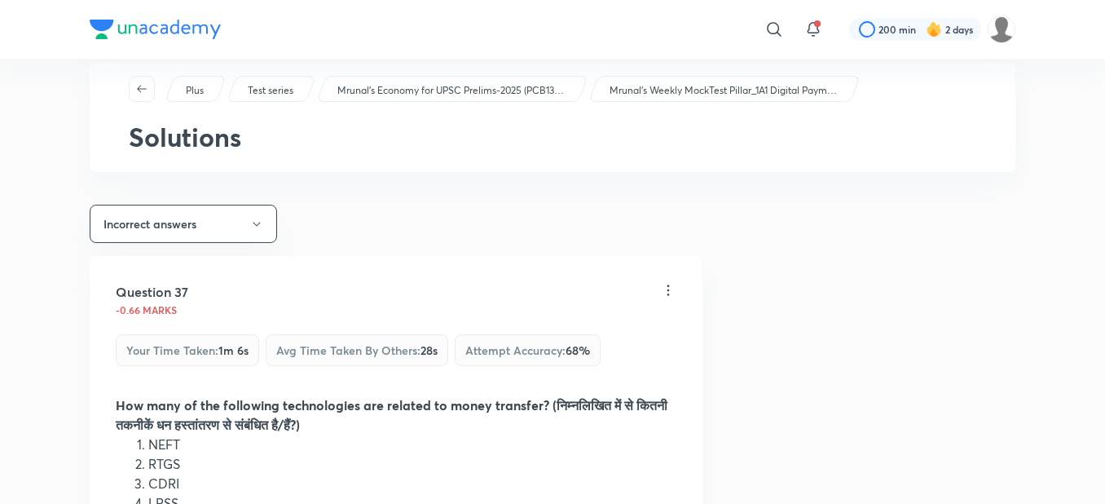
scroll to position [0, 0]
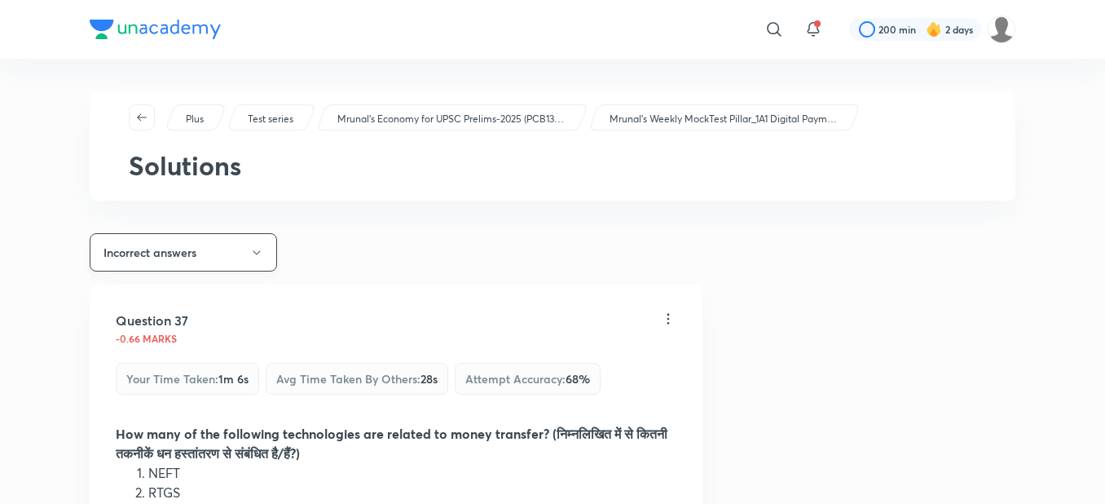
click at [137, 258] on button "Incorrect answers" at bounding box center [183, 252] width 187 height 38
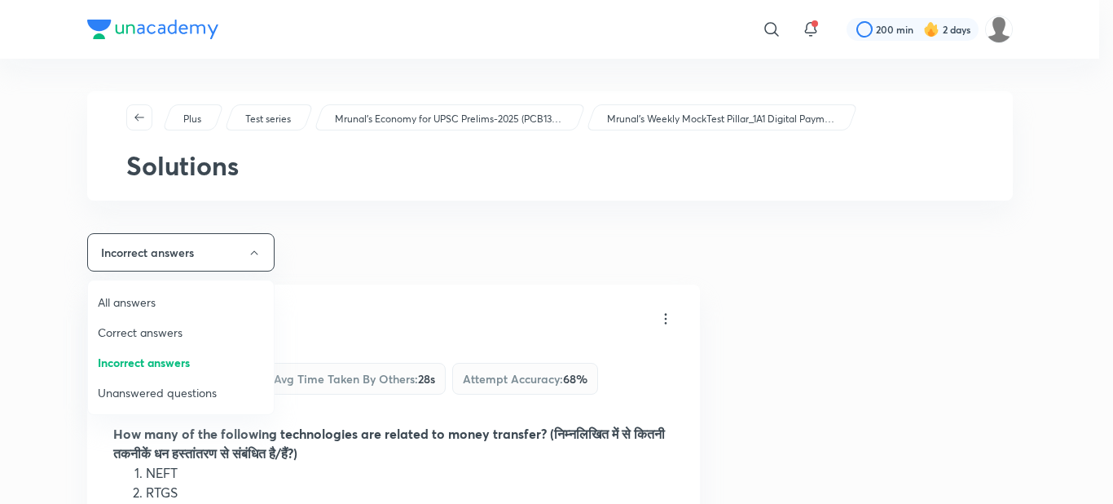
click at [134, 396] on span "Unanswered questions" at bounding box center [181, 392] width 166 height 17
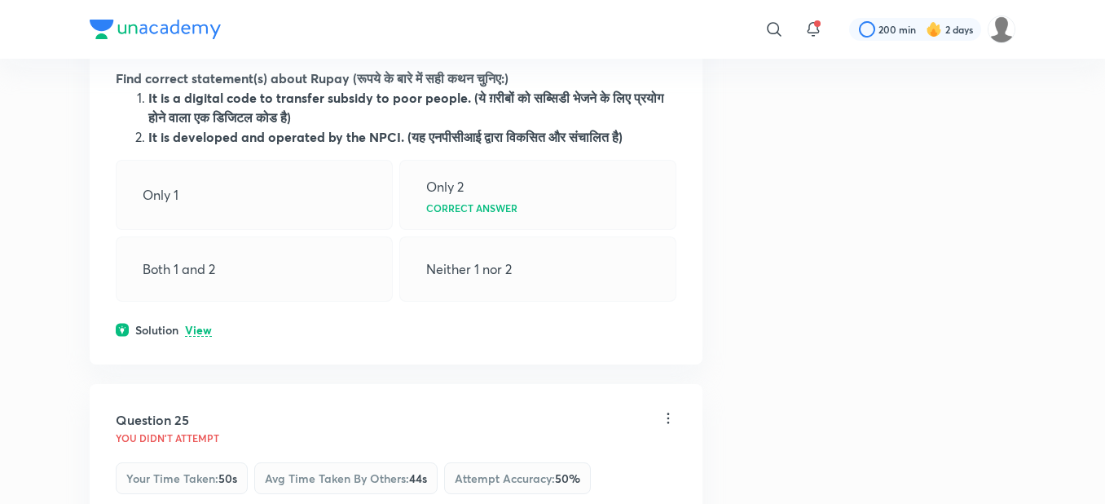
scroll to position [359, 0]
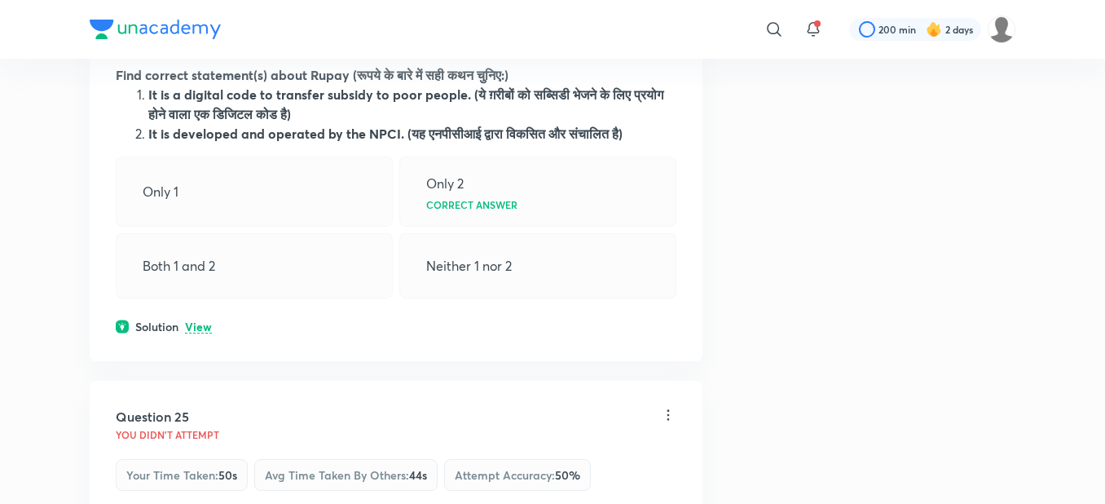
click at [186, 329] on p "View" at bounding box center [198, 327] width 27 height 12
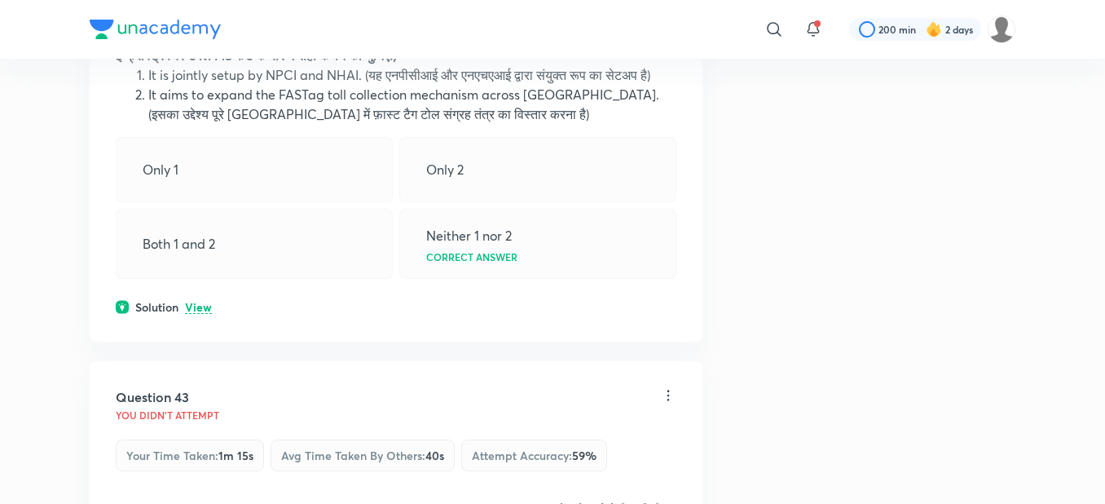
scroll to position [913, 0]
click at [196, 312] on p "View" at bounding box center [198, 306] width 27 height 12
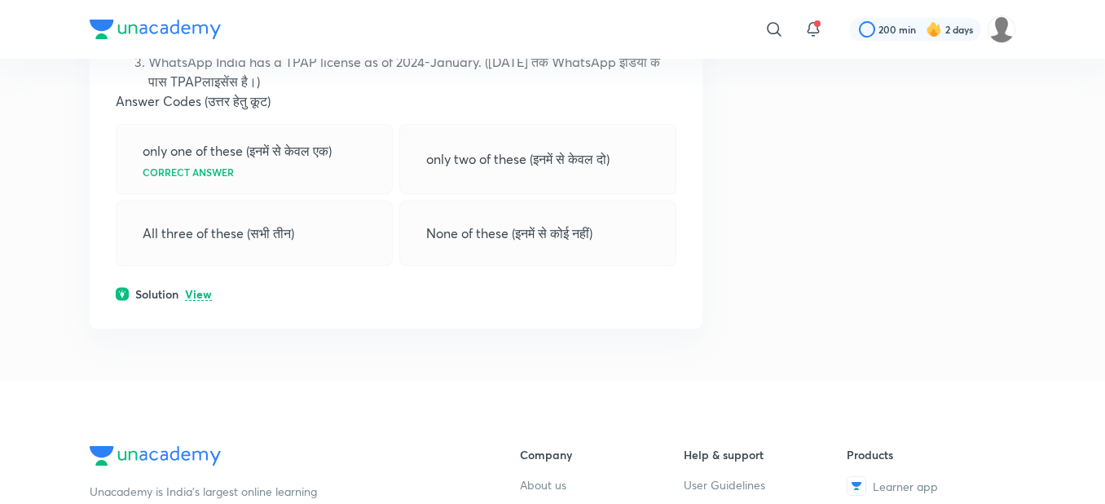
scroll to position [1597, 0]
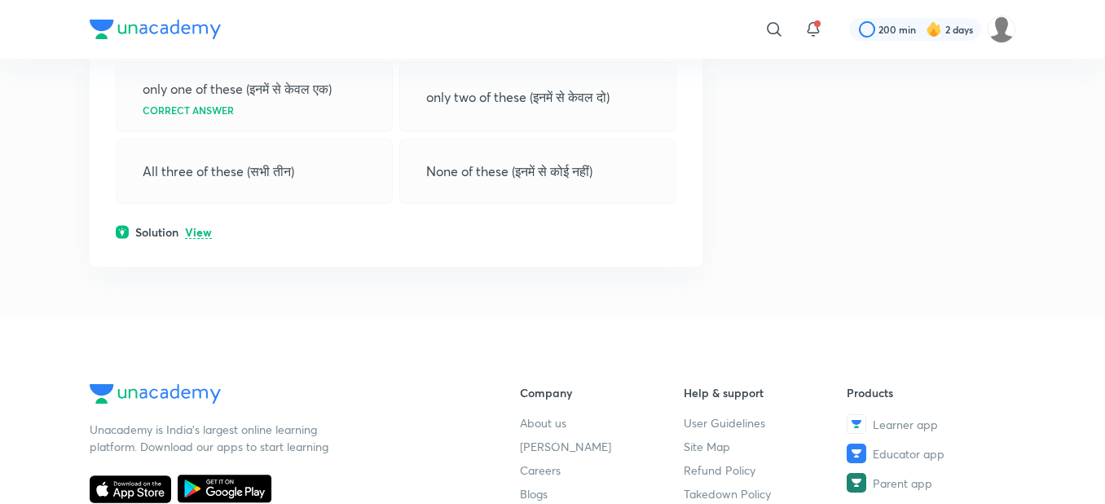
click at [190, 239] on p "View" at bounding box center [198, 233] width 27 height 12
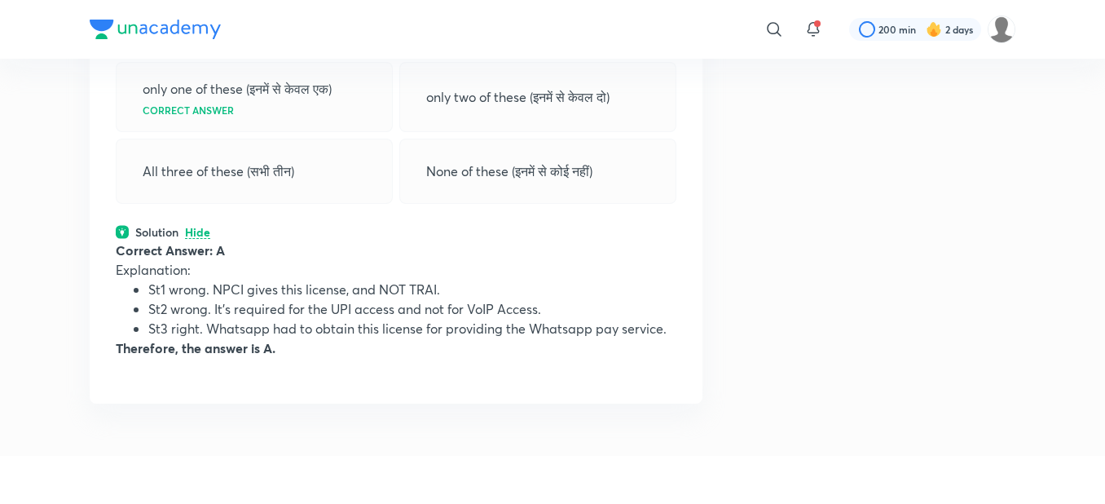
click at [190, 239] on p "Hide" at bounding box center [197, 233] width 25 height 12
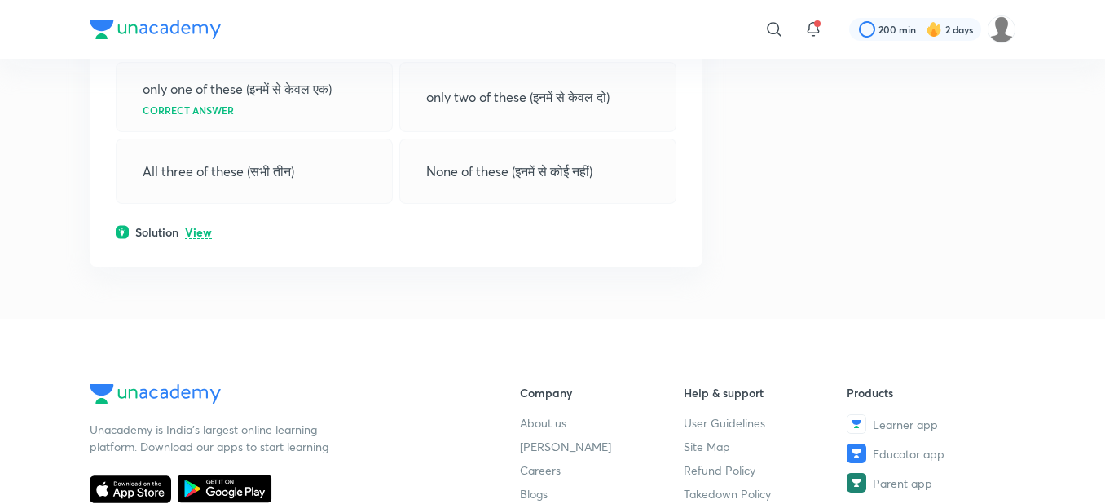
click at [190, 239] on p "View" at bounding box center [198, 233] width 27 height 12
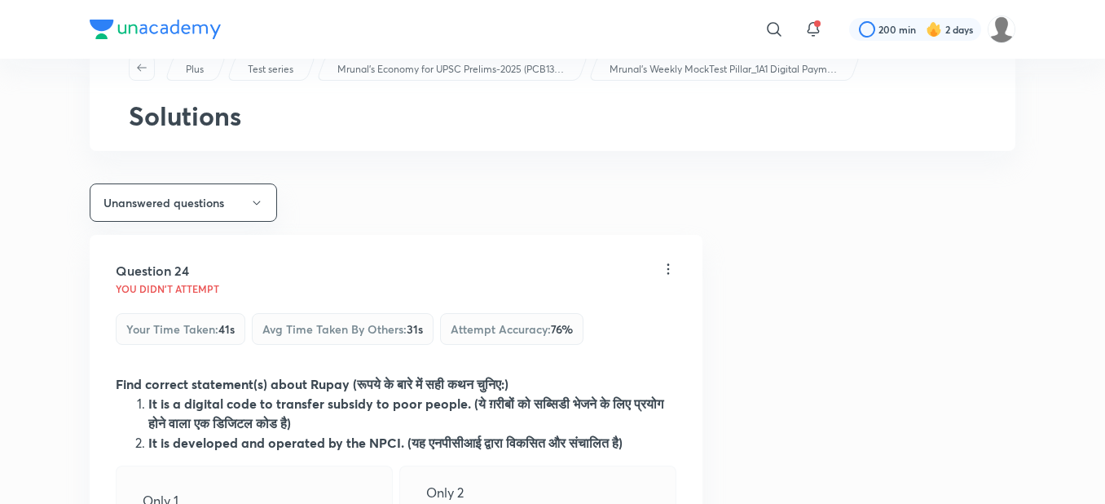
scroll to position [0, 0]
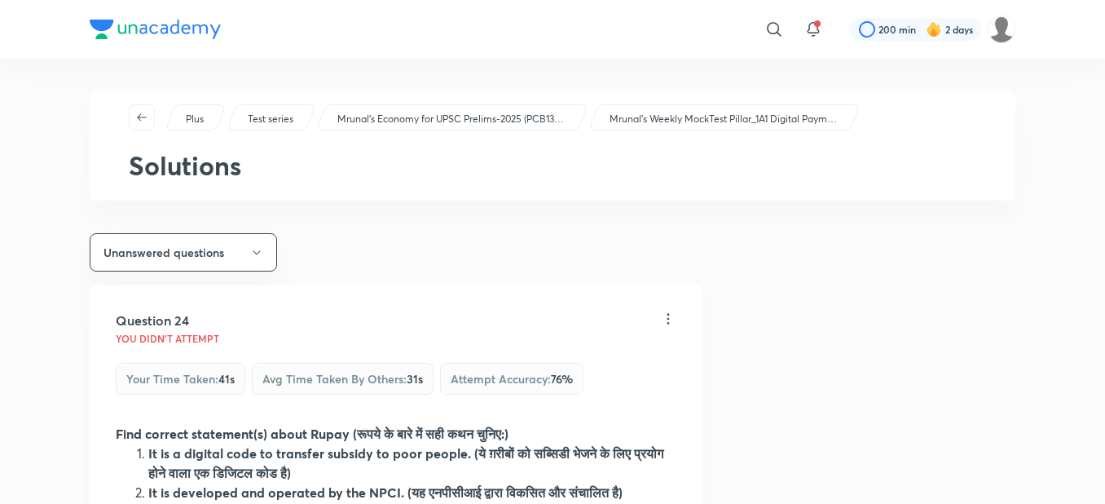
click at [190, 250] on button "Unanswered questions" at bounding box center [183, 252] width 187 height 38
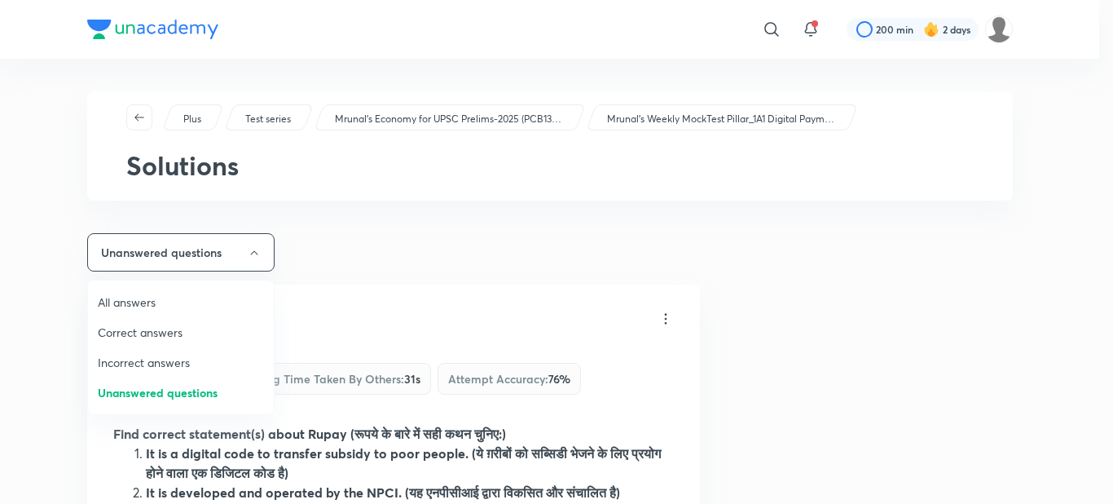
click at [142, 302] on span "All answers" at bounding box center [181, 301] width 166 height 17
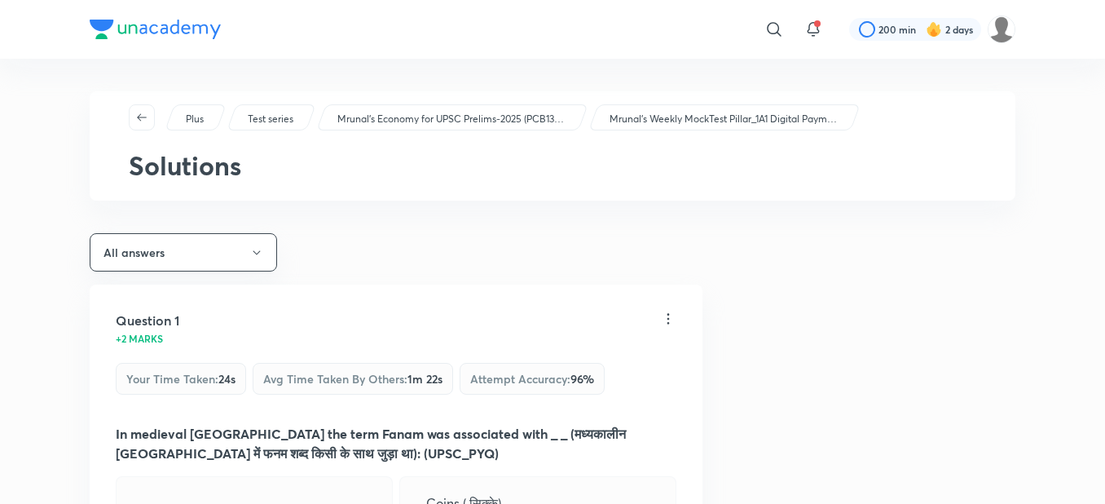
click at [142, 328] on h5 "Question 1" at bounding box center [148, 320] width 64 height 20
click at [176, 250] on button "All answers" at bounding box center [183, 252] width 187 height 38
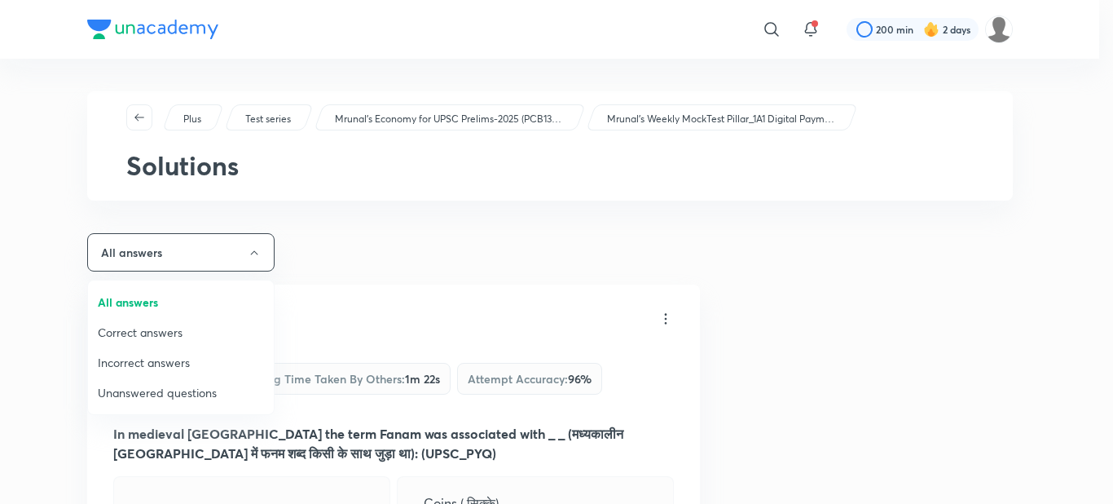
click at [152, 338] on span "Correct answers" at bounding box center [181, 332] width 166 height 17
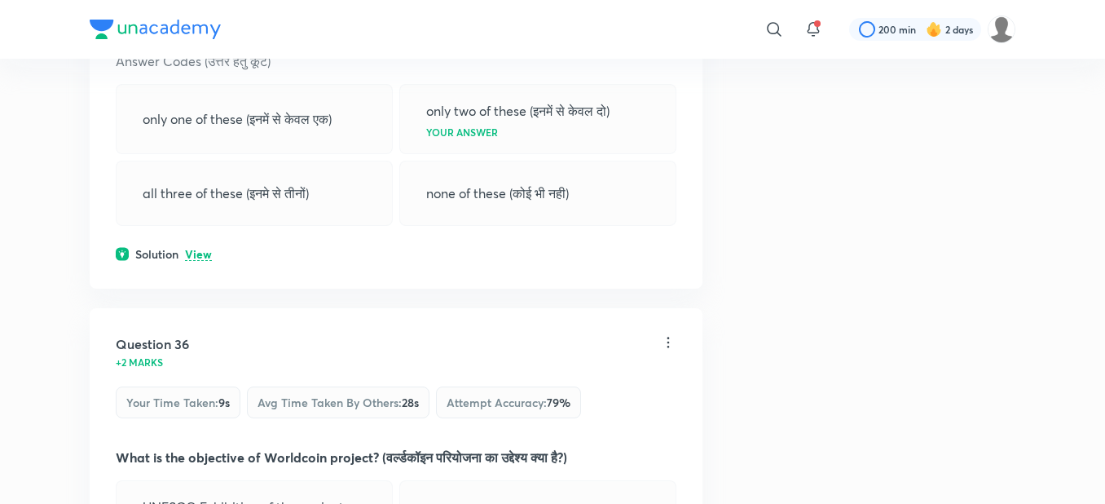
scroll to position [16399, 0]
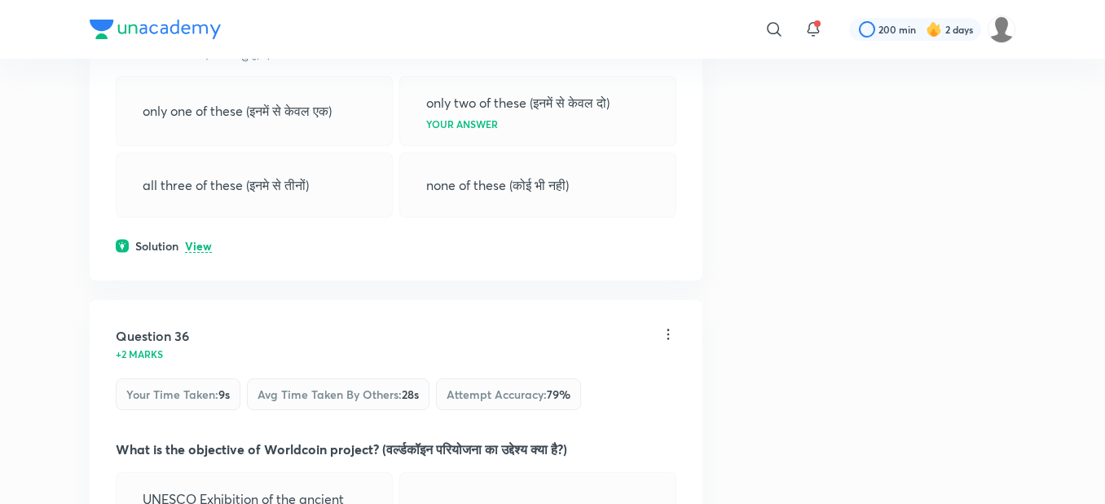
click at [195, 253] on p "View" at bounding box center [198, 246] width 27 height 12
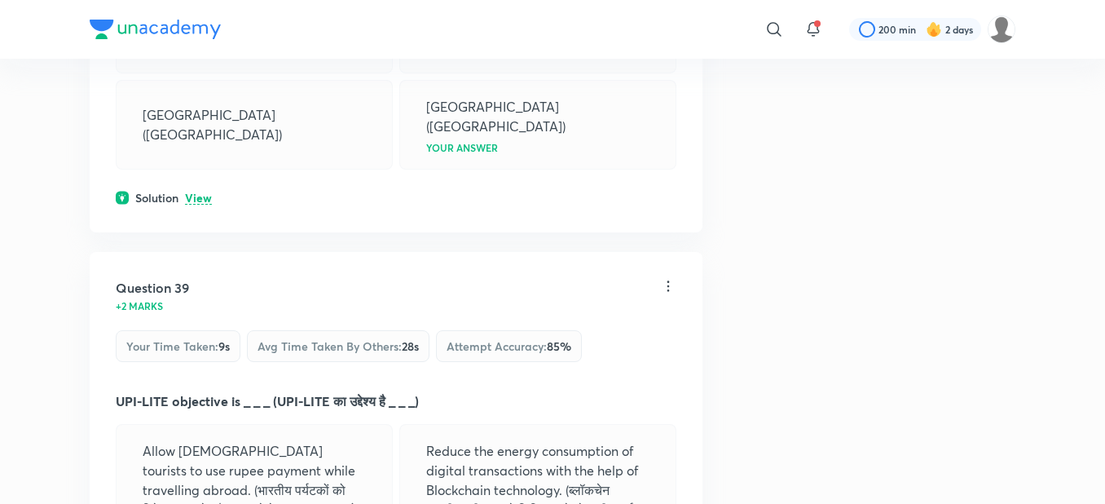
scroll to position [17475, 0]
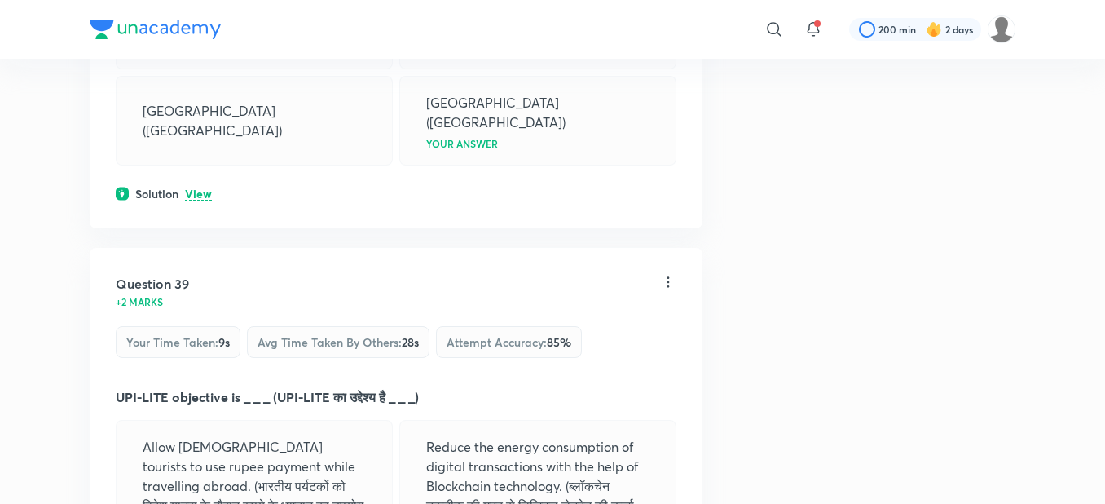
click at [199, 200] on p "View" at bounding box center [198, 194] width 27 height 12
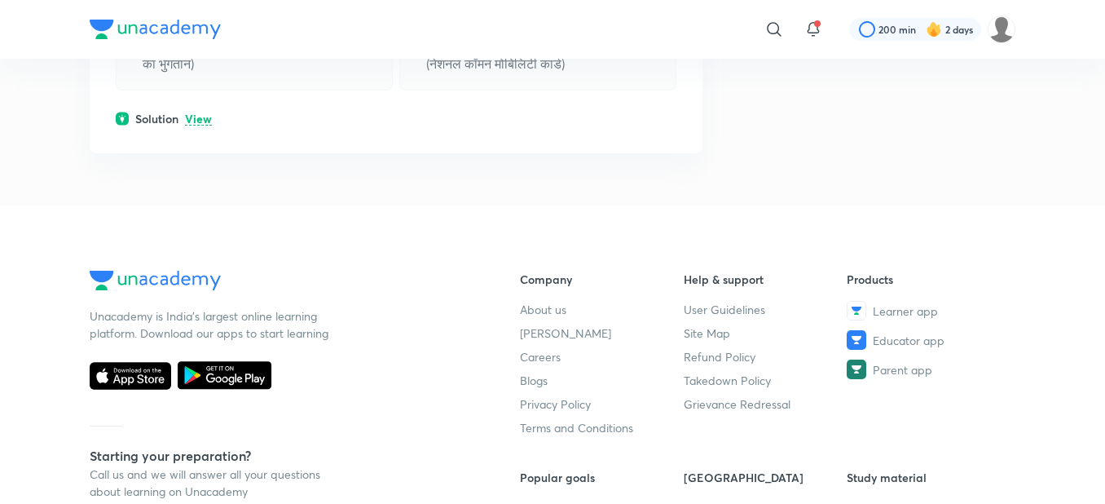
scroll to position [22805, 0]
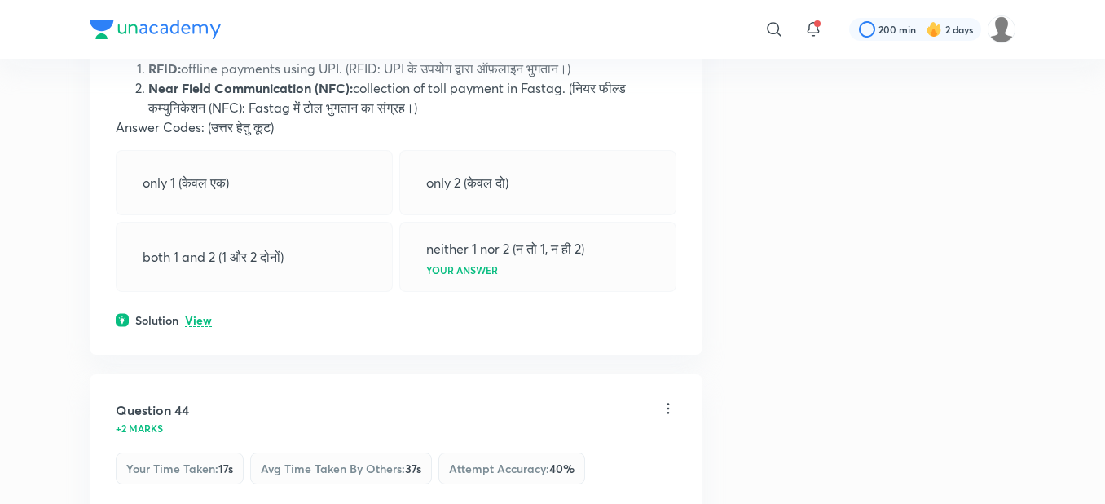
scroll to position [19349, 0]
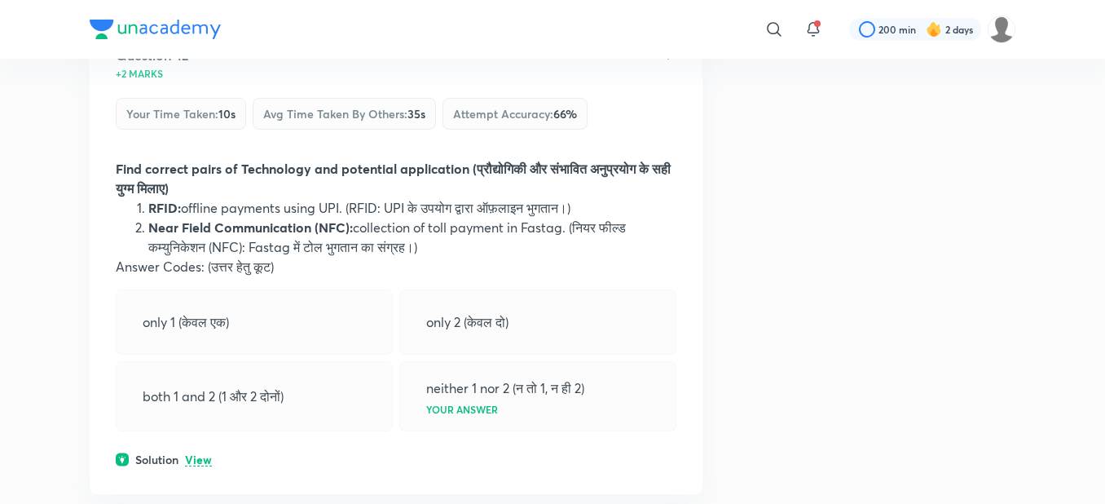
click at [513, 431] on div "neither 1 nor 2 (न तो 1, न ही 2) Your answer" at bounding box center [537, 396] width 277 height 70
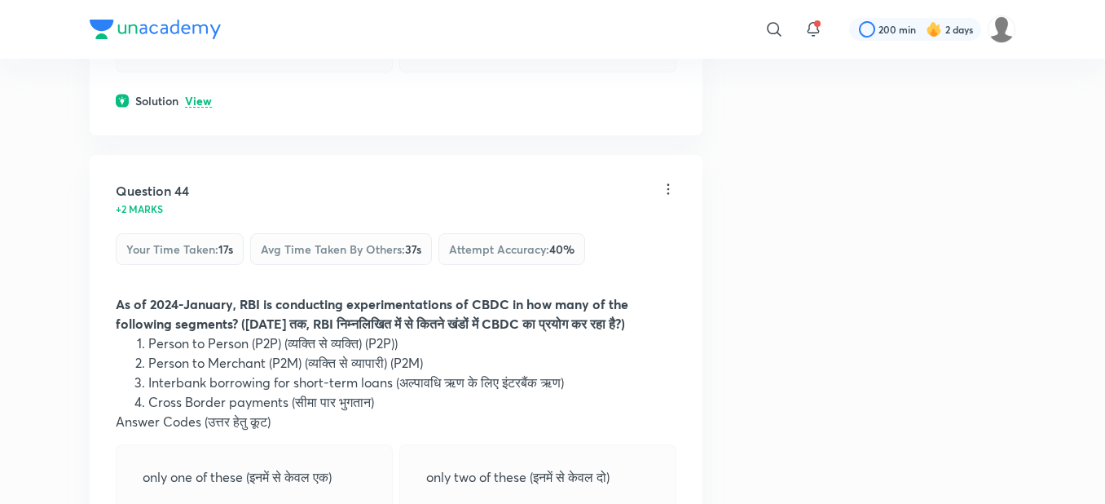
scroll to position [19789, 0]
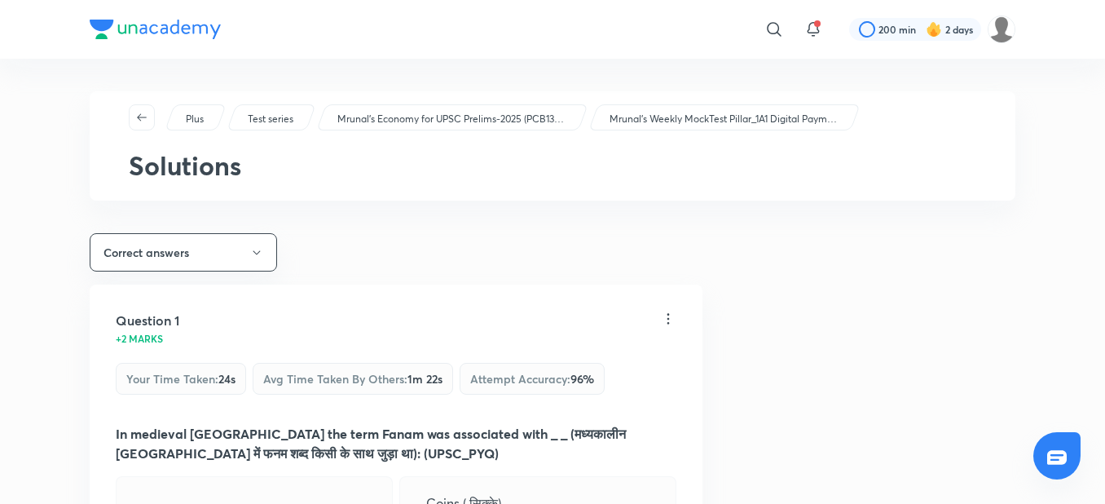
scroll to position [228, 0]
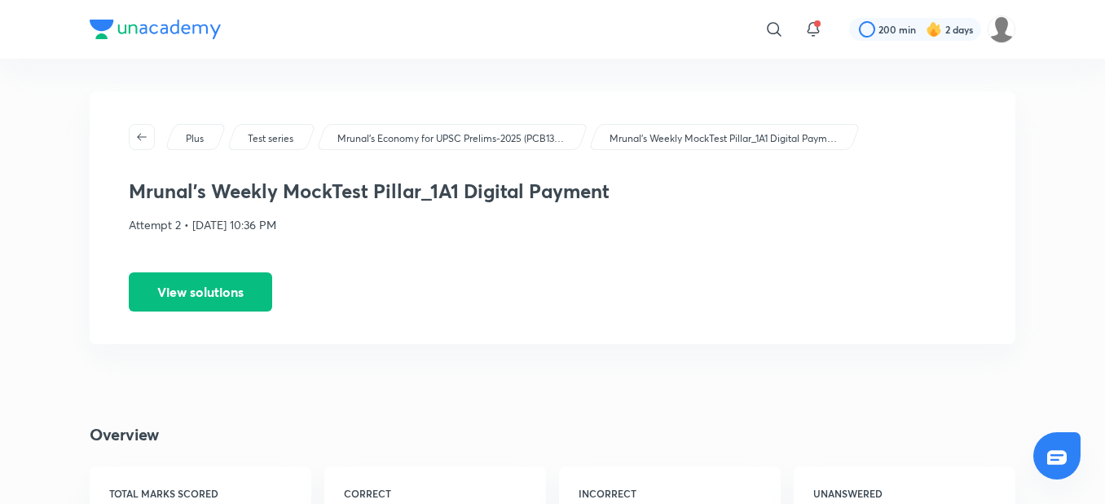
scroll to position [326, 0]
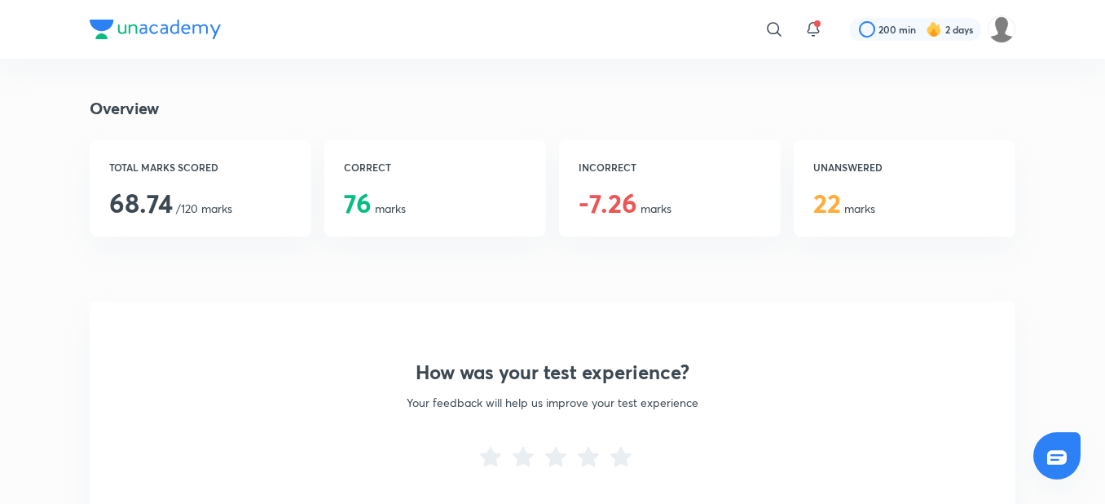
scroll to position [1304, 0]
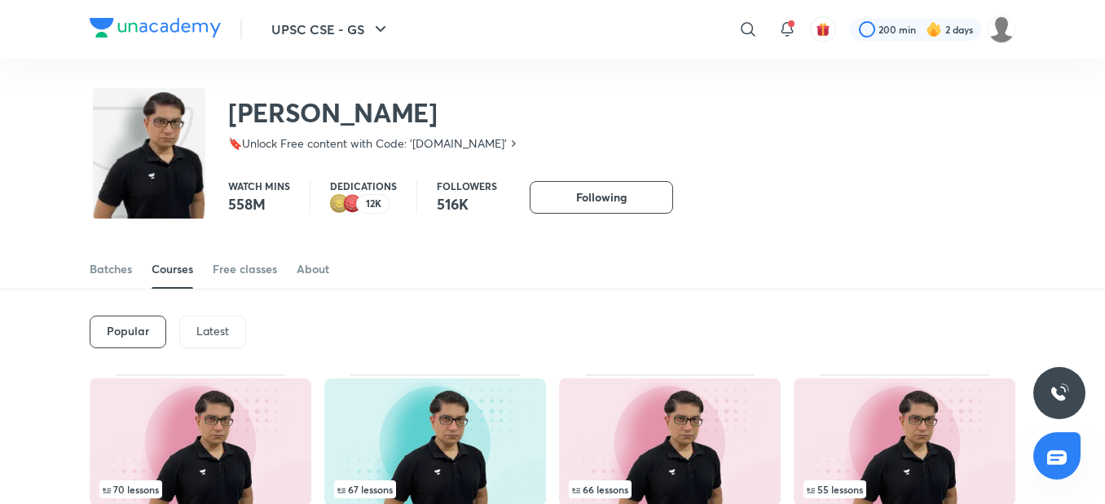
click at [208, 324] on p "Latest" at bounding box center [212, 330] width 33 height 13
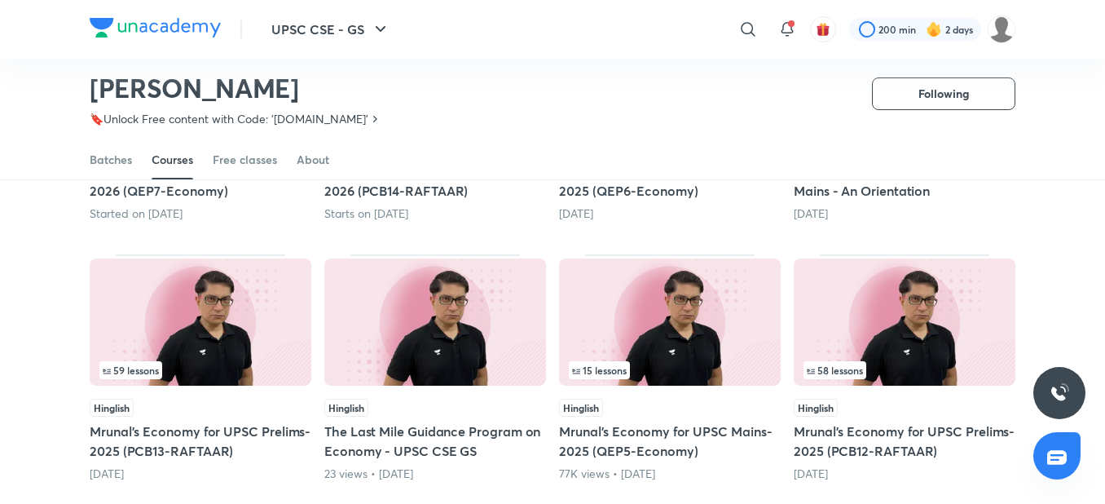
scroll to position [332, 0]
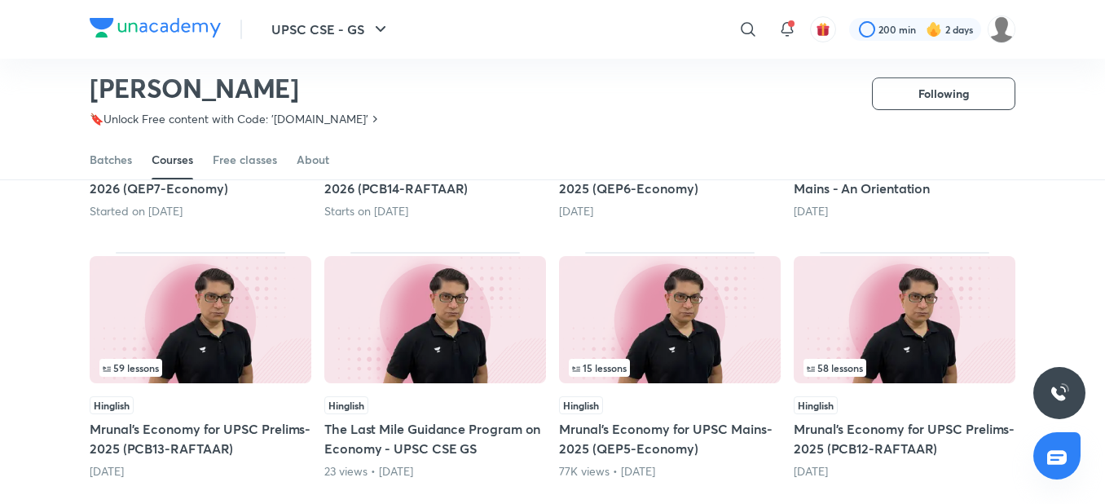
click at [208, 324] on img at bounding box center [201, 319] width 222 height 127
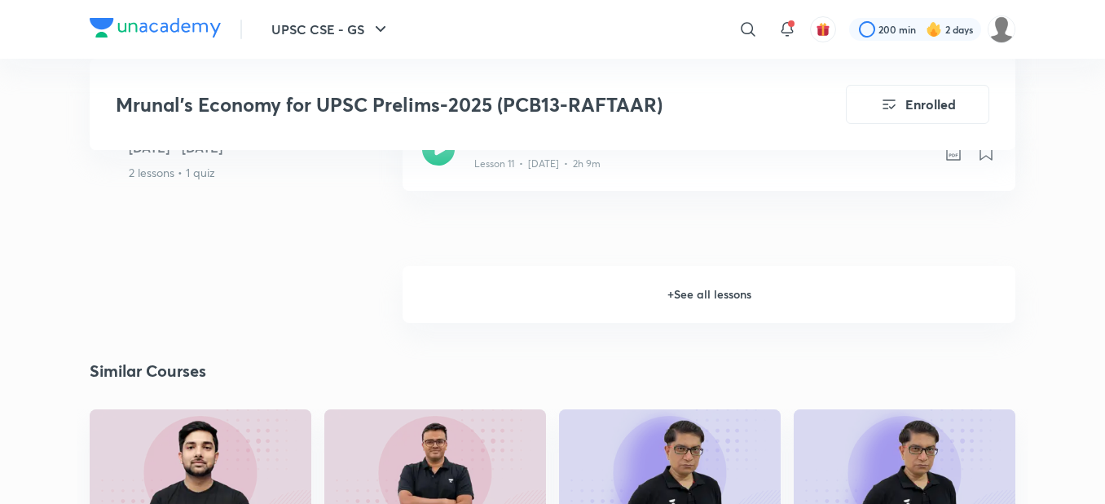
scroll to position [2412, 0]
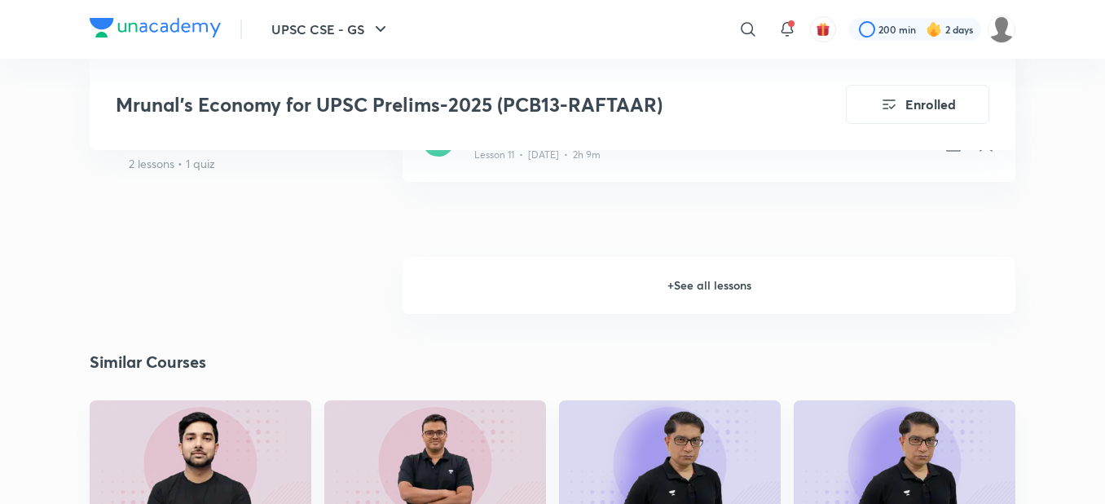
click at [447, 275] on h6 "+ See all lessons" at bounding box center [709, 285] width 613 height 57
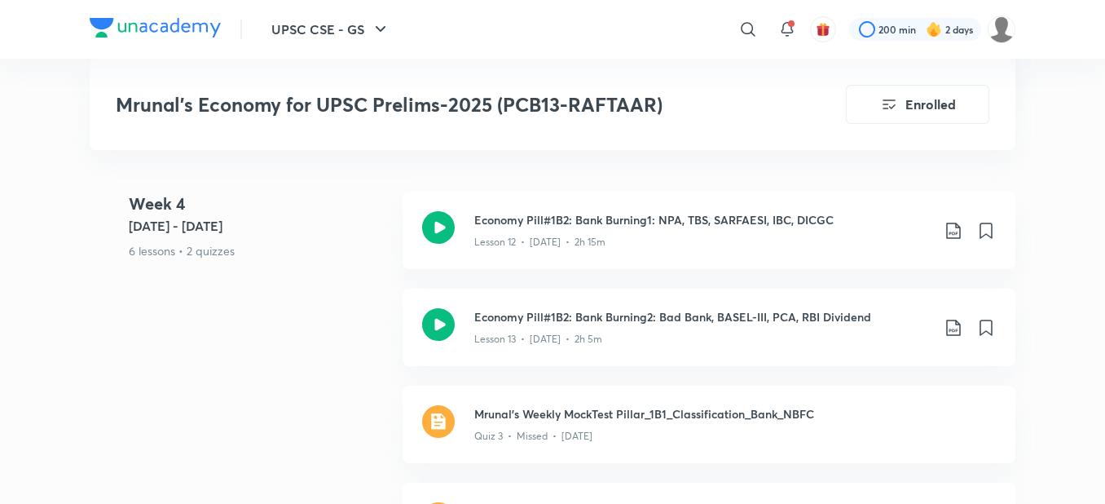
scroll to position [2543, 0]
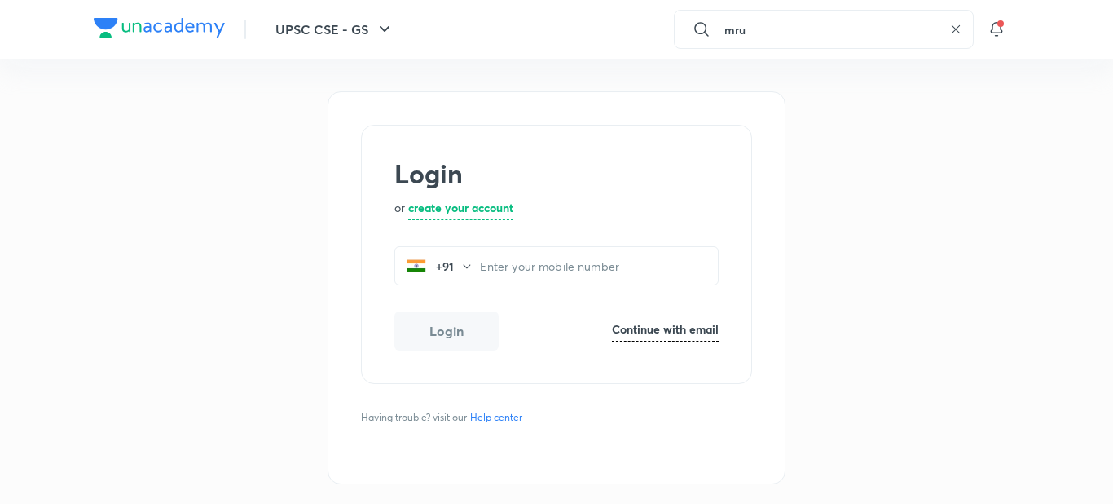
type input "mrun"
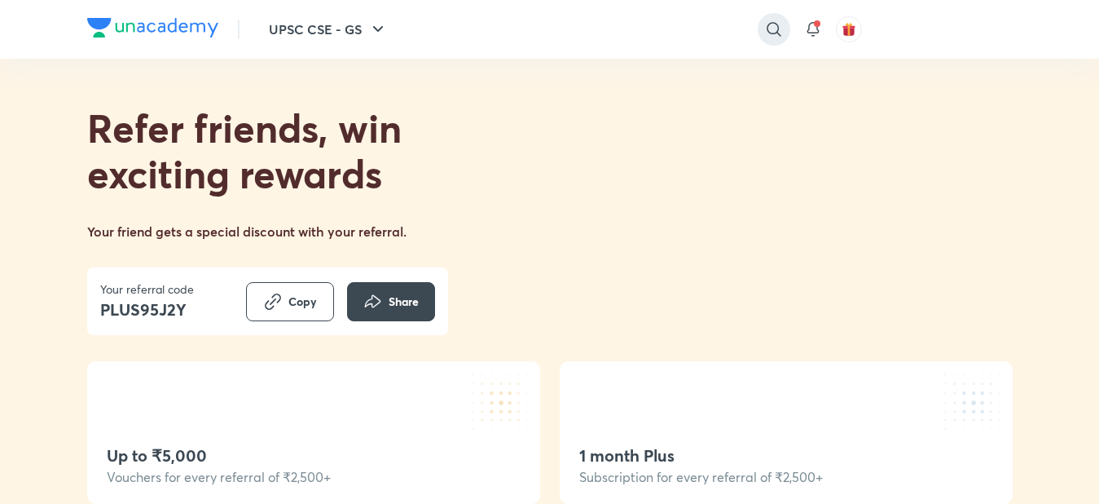
click at [777, 31] on icon at bounding box center [774, 30] width 20 height 20
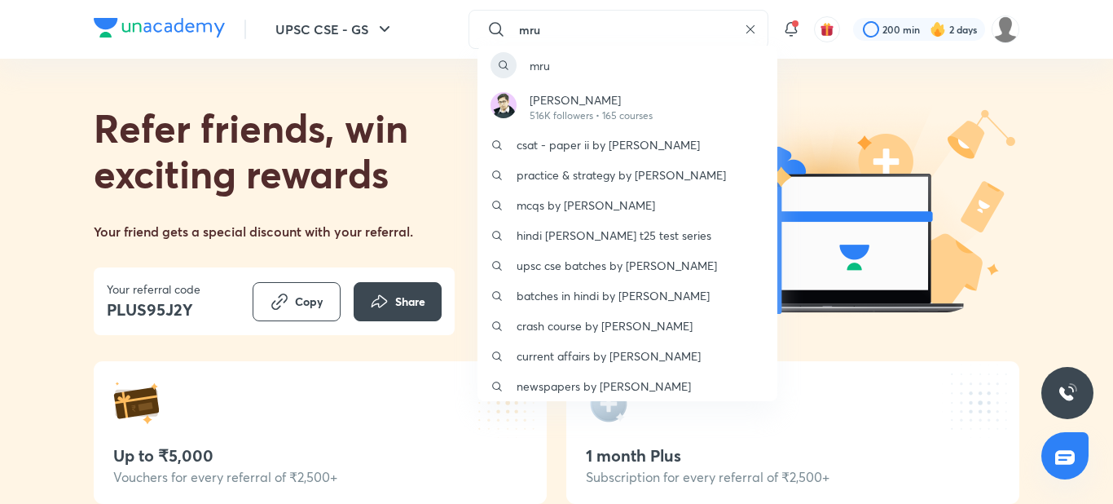
type input "mru"
click at [610, 97] on p "[PERSON_NAME]" at bounding box center [591, 99] width 123 height 17
click at [610, 97] on div "Refer friends, win exciting rewards Your friend gets a special discount with yo…" at bounding box center [557, 210] width 926 height 302
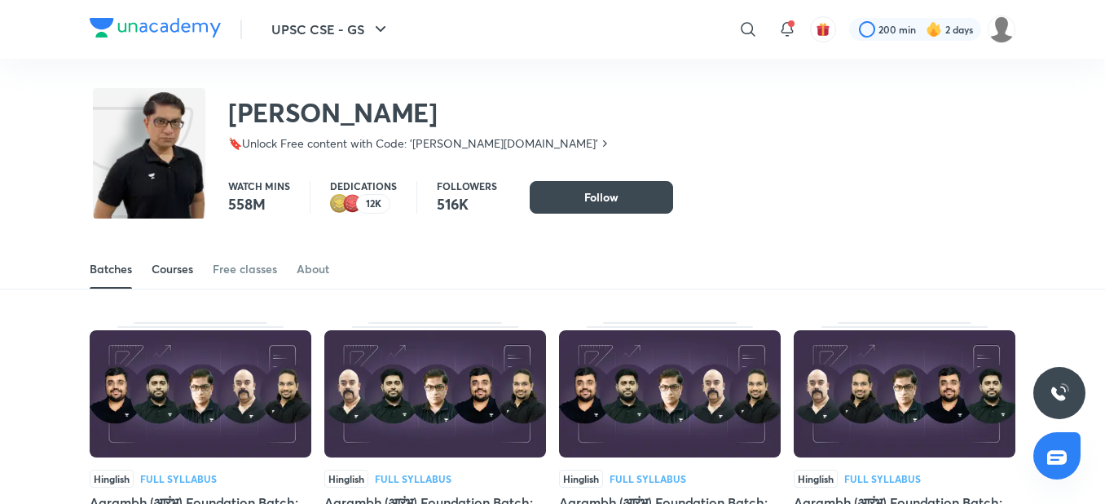
click at [165, 268] on div "Courses" at bounding box center [173, 269] width 42 height 16
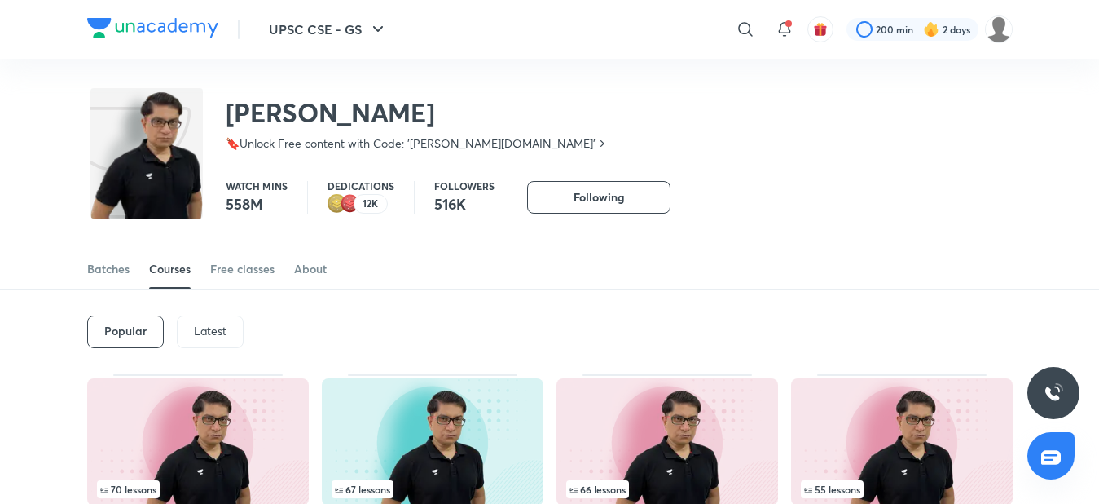
click at [188, 329] on div "Latest" at bounding box center [210, 331] width 67 height 33
click at [200, 289] on div "Popular Latest" at bounding box center [550, 331] width 926 height 85
click at [317, 261] on div "About" at bounding box center [310, 269] width 33 height 16
click at [126, 315] on div "Popular" at bounding box center [124, 331] width 75 height 33
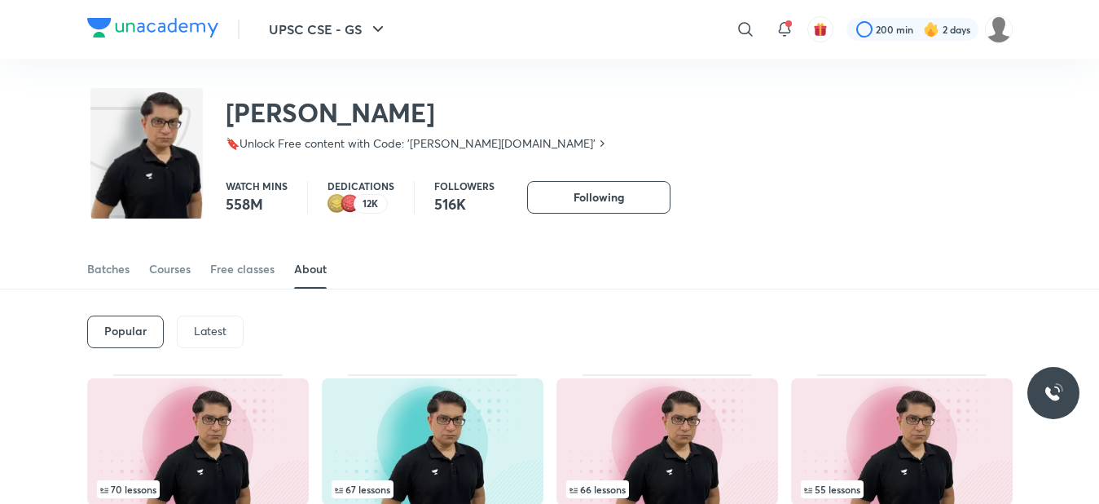
click at [144, 315] on div "Popular" at bounding box center [125, 331] width 77 height 33
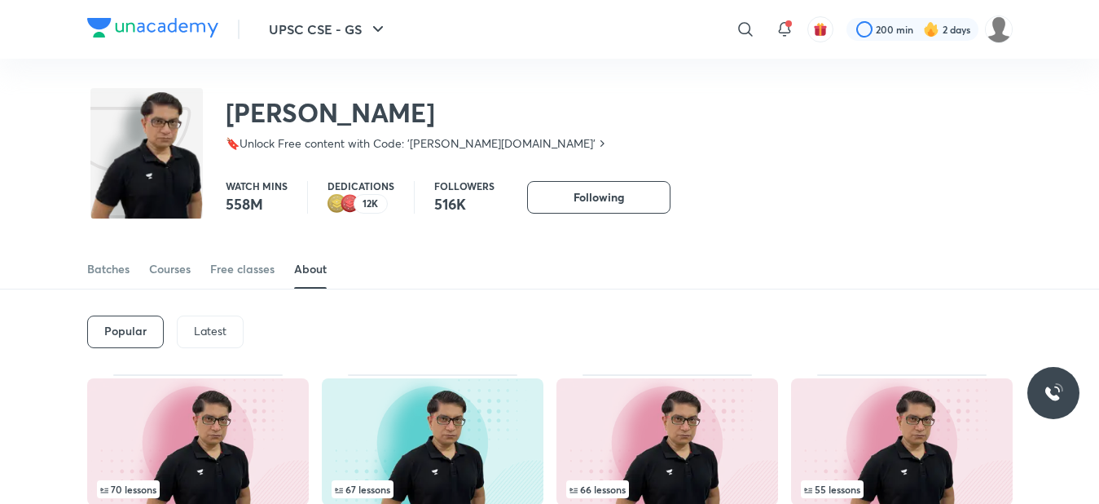
click at [144, 315] on div "Popular" at bounding box center [125, 331] width 77 height 33
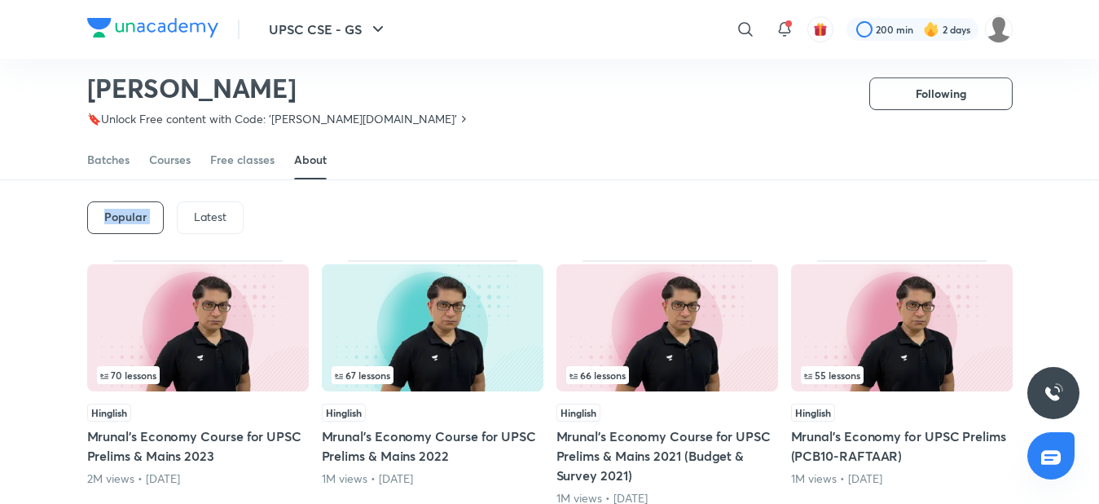
click at [206, 205] on div "Latest" at bounding box center [210, 217] width 67 height 33
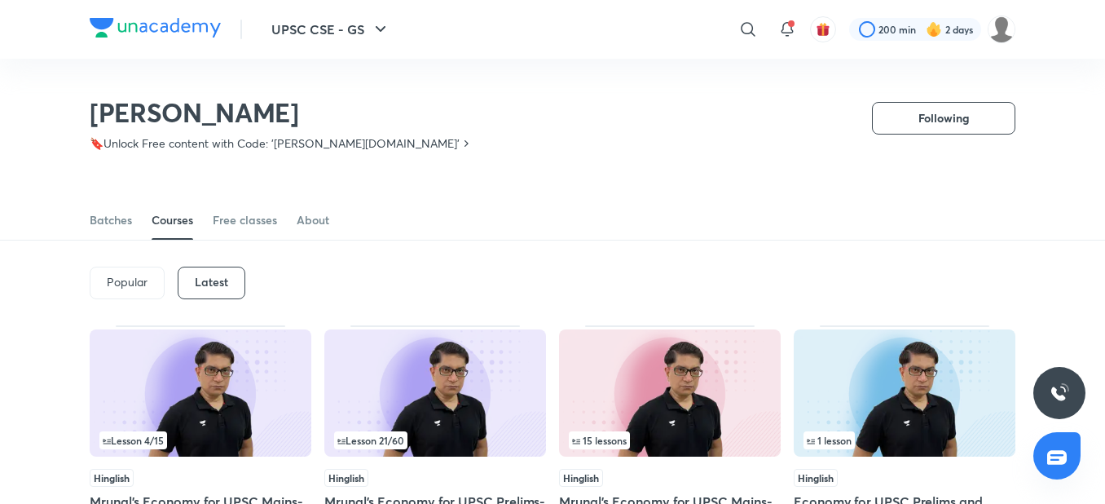
scroll to position [102, 0]
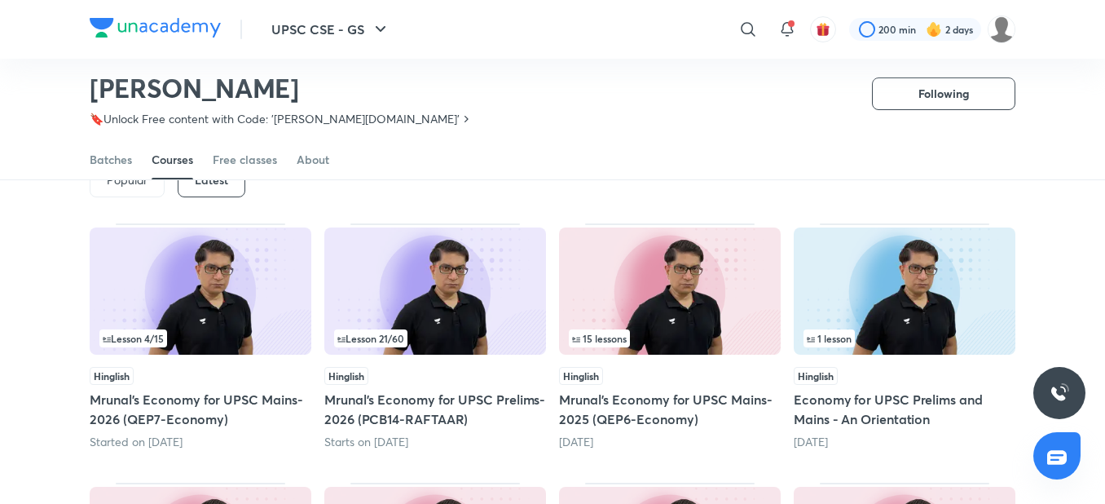
click at [374, 333] on span "Lesson 21 / 60" at bounding box center [370, 338] width 67 height 10
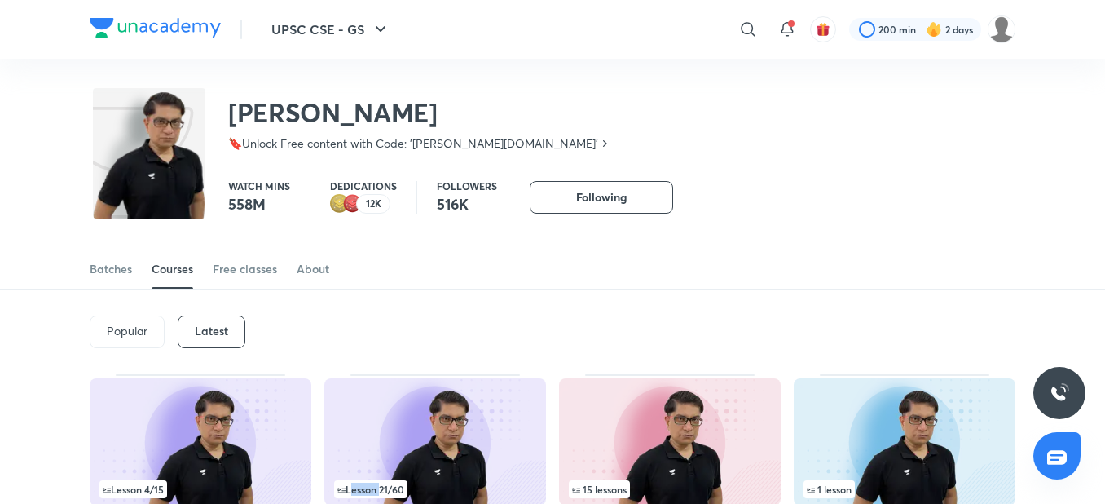
click at [401, 459] on img at bounding box center [435, 441] width 222 height 127
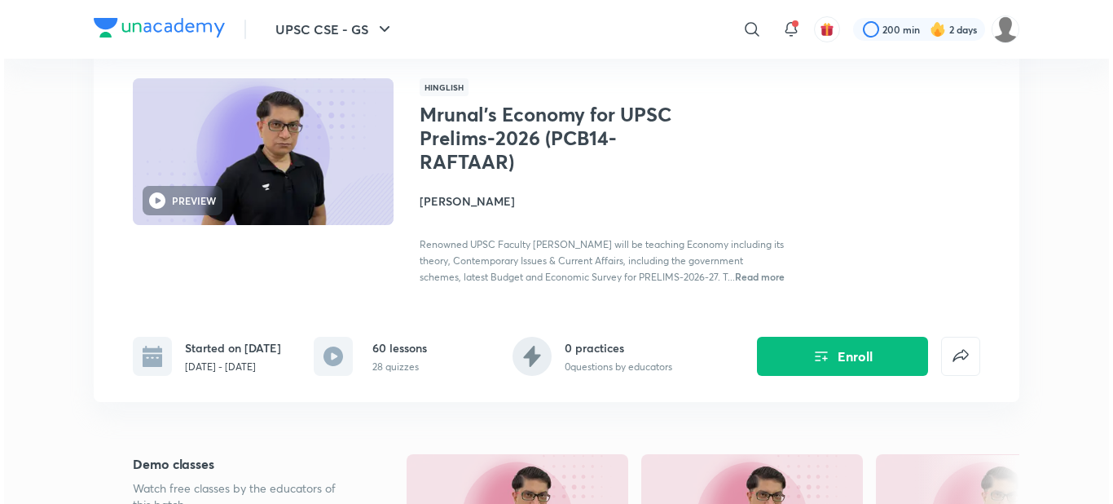
scroll to position [130, 0]
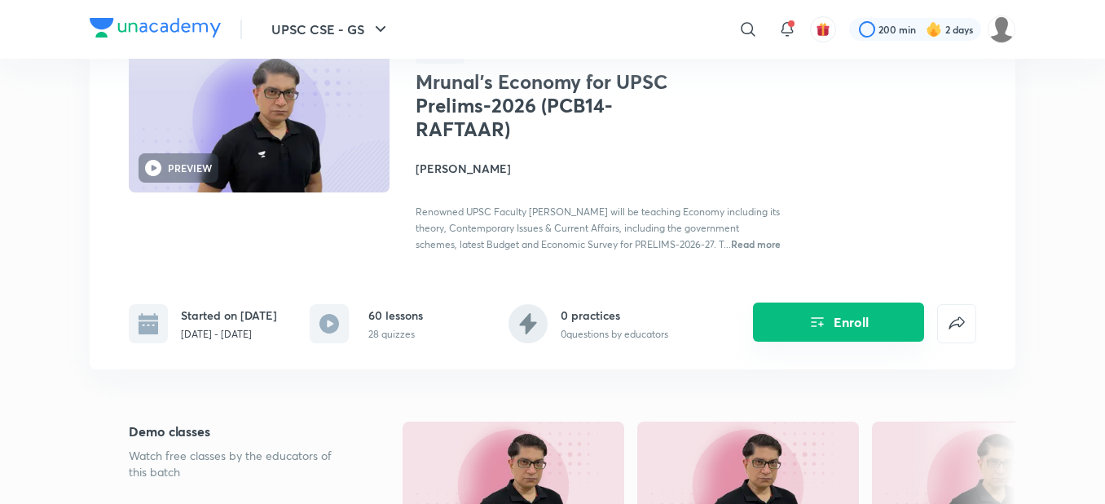
click at [819, 332] on icon "Enroll" at bounding box center [818, 322] width 20 height 20
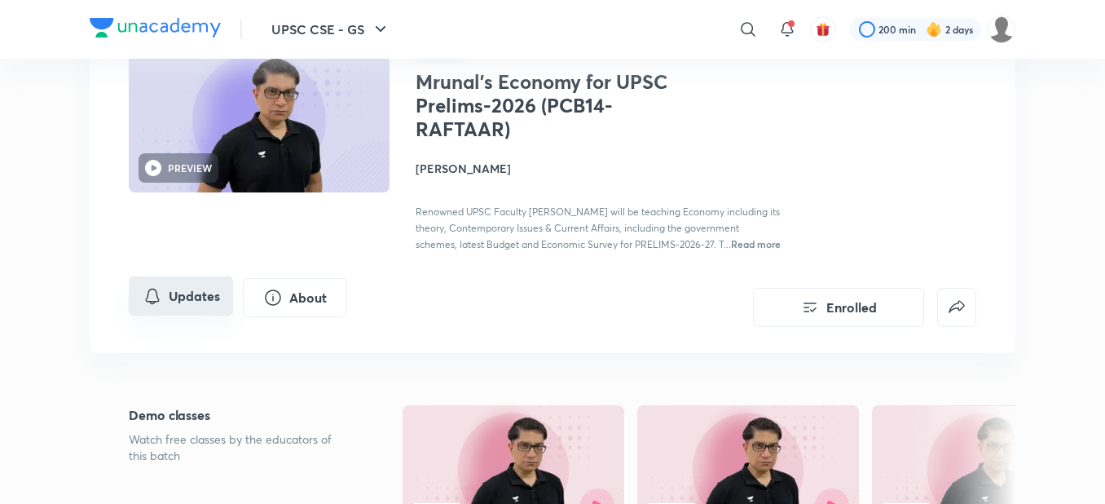
click at [181, 308] on button "Updates" at bounding box center [181, 295] width 104 height 39
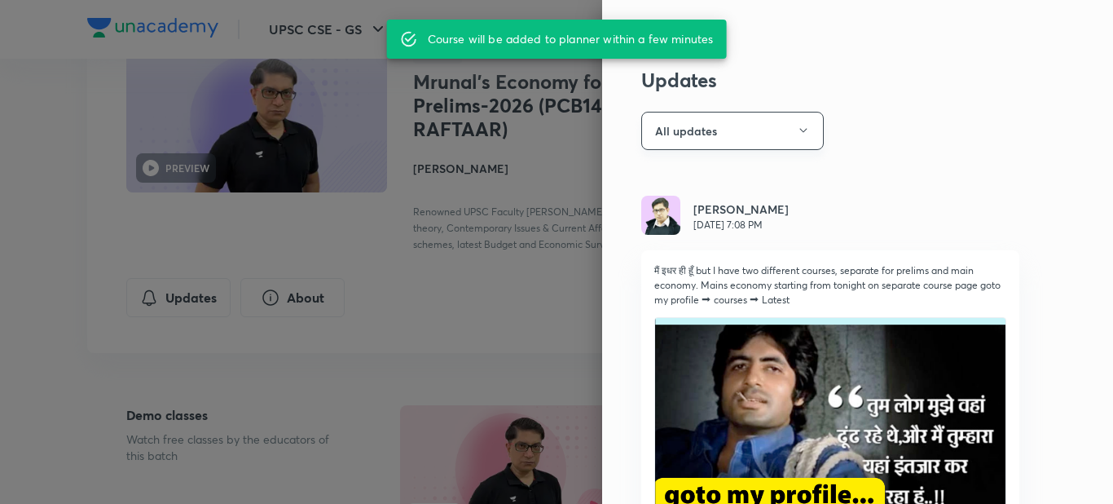
click at [768, 119] on button "All updates" at bounding box center [732, 131] width 183 height 38
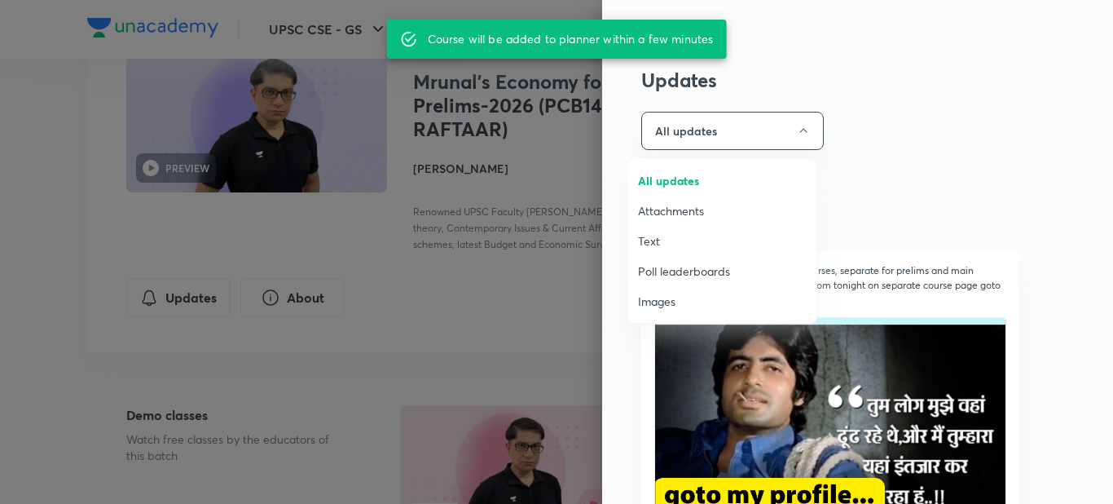
click at [701, 214] on span "Attachments" at bounding box center [722, 210] width 169 height 17
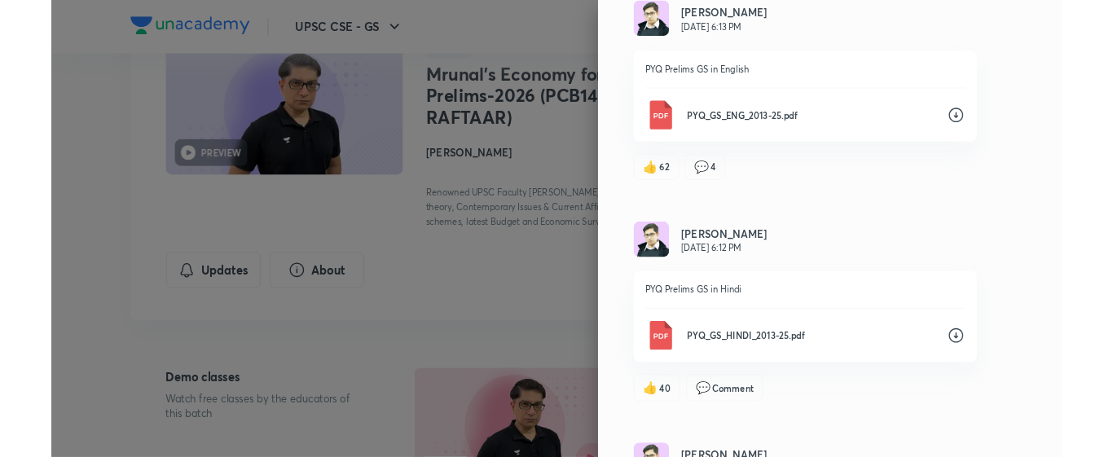
scroll to position [3929, 0]
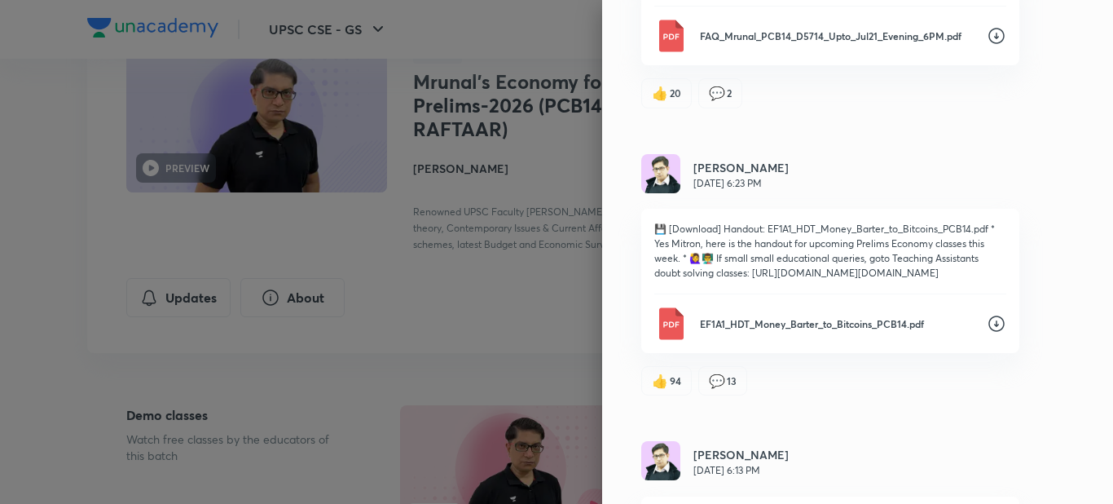
click at [987, 329] on icon at bounding box center [997, 324] width 20 height 20
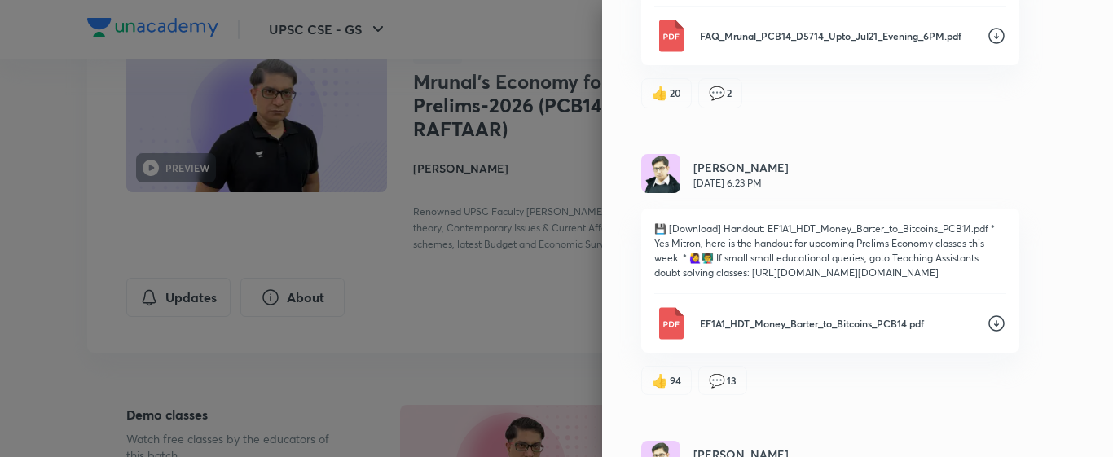
scroll to position [3489, 0]
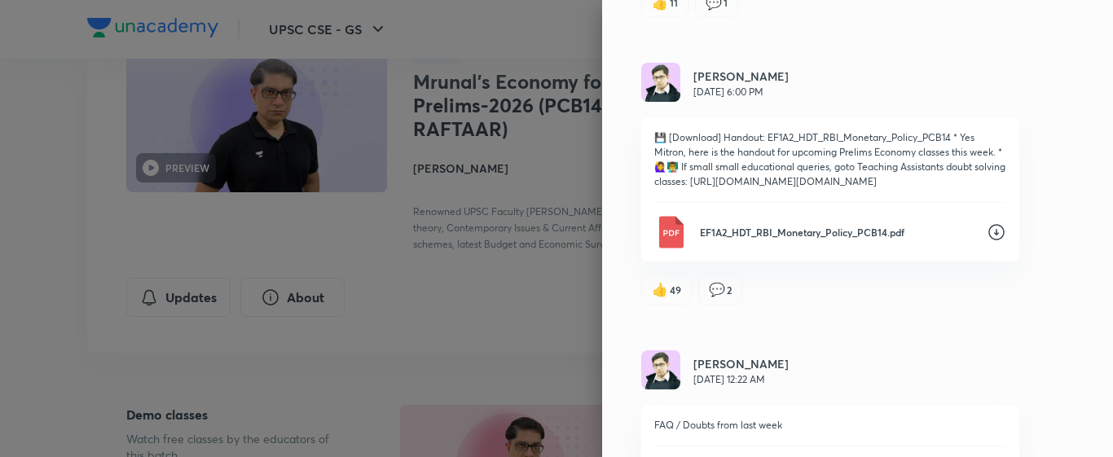
click at [987, 228] on icon at bounding box center [997, 232] width 20 height 20
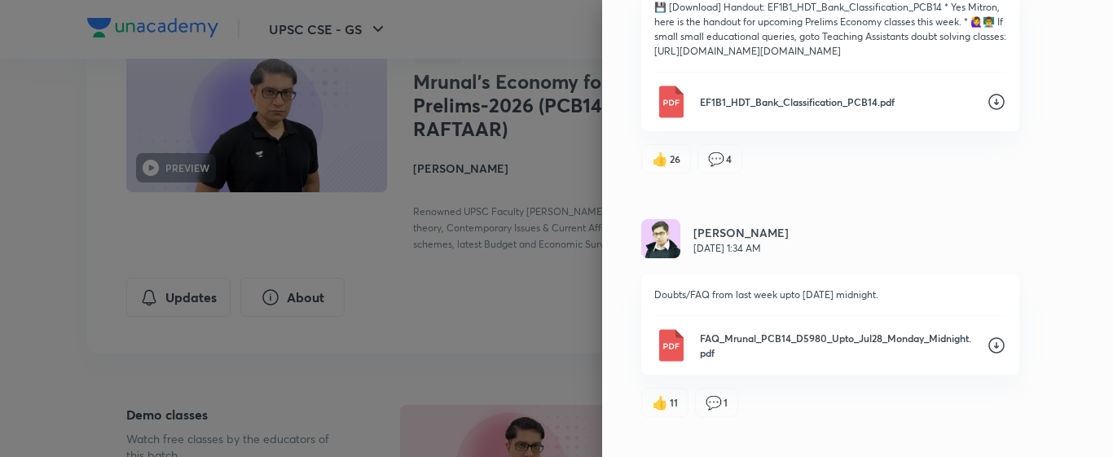
click at [987, 104] on icon at bounding box center [997, 102] width 20 height 20
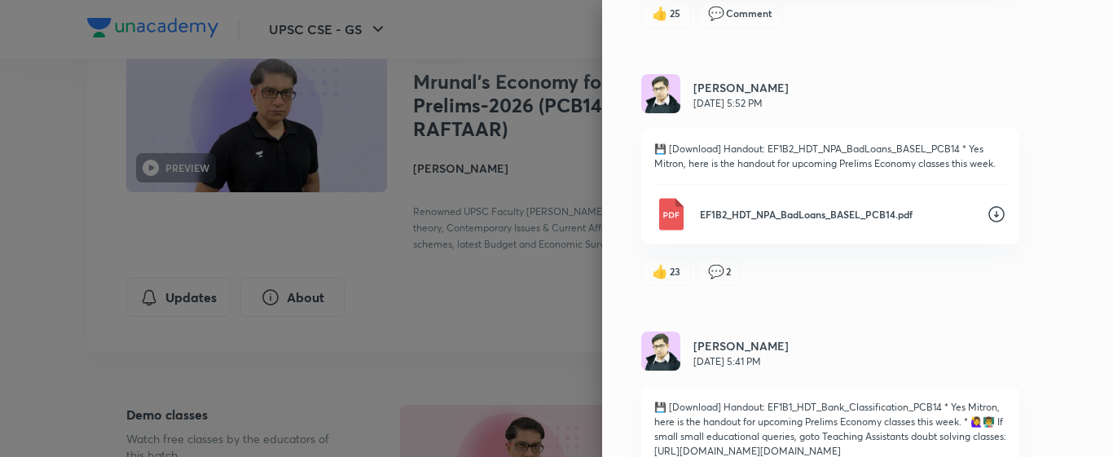
click at [987, 214] on icon at bounding box center [997, 215] width 20 height 20
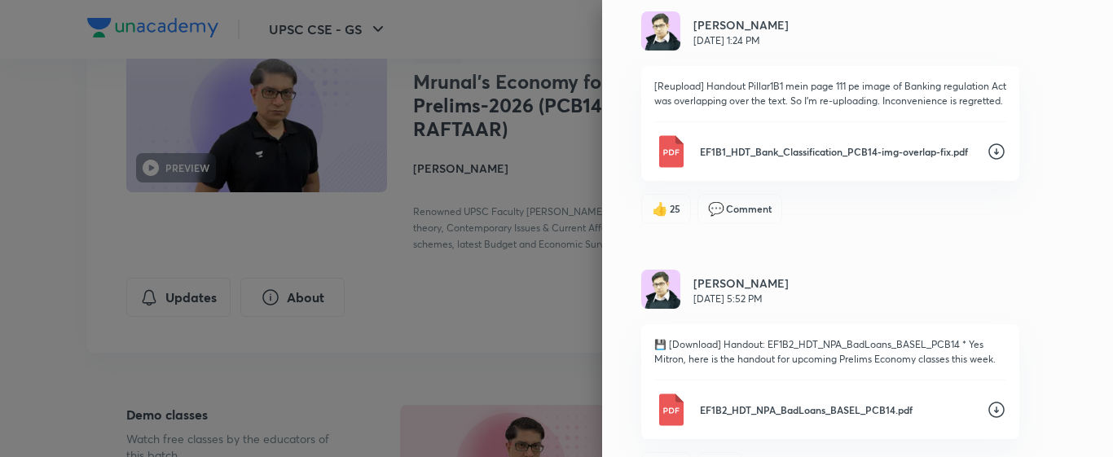
scroll to position [2460, 0]
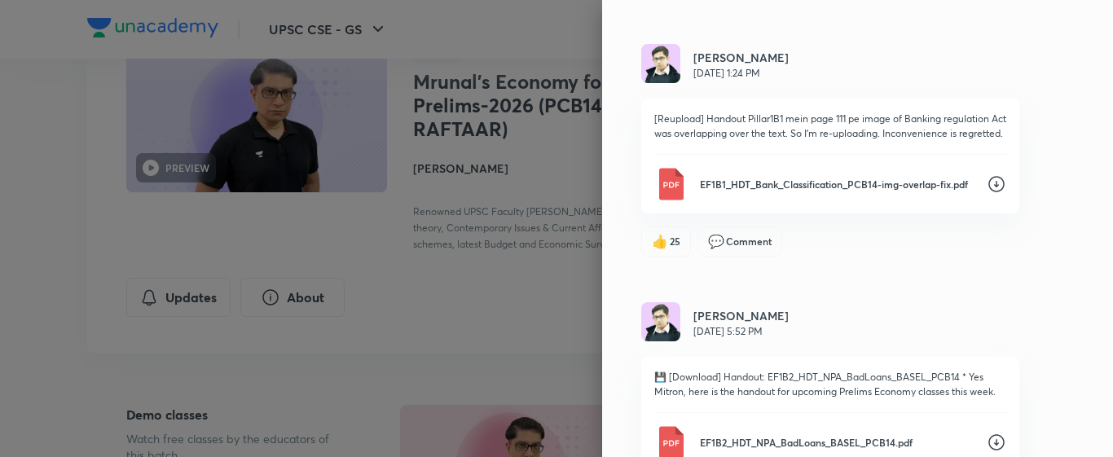
click at [987, 182] on icon at bounding box center [997, 184] width 20 height 20
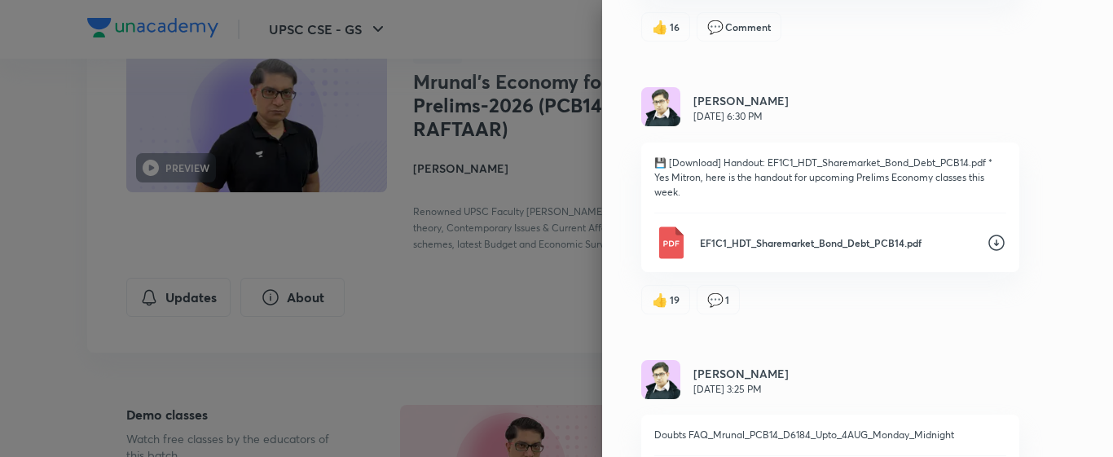
scroll to position [1874, 0]
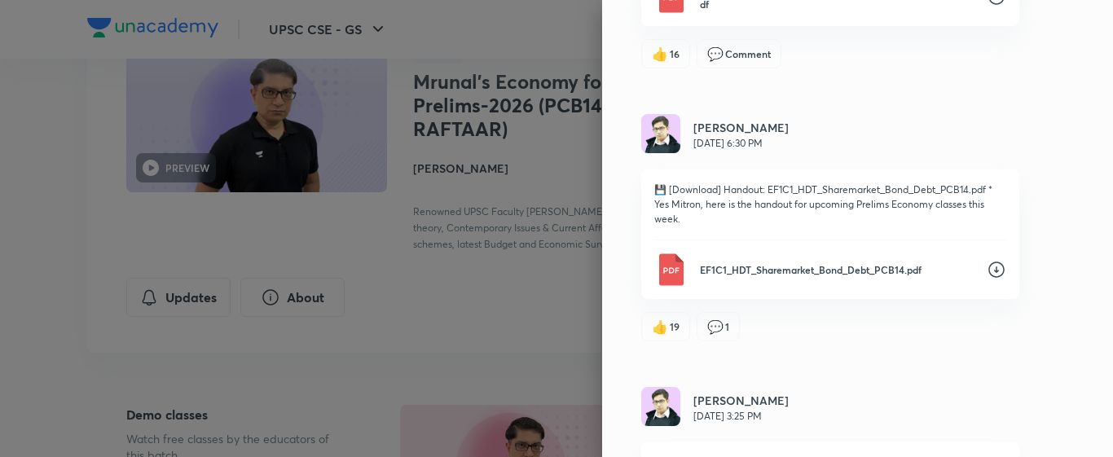
click at [987, 260] on icon at bounding box center [997, 270] width 20 height 20
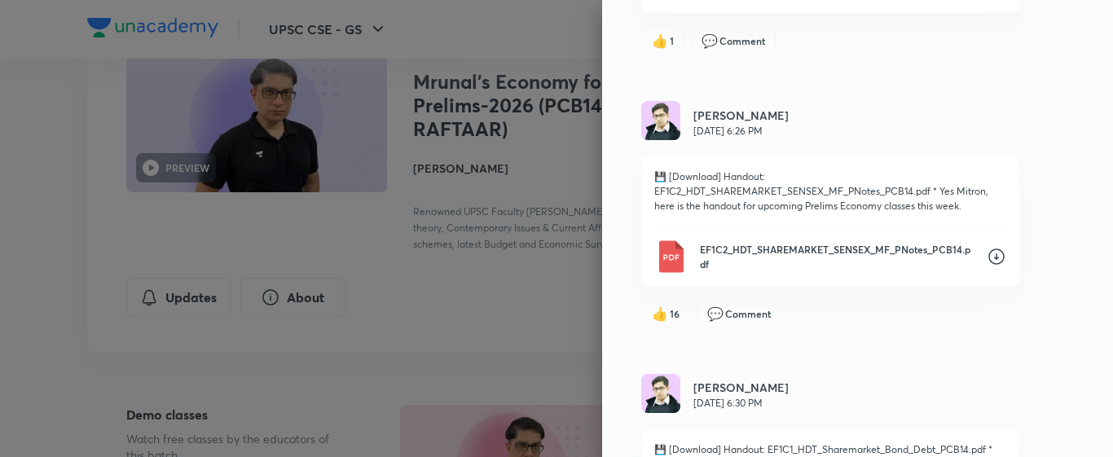
scroll to position [1580, 0]
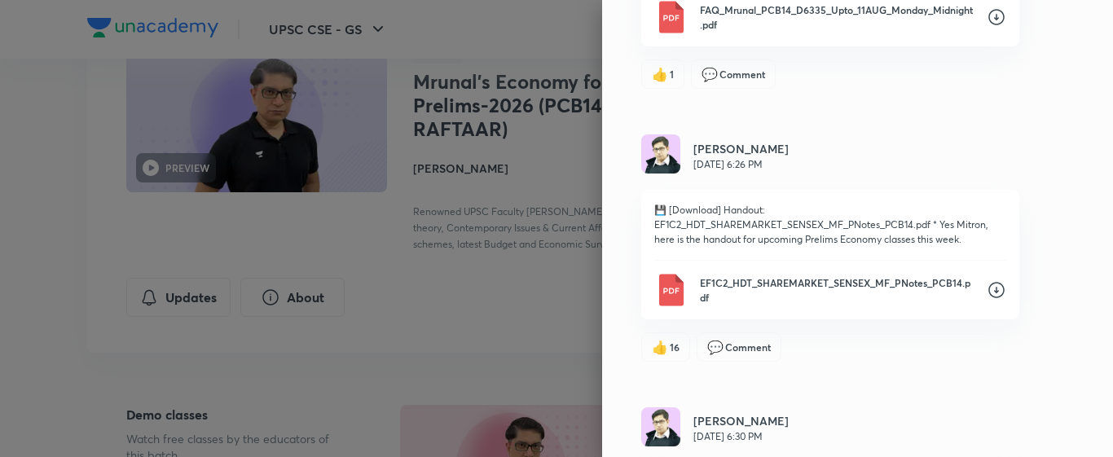
click at [987, 291] on icon at bounding box center [997, 290] width 20 height 20
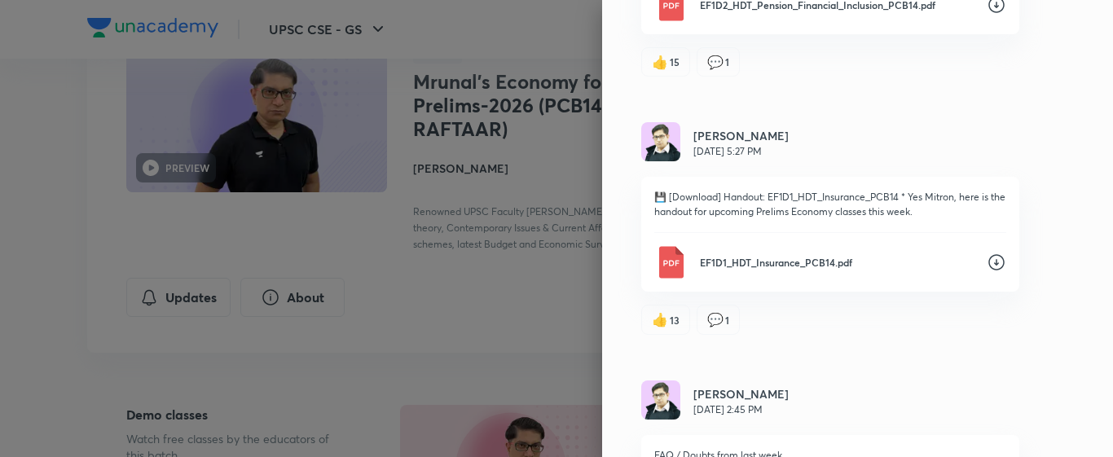
scroll to position [1059, 0]
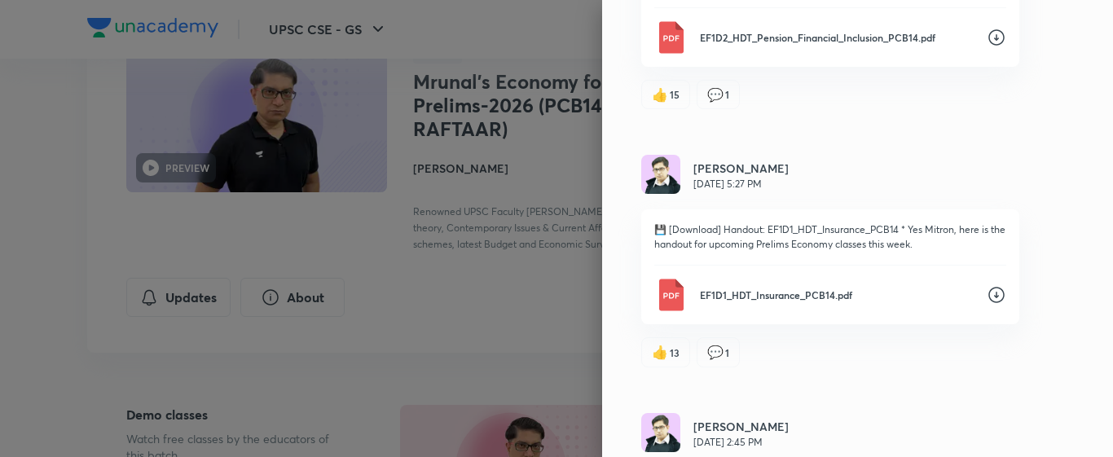
click at [987, 291] on icon at bounding box center [997, 295] width 20 height 20
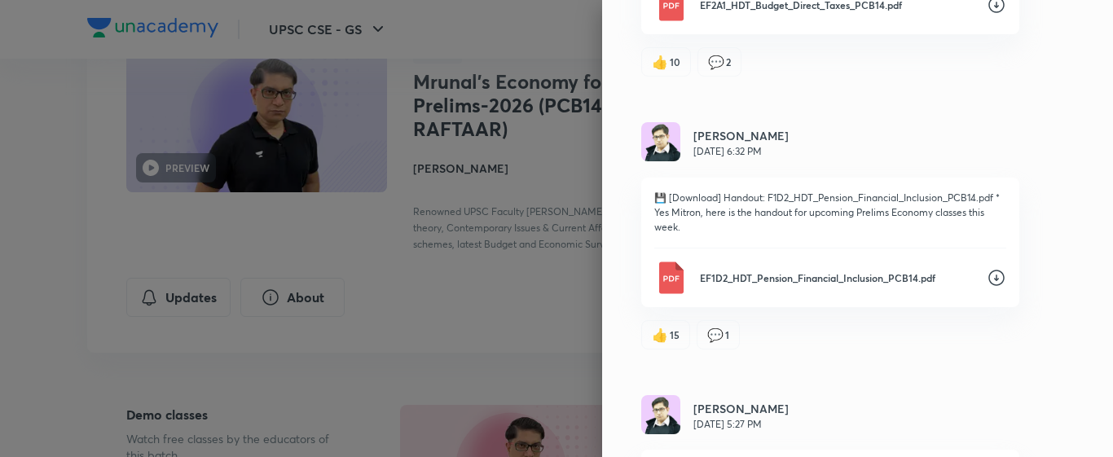
scroll to position [798, 0]
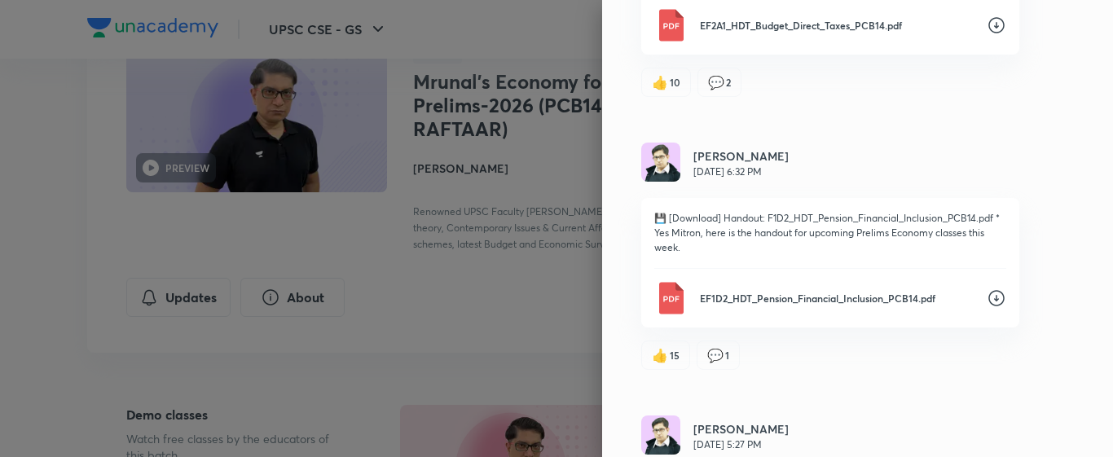
click at [989, 291] on icon at bounding box center [997, 298] width 16 height 16
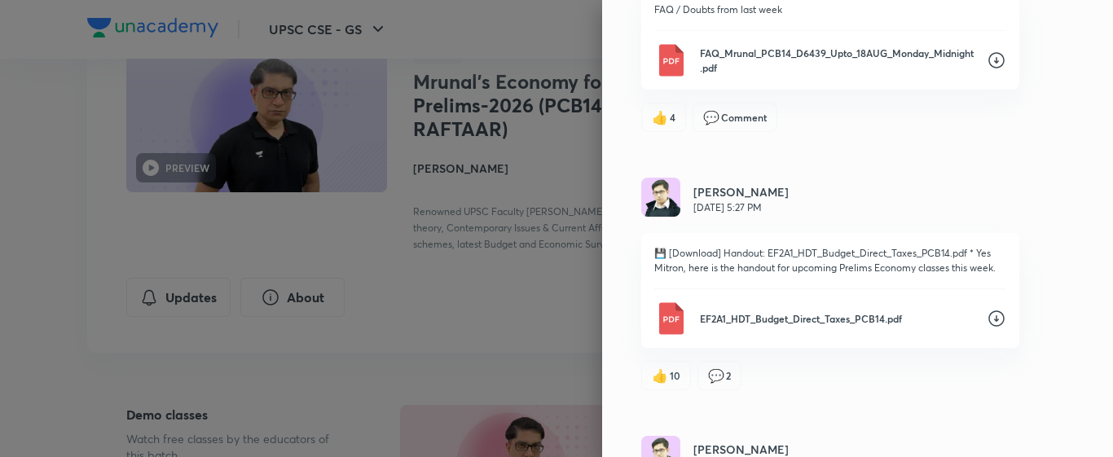
scroll to position [537, 0]
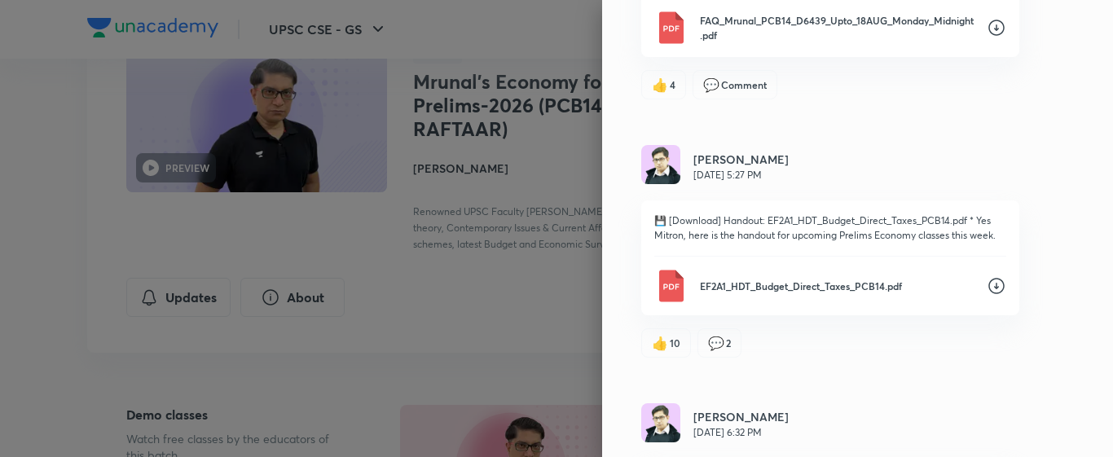
click at [987, 291] on icon at bounding box center [997, 286] width 20 height 20
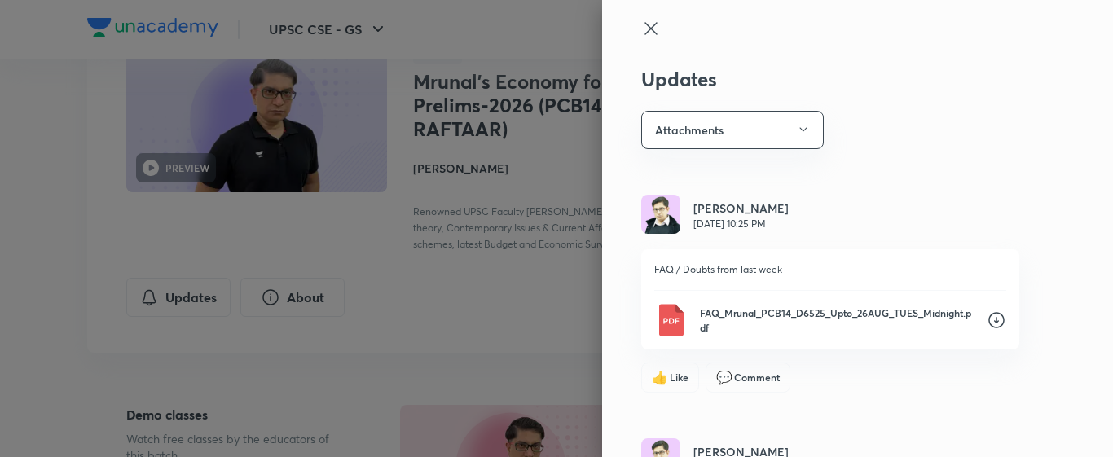
scroll to position [0, 0]
